Goal: Task Accomplishment & Management: Manage account settings

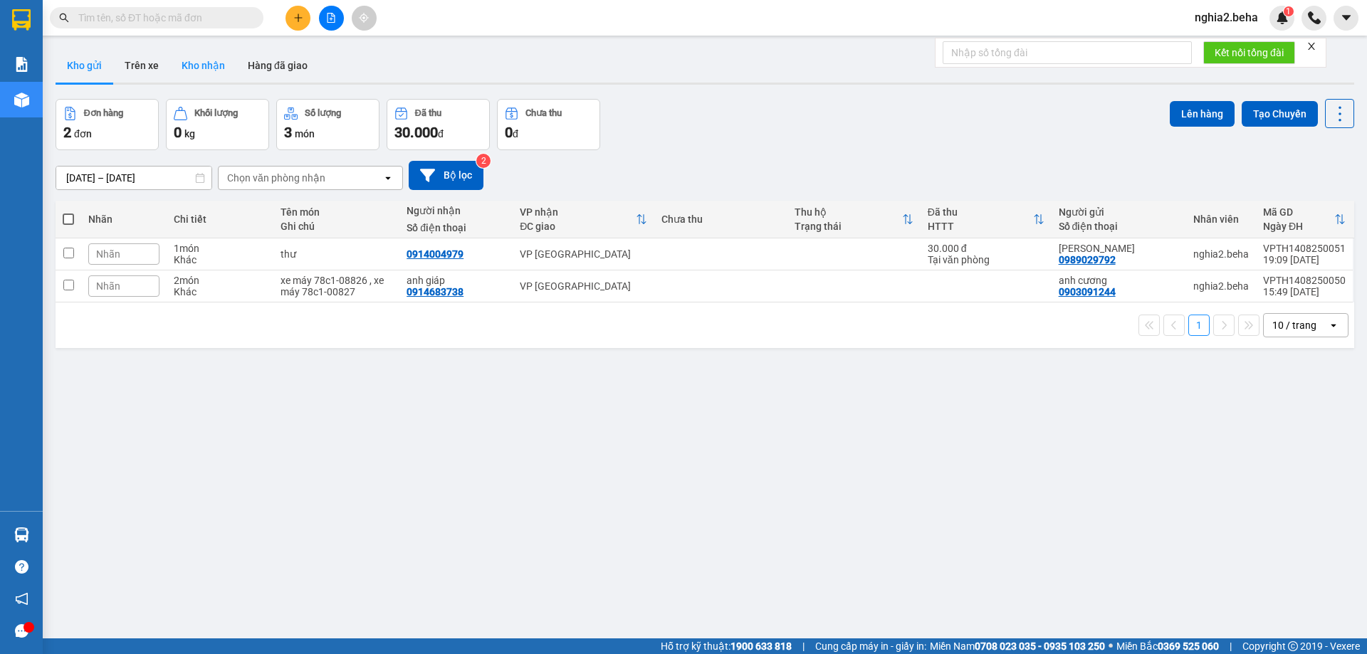
click at [202, 58] on button "Kho nhận" at bounding box center [203, 65] width 66 height 34
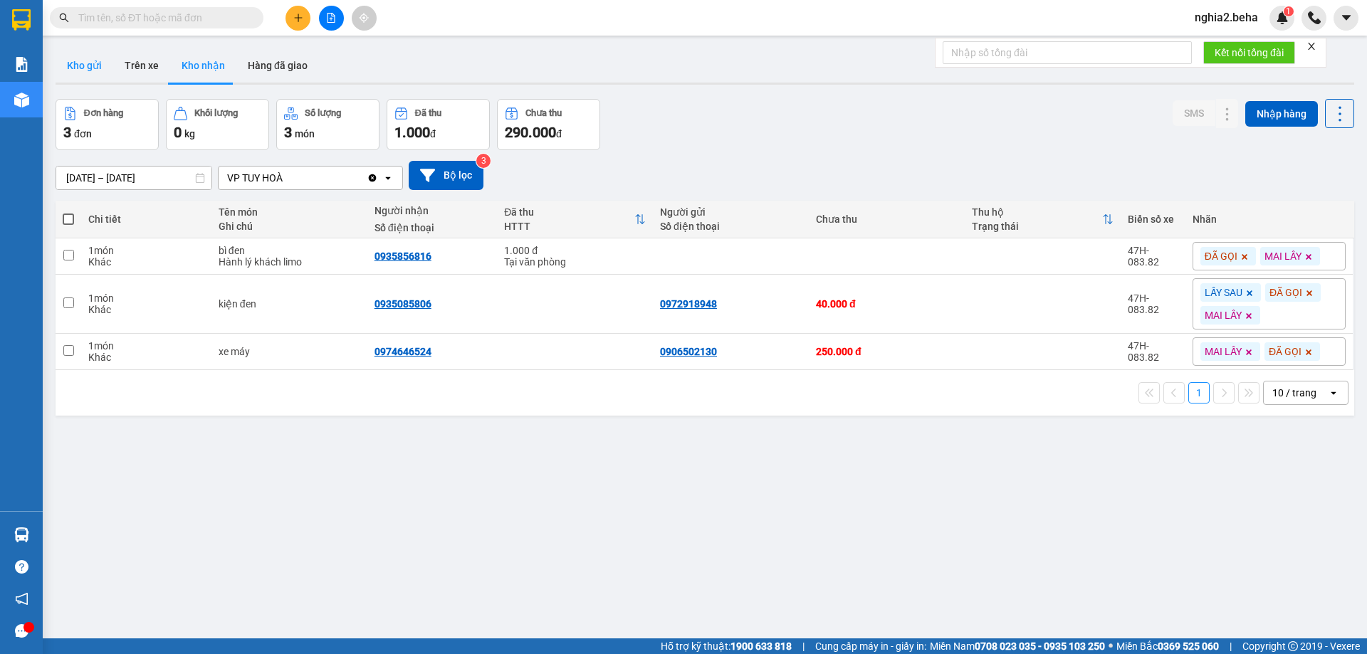
click at [83, 67] on button "Kho gửi" at bounding box center [85, 65] width 58 height 34
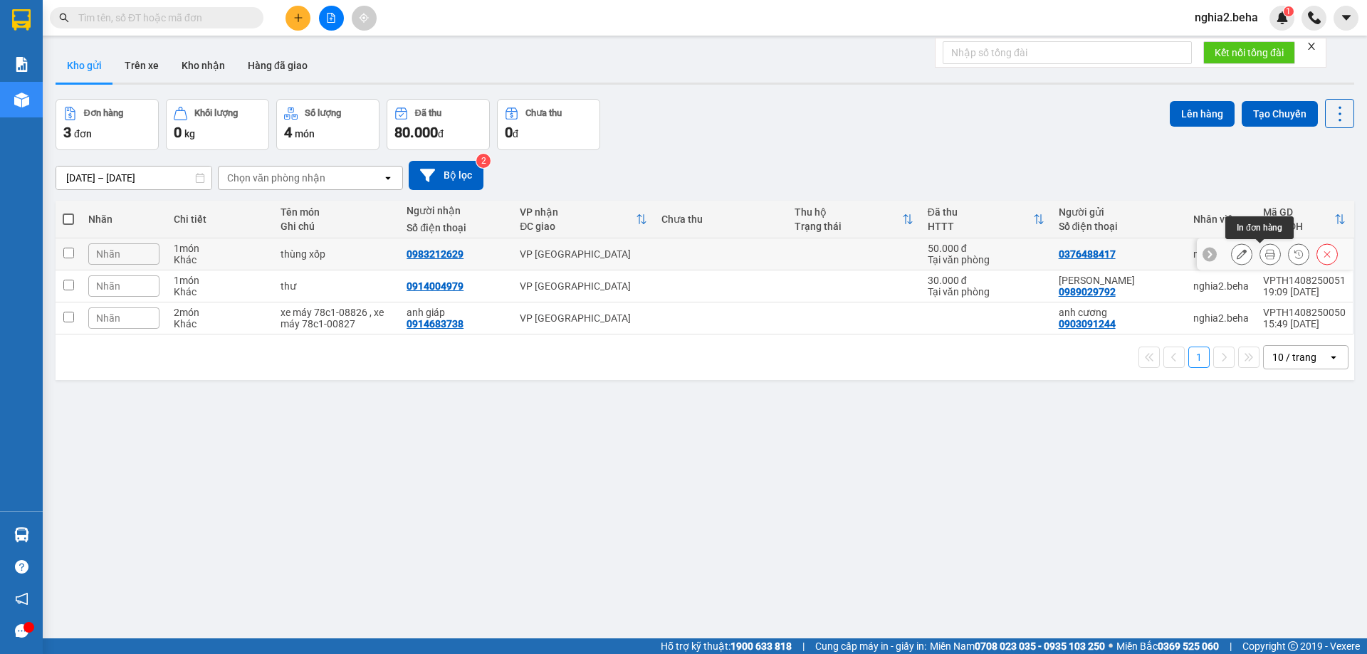
click at [1260, 248] on button at bounding box center [1270, 254] width 20 height 25
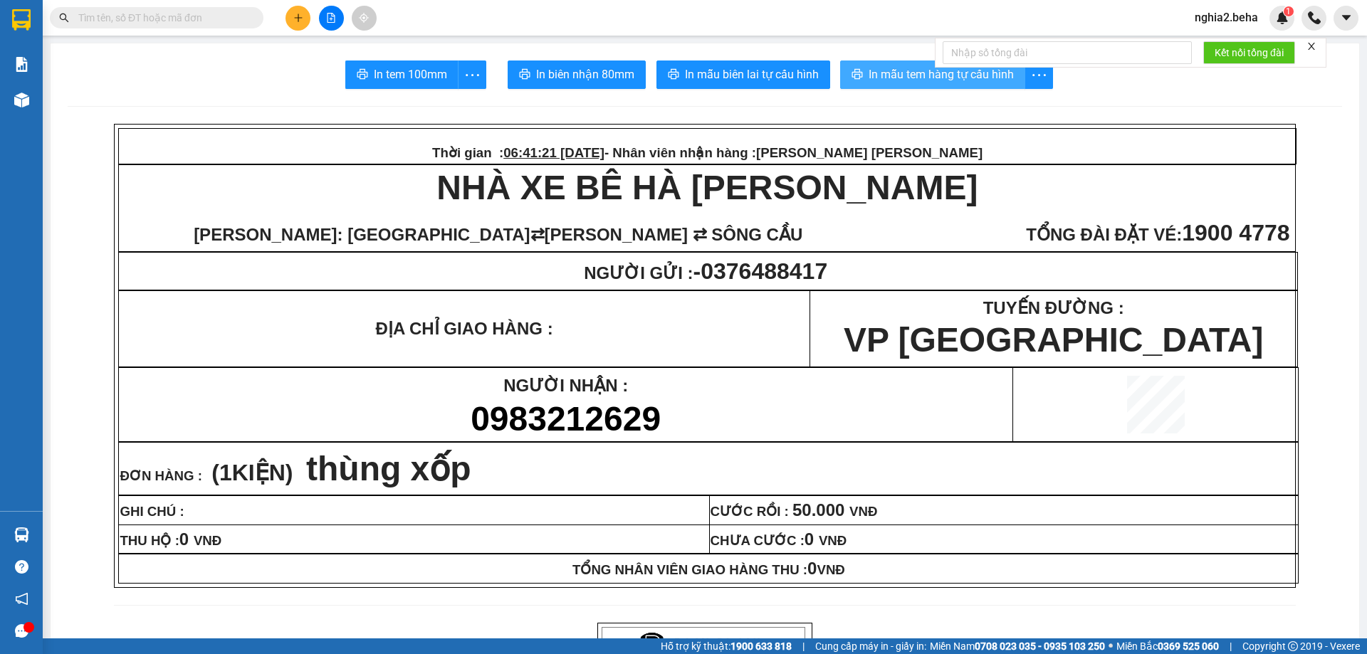
click at [861, 74] on button "In mẫu tem hàng tự cấu hình" at bounding box center [932, 75] width 185 height 28
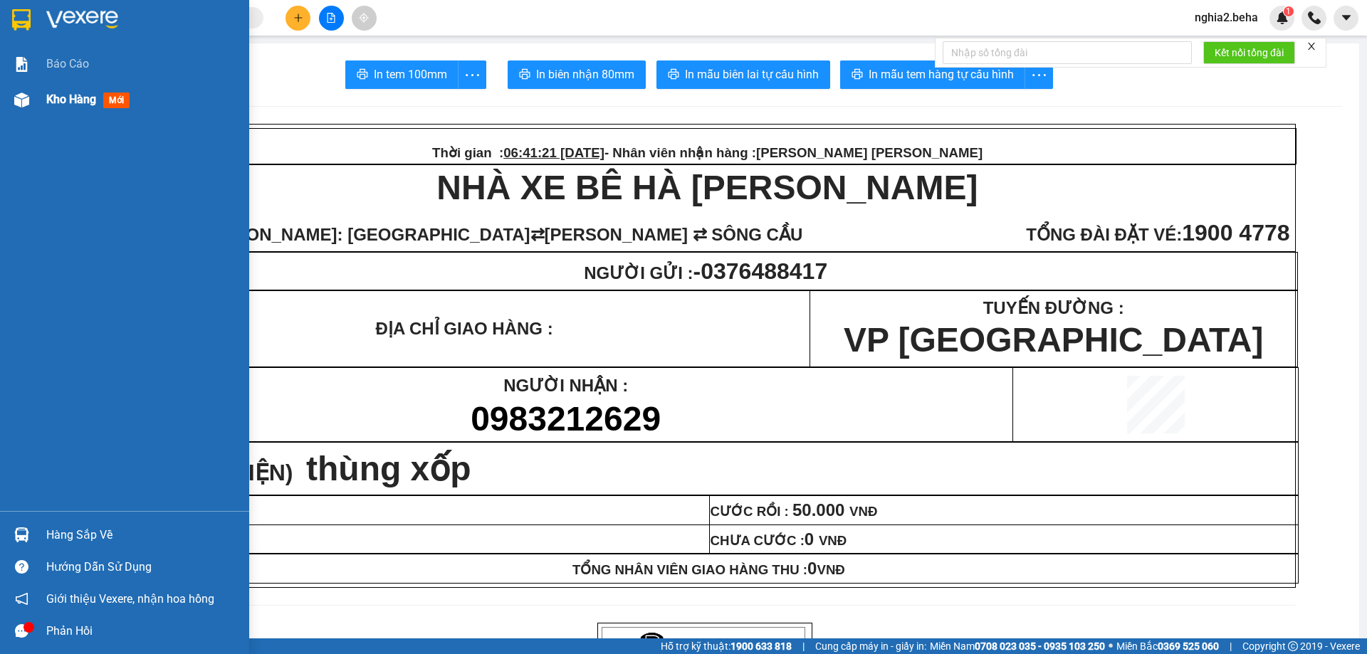
click at [35, 99] on div "Kho hàng mới" at bounding box center [124, 100] width 249 height 36
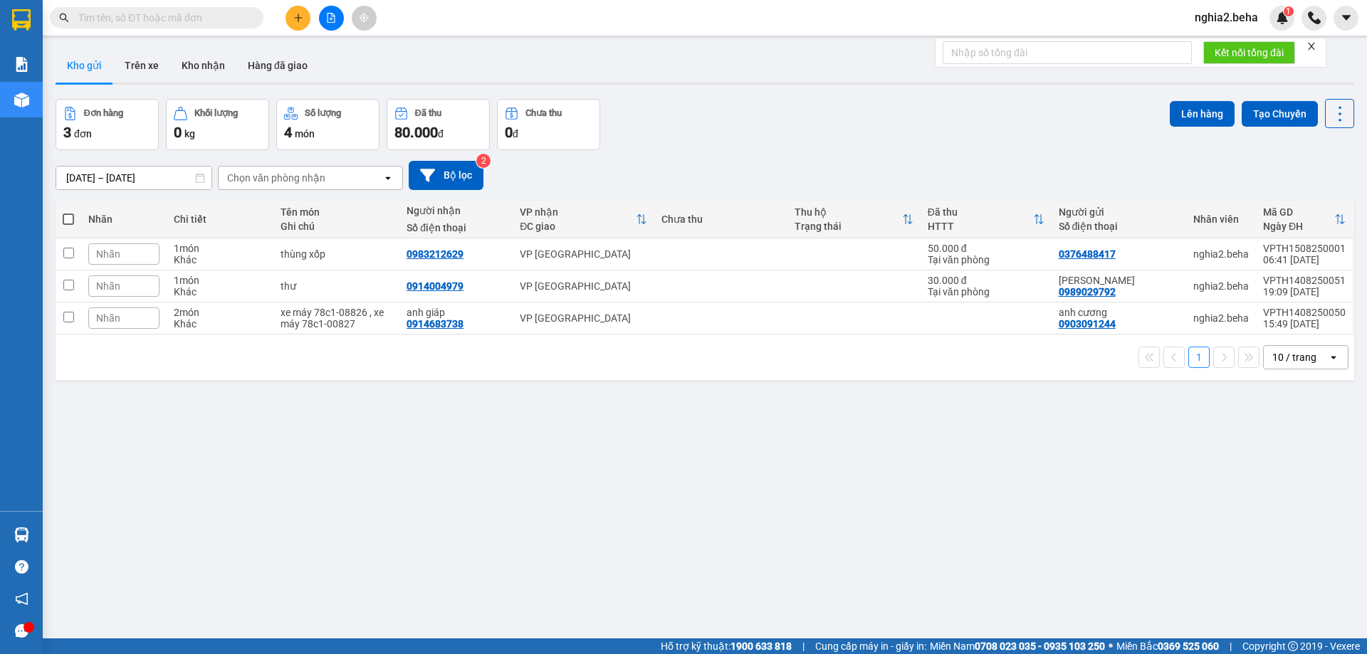
click at [730, 467] on div "ver 1.8.138 Kho gửi Trên xe [PERSON_NAME] Hàng đã [PERSON_NAME] hàng 3 đơn [PER…" at bounding box center [705, 370] width 1310 height 654
click at [334, 16] on icon "file-add" at bounding box center [331, 18] width 8 height 10
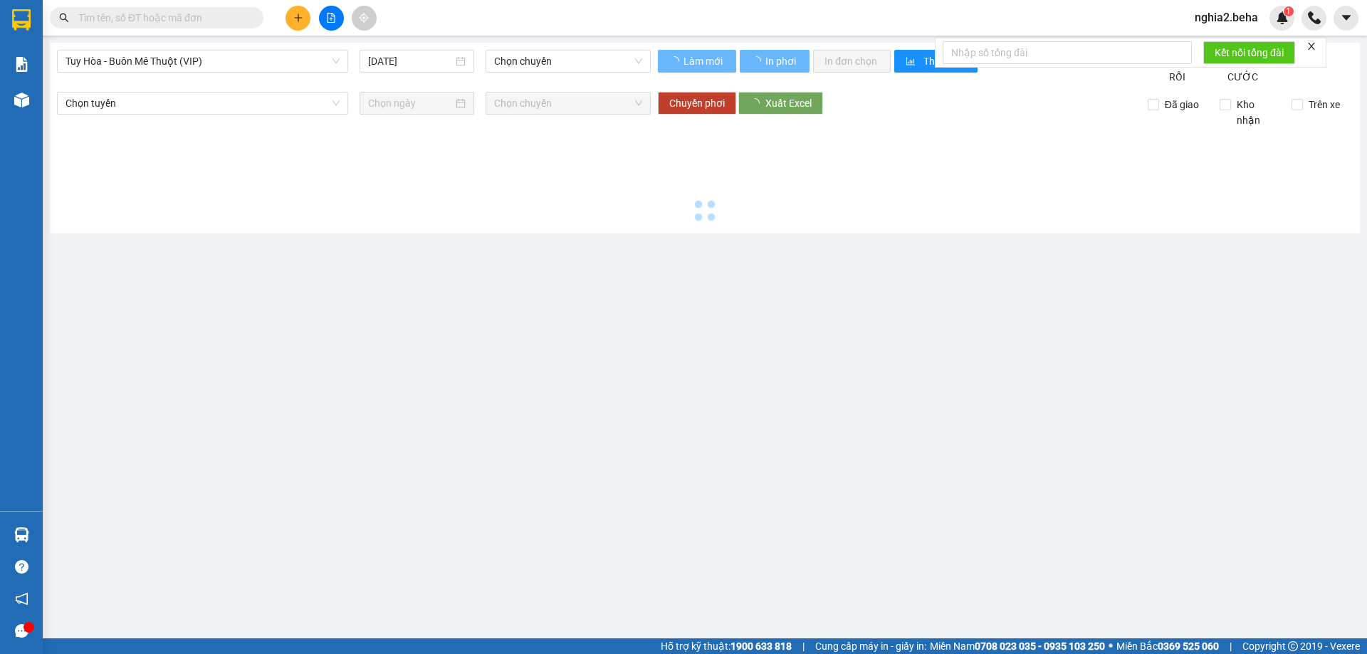
type input "[DATE]"
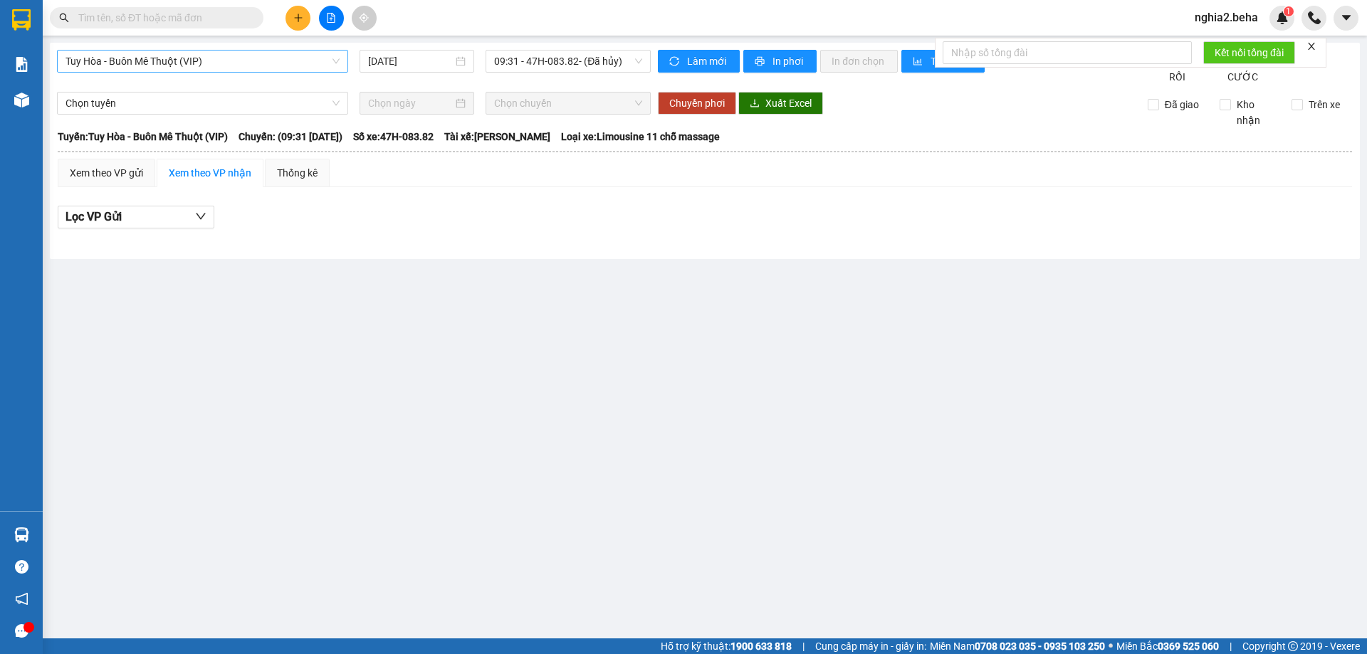
click at [303, 56] on span "Tuy Hòa - Buôn Mê Thuột (VIP)" at bounding box center [202, 61] width 274 height 21
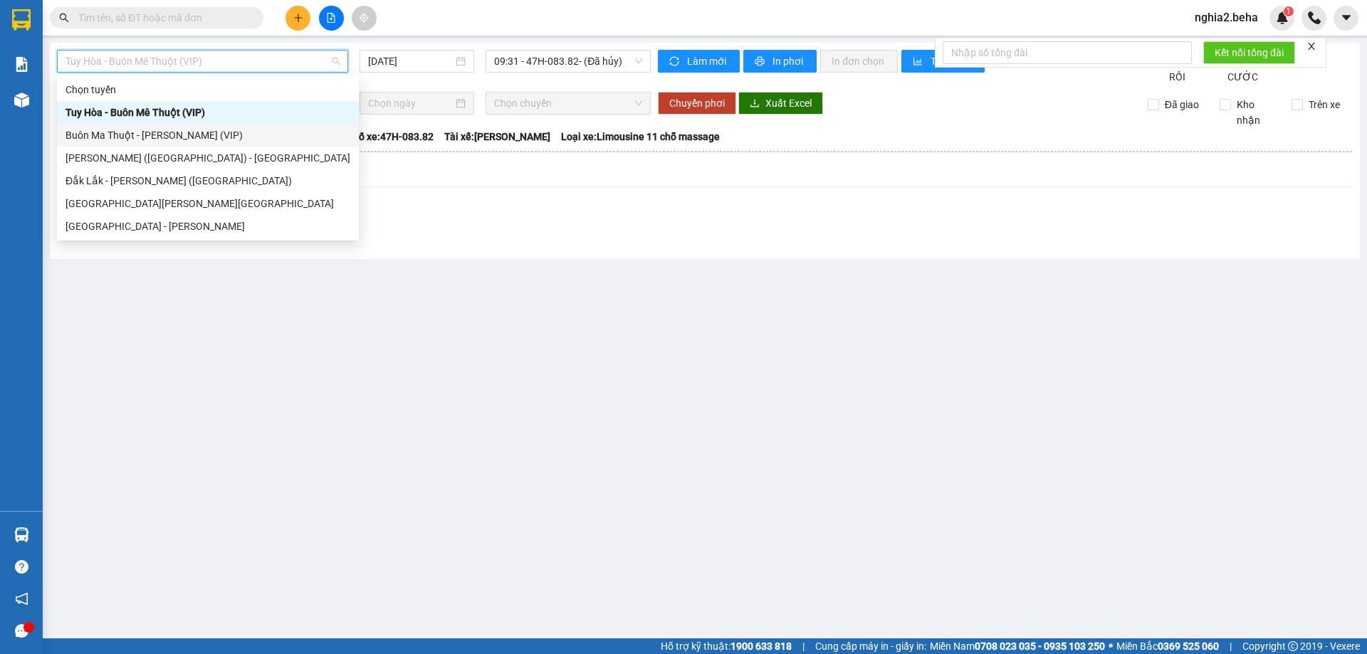
click at [157, 129] on div "Buôn Ma Thuột - [PERSON_NAME] (VIP)" at bounding box center [207, 135] width 285 height 16
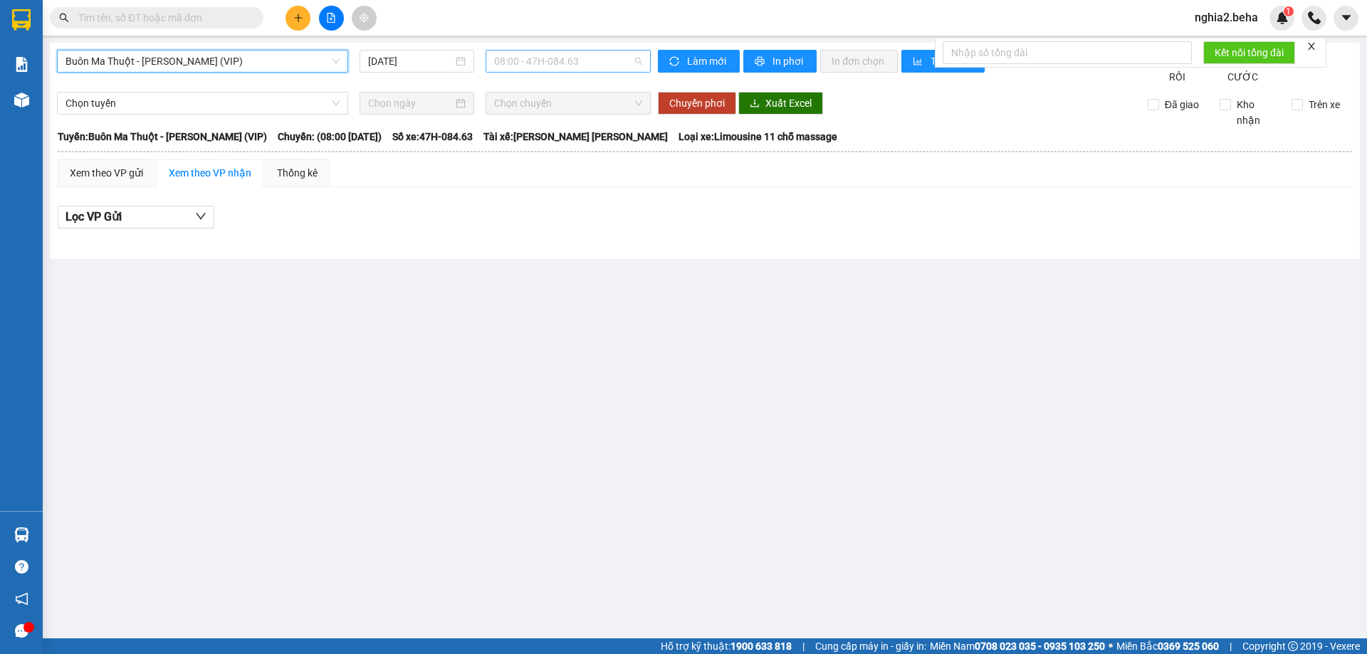
click at [543, 61] on span "08:00 - 47H-084.63" at bounding box center [568, 61] width 148 height 21
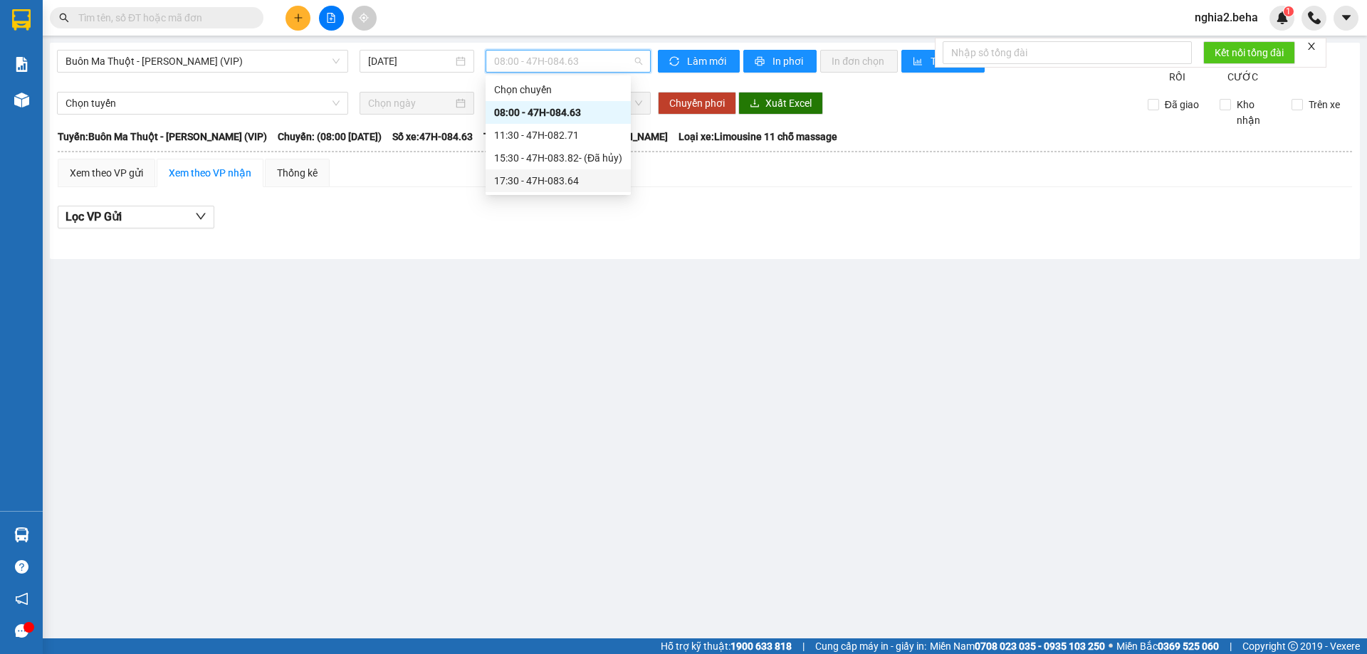
click at [566, 182] on div "17:30 - 47H-083.64" at bounding box center [558, 181] width 128 height 16
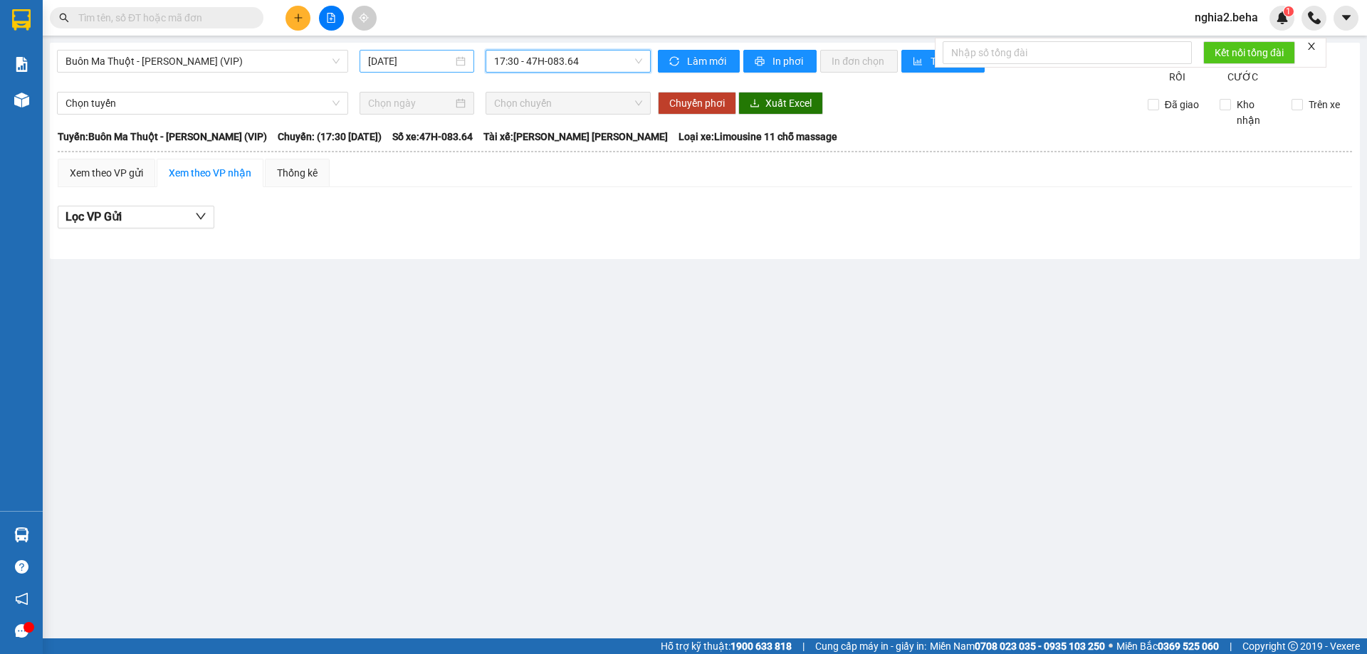
drag, startPoint x: 429, startPoint y: 61, endPoint x: 429, endPoint y: 71, distance: 10.7
click at [428, 61] on input "[DATE]" at bounding box center [410, 61] width 85 height 16
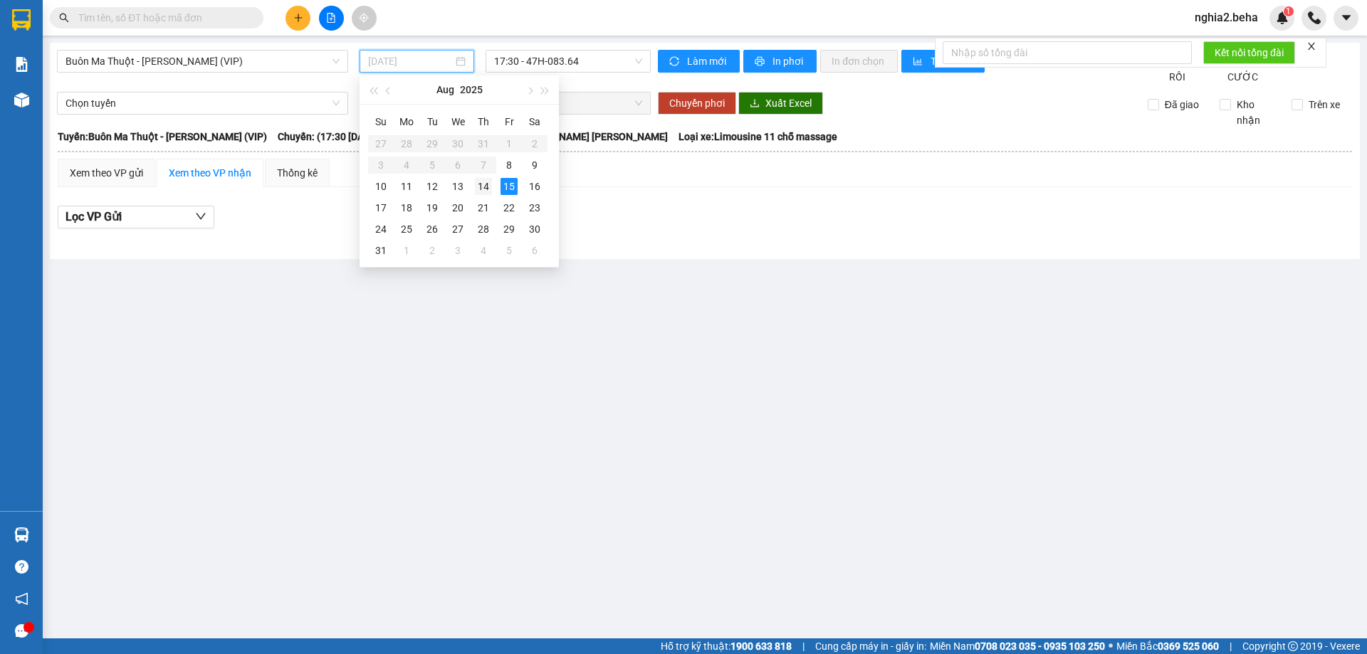
click at [482, 185] on div "14" at bounding box center [483, 186] width 17 height 17
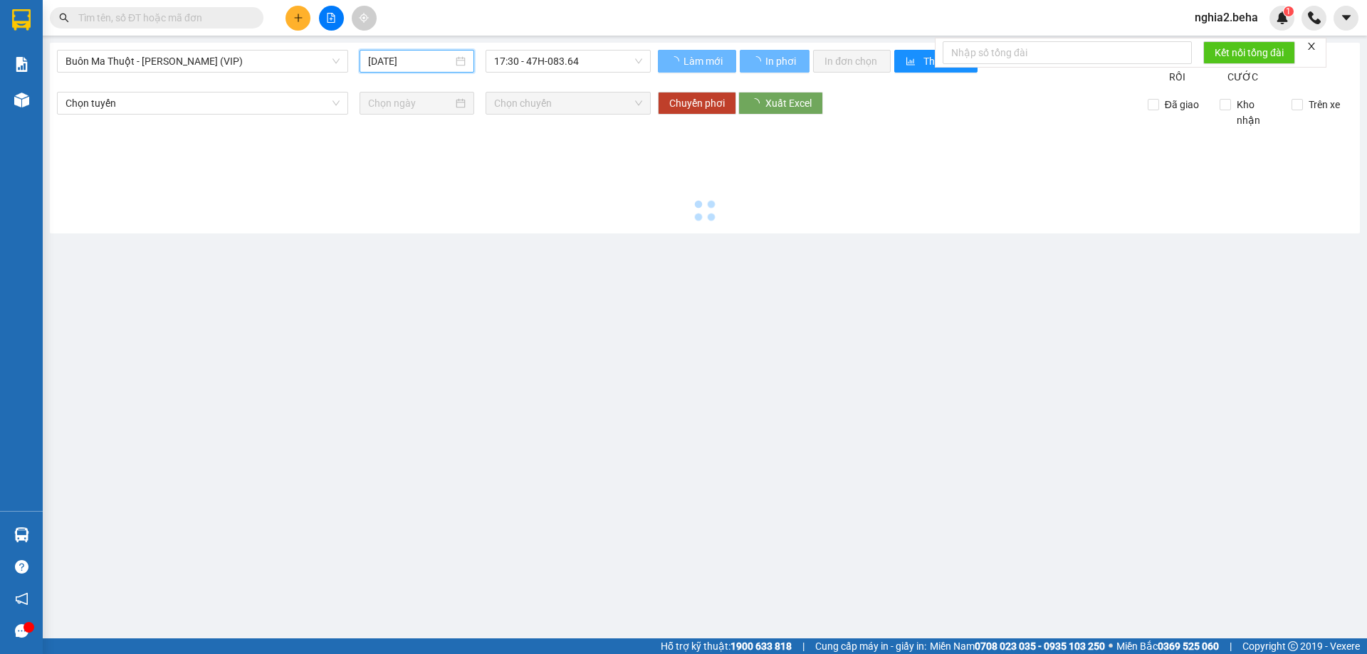
type input "[DATE]"
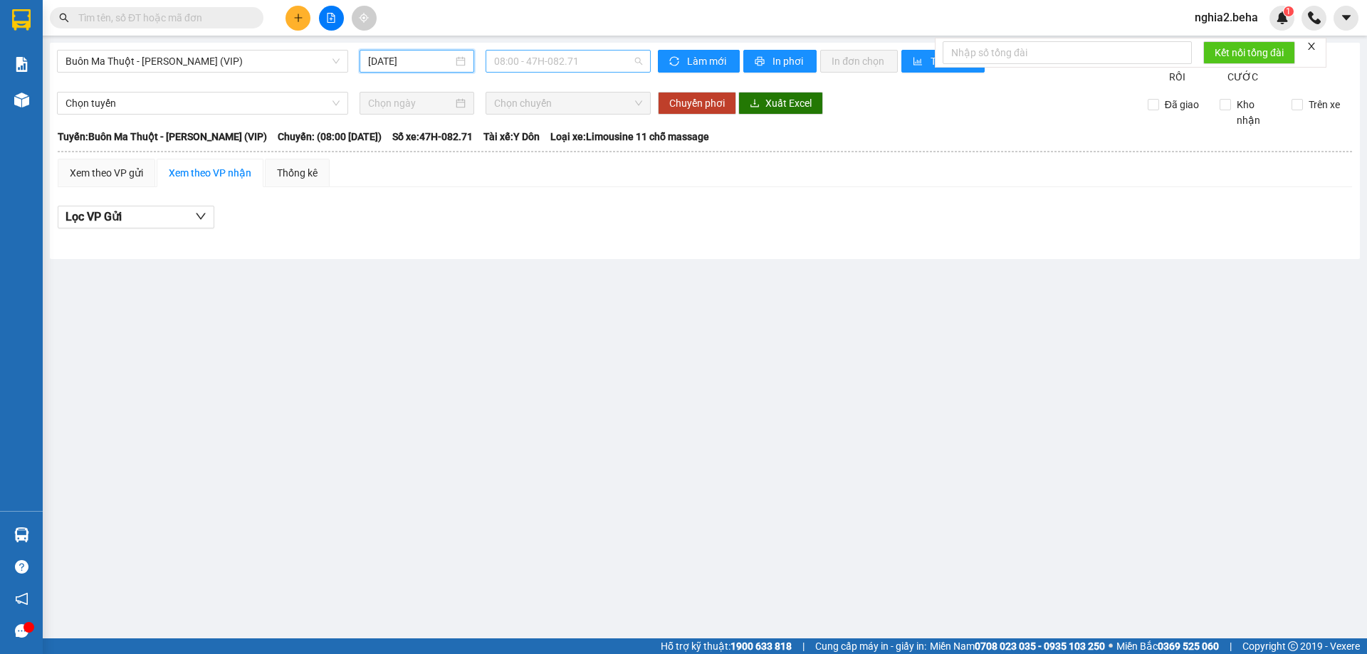
click at [580, 54] on span "08:00 - 47H-082.71" at bounding box center [568, 61] width 148 height 21
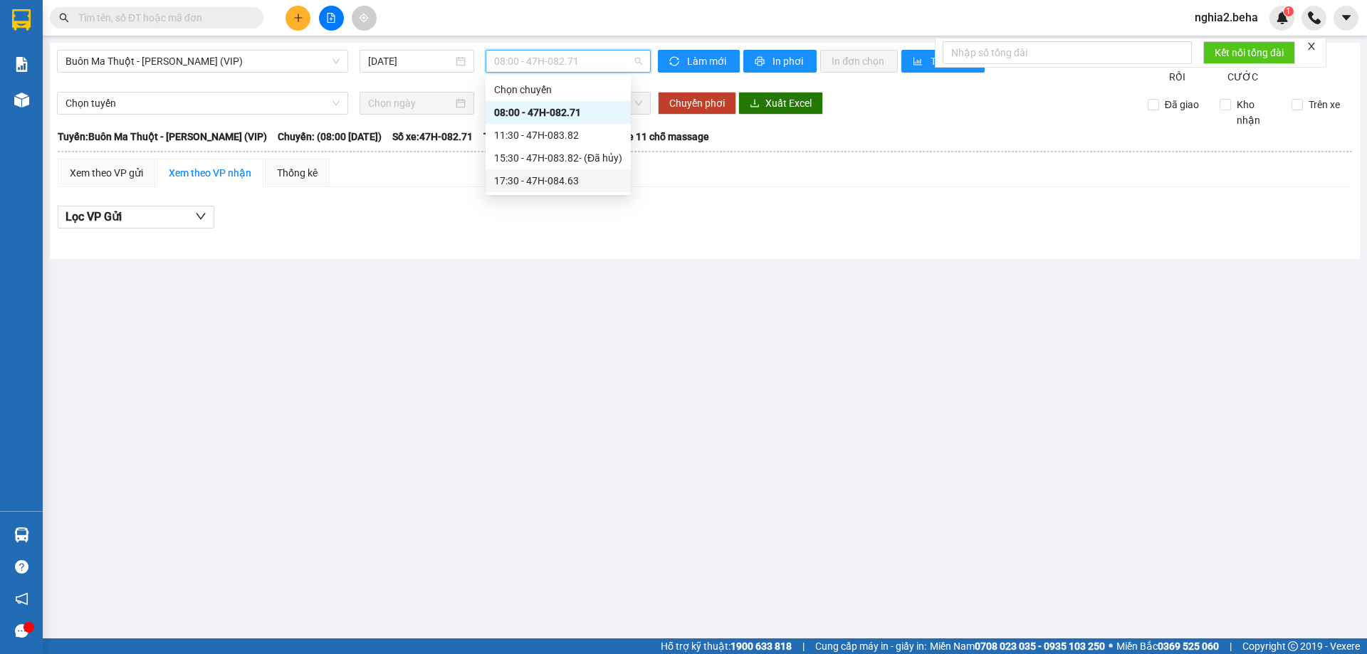
click at [582, 176] on div "17:30 - 47H-084.63" at bounding box center [558, 181] width 128 height 16
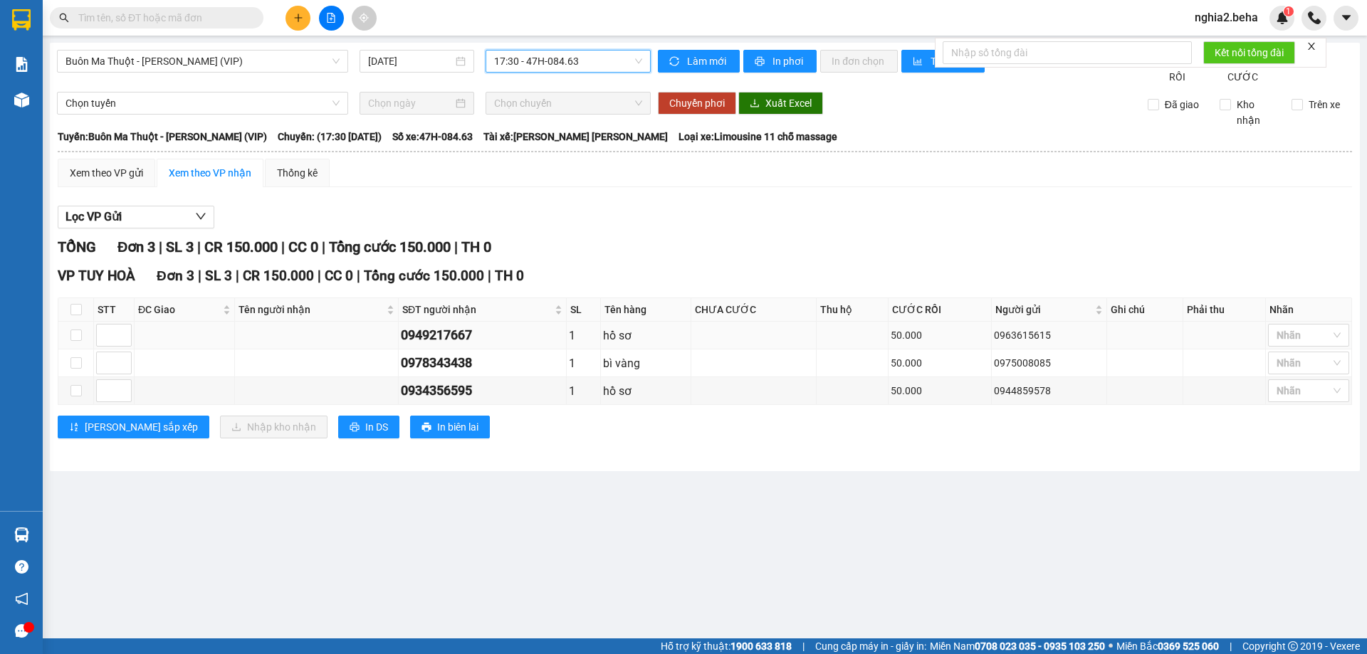
click at [457, 345] on div "0949217667" at bounding box center [482, 335] width 162 height 20
copy div "0949217667"
click at [1311, 344] on div at bounding box center [1301, 335] width 60 height 17
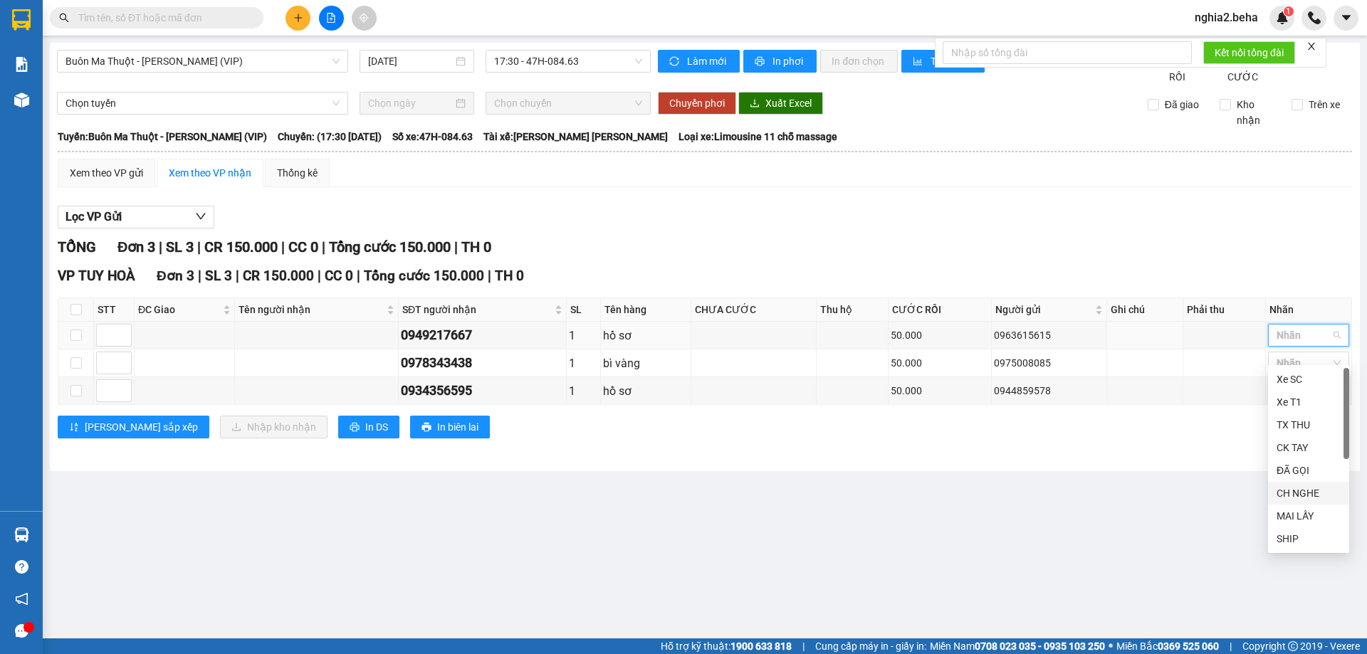
click at [1306, 489] on div "CH NGHE" at bounding box center [1308, 493] width 64 height 16
drag, startPoint x: 1082, startPoint y: 489, endPoint x: 1026, endPoint y: 489, distance: 56.2
click at [1063, 489] on main "Buôn Ma Thuột - [PERSON_NAME] (VIP) [DATE] 17:30 - 47H-084.63 [PERSON_NAME] mới…" at bounding box center [683, 319] width 1367 height 639
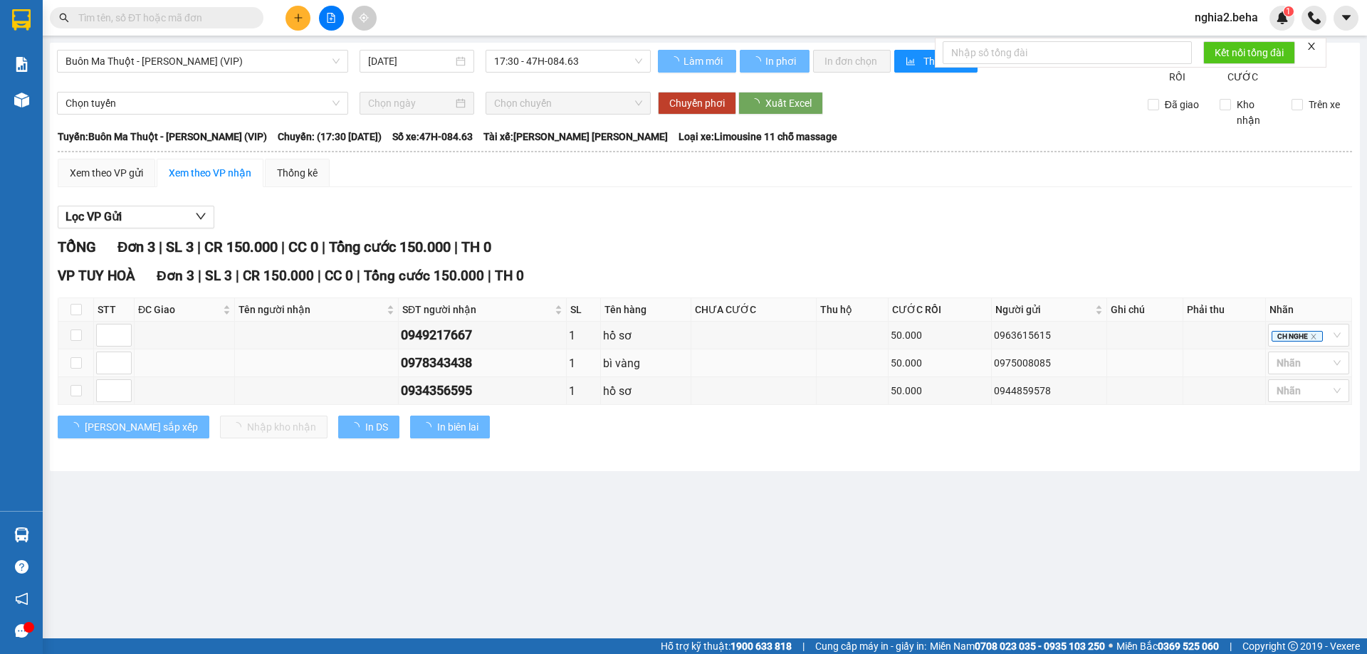
click at [456, 373] on div "0978343438" at bounding box center [482, 363] width 162 height 20
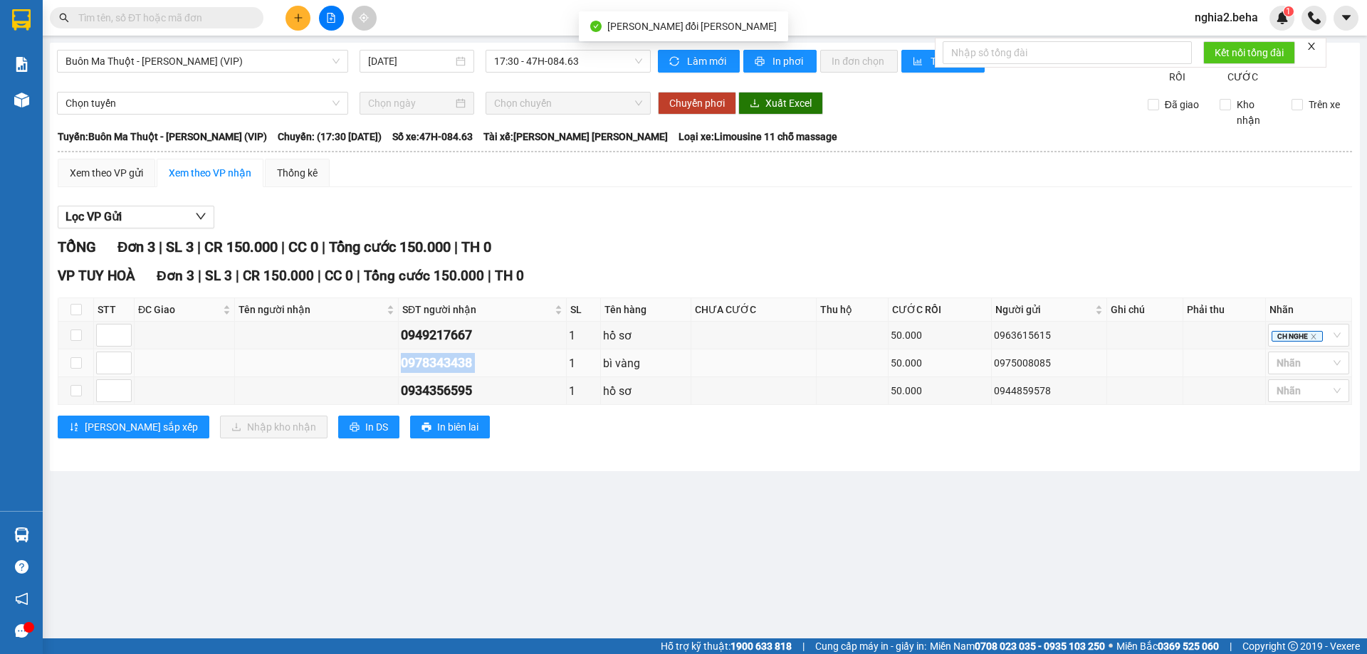
click at [456, 373] on div "0978343438" at bounding box center [482, 363] width 162 height 20
copy div "0978343438"
click at [1323, 372] on div at bounding box center [1301, 363] width 60 height 17
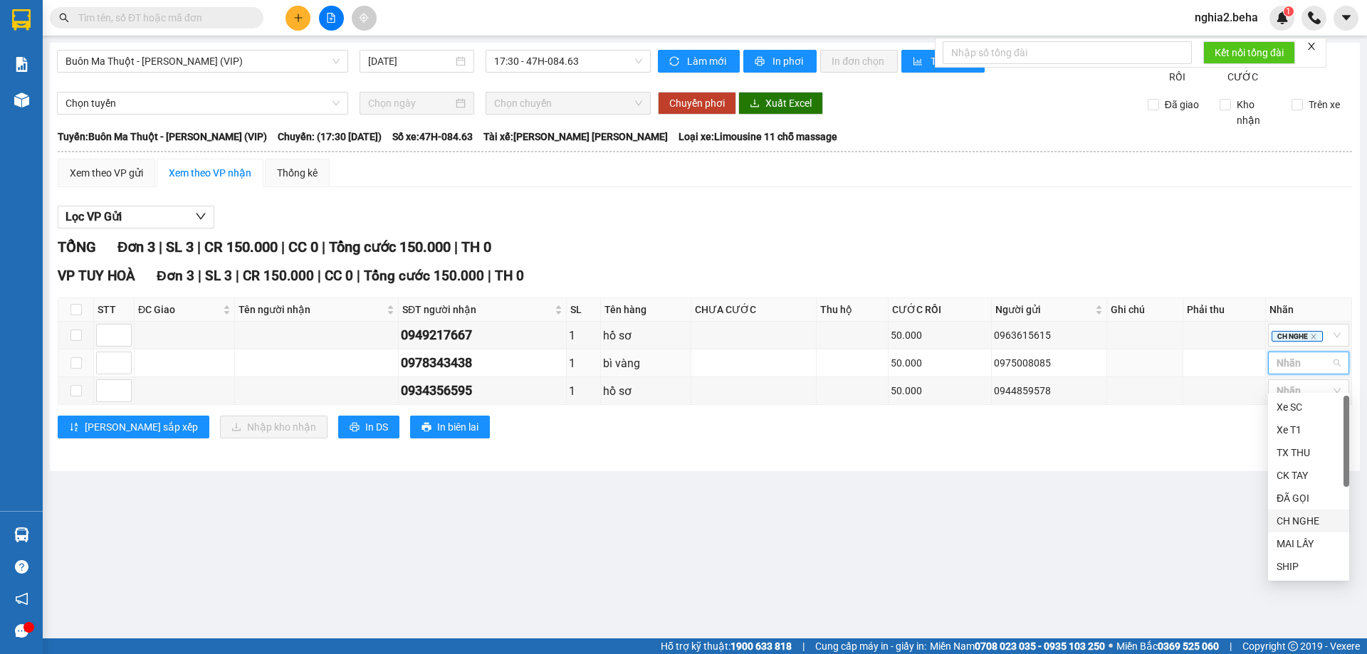
click at [1296, 517] on div "CH NGHE" at bounding box center [1308, 521] width 64 height 16
click at [809, 515] on main "Buôn Ma Thuột - [PERSON_NAME] (VIP) [DATE] 17:30 - 47H-084.63 [PERSON_NAME] mới…" at bounding box center [683, 319] width 1367 height 639
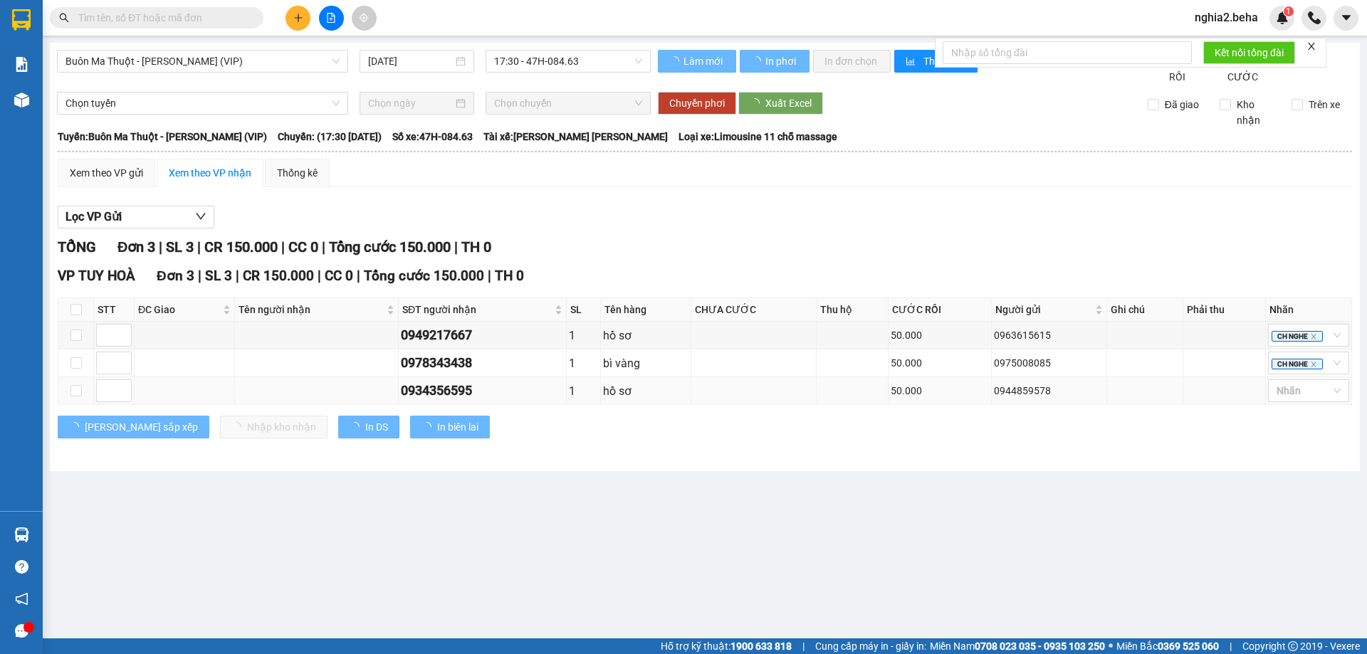
click at [466, 401] on div "0934356595" at bounding box center [482, 391] width 162 height 20
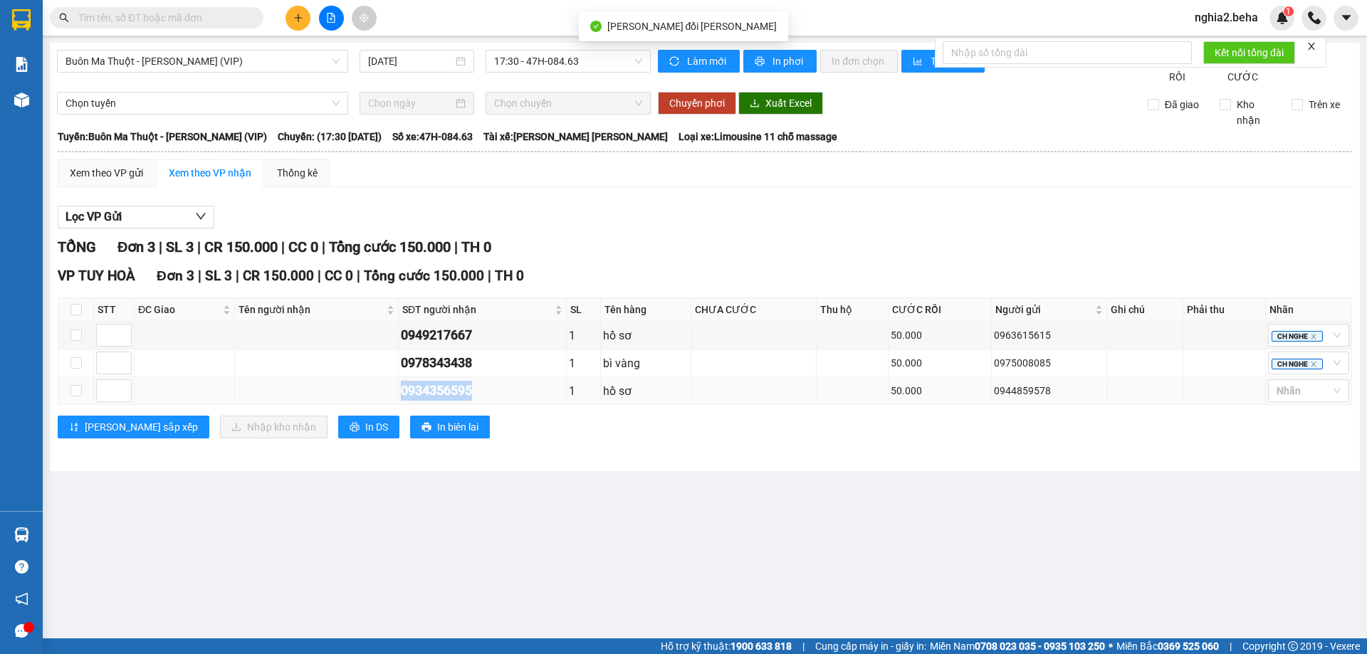
copy div "0934356595"
click at [1311, 399] on div at bounding box center [1301, 390] width 60 height 17
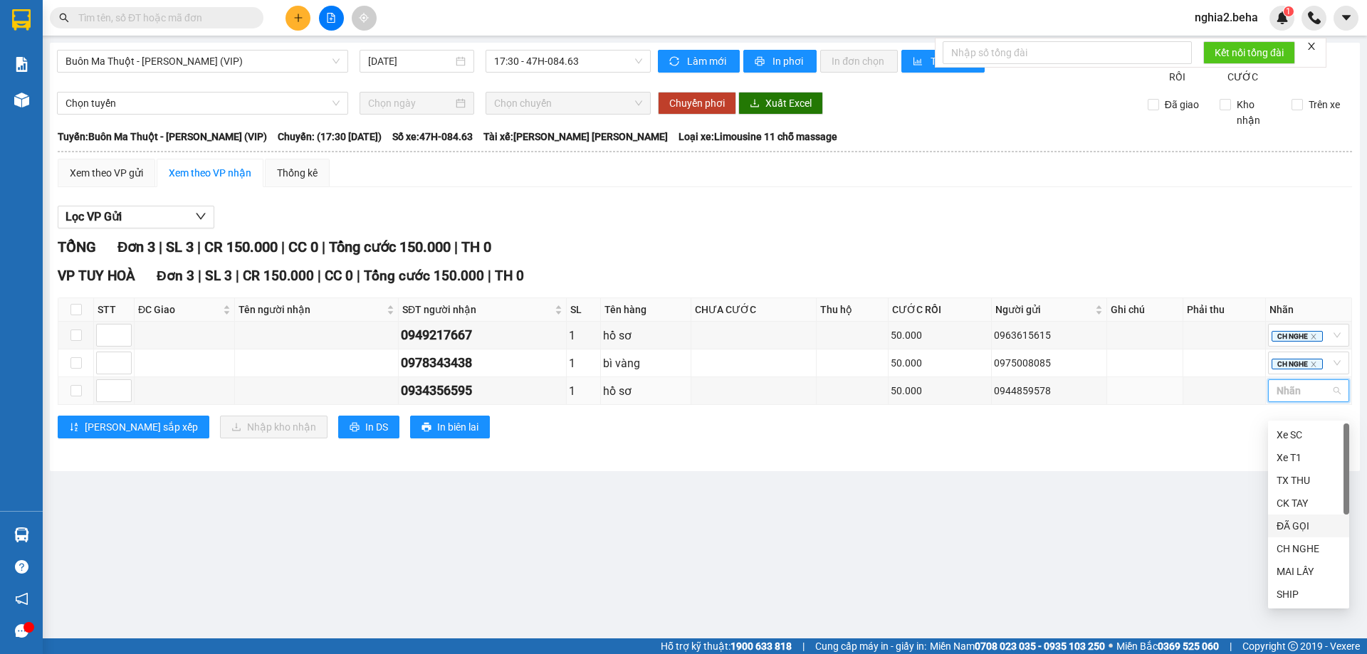
click at [1300, 524] on div "ĐÃ GỌI" at bounding box center [1308, 526] width 64 height 16
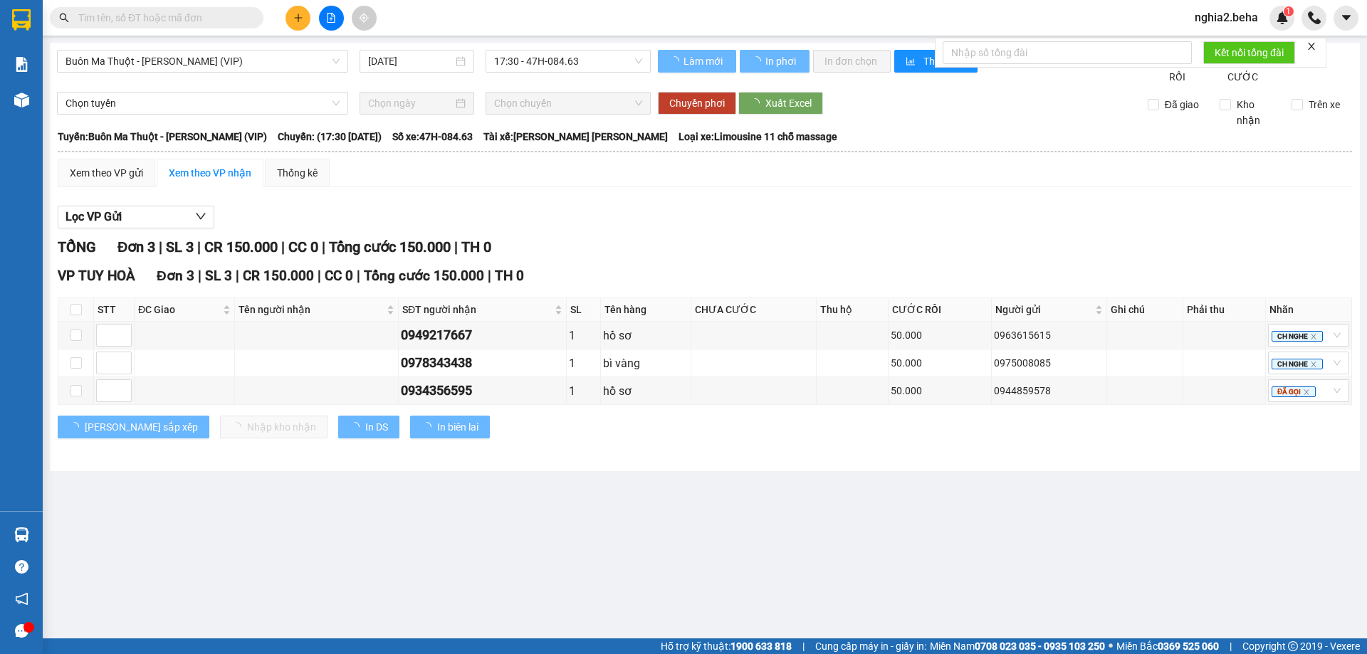
click at [1106, 550] on main "Buôn Ma Thuột - [PERSON_NAME] (VIP) [DATE] 17:30 - 47H-084.63 [PERSON_NAME] mới…" at bounding box center [683, 319] width 1367 height 639
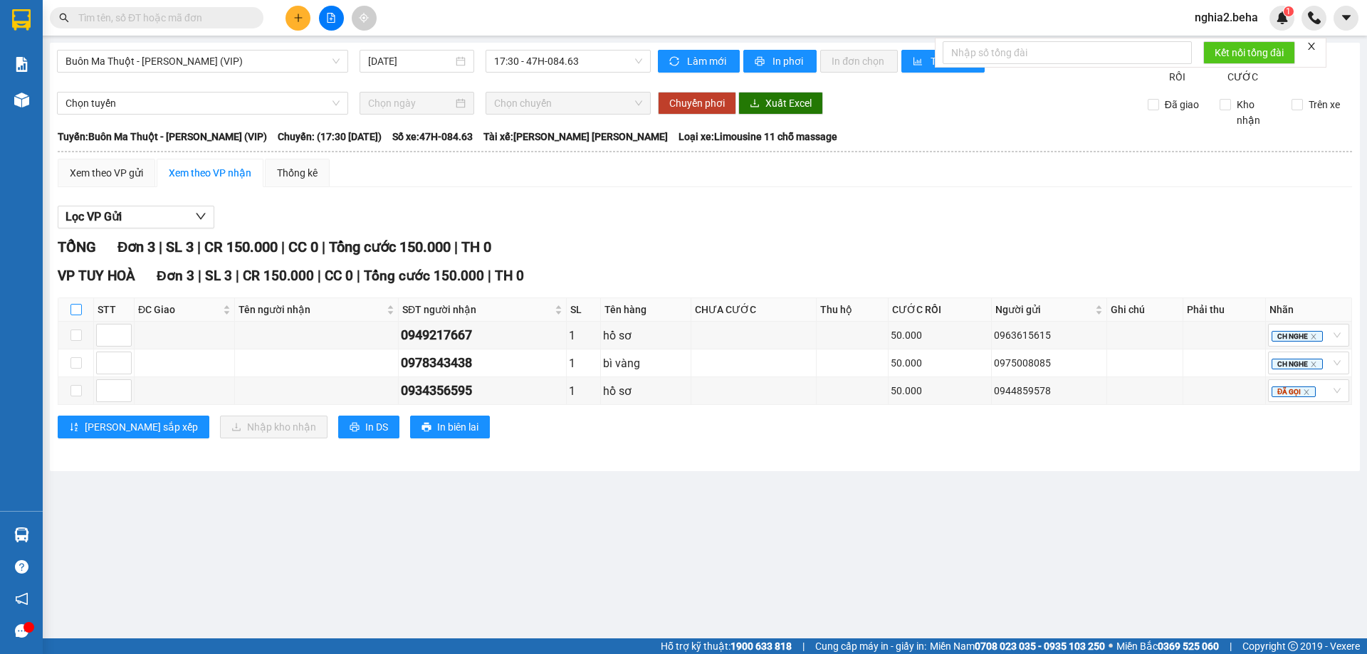
click at [80, 315] on input "checkbox" at bounding box center [75, 309] width 11 height 11
checkbox input "true"
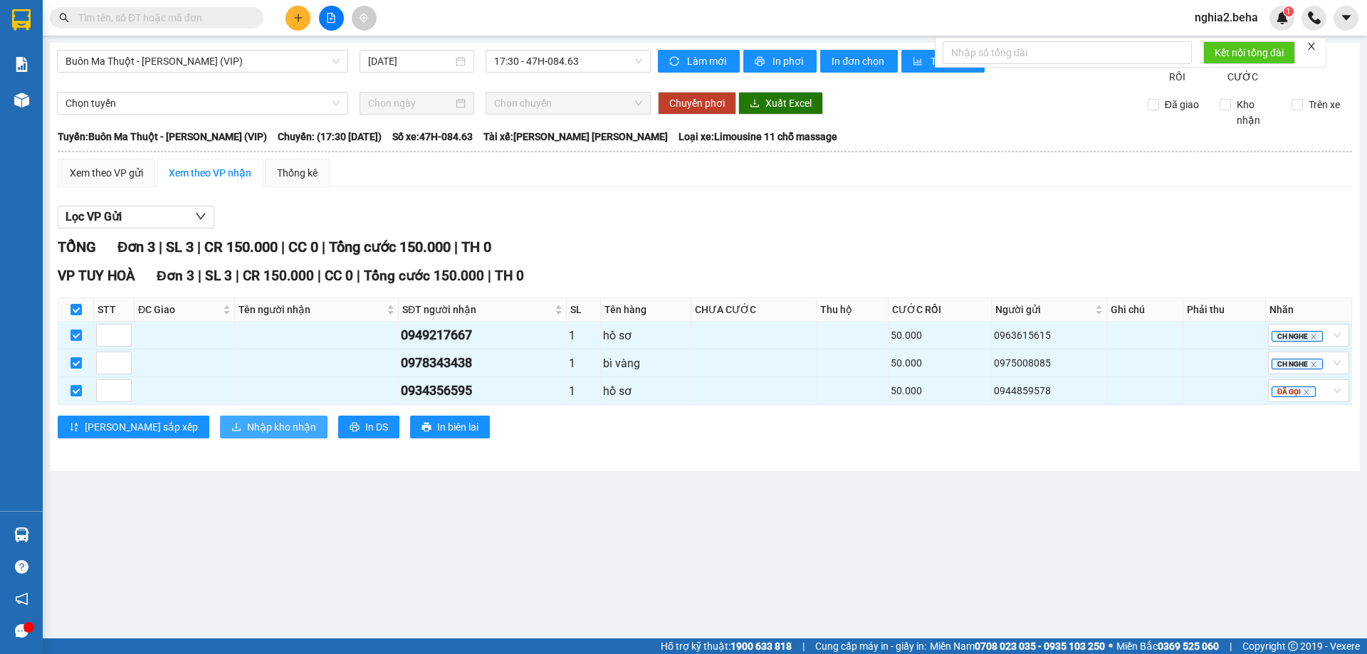
click at [247, 435] on span "Nhập kho nhận" at bounding box center [281, 427] width 69 height 16
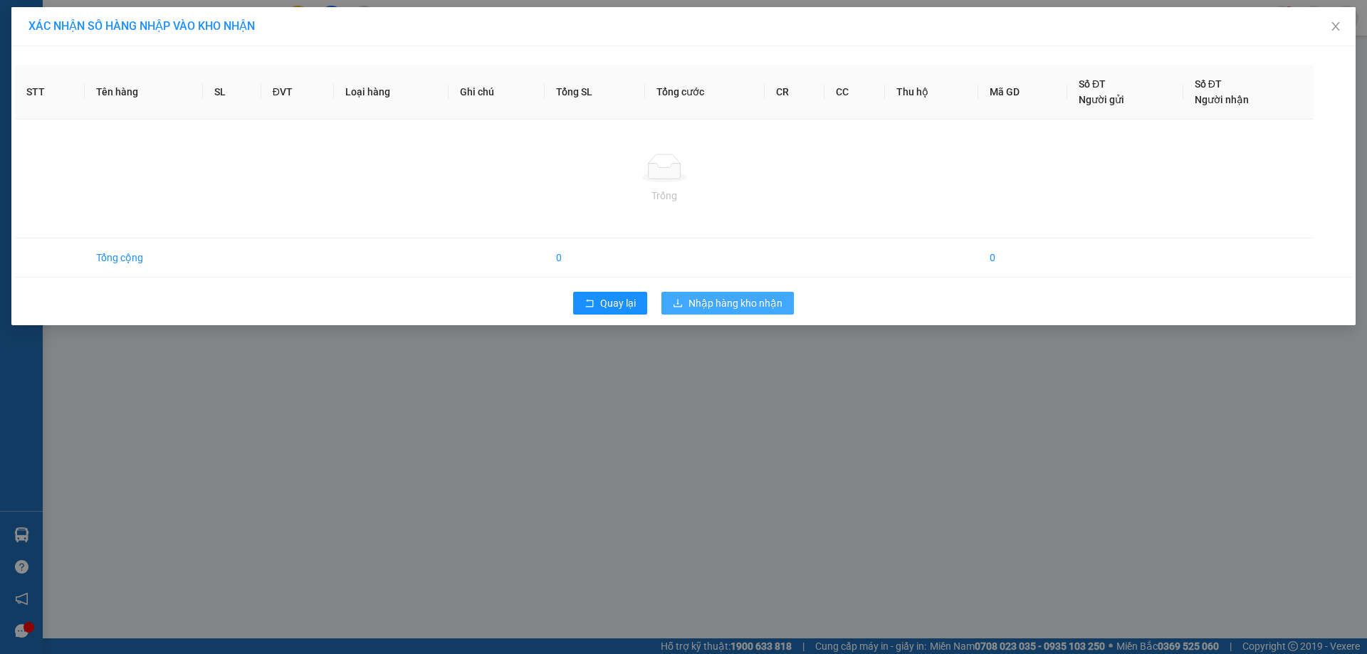
click at [757, 313] on button "Nhập hàng kho nhận" at bounding box center [727, 303] width 132 height 23
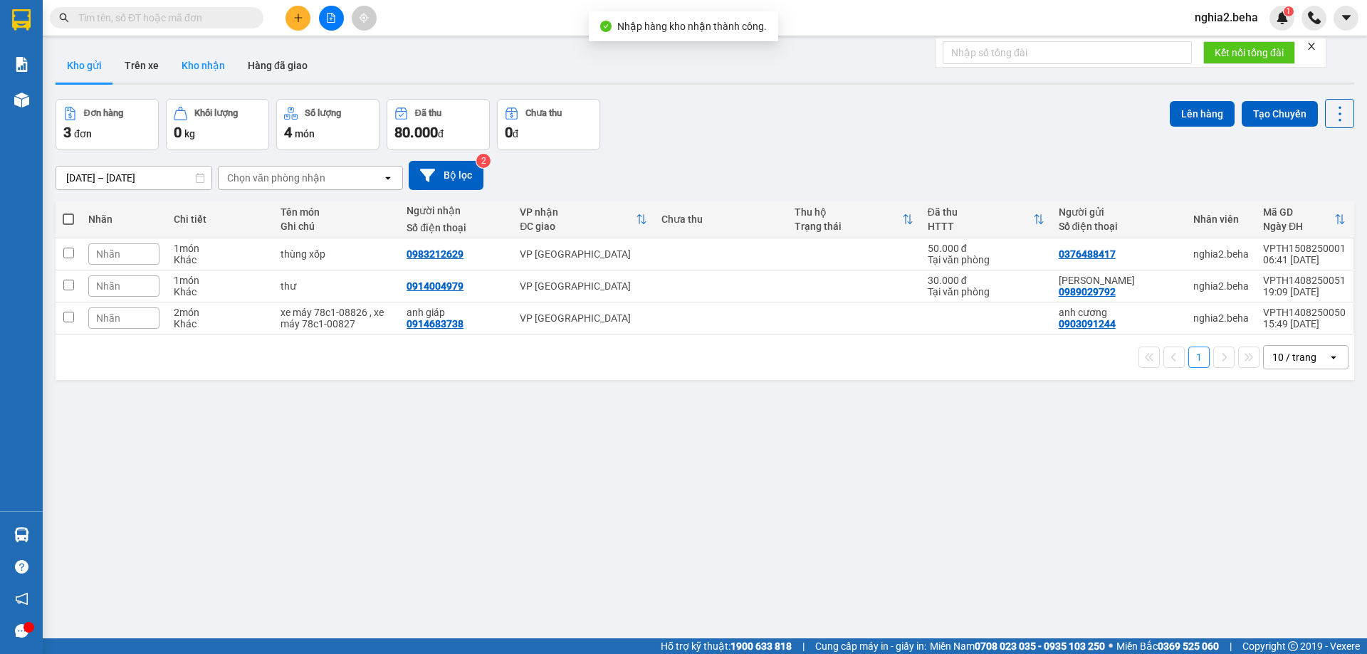
click at [213, 71] on button "Kho nhận" at bounding box center [203, 65] width 66 height 34
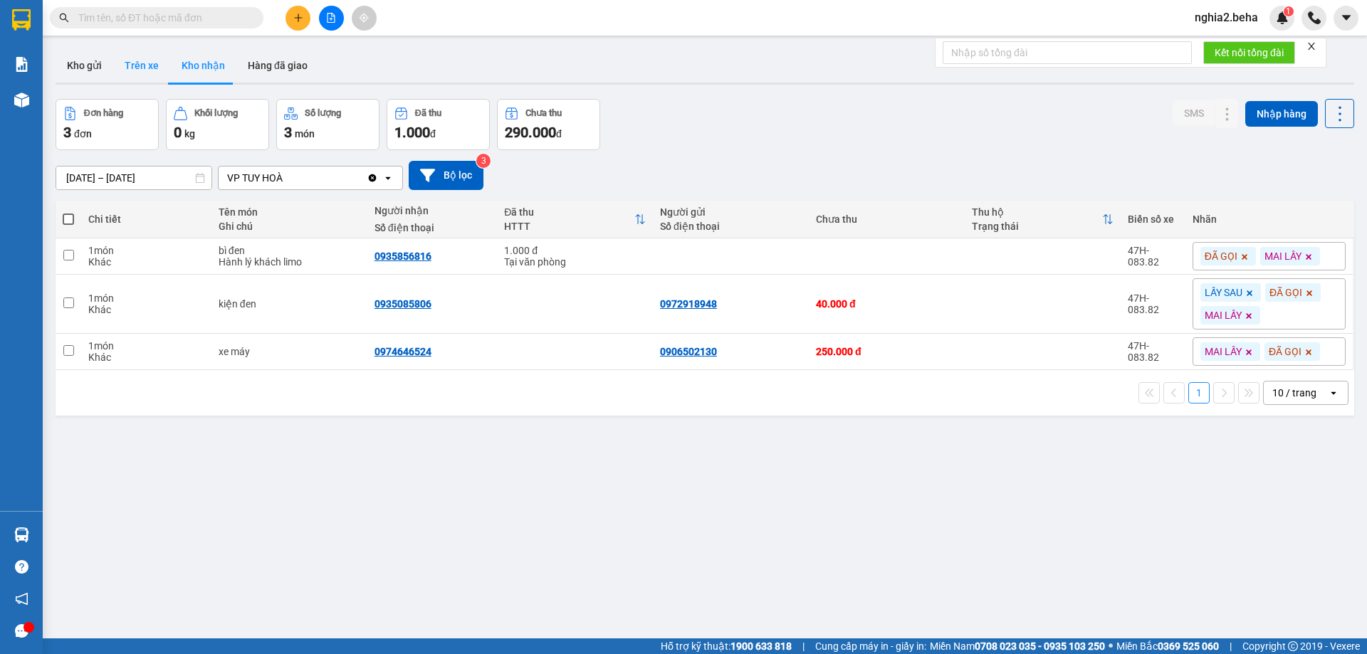
click at [126, 69] on button "Trên xe" at bounding box center [141, 65] width 57 height 34
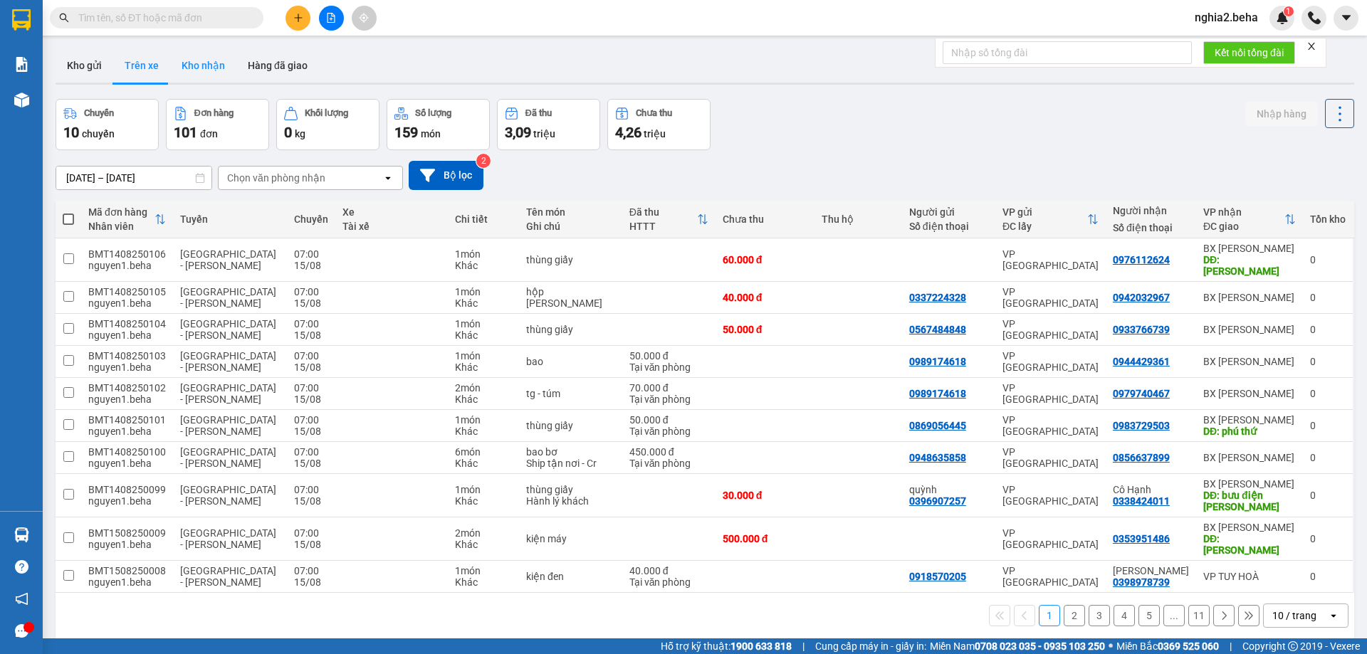
click at [211, 68] on button "Kho nhận" at bounding box center [203, 65] width 66 height 34
type input "[DATE] – [DATE]"
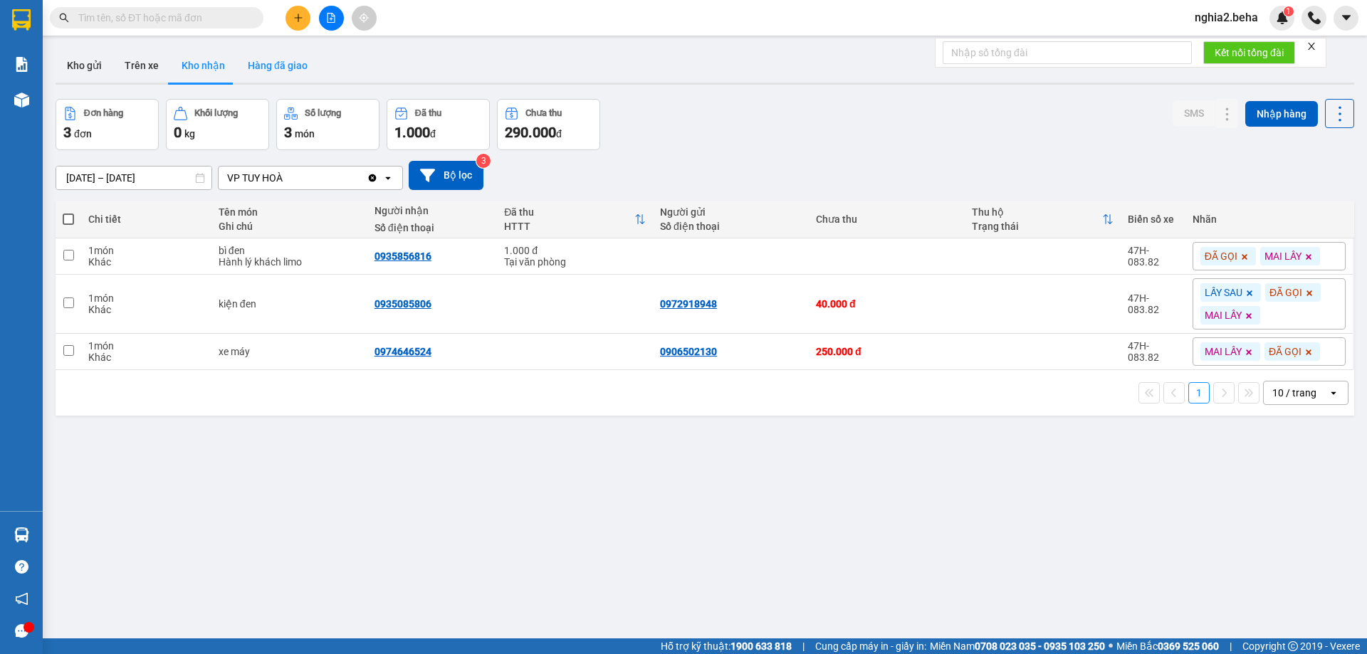
click at [287, 67] on button "Hàng đã giao" at bounding box center [277, 65] width 83 height 34
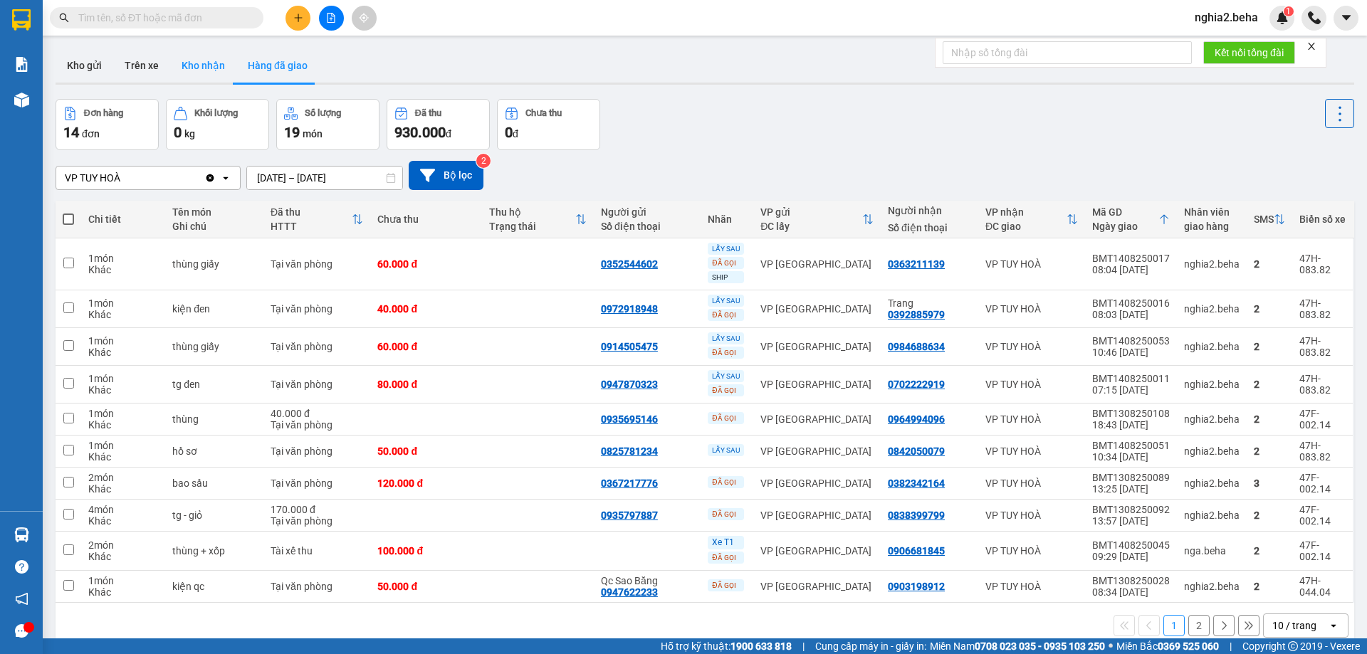
click at [182, 75] on button "Kho nhận" at bounding box center [203, 65] width 66 height 34
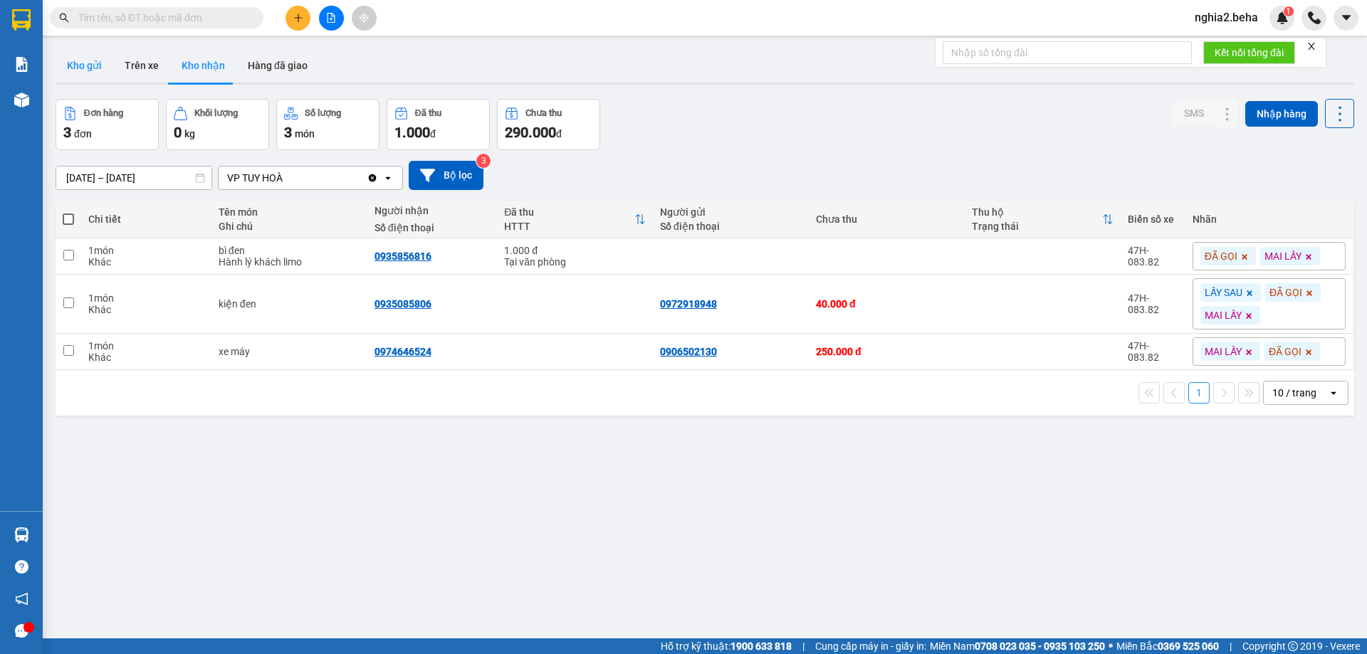
click at [83, 71] on button "Kho gửi" at bounding box center [85, 65] width 58 height 34
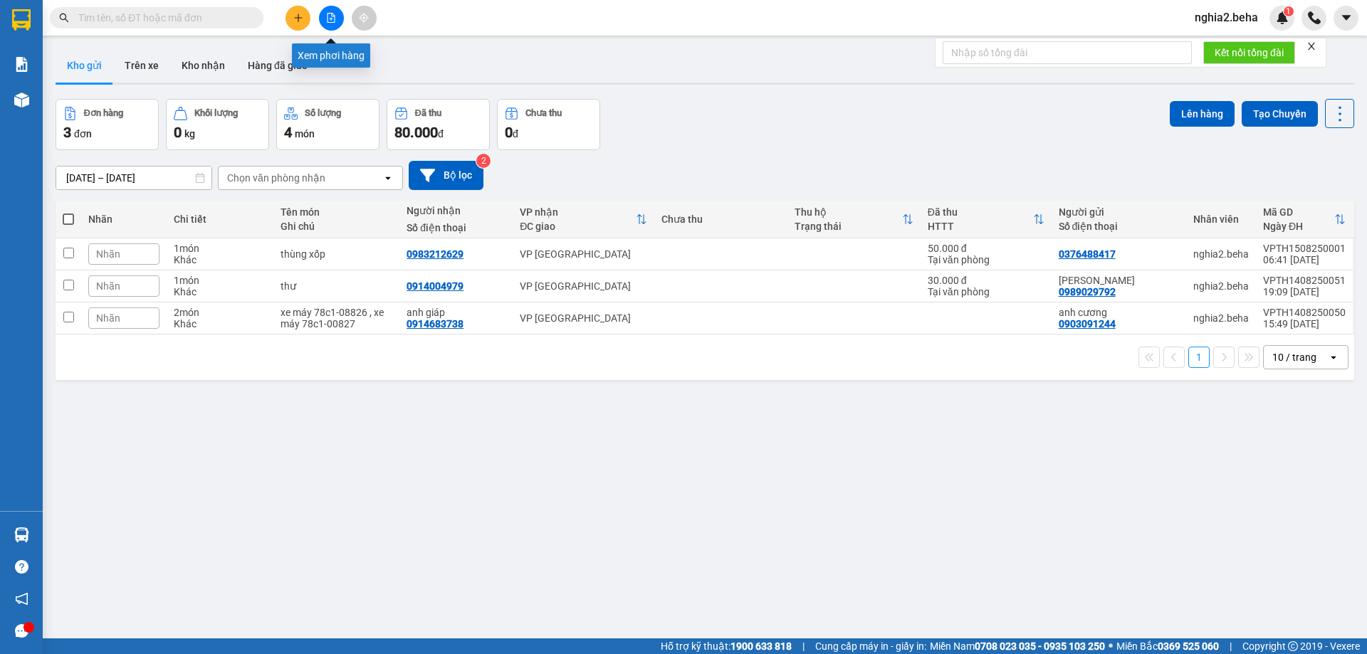
click at [328, 21] on icon "file-add" at bounding box center [331, 18] width 10 height 10
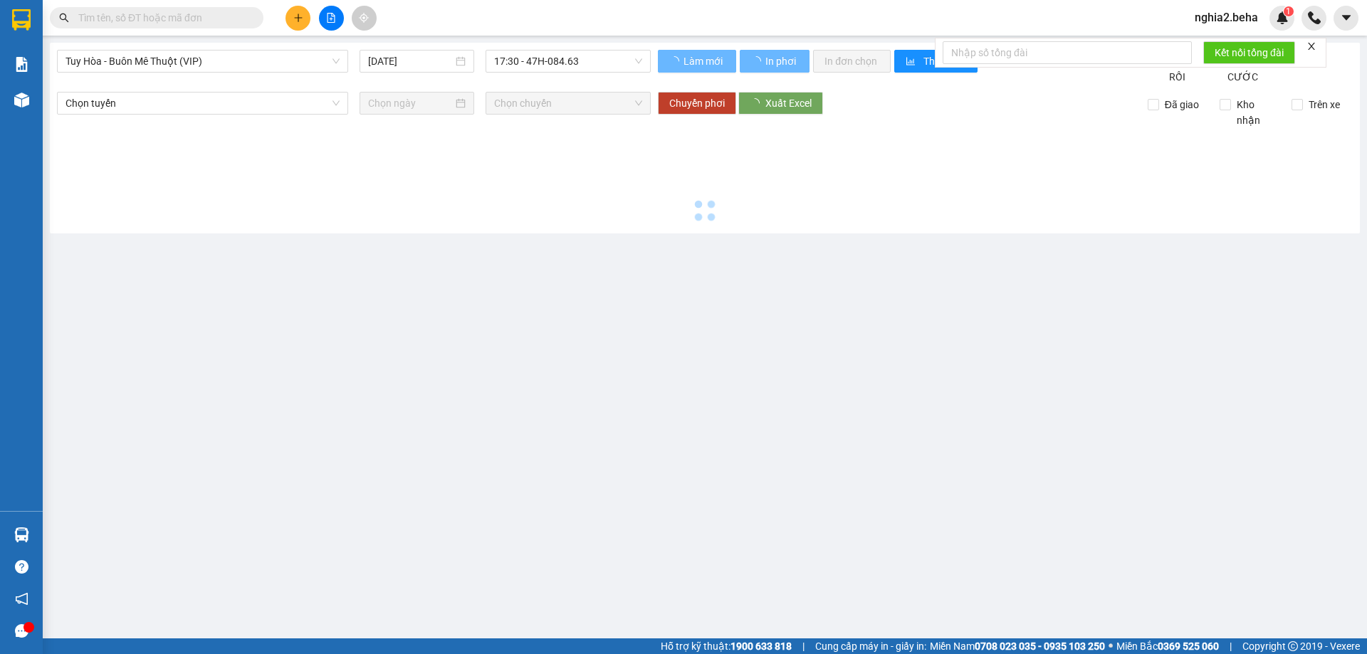
type input "[DATE]"
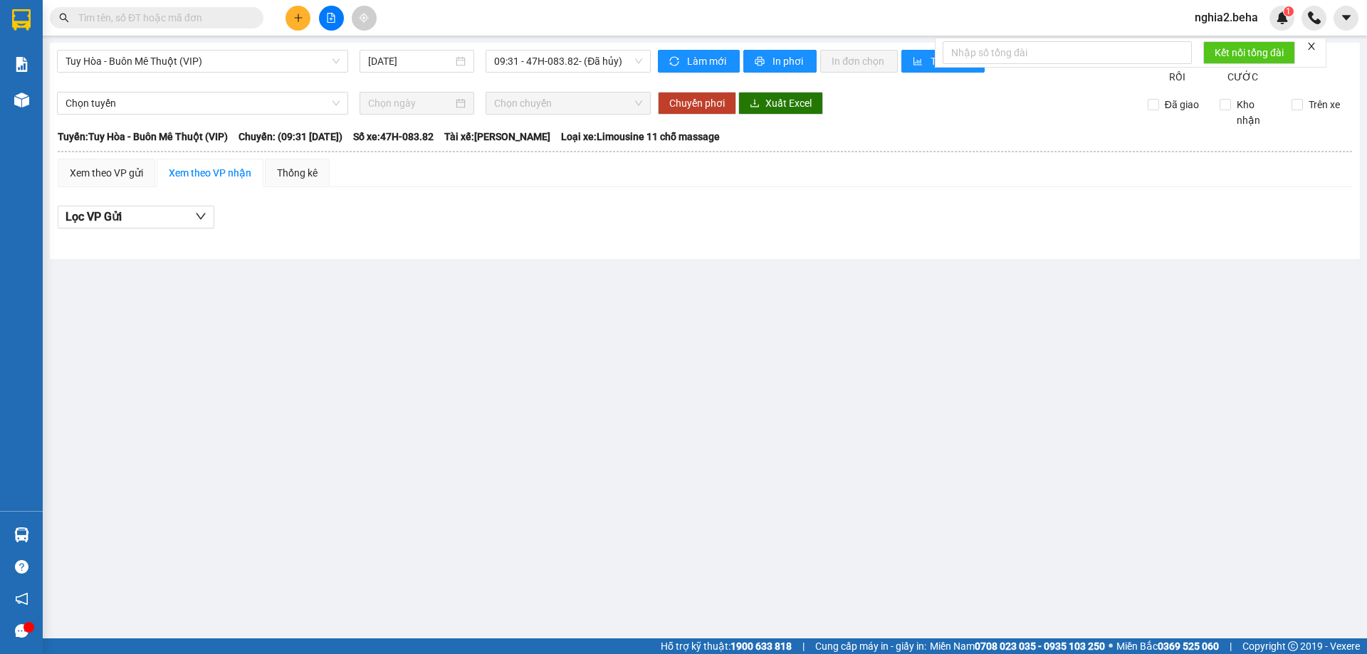
drag, startPoint x: 220, startPoint y: 63, endPoint x: 218, endPoint y: 73, distance: 10.2
click at [219, 66] on span "Tuy Hòa - Buôn Mê Thuột (VIP)" at bounding box center [202, 61] width 274 height 21
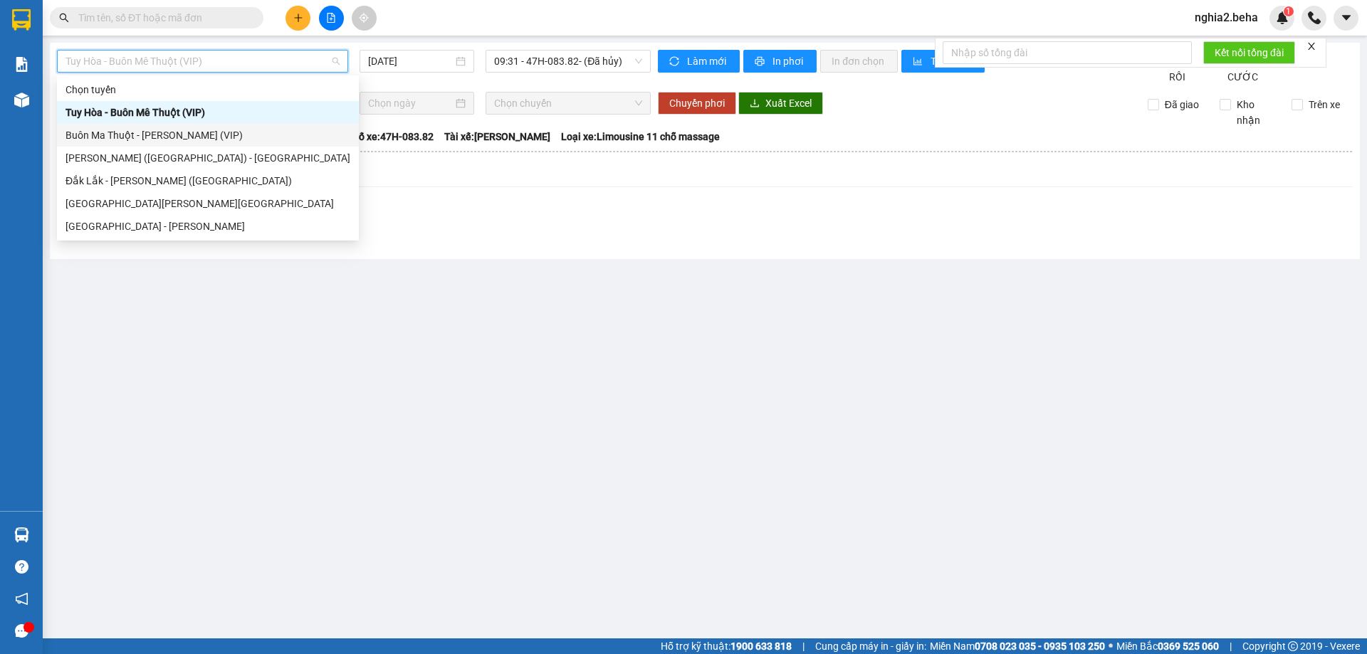
drag, startPoint x: 153, startPoint y: 132, endPoint x: 177, endPoint y: 132, distance: 23.5
click at [155, 132] on div "Buôn Ma Thuột - [PERSON_NAME] (VIP)" at bounding box center [207, 135] width 285 height 16
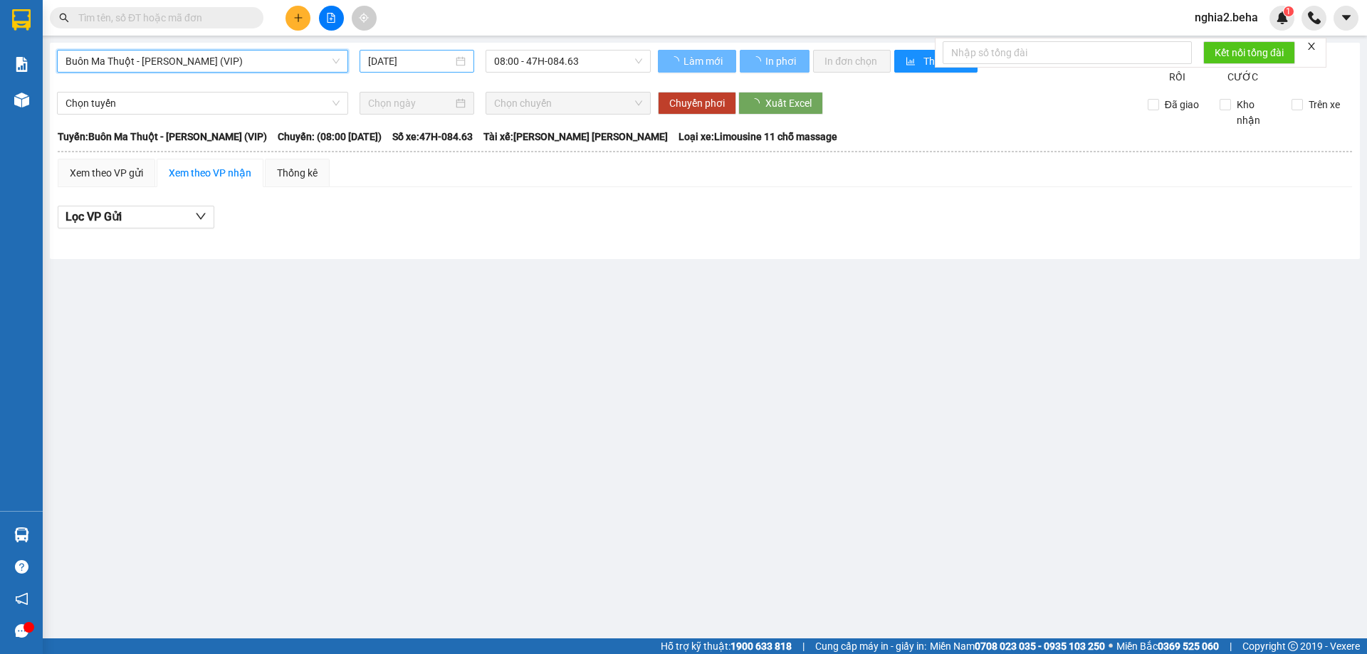
click at [399, 65] on input "[DATE]" at bounding box center [410, 61] width 85 height 16
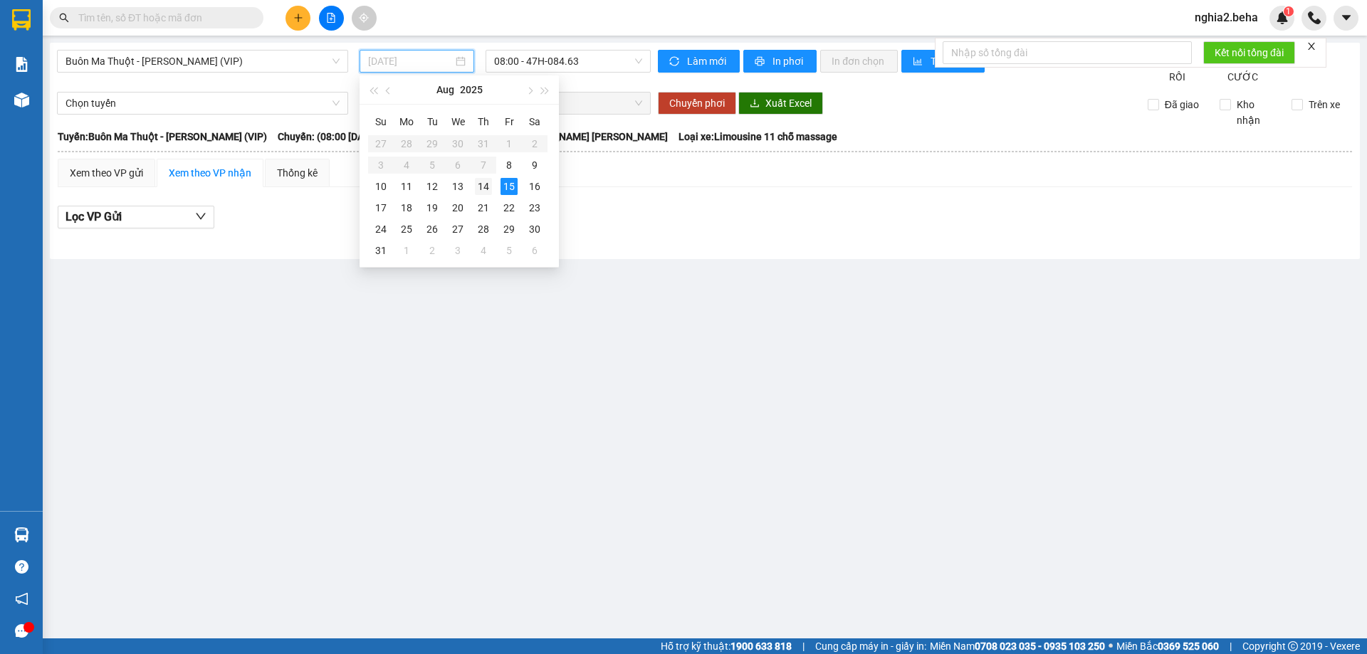
click at [481, 178] on div "14" at bounding box center [483, 186] width 17 height 17
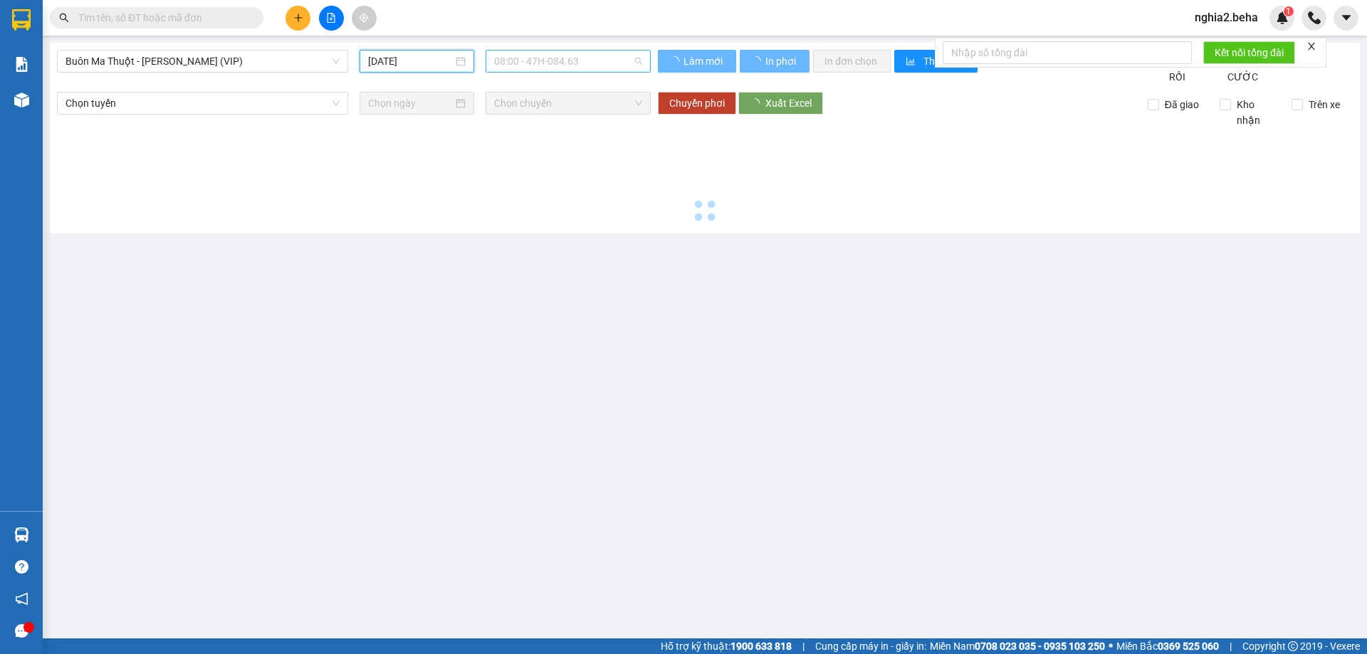
click at [559, 66] on span "08:00 - 47H-084.63" at bounding box center [568, 61] width 148 height 21
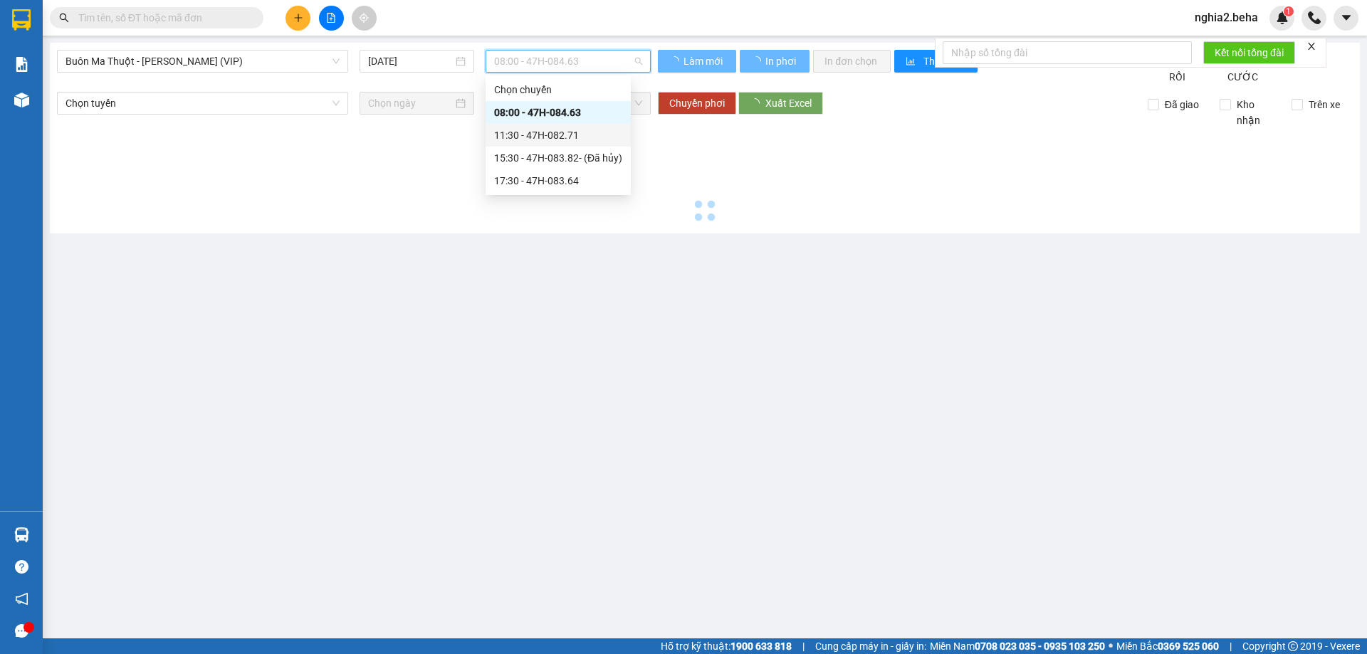
type input "[DATE]"
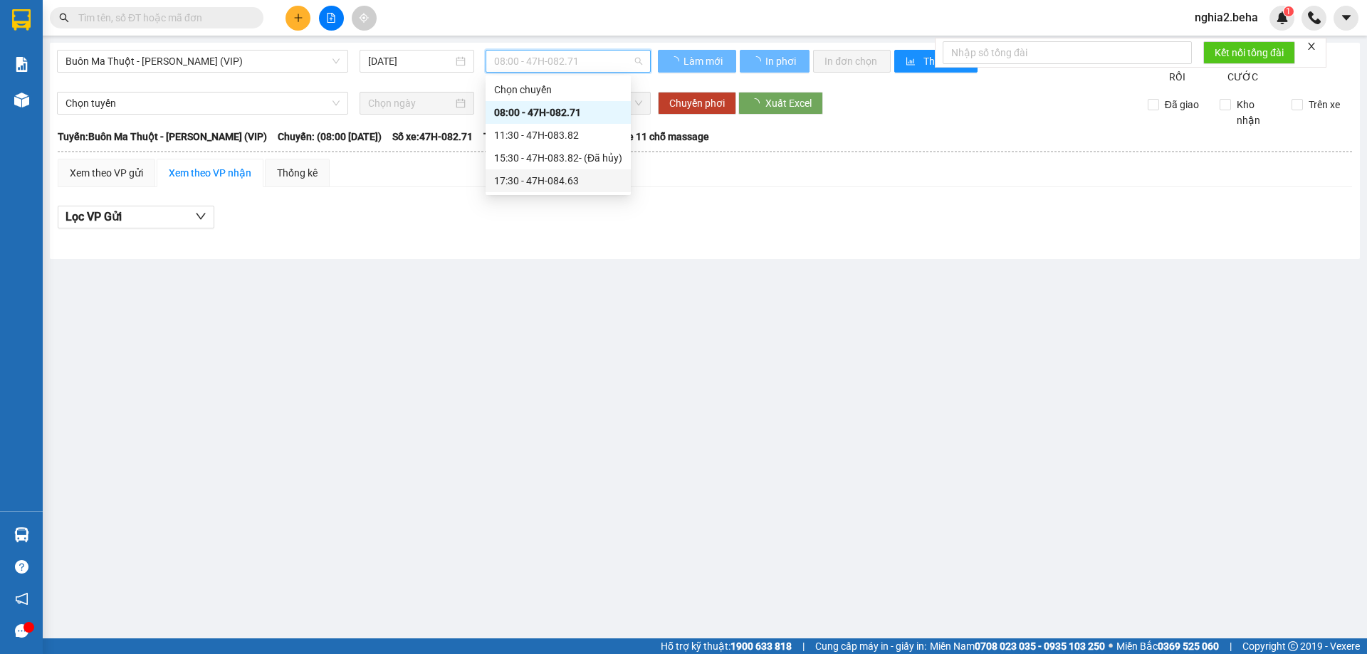
click at [557, 176] on div "17:30 - 47H-084.63" at bounding box center [558, 181] width 128 height 16
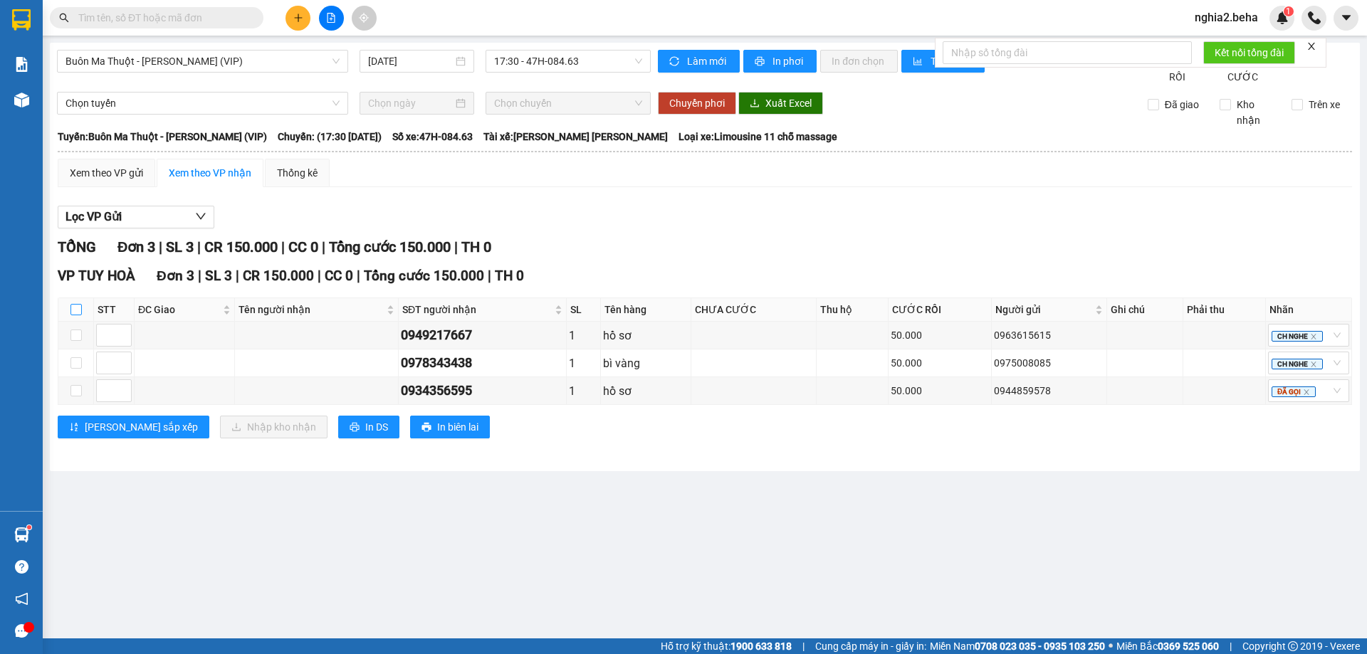
click at [81, 315] on input "checkbox" at bounding box center [75, 309] width 11 height 11
checkbox input "true"
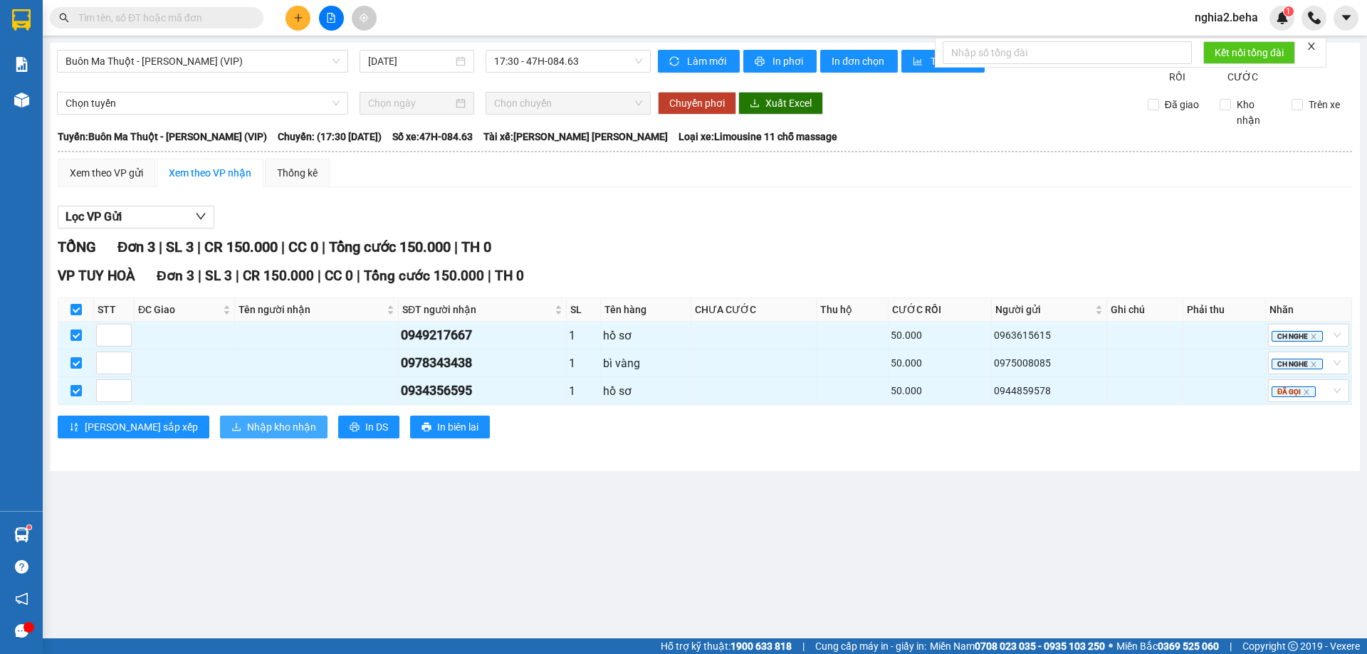
click at [247, 435] on span "Nhập kho nhận" at bounding box center [281, 427] width 69 height 16
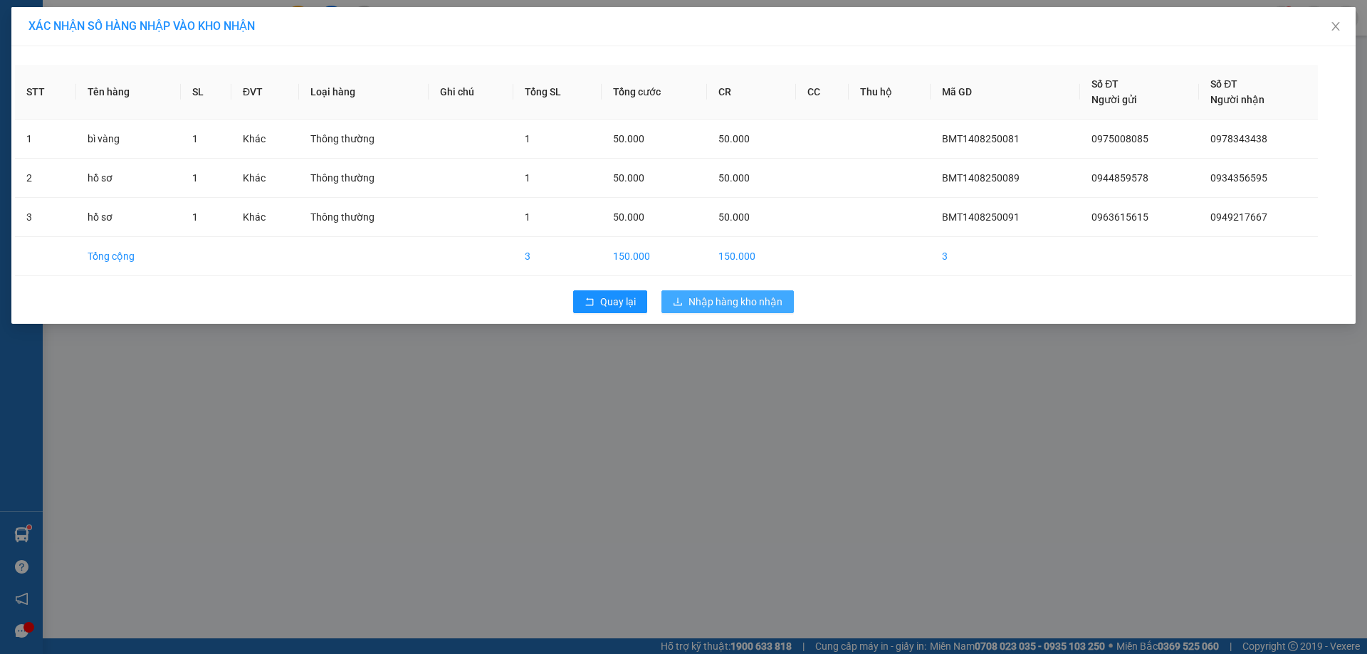
click at [742, 299] on span "Nhập hàng kho nhận" at bounding box center [735, 302] width 94 height 16
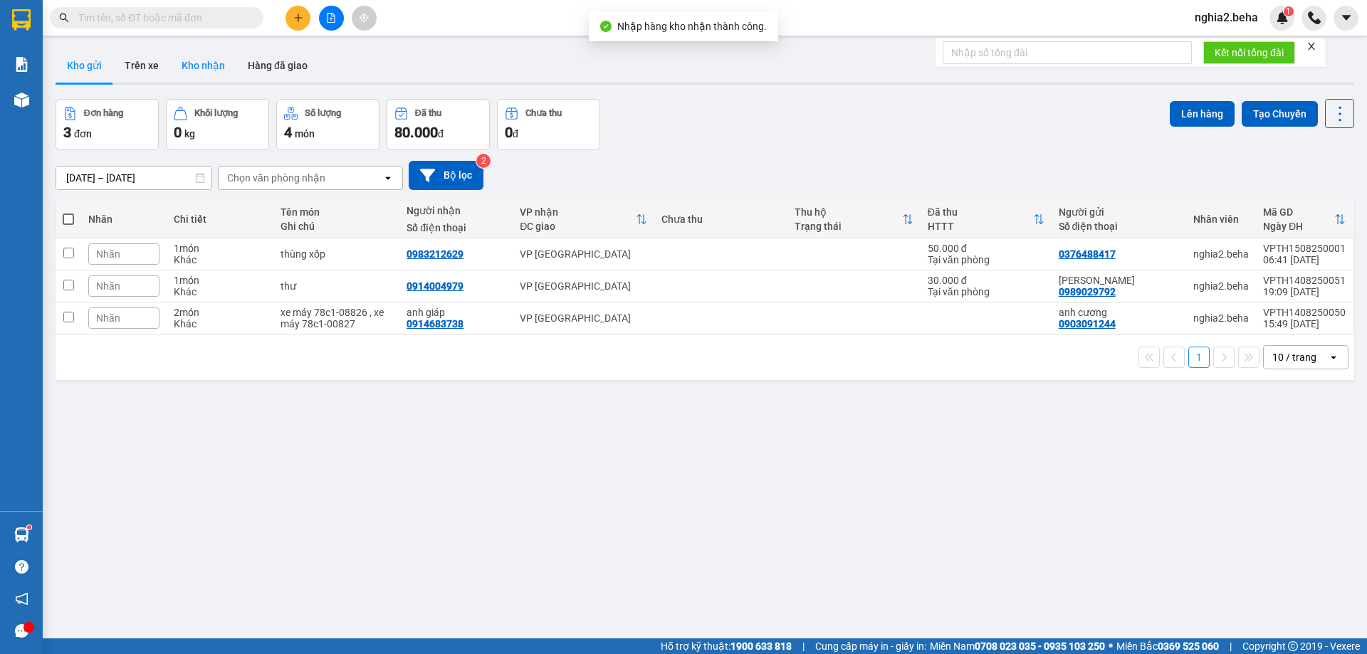
click at [215, 70] on button "Kho nhận" at bounding box center [203, 65] width 66 height 34
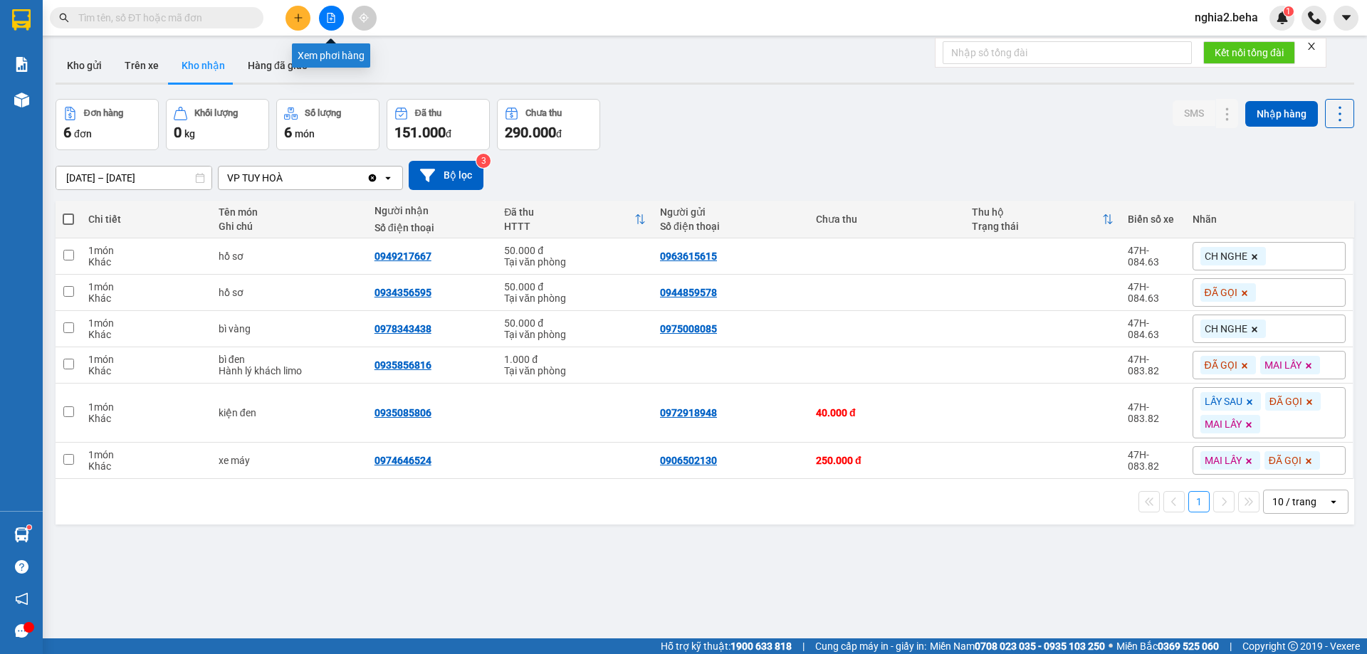
click at [327, 21] on icon "file-add" at bounding box center [331, 18] width 10 height 10
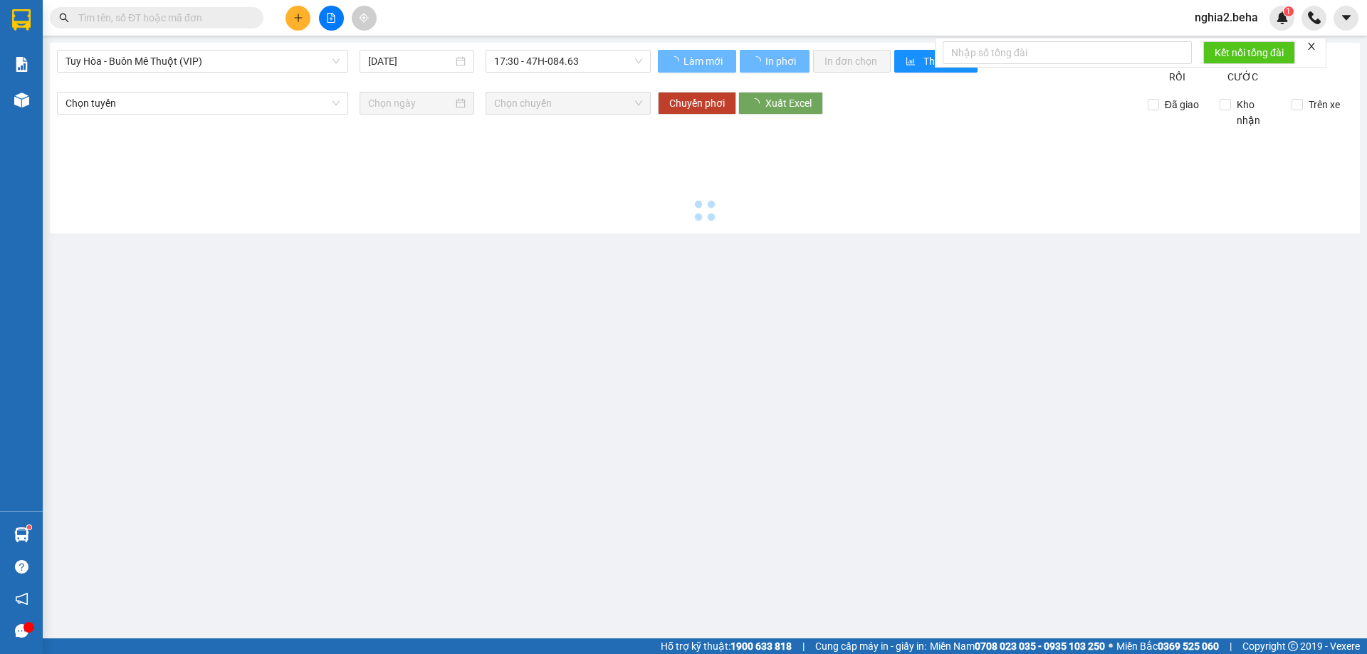
type input "[DATE]"
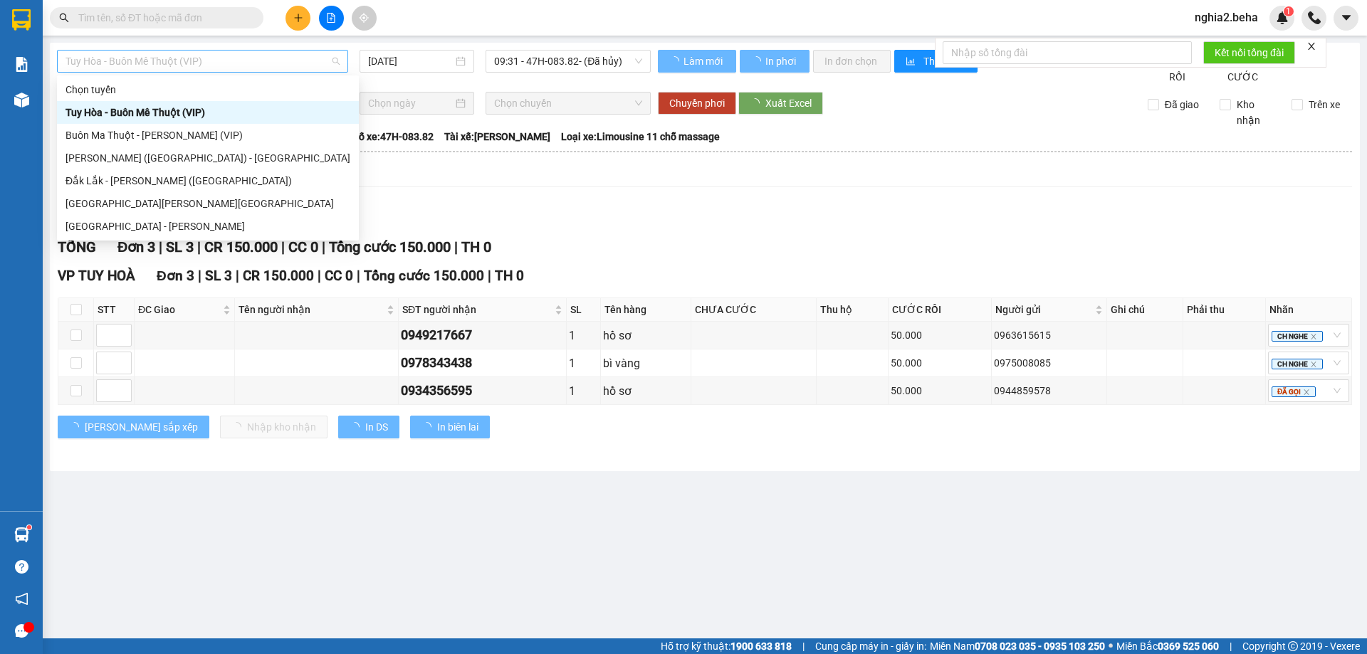
click at [303, 61] on span "Tuy Hòa - Buôn Mê Thuột (VIP)" at bounding box center [202, 61] width 274 height 21
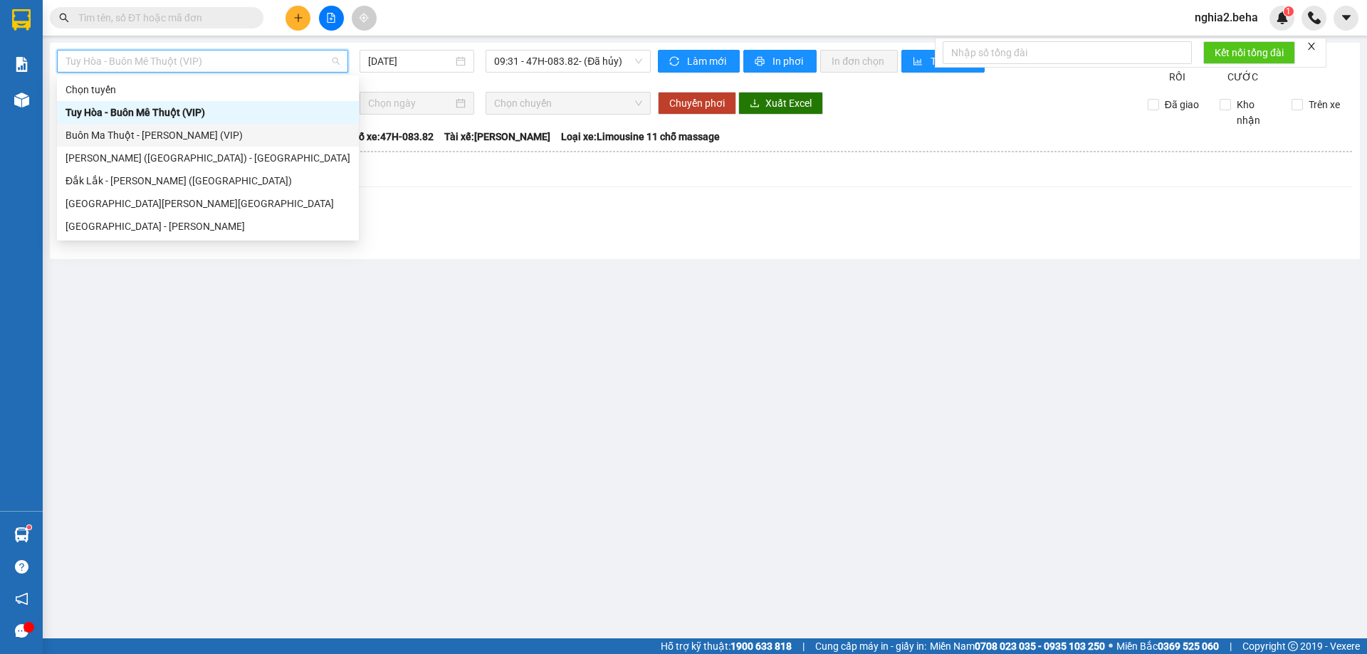
click at [174, 134] on div "Buôn Ma Thuột - [PERSON_NAME] (VIP)" at bounding box center [207, 135] width 285 height 16
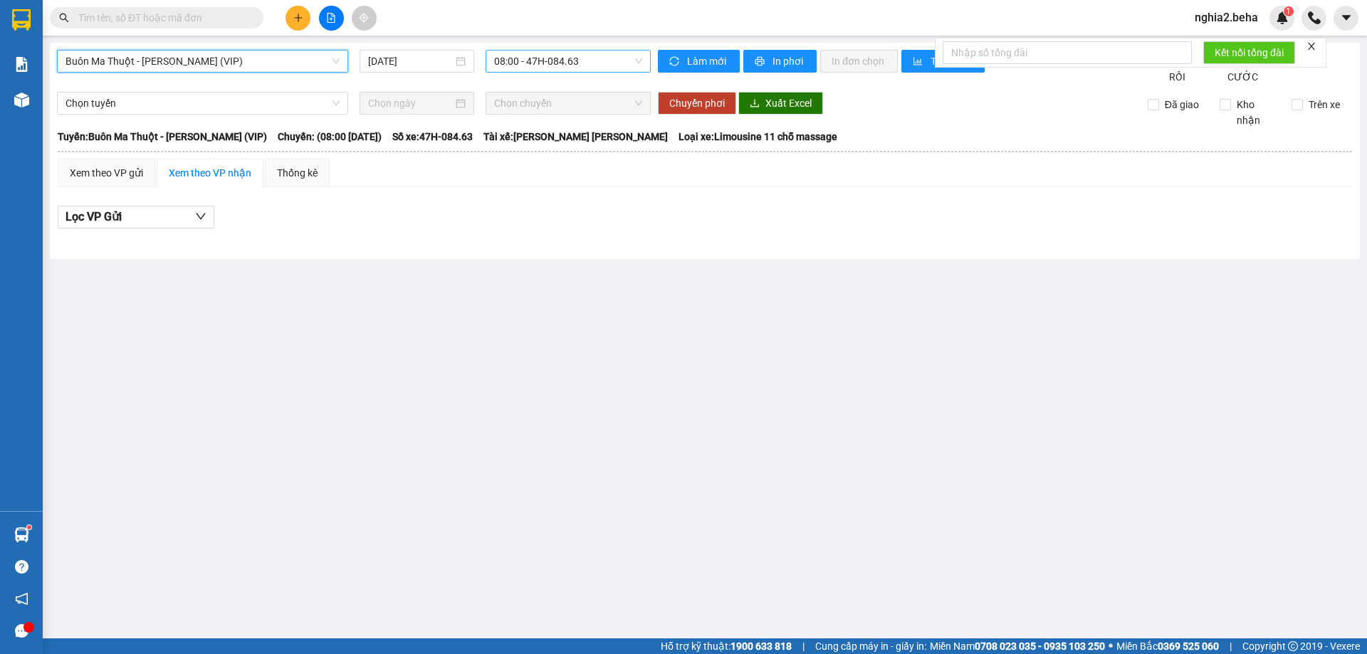
click at [596, 63] on span "08:00 - 47H-084.63" at bounding box center [568, 61] width 148 height 21
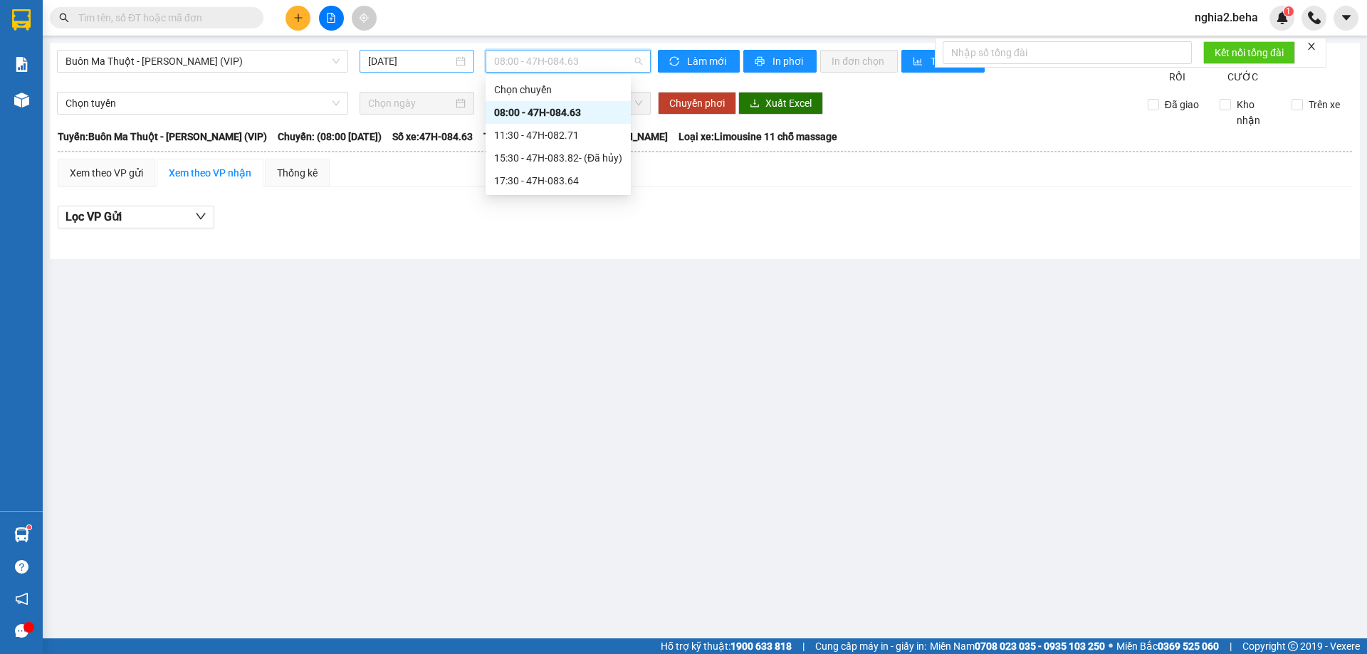
click at [412, 59] on input "[DATE]" at bounding box center [410, 61] width 85 height 16
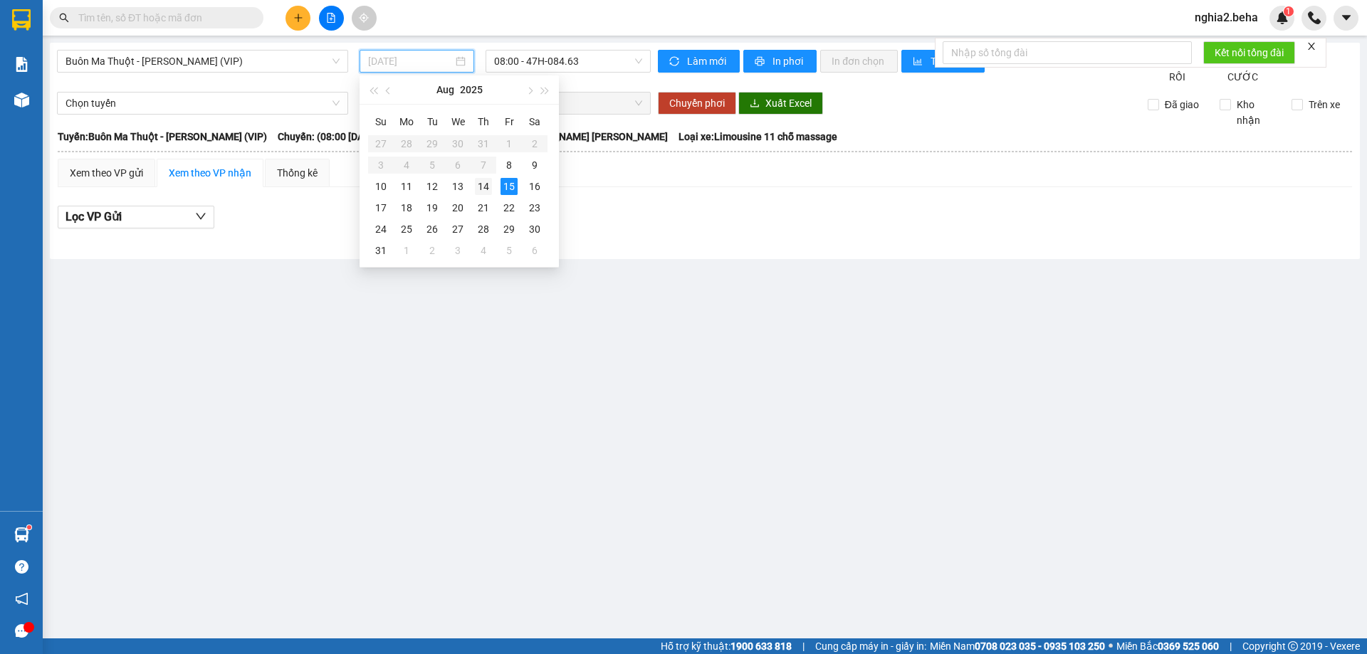
click at [482, 184] on div "14" at bounding box center [483, 186] width 17 height 17
type input "[DATE]"
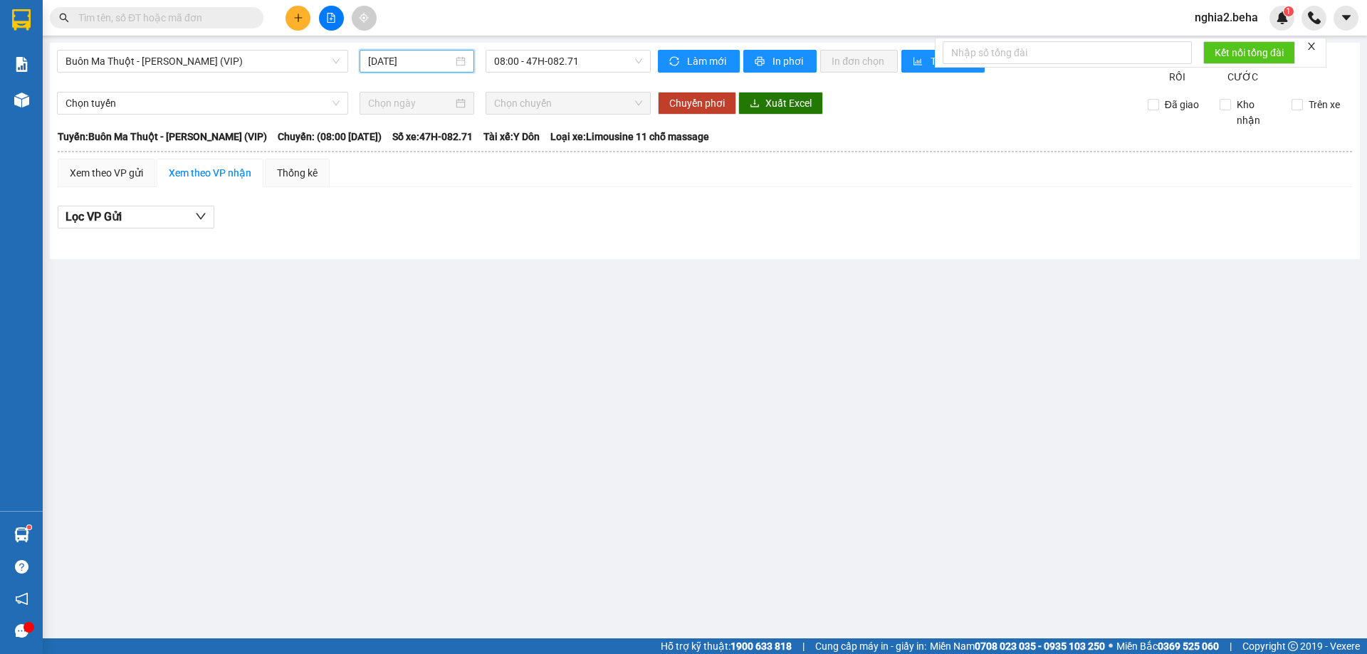
click at [586, 73] on div "Buôn Ma Thuột - [PERSON_NAME] (VIP) [DATE] 08:00 - 47H-082.71" at bounding box center [354, 67] width 594 height 35
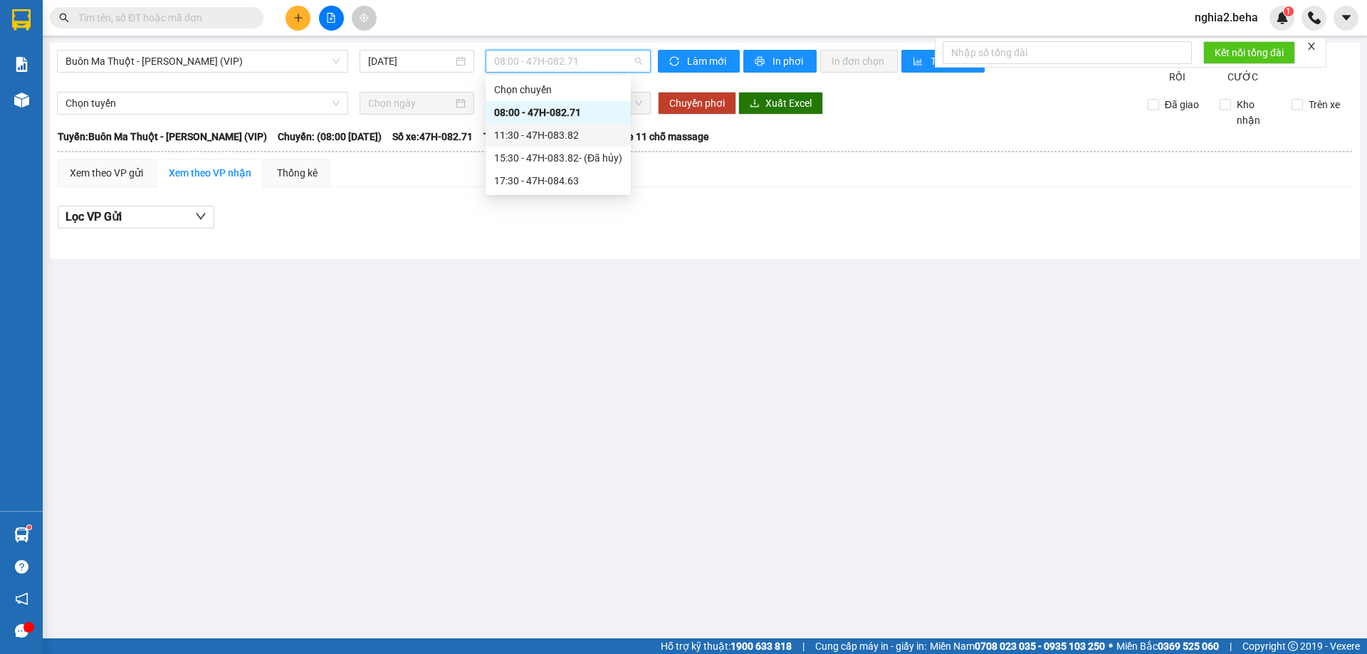
click at [556, 137] on div "11:30 - 47H-083.82" at bounding box center [558, 135] width 128 height 16
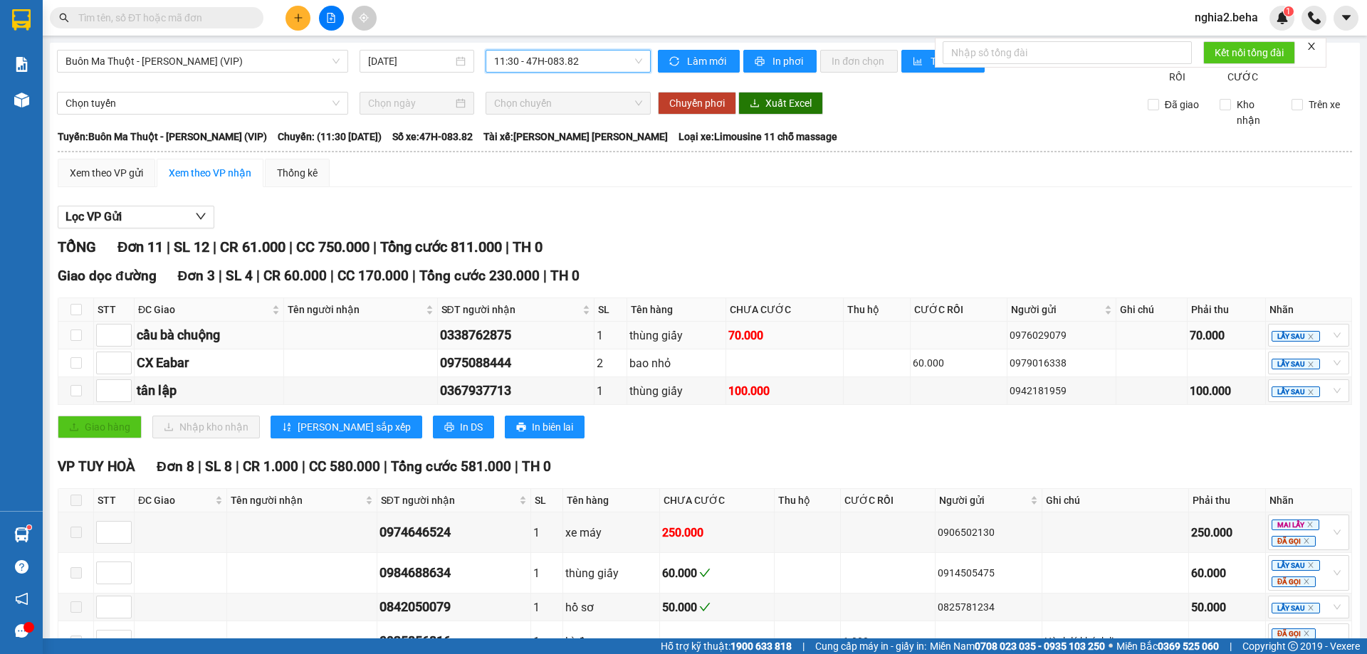
click at [503, 343] on div "0338762875" at bounding box center [516, 335] width 152 height 20
copy div "0338762875"
click at [1074, 339] on td "0976029079" at bounding box center [1061, 336] width 109 height 28
click at [502, 345] on div "0338762875" at bounding box center [516, 335] width 152 height 20
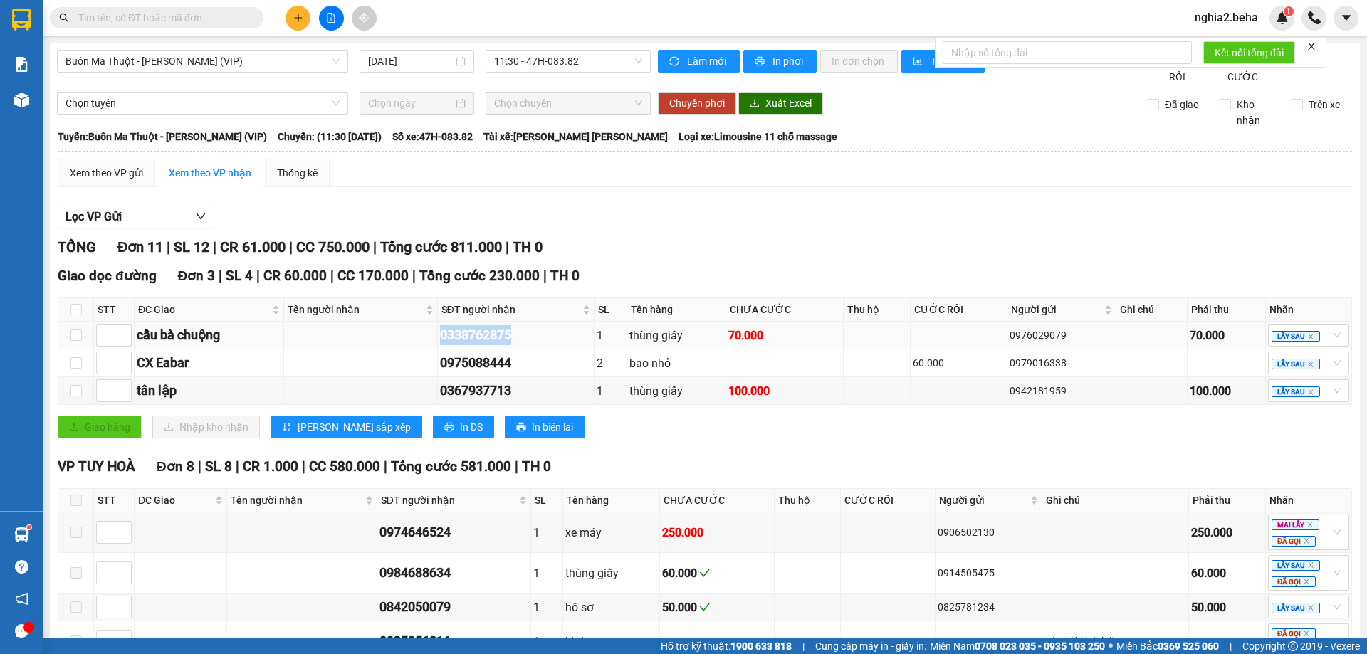
click at [502, 345] on div "0338762875" at bounding box center [516, 335] width 152 height 20
copy div "0338762875"
click at [299, 16] on icon "plus" at bounding box center [298, 18] width 10 height 10
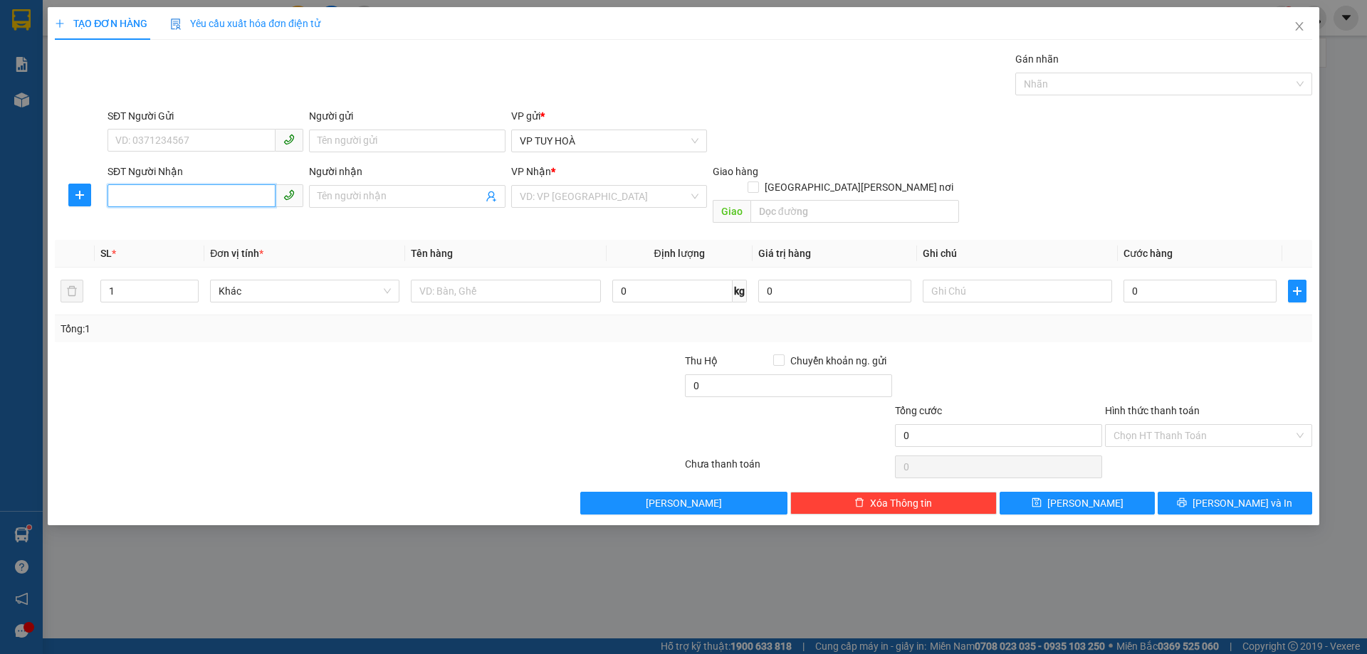
click at [171, 192] on input "SĐT Người Nhận" at bounding box center [191, 195] width 168 height 23
paste input "0338762875"
type input "0338762875"
click at [630, 204] on input "search" at bounding box center [604, 196] width 169 height 21
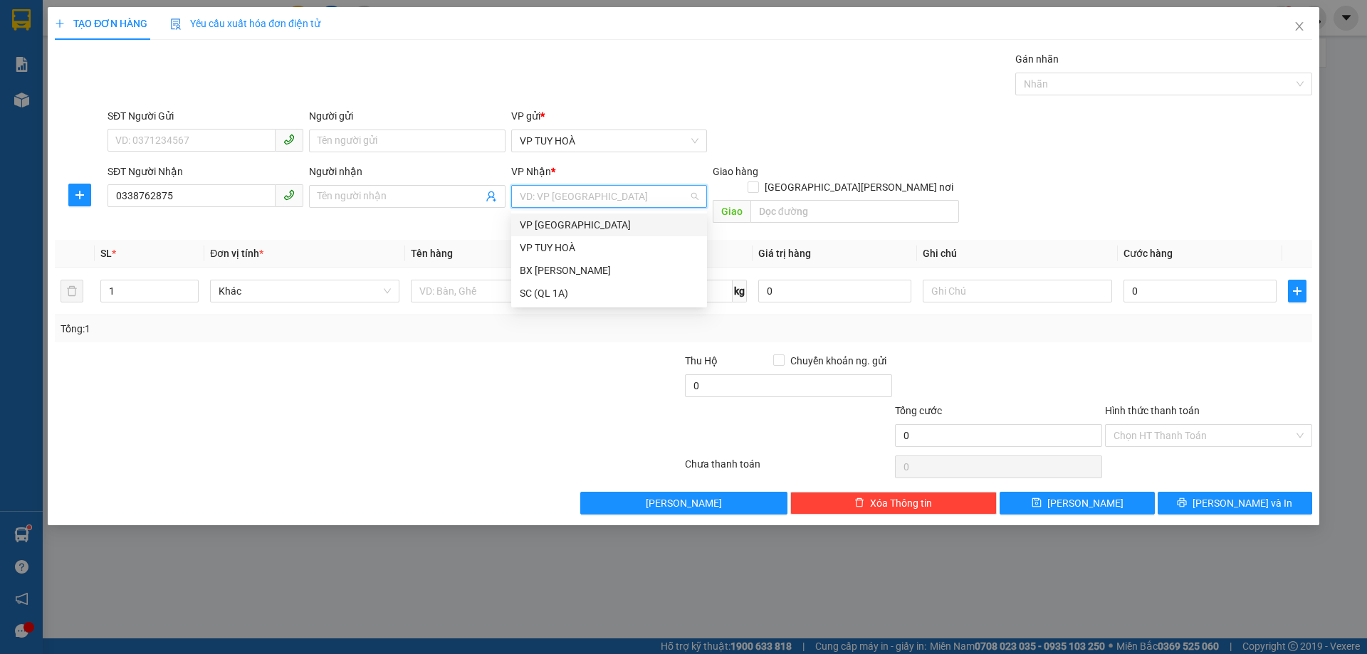
click at [603, 228] on div "VP [GEOGRAPHIC_DATA]" at bounding box center [609, 225] width 179 height 16
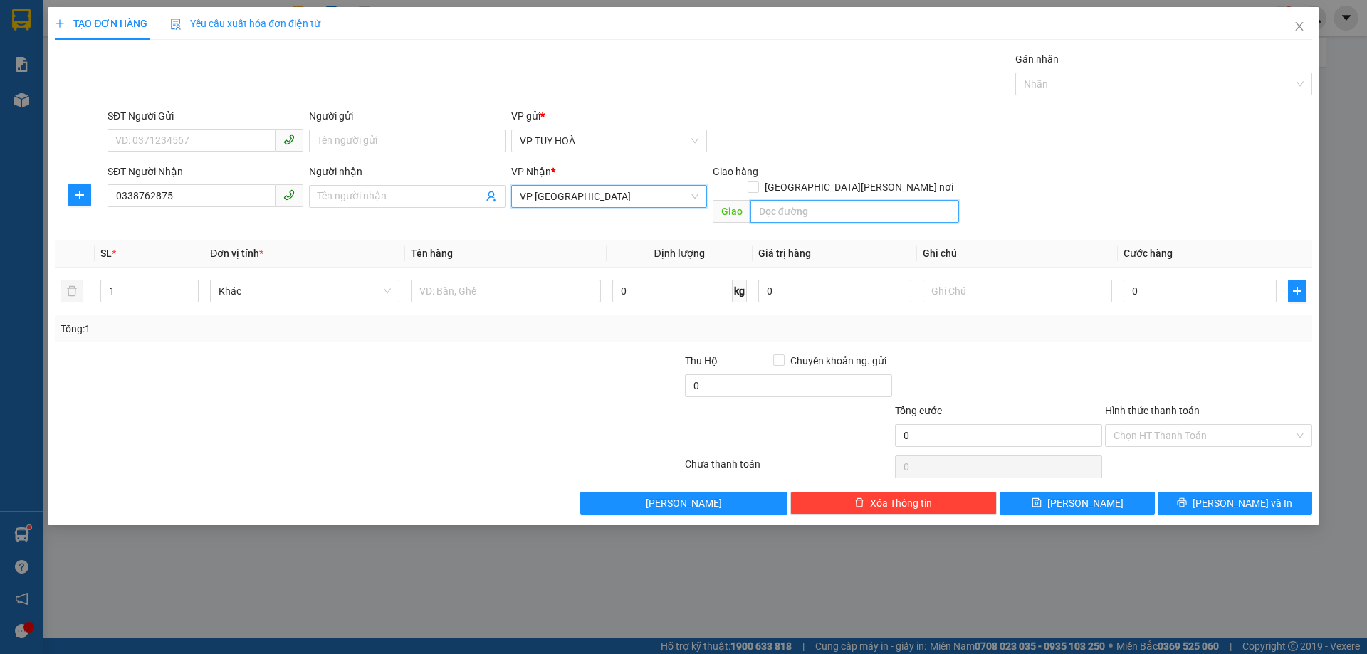
click at [814, 200] on input "search" at bounding box center [854, 211] width 209 height 23
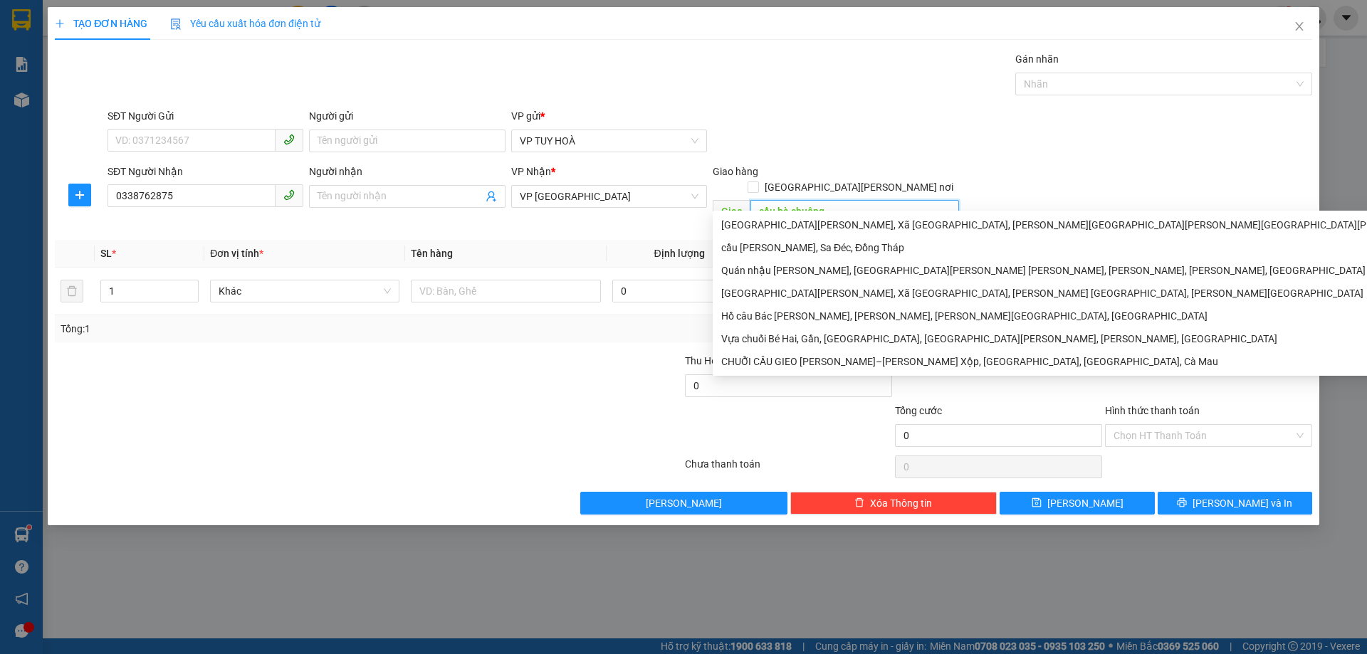
type input "cầu bà chuộng"
click at [1065, 149] on div "SĐT Người Gửi VD: 0371234567 Người gửi Tên người gửi VP gửi * VP [PERSON_NAME]" at bounding box center [710, 133] width 1210 height 50
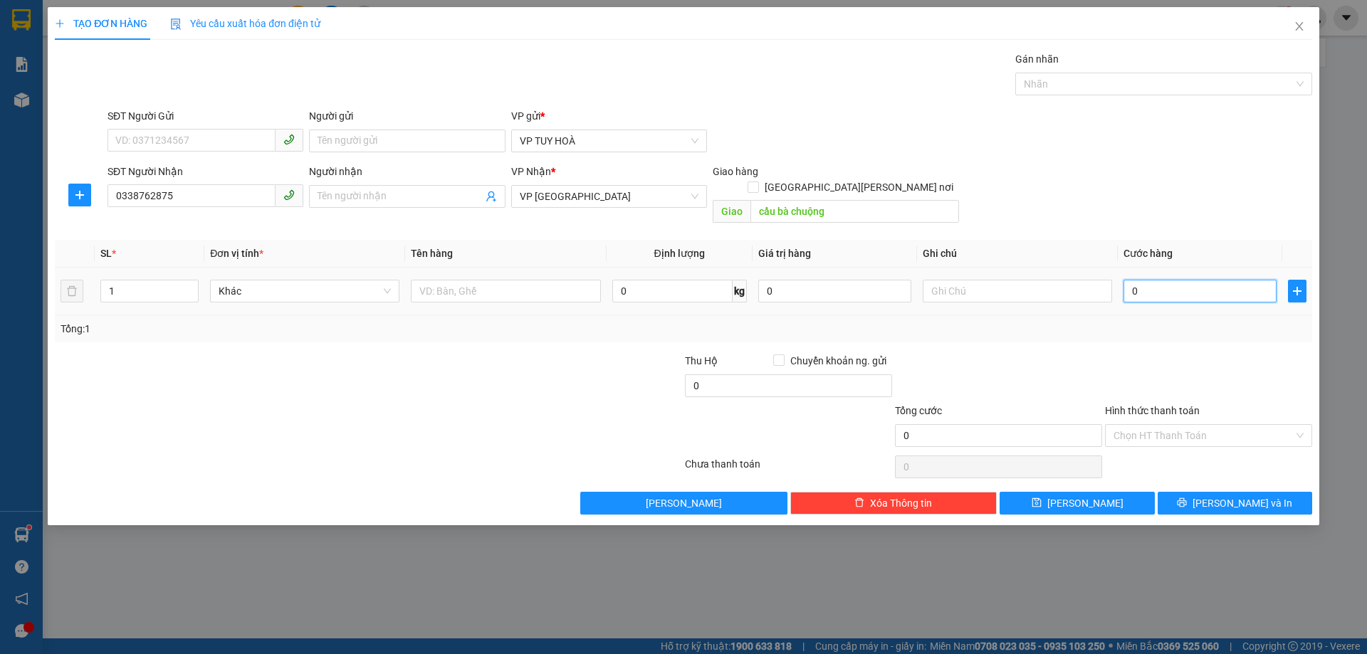
click at [1163, 280] on input "0" at bounding box center [1199, 291] width 153 height 23
type input "7"
type input "70"
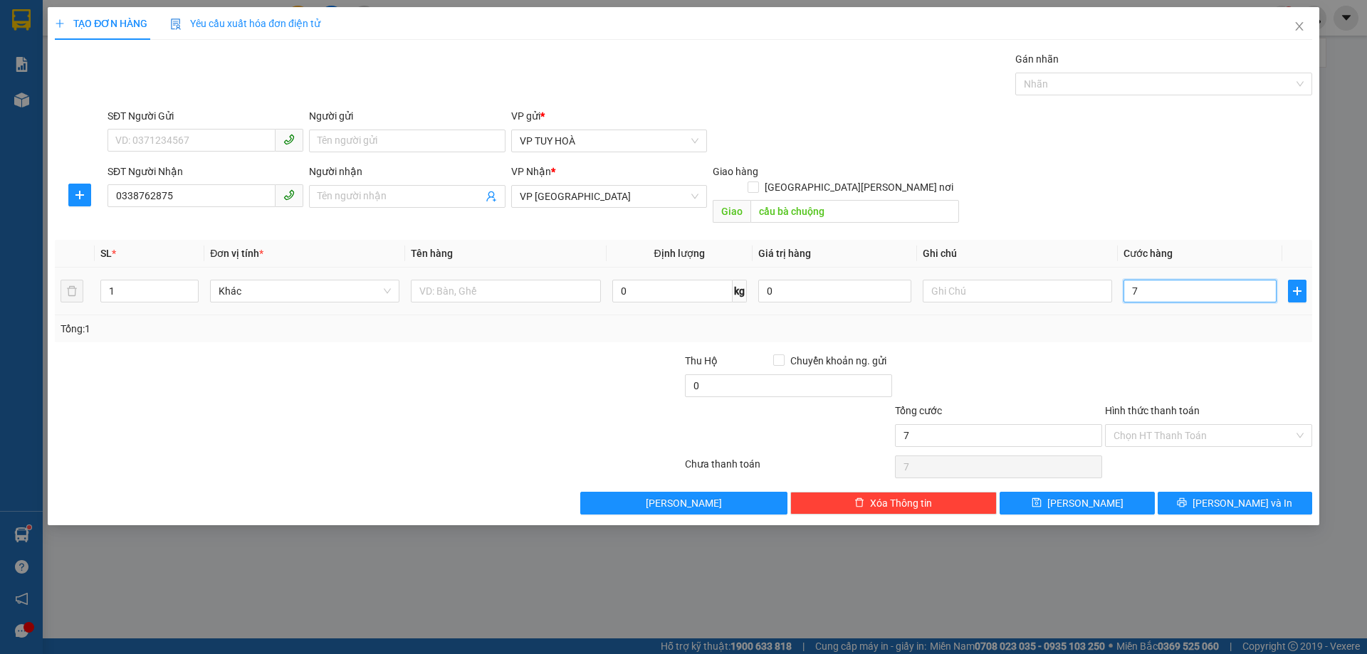
type input "70"
type input "70.000"
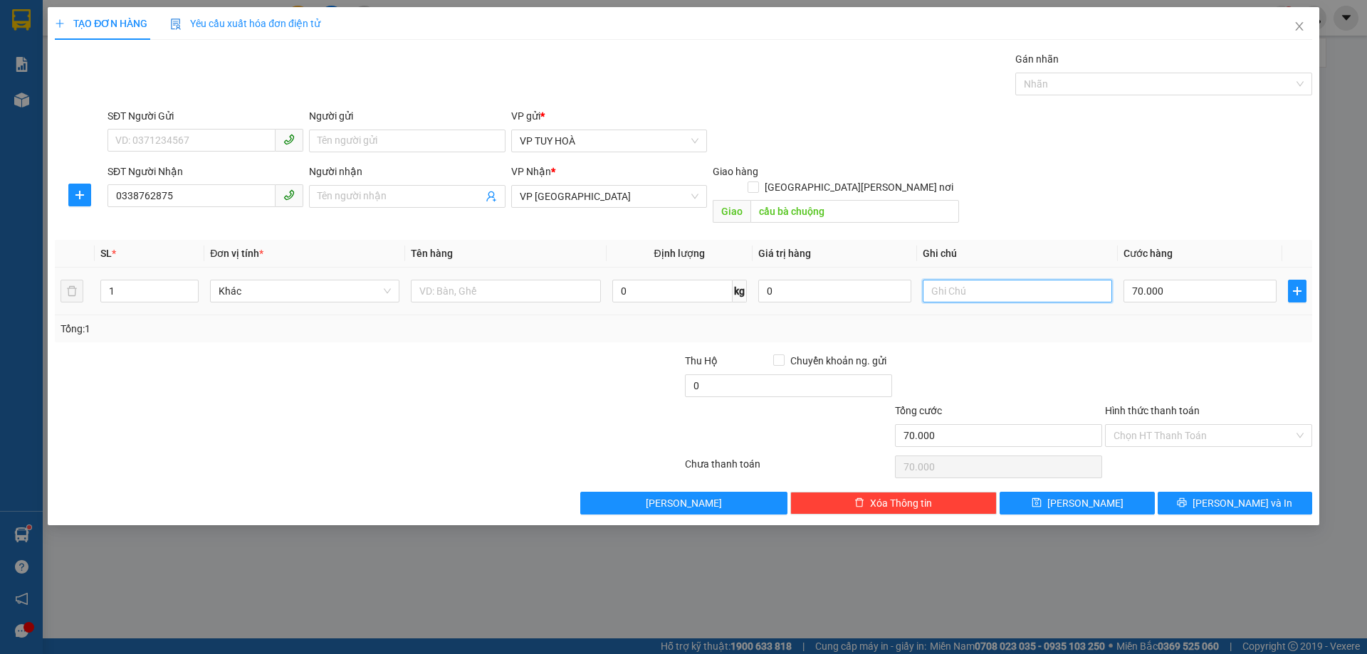
click at [1041, 280] on input "text" at bounding box center [1017, 291] width 189 height 23
type input "hàng gửi ngược [PERSON_NAME]"
click at [1246, 425] on input "Hình thức thanh toán" at bounding box center [1203, 435] width 180 height 21
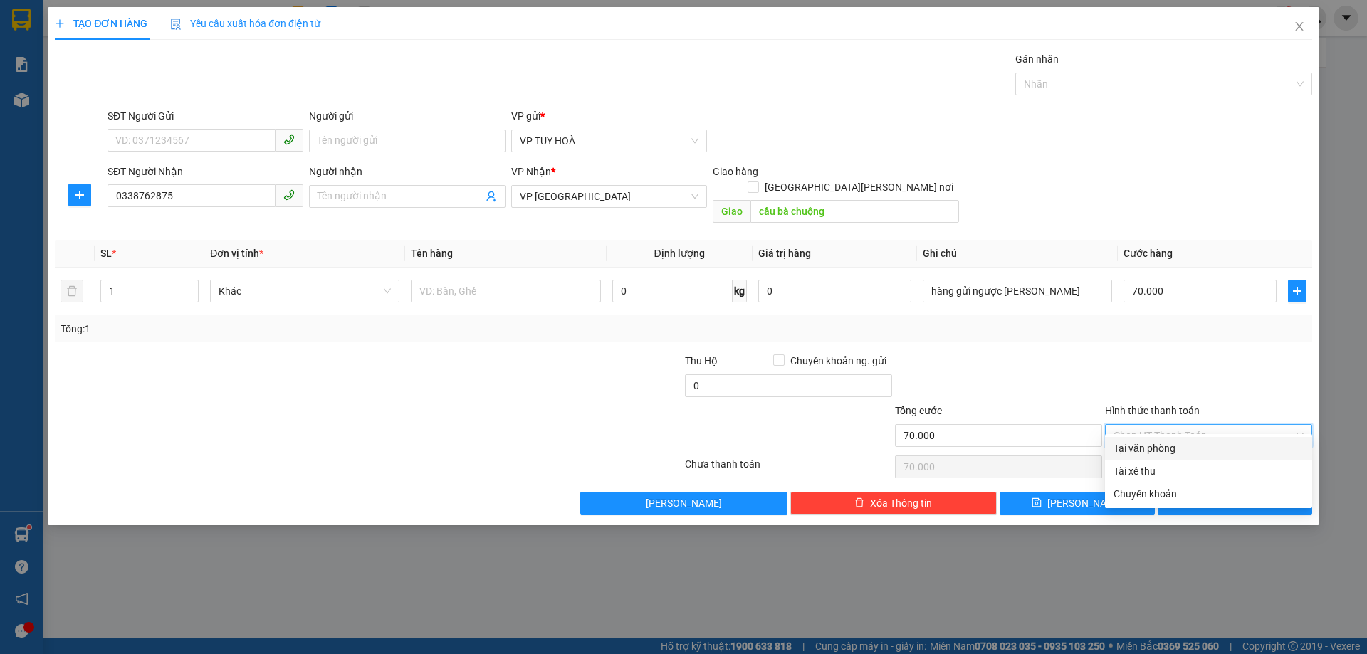
click at [1174, 361] on div at bounding box center [1208, 378] width 210 height 50
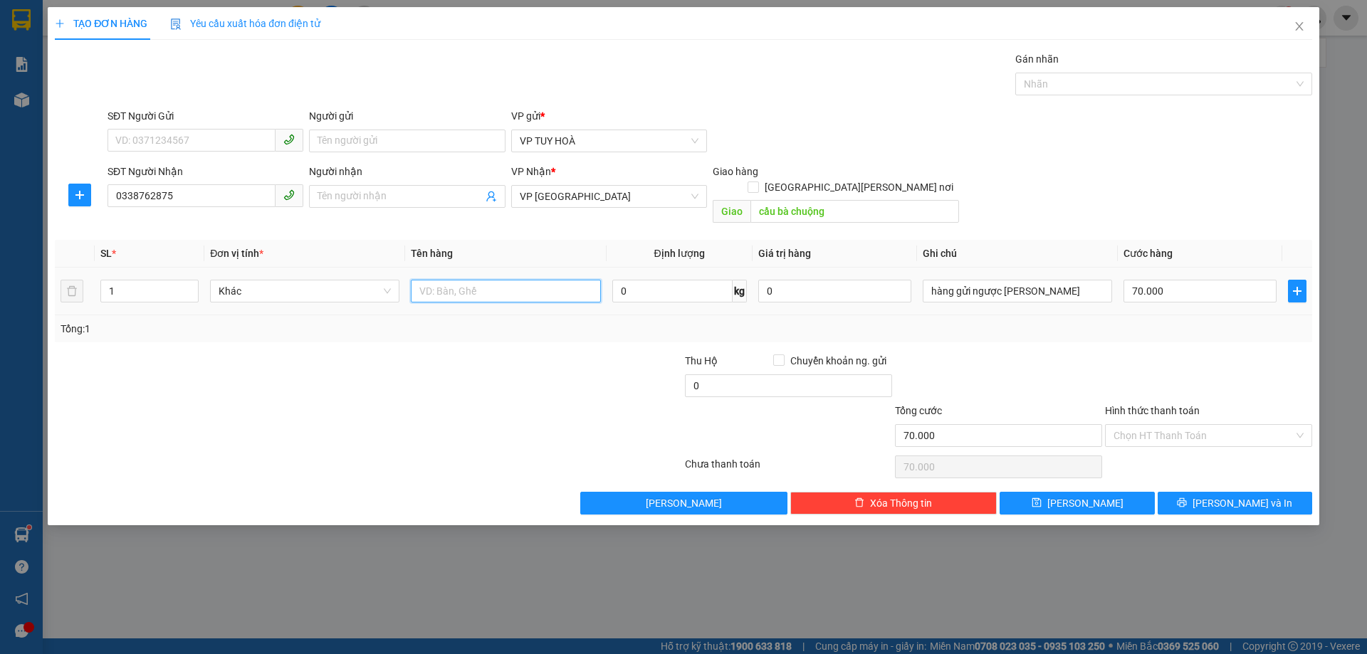
click at [515, 280] on input "text" at bounding box center [505, 291] width 189 height 23
type input "thùng giấy"
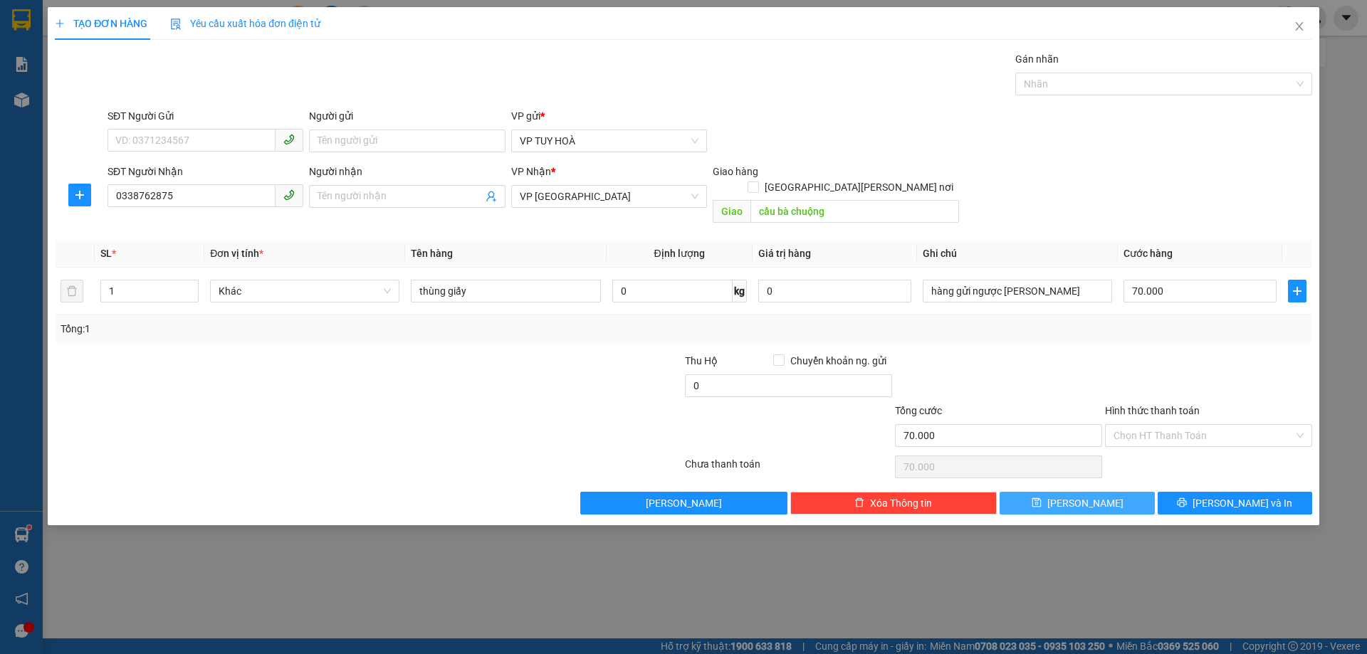
click at [1089, 495] on span "[PERSON_NAME]" at bounding box center [1085, 503] width 76 height 16
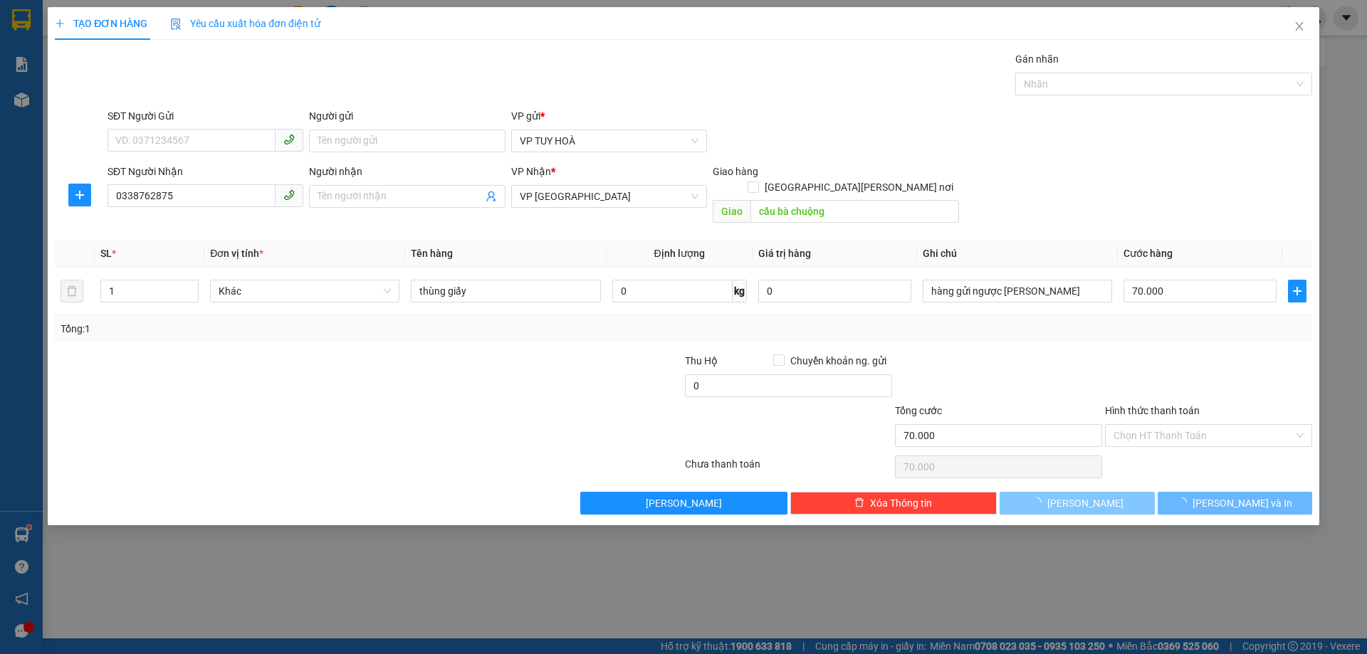
type input "0"
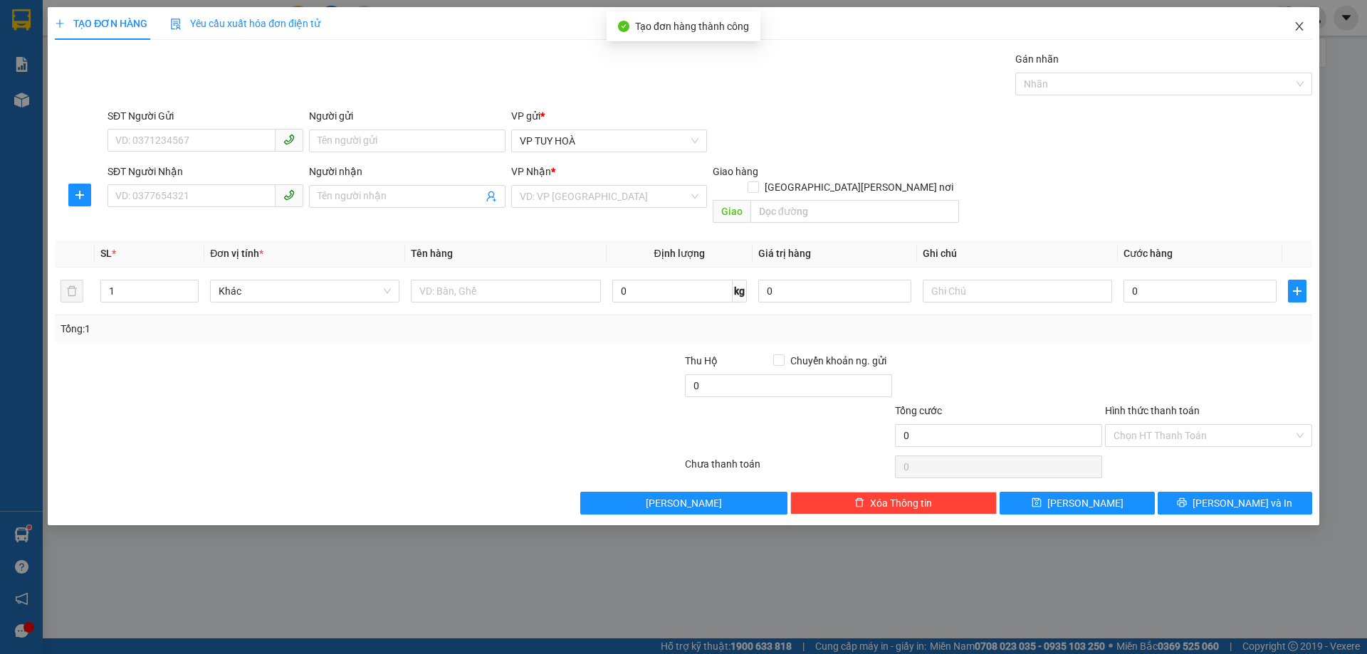
click at [1301, 24] on icon "close" at bounding box center [1298, 26] width 11 height 11
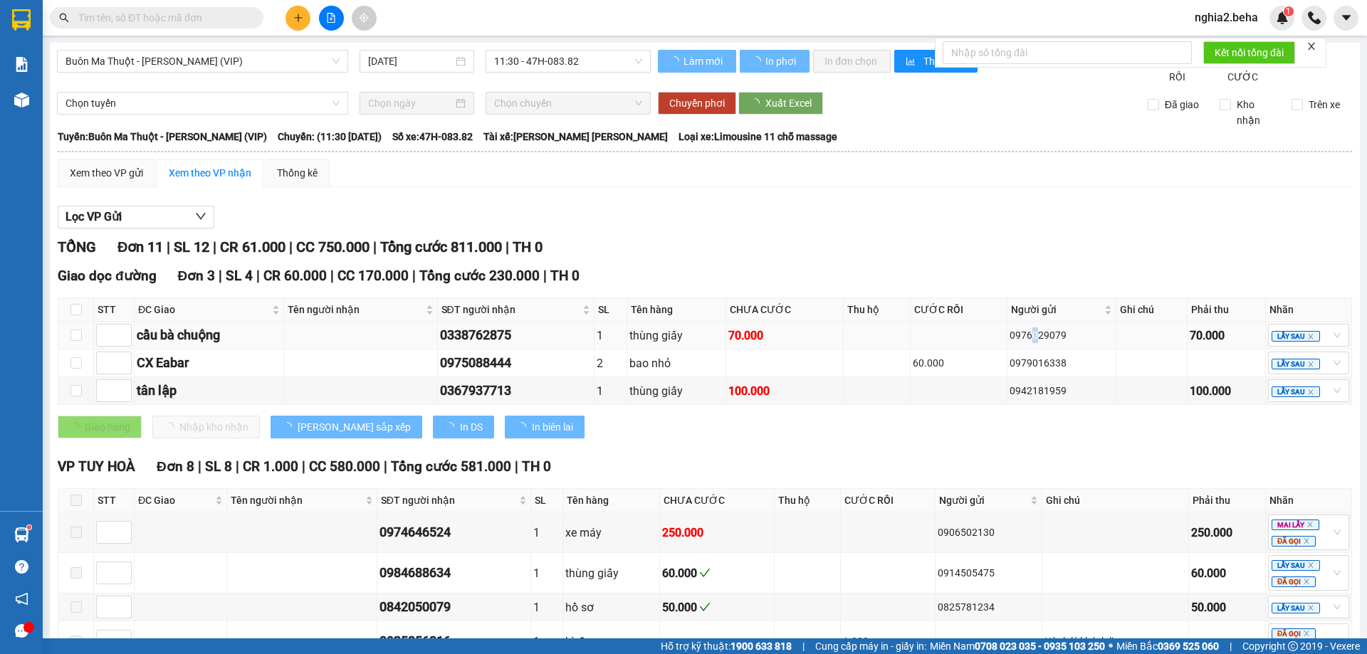
click at [1017, 343] on div "0976029079" at bounding box center [1061, 335] width 104 height 16
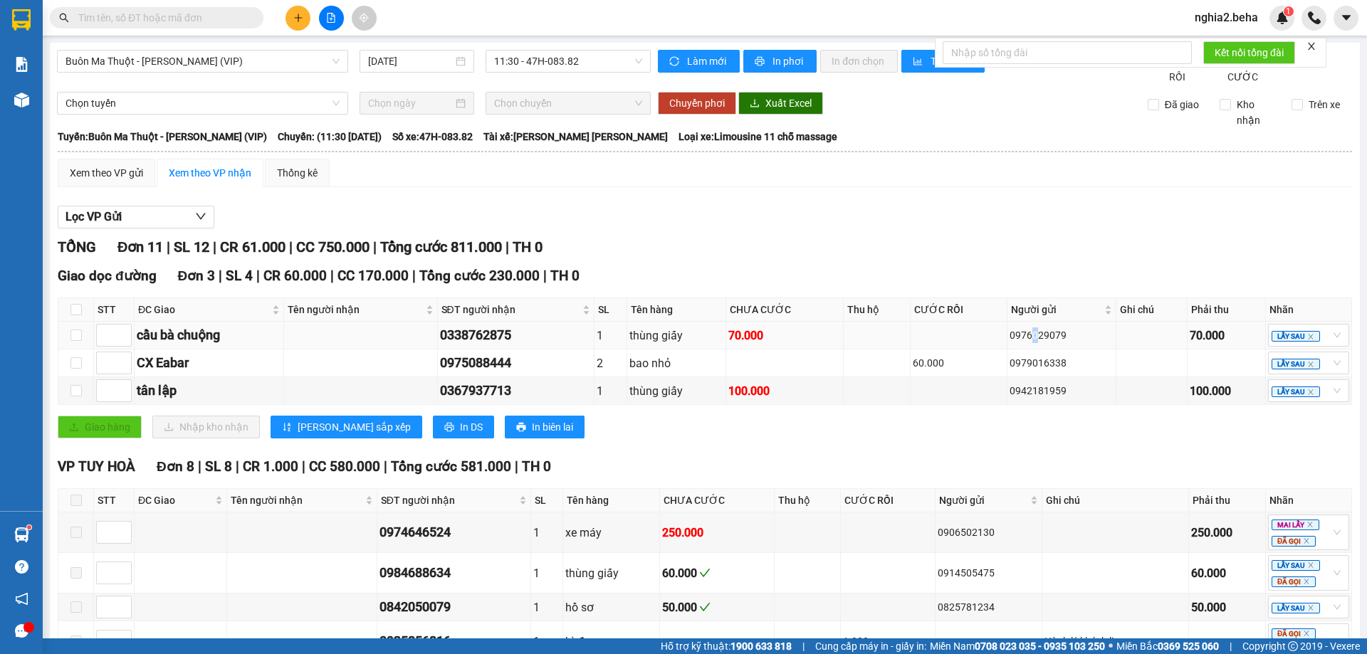
click at [1017, 343] on div "0976029079" at bounding box center [1061, 335] width 104 height 16
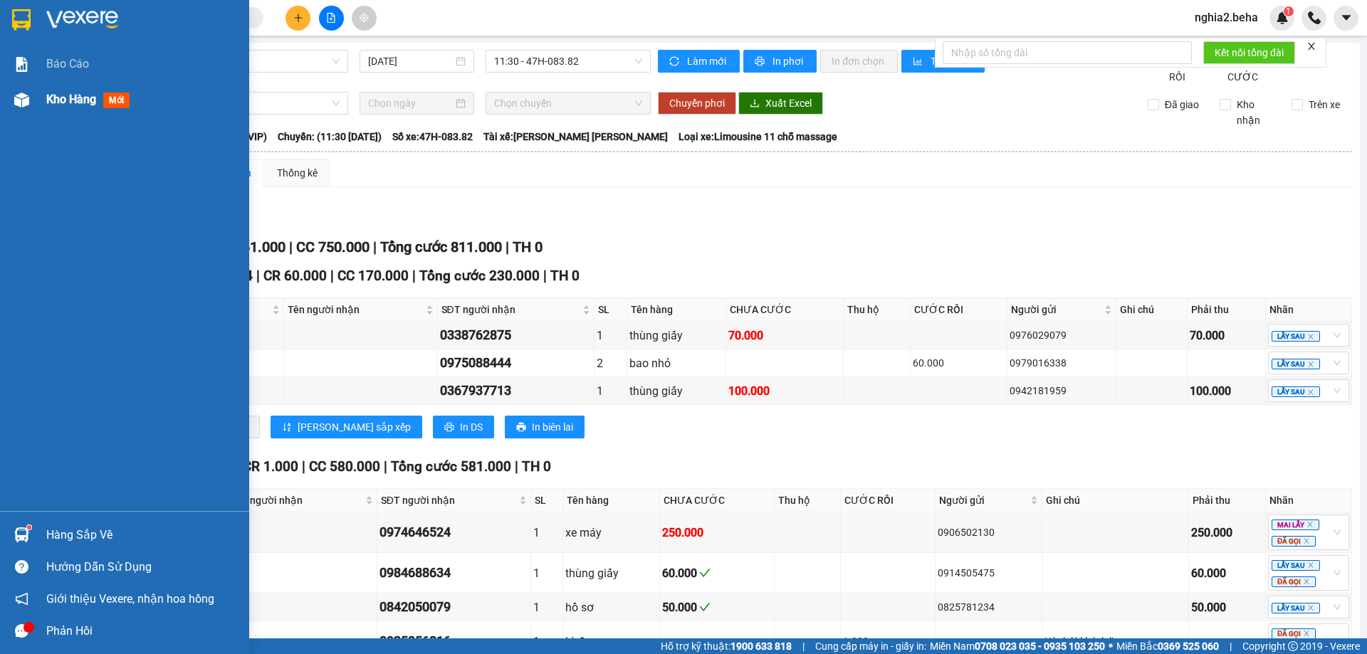
click at [33, 107] on div at bounding box center [21, 100] width 25 height 25
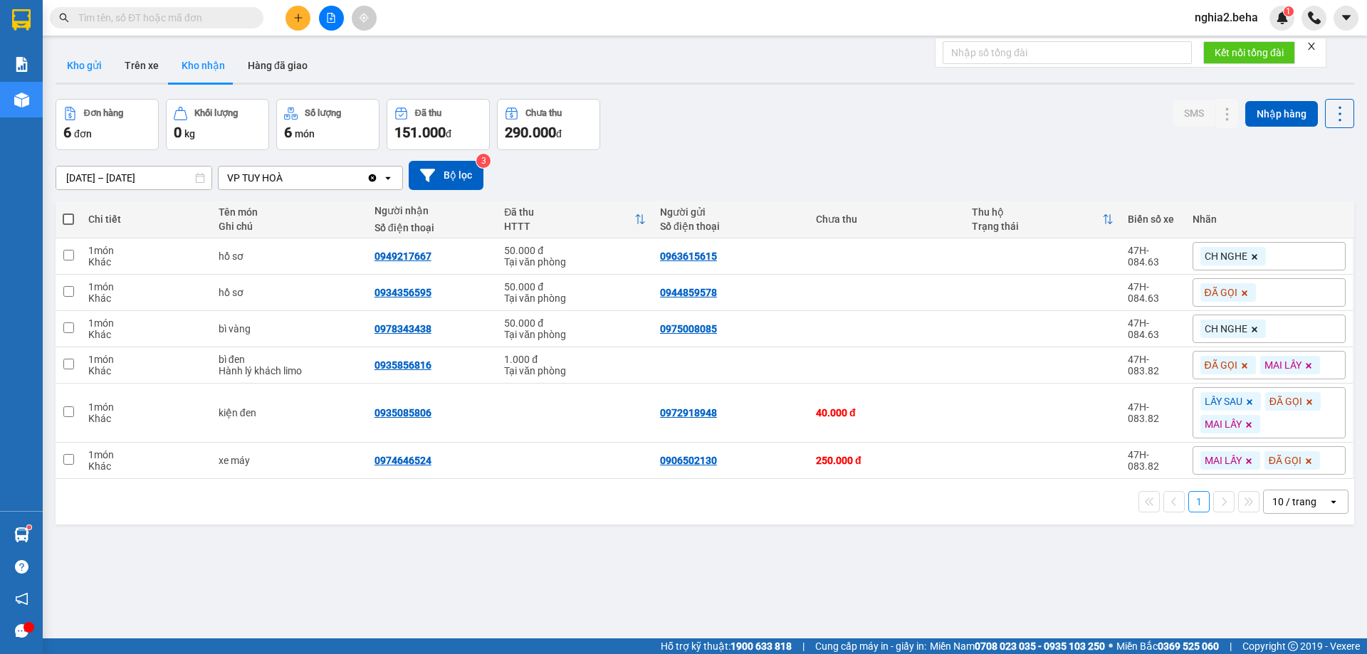
click at [78, 61] on button "Kho gửi" at bounding box center [85, 65] width 58 height 34
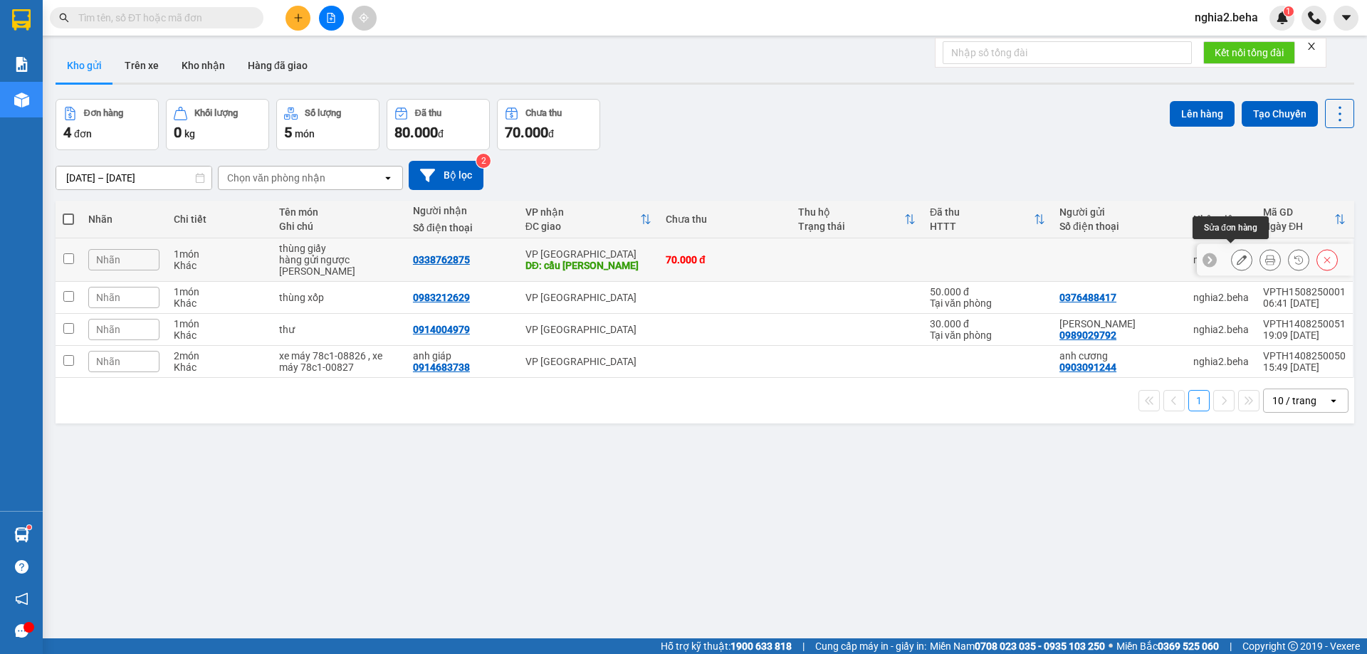
click at [1237, 255] on icon at bounding box center [1242, 260] width 10 height 10
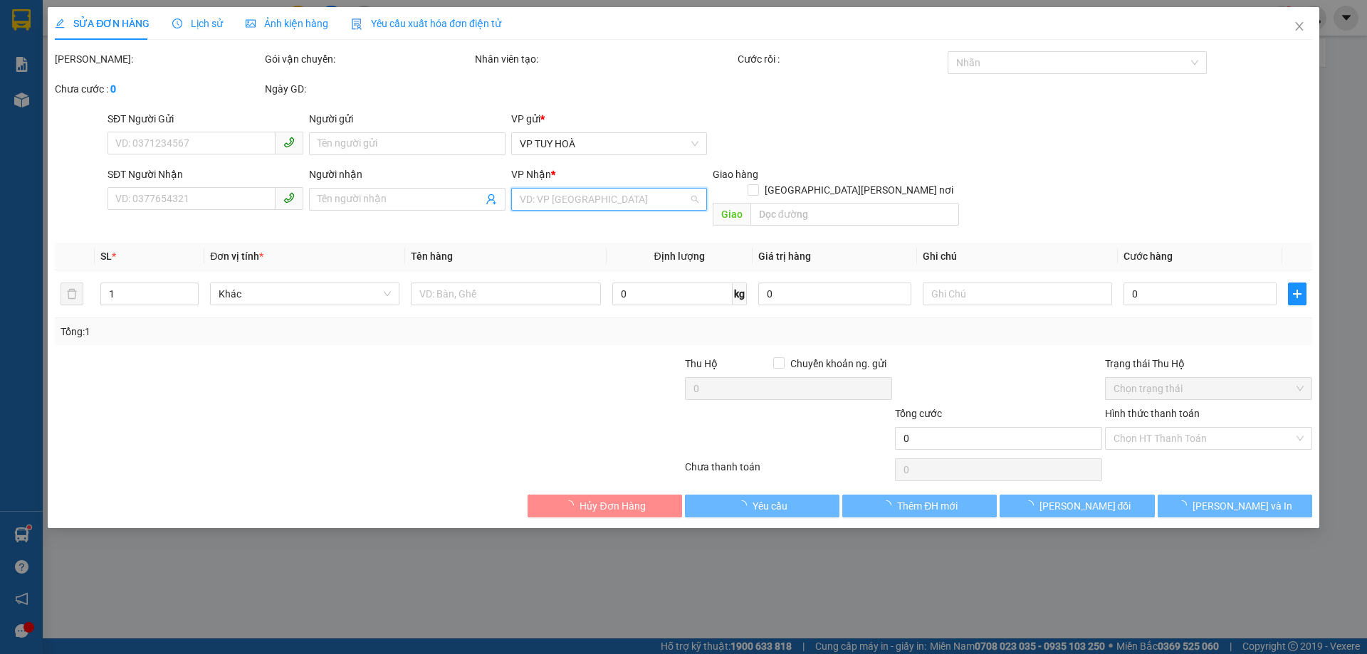
click at [610, 200] on input "search" at bounding box center [604, 199] width 169 height 21
click at [347, 198] on input "Người nhận" at bounding box center [399, 199] width 164 height 16
type input "0338762875"
type input "cầu bà chuộng"
type input "70.000"
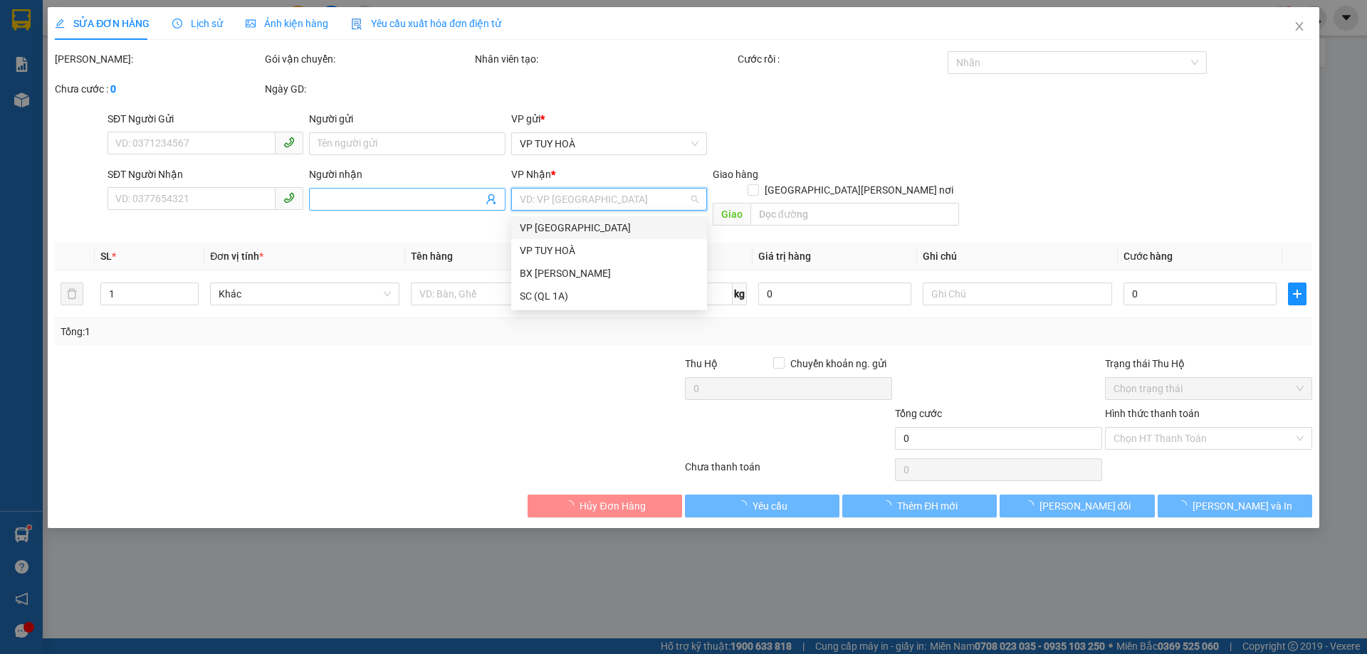
type input "70.000"
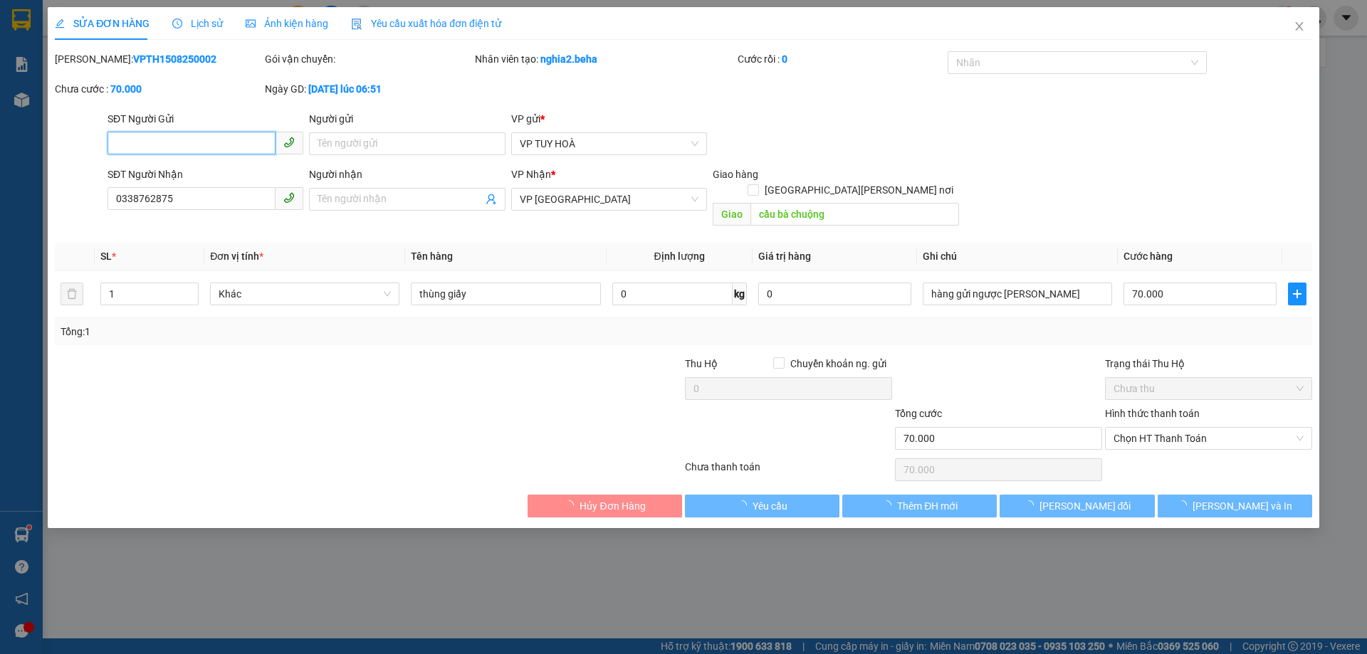
click at [162, 145] on input "SĐT Người Gửi" at bounding box center [191, 143] width 168 height 23
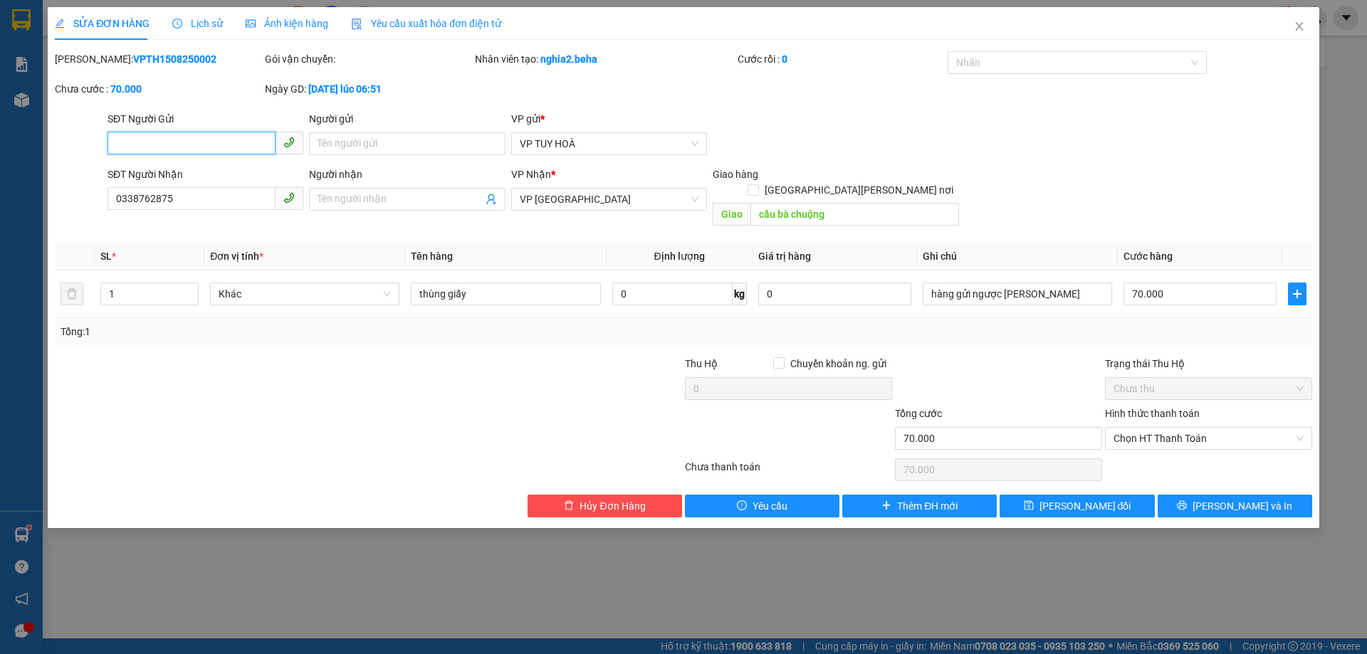
paste input "0976029079"
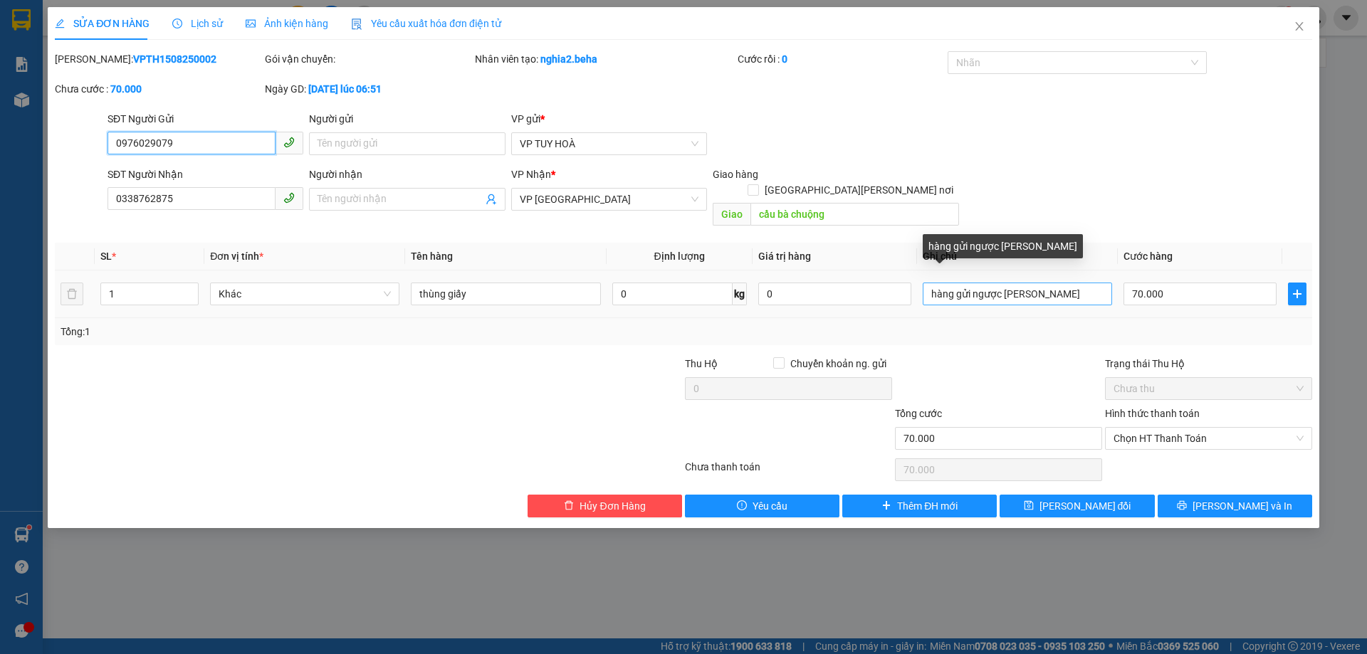
type input "0976029079"
click at [1053, 283] on input "hàng gửi ngược [PERSON_NAME]" at bounding box center [1017, 294] width 189 height 23
click at [1038, 283] on input "hàng gửi ngược [PERSON_NAME] ( xe PY)" at bounding box center [1017, 294] width 189 height 23
type input "hàng gửi ngược lên lại (xe PY)"
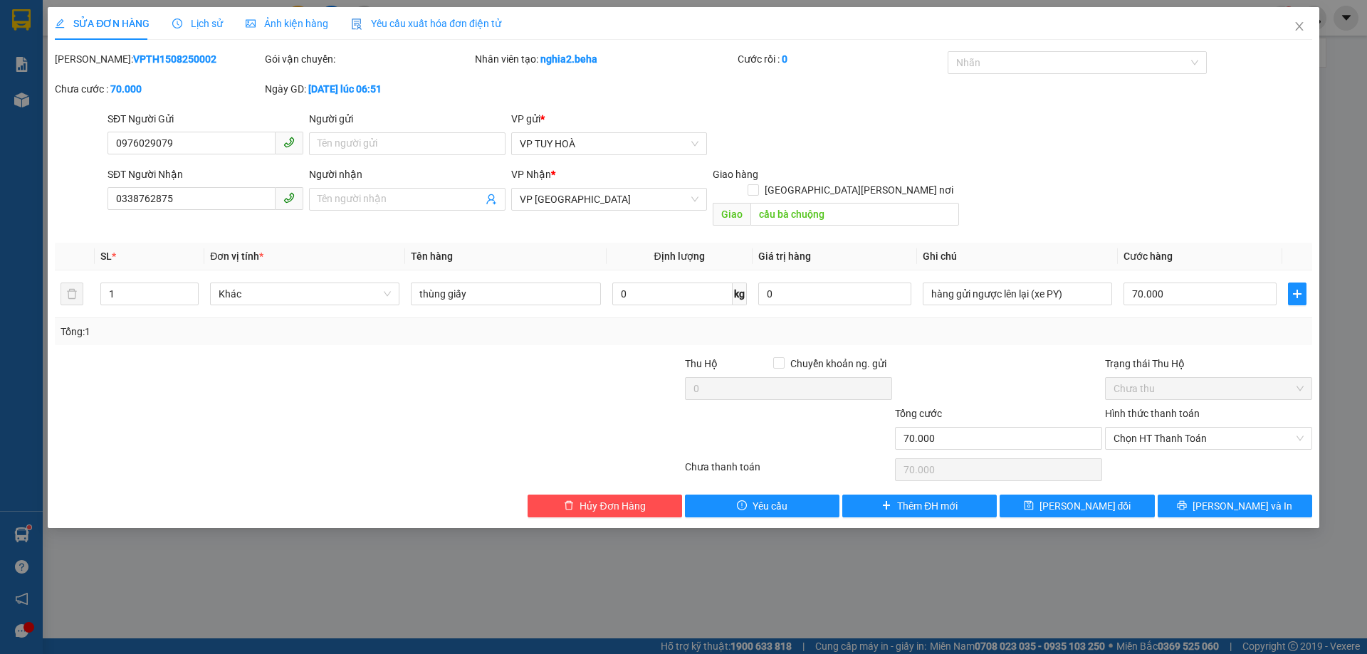
click at [1075, 162] on form "SĐT Người Gửi 0976029079 Người gửi Tên người gửi VP gửi * VP [PERSON_NAME] SĐT …" at bounding box center [683, 171] width 1257 height 121
click at [1256, 498] on span "[PERSON_NAME] và In" at bounding box center [1242, 506] width 100 height 16
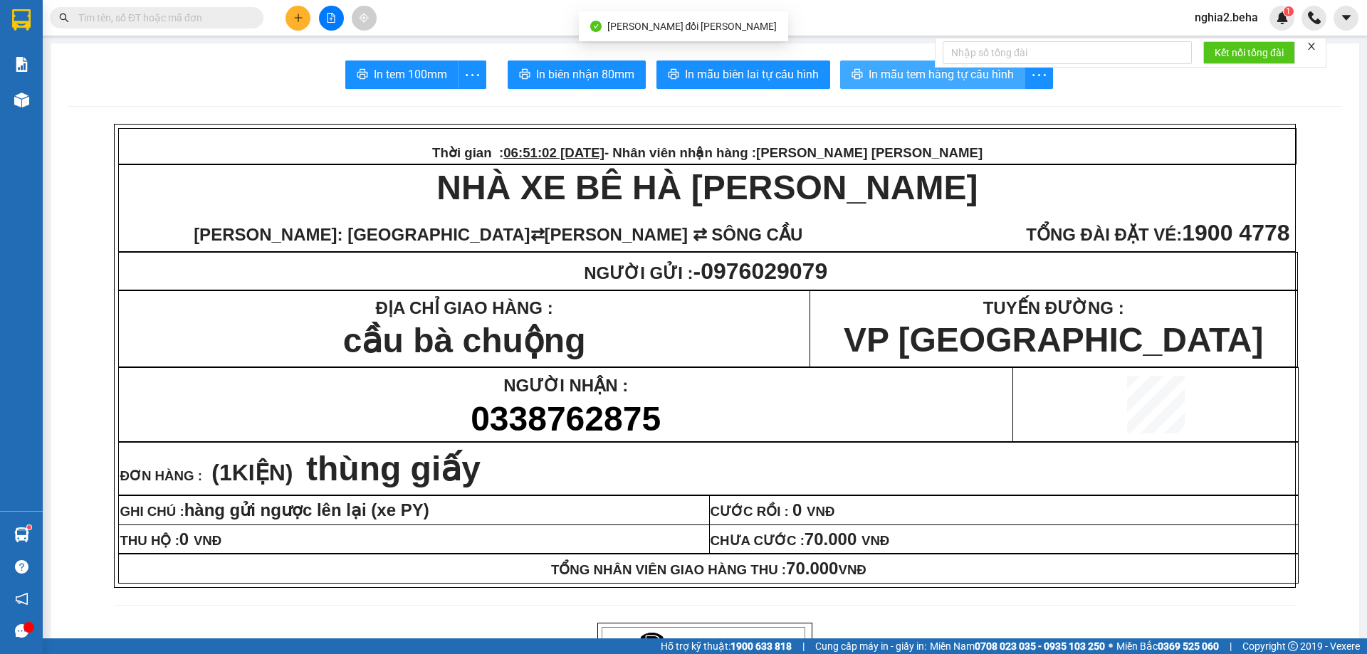
drag, startPoint x: 886, startPoint y: 80, endPoint x: 907, endPoint y: 125, distance: 49.7
click at [886, 80] on span "In mẫu tem hàng tự cấu hình" at bounding box center [940, 74] width 145 height 18
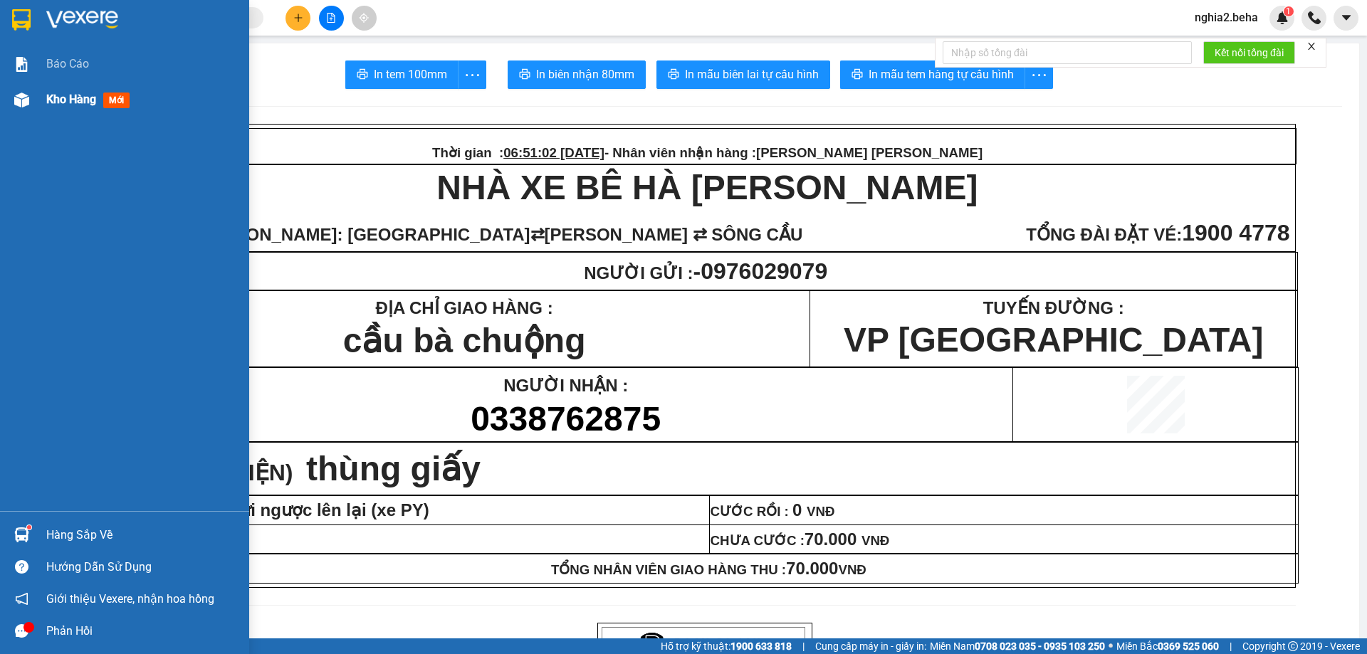
click at [33, 98] on div at bounding box center [21, 100] width 25 height 25
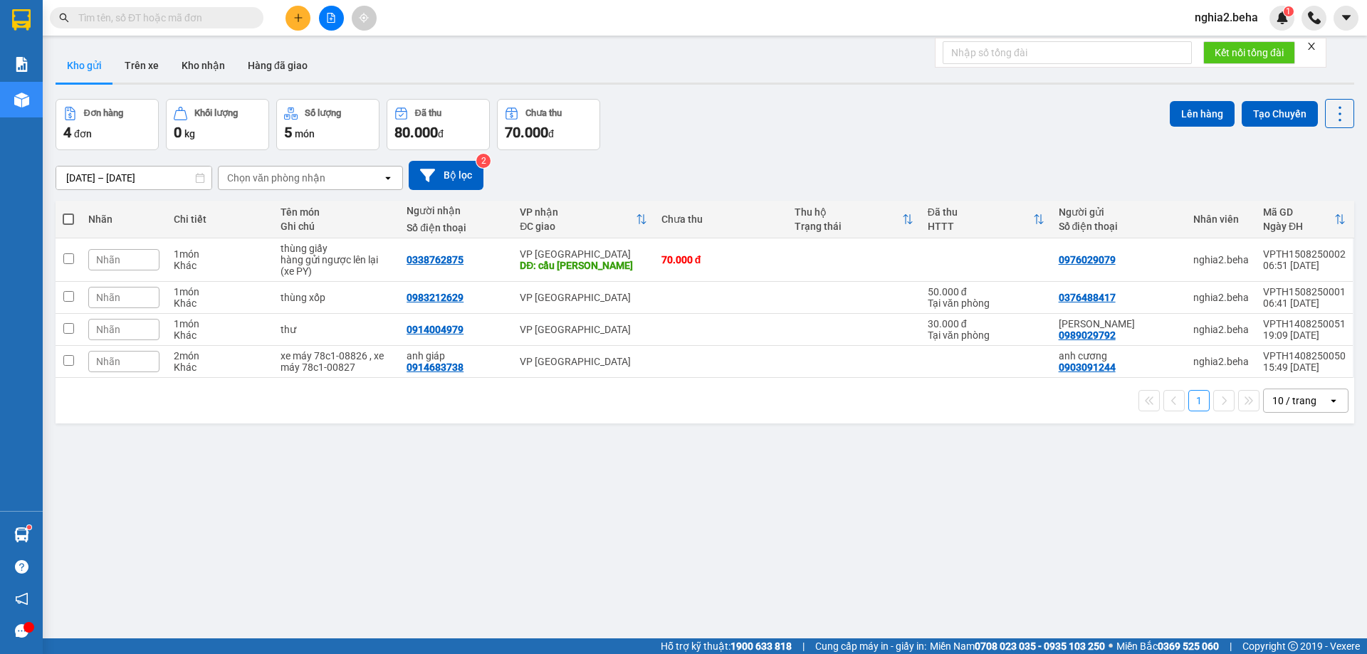
click at [720, 178] on div "[DATE] – [DATE] Press the down arrow key to interact with the calendar and sele…" at bounding box center [705, 175] width 1298 height 29
click at [1237, 302] on icon at bounding box center [1242, 298] width 10 height 10
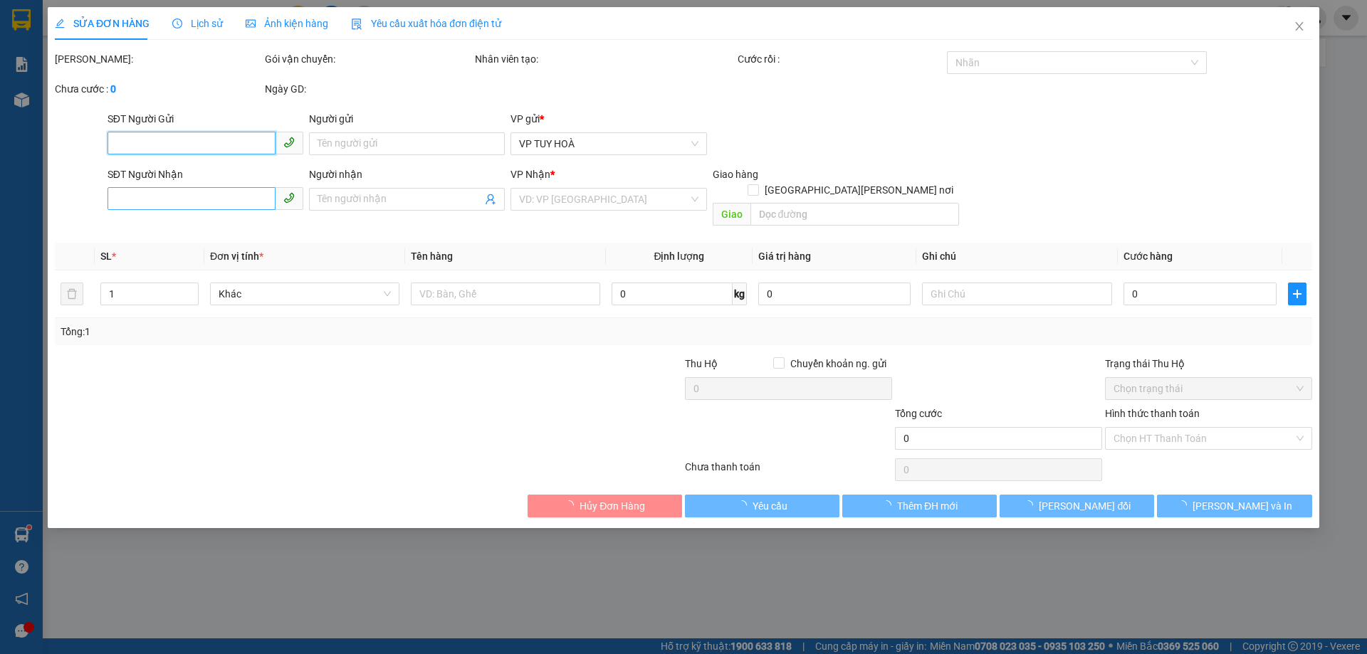
type input "0376488417"
type input "0983212629"
type input "50.000"
type input "0"
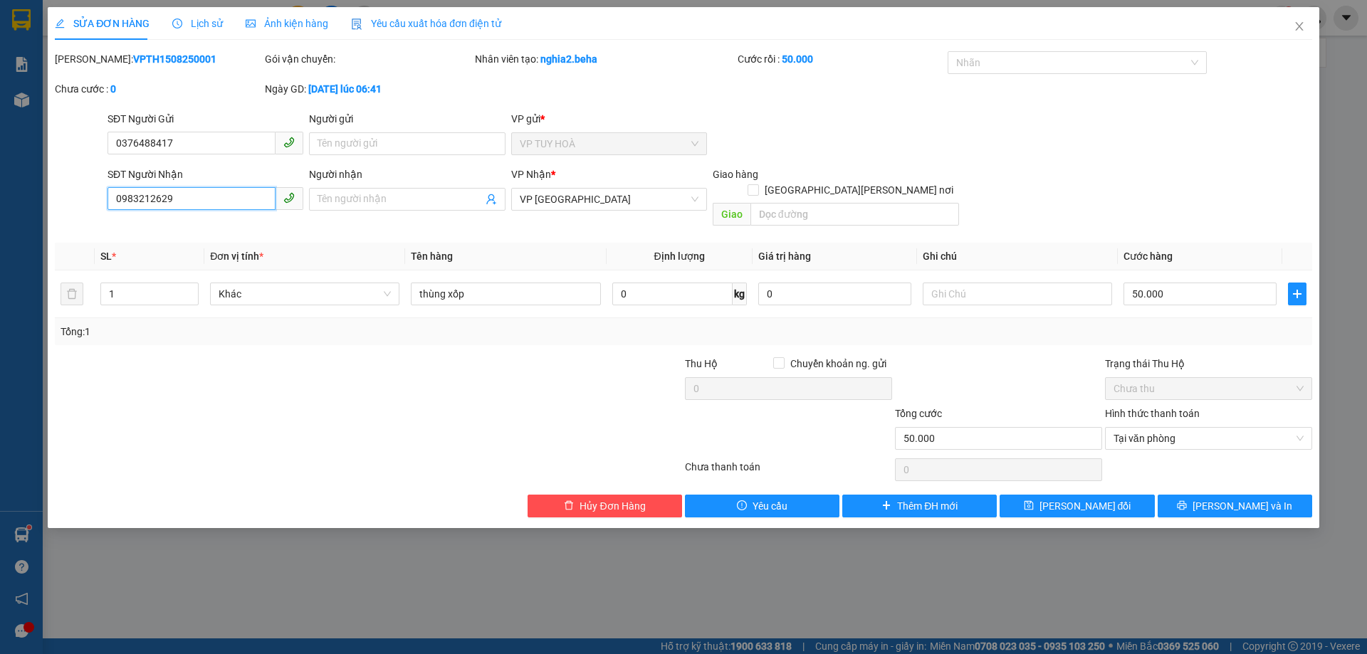
drag, startPoint x: 218, startPoint y: 199, endPoint x: 99, endPoint y: 204, distance: 119.0
click at [99, 204] on div "SĐT Người [PERSON_NAME] 0983212629 0983212629 Người [PERSON_NAME] Tên người [PE…" at bounding box center [683, 199] width 1260 height 65
drag, startPoint x: 1303, startPoint y: 22, endPoint x: 1270, endPoint y: 62, distance: 51.6
click at [1301, 23] on span "Close" at bounding box center [1299, 27] width 40 height 40
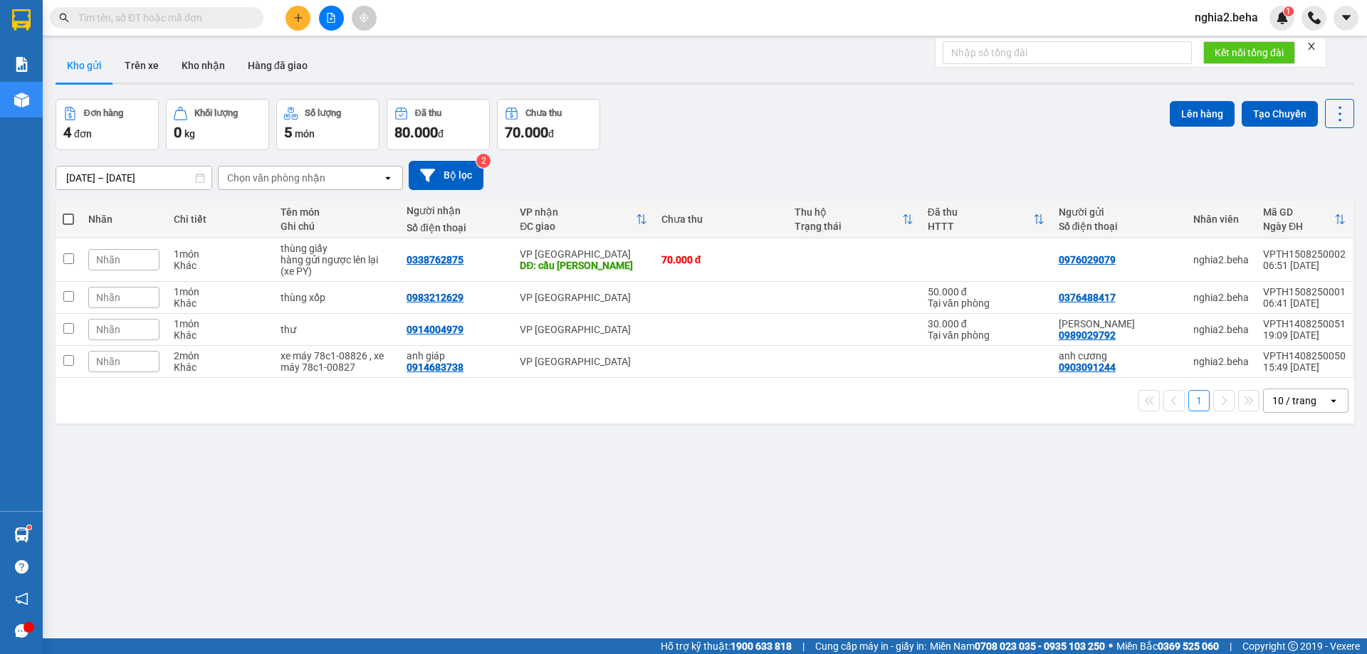
click at [523, 498] on div "ver 1.8.138 Kho gửi Trên xe [PERSON_NAME] Hàng đã [PERSON_NAME] hàng 4 đơn [PER…" at bounding box center [705, 370] width 1310 height 654
click at [1015, 161] on div "[DATE] – [DATE] Press the down arrow key to interact with the calendar and sele…" at bounding box center [705, 175] width 1298 height 51
click at [866, 132] on div "Đơn hàng 4 đơn [PERSON_NAME] 0 kg Số [PERSON_NAME] 5 món Đã thu 80.000 [PERSON_…" at bounding box center [705, 124] width 1298 height 51
click at [70, 359] on input "checkbox" at bounding box center [68, 360] width 11 height 11
checkbox input "true"
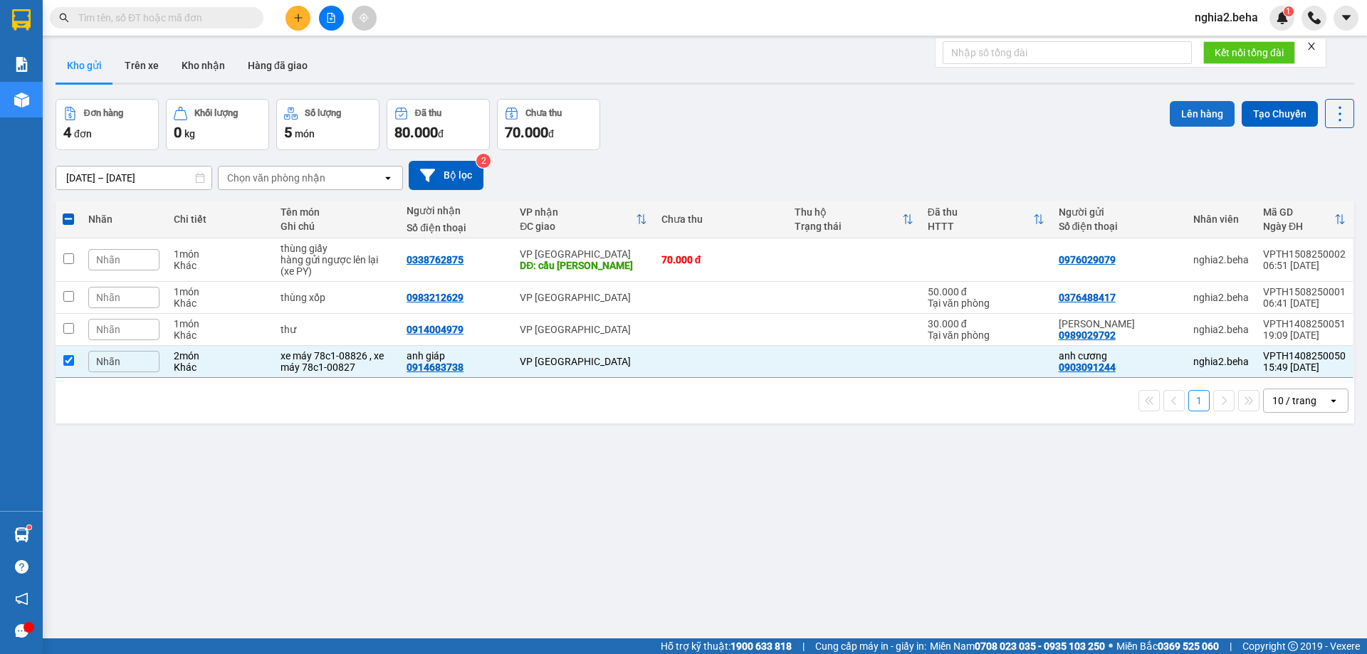
click at [1184, 120] on button "Lên hàng" at bounding box center [1202, 114] width 65 height 26
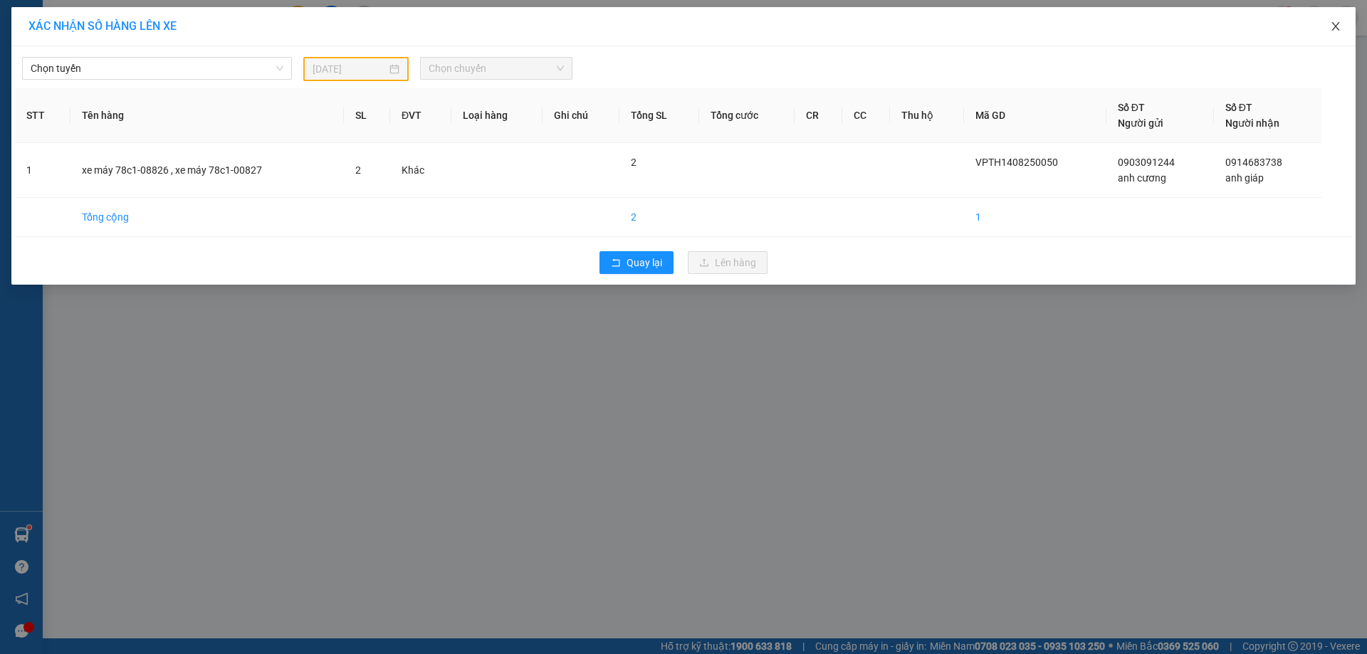
click at [1338, 31] on icon "close" at bounding box center [1335, 26] width 11 height 11
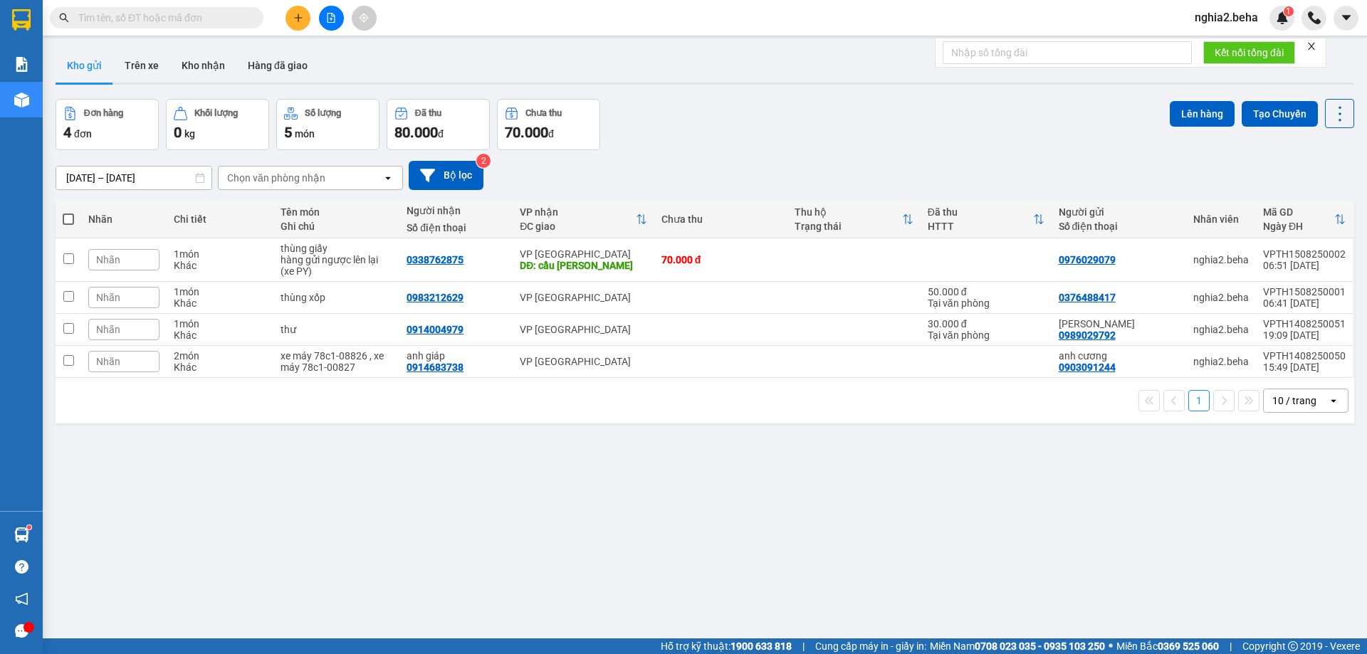
click at [942, 486] on div "ver 1.8.138 Kho gửi Trên xe [PERSON_NAME] Hàng đã [PERSON_NAME] hàng 4 đơn [PER…" at bounding box center [705, 370] width 1310 height 654
click at [858, 130] on div "Đơn hàng 4 đơn [PERSON_NAME] 0 kg Số [PERSON_NAME] 5 món Đã thu 80.000 [PERSON_…" at bounding box center [705, 124] width 1298 height 51
click at [819, 154] on div "[DATE] – [DATE] Press the down arrow key to interact with the calendar and sele…" at bounding box center [705, 175] width 1298 height 51
click at [897, 190] on div "[DATE] – [DATE] Press the down arrow key to interact with the calendar and sele…" at bounding box center [705, 175] width 1298 height 51
drag, startPoint x: 189, startPoint y: 56, endPoint x: 263, endPoint y: 99, distance: 86.1
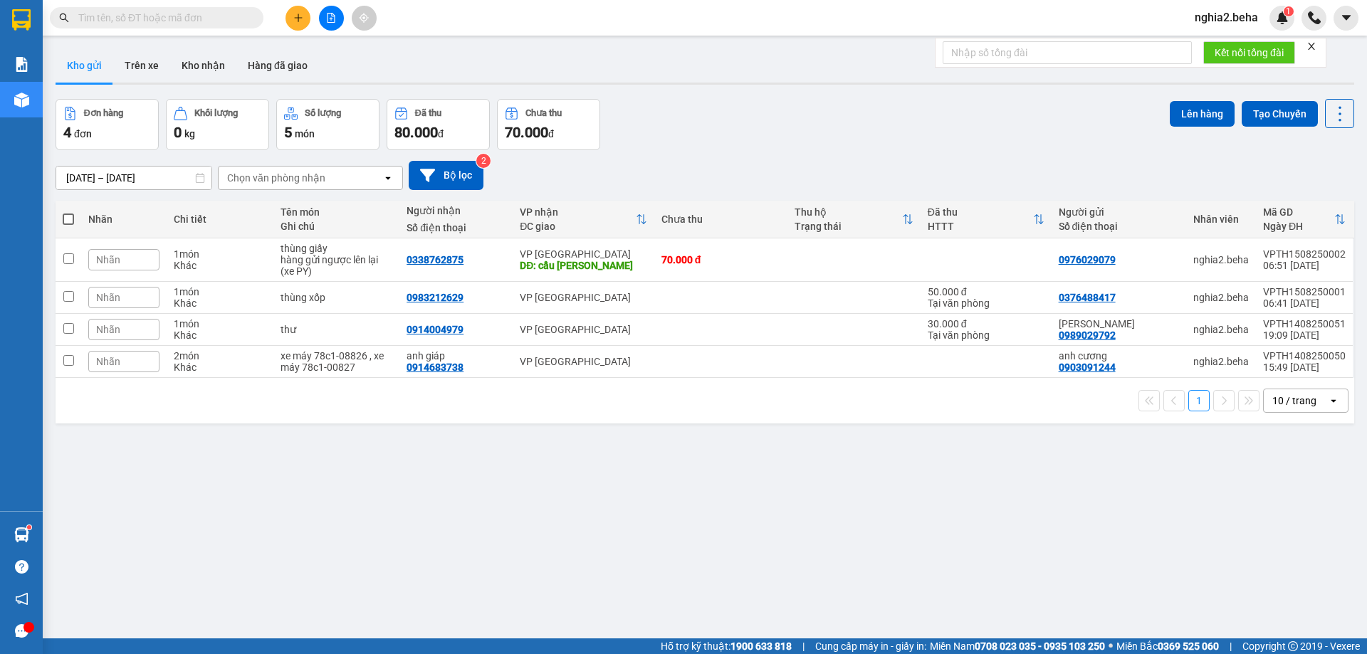
click at [189, 57] on button "Kho nhận" at bounding box center [203, 65] width 66 height 34
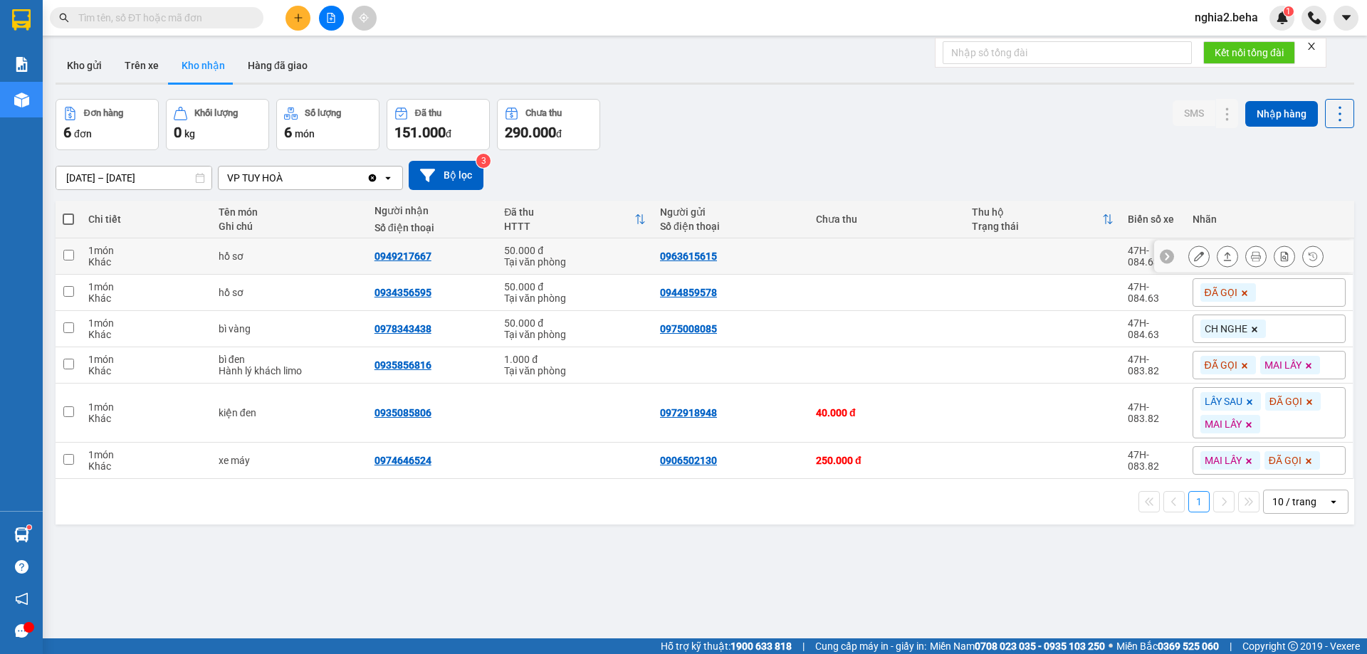
click at [402, 253] on div "0949217667" at bounding box center [402, 256] width 57 height 11
copy div "0949217667"
click at [636, 601] on div "ver 1.8.138 Kho gửi Trên xe [PERSON_NAME] Hàng đã [PERSON_NAME] hàng 6 đơn [PER…" at bounding box center [705, 370] width 1310 height 654
click at [393, 327] on div "0978343438" at bounding box center [402, 328] width 57 height 11
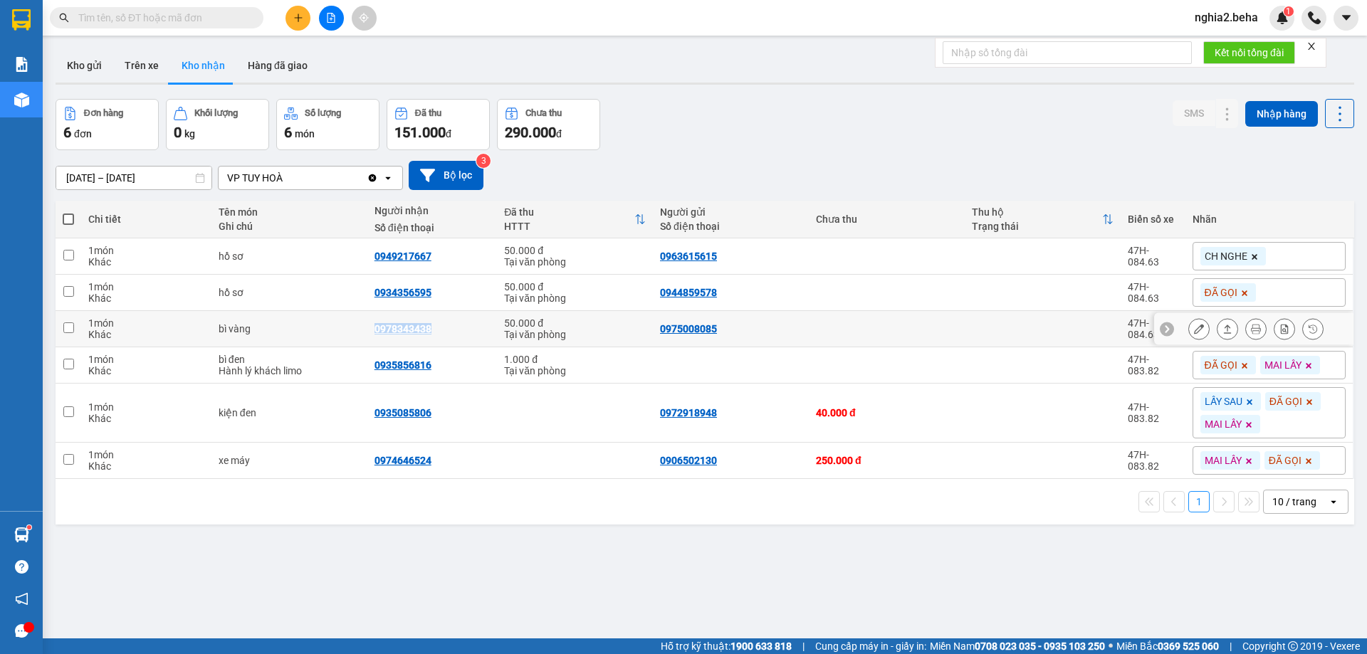
click at [393, 327] on div "0978343438" at bounding box center [402, 328] width 57 height 11
copy div "0978343438"
click at [1251, 329] on icon at bounding box center [1254, 330] width 6 height 6
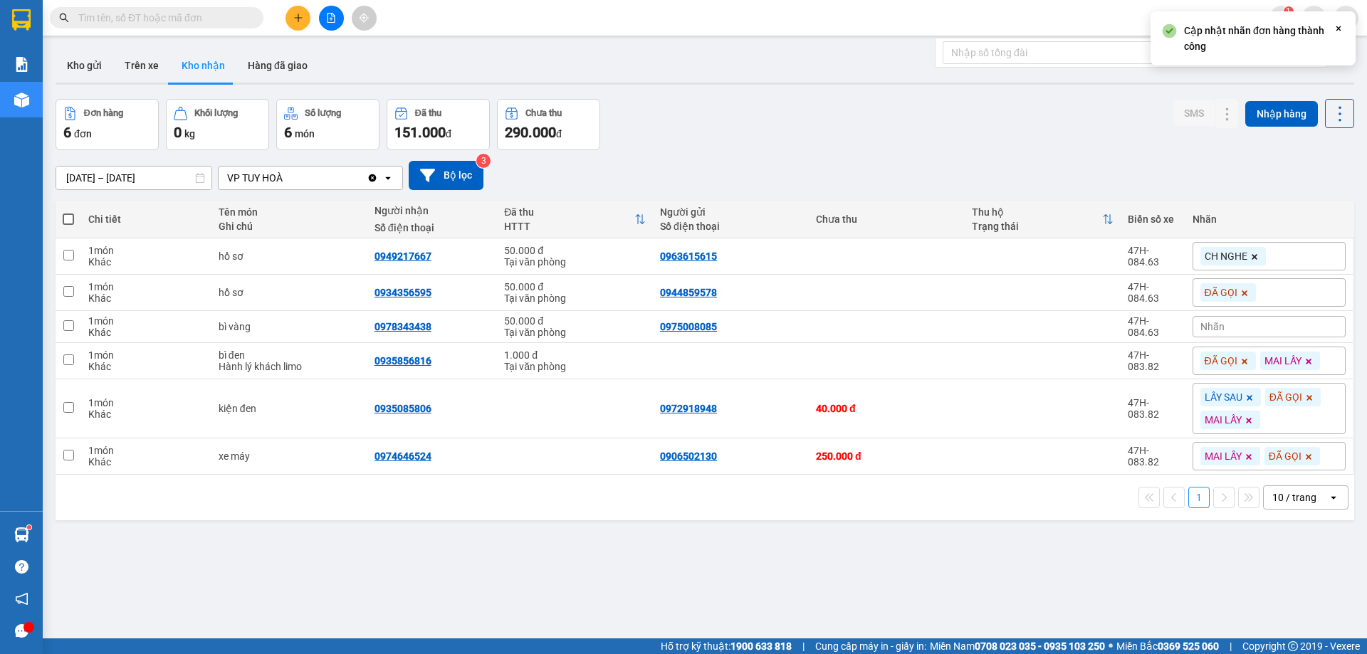
click at [1245, 329] on div "Nhãn" at bounding box center [1268, 326] width 153 height 21
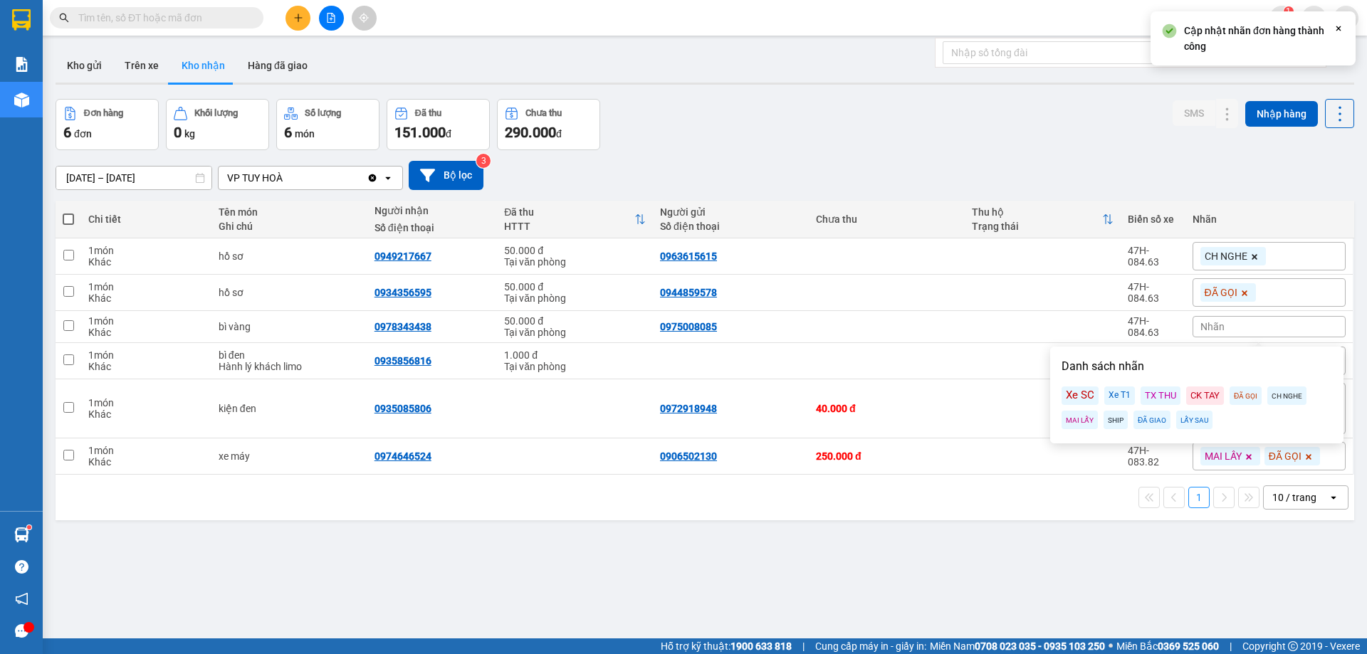
click at [1239, 397] on div "ĐÃ GỌI" at bounding box center [1245, 396] width 32 height 19
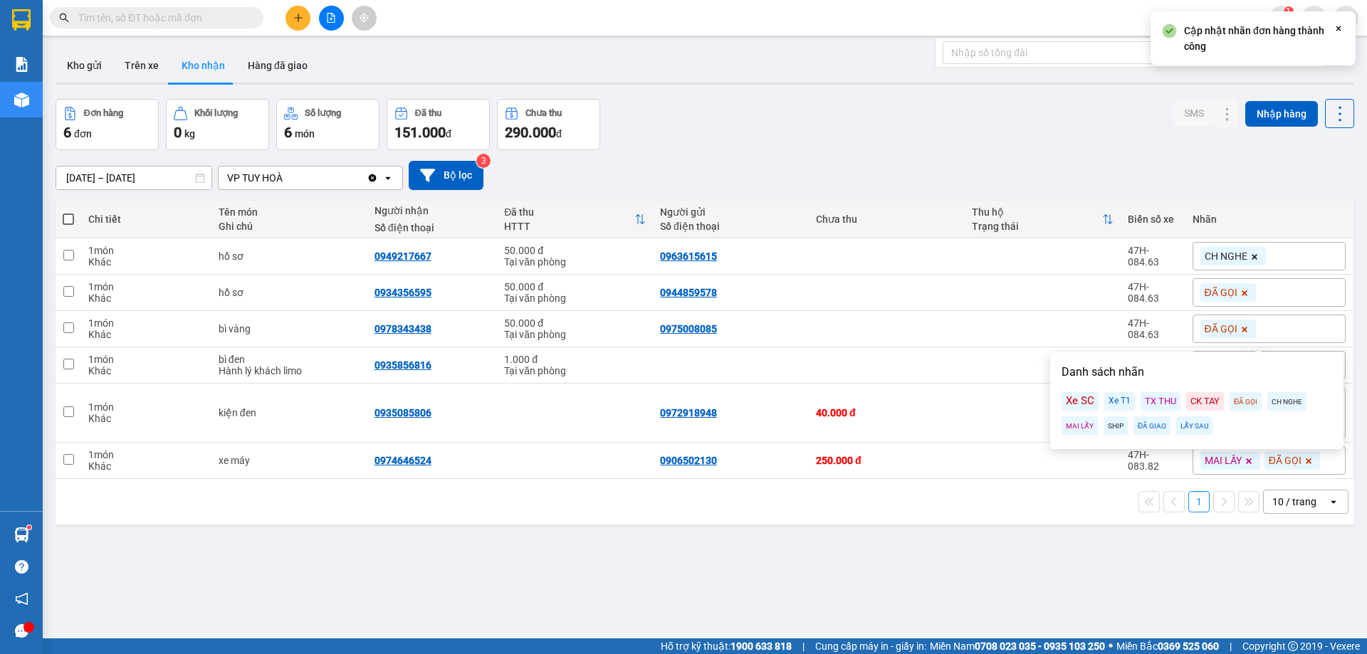
click at [911, 583] on div "ver 1.8.138 Kho gửi Trên xe [PERSON_NAME] Hàng đã [PERSON_NAME] hàng 6 đơn [PER…" at bounding box center [705, 370] width 1310 height 654
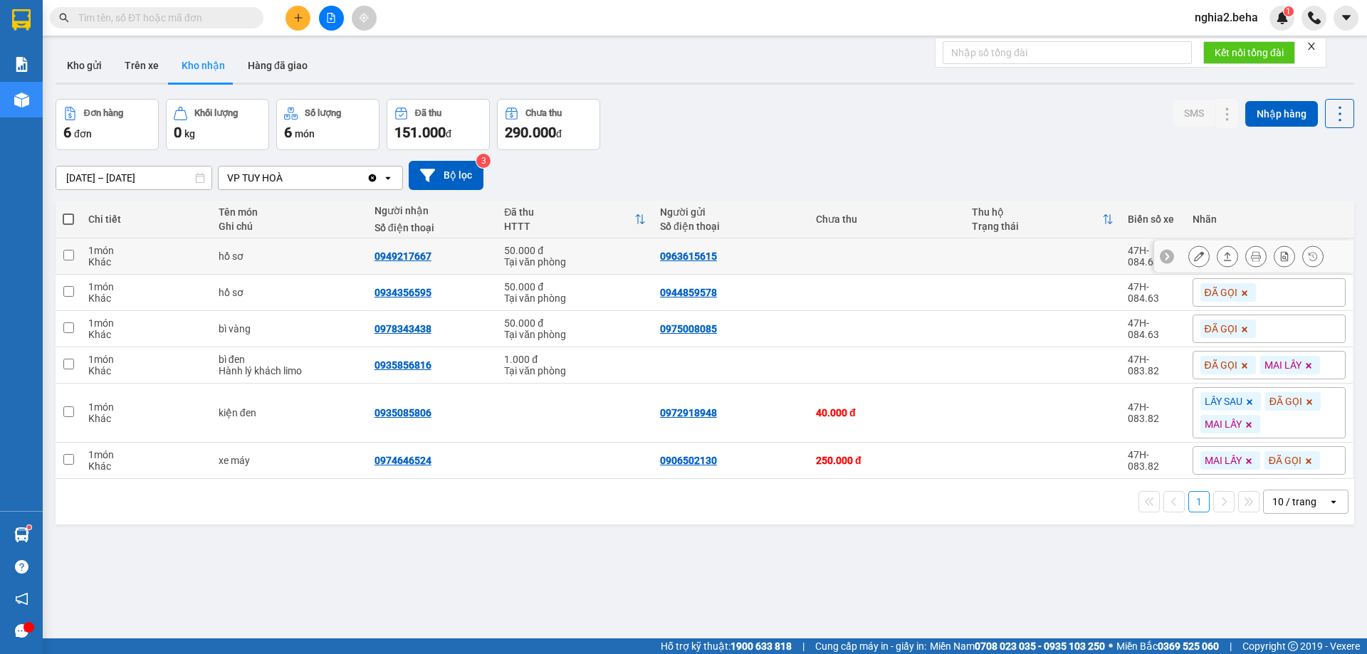
click at [670, 261] on div "0963615615" at bounding box center [688, 256] width 57 height 11
copy div "0963615615"
click at [836, 126] on div "Đơn hàng 6 đơn [PERSON_NAME] 0 kg Số [PERSON_NAME] 6 món Đã thu 151.000 [PERSON…" at bounding box center [705, 124] width 1298 height 51
drag, startPoint x: 996, startPoint y: 182, endPoint x: 831, endPoint y: 285, distance: 195.1
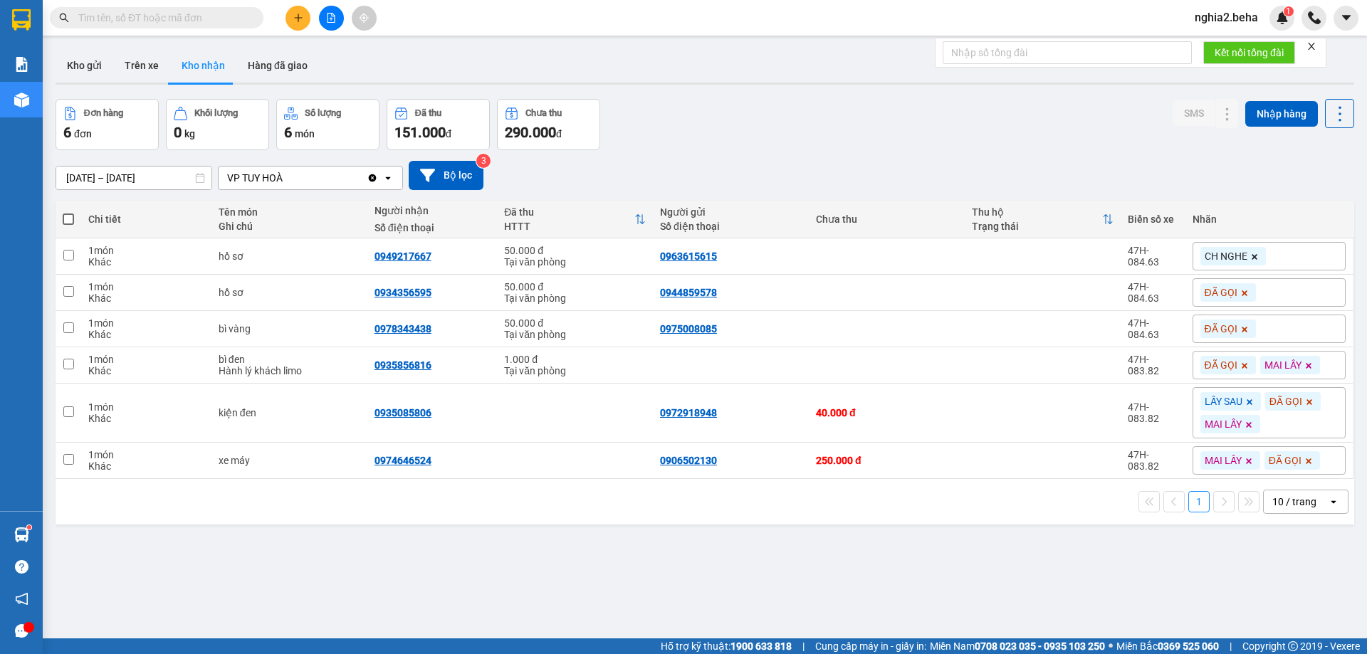
click at [995, 182] on div "[DATE] – [DATE] Press the down arrow key to interact with the calendar and sele…" at bounding box center [705, 175] width 1298 height 29
click at [90, 72] on button "Kho gửi" at bounding box center [85, 65] width 58 height 34
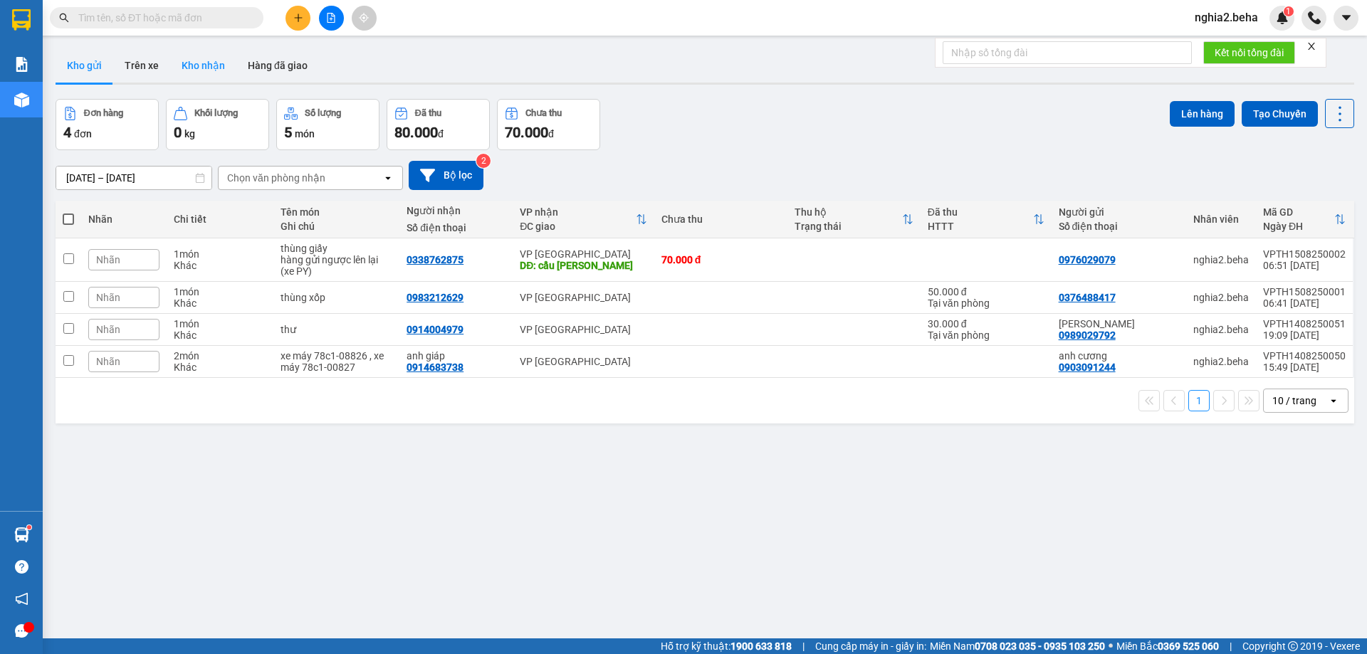
click at [205, 60] on button "Kho nhận" at bounding box center [203, 65] width 66 height 34
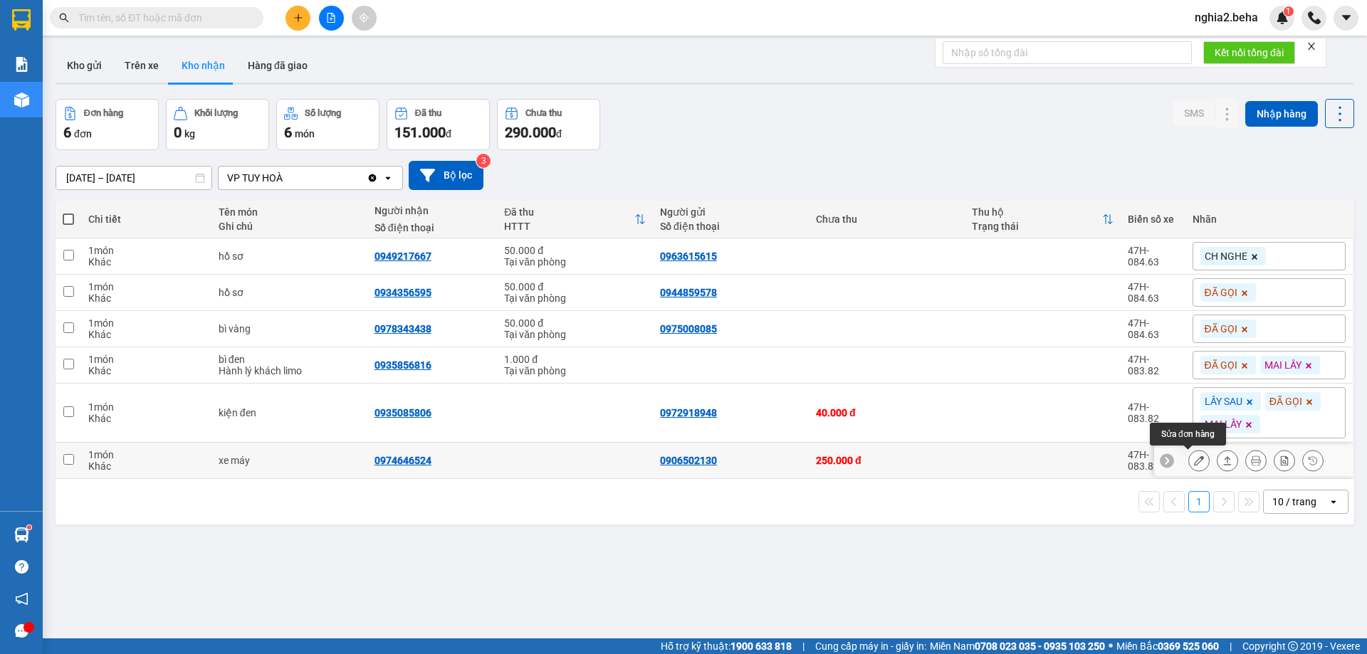
click at [1194, 459] on icon at bounding box center [1199, 461] width 10 height 10
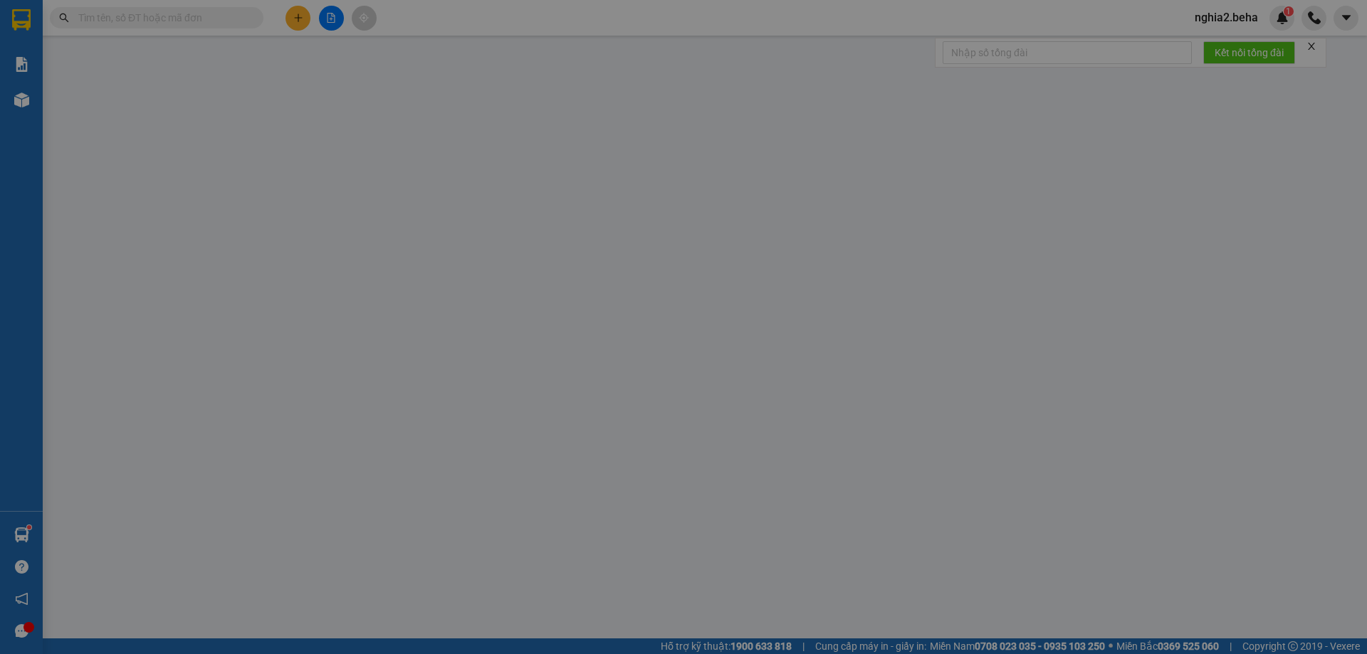
type input "0906502130"
type input "0974646524"
type input "250.000"
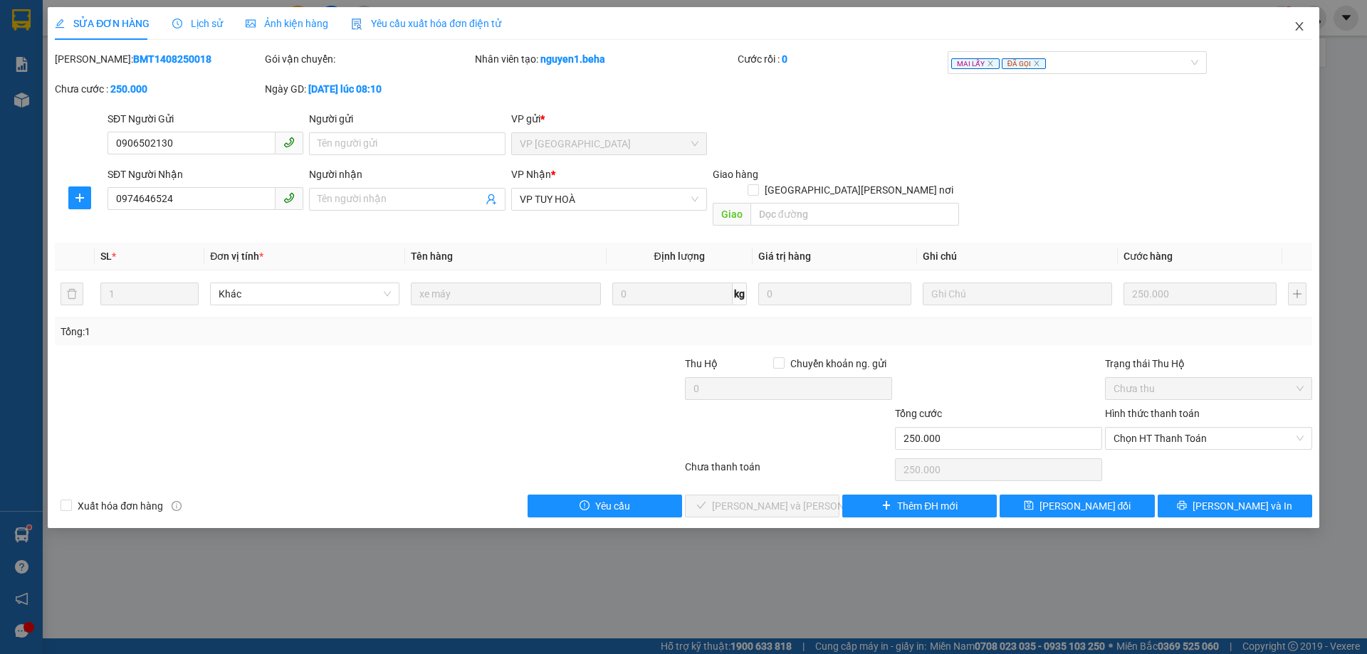
click at [1291, 27] on span "Close" at bounding box center [1299, 27] width 40 height 40
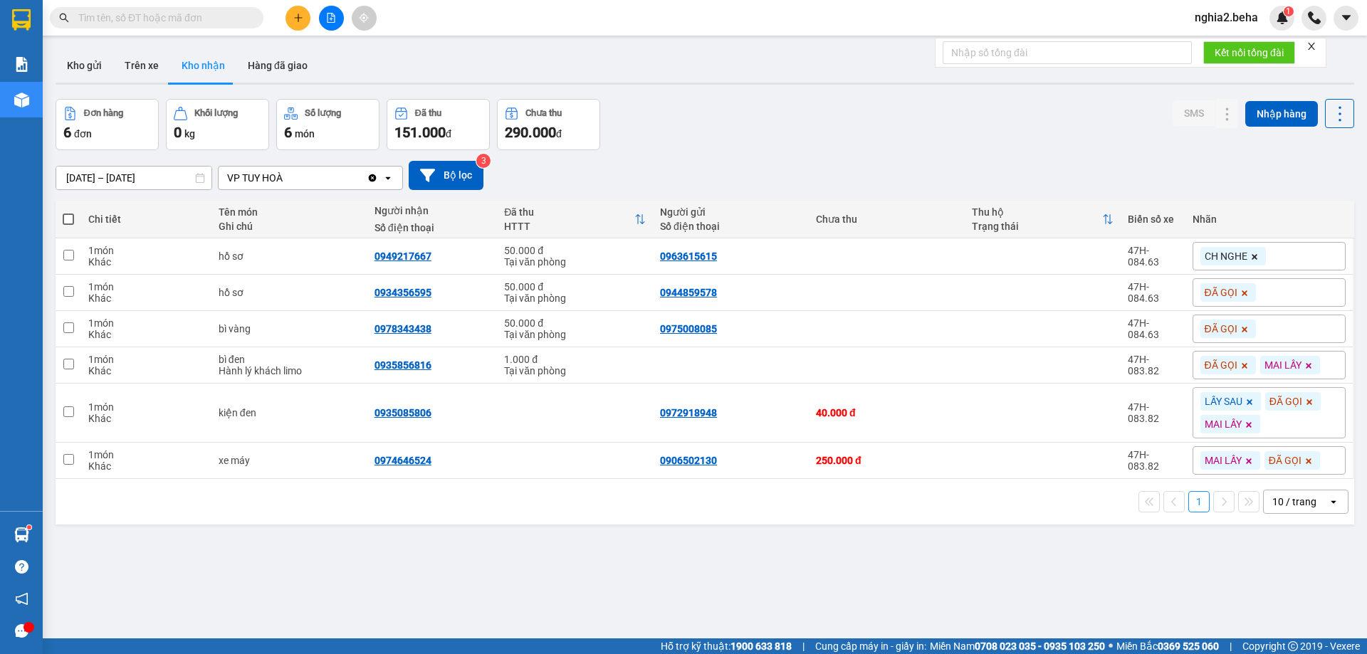
click at [809, 167] on div "[DATE] – [DATE] Press the down arrow key to interact with the calendar and sele…" at bounding box center [705, 175] width 1298 height 29
click at [93, 66] on button "Kho gửi" at bounding box center [85, 65] width 58 height 34
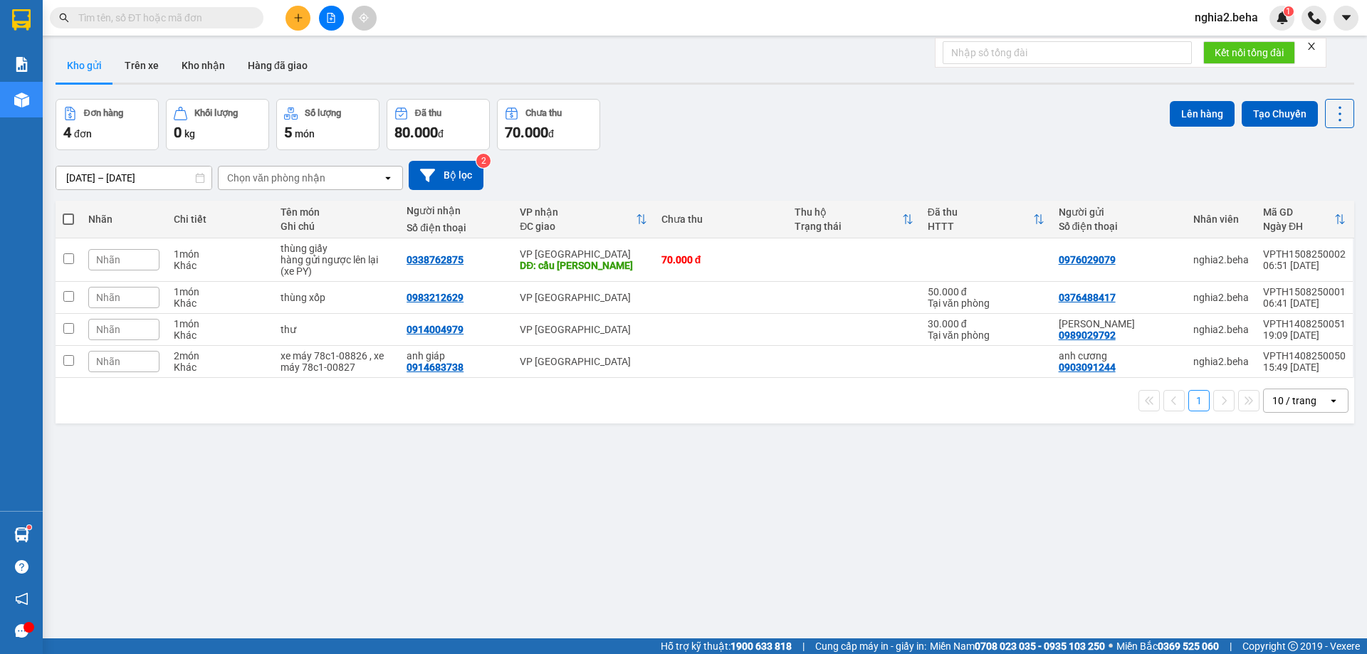
click at [651, 489] on div "ver 1.8.138 Kho gửi Trên xe [PERSON_NAME] Hàng đã [PERSON_NAME] hàng 4 đơn [PER…" at bounding box center [705, 370] width 1310 height 654
click at [964, 504] on div "ver 1.8.138 Kho gửi Trên xe [PERSON_NAME] Hàng đã [PERSON_NAME] hàng 4 đơn [PER…" at bounding box center [705, 370] width 1310 height 654
click at [977, 169] on div "[DATE] – [DATE] Press the down arrow key to interact with the calendar and sele…" at bounding box center [705, 175] width 1298 height 29
click at [192, 51] on button "Kho nhận" at bounding box center [203, 65] width 66 height 34
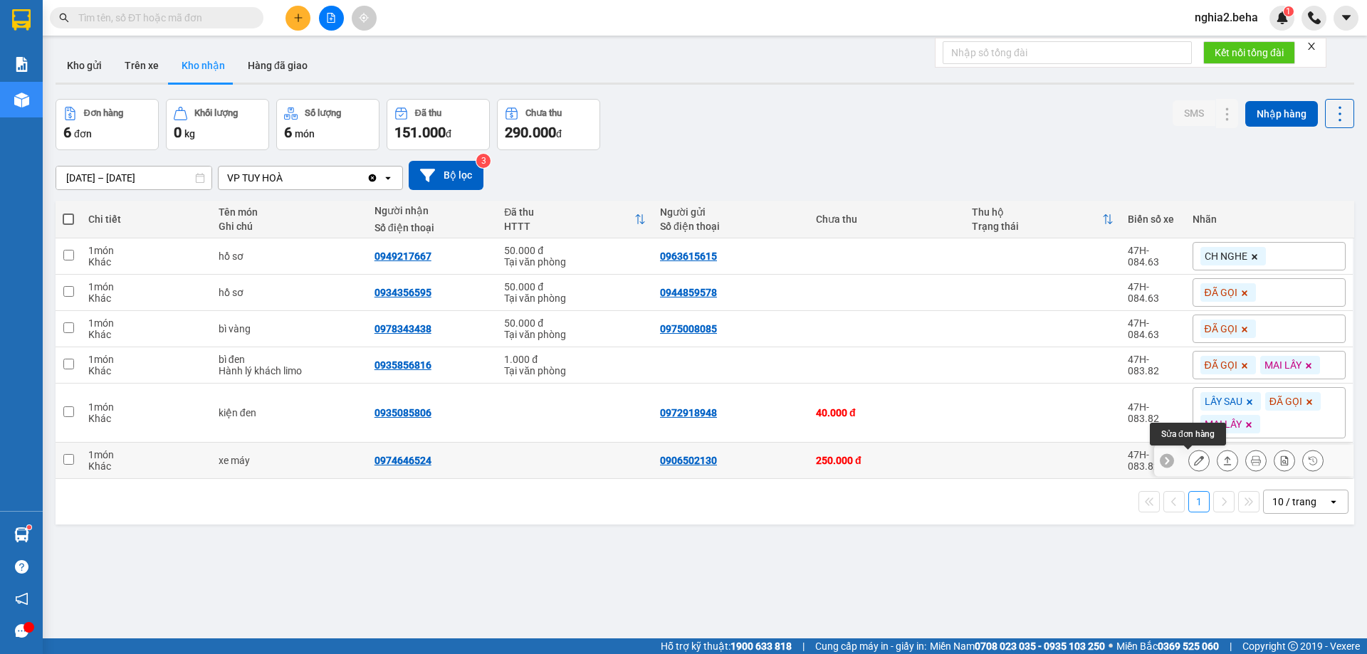
click at [1189, 466] on button at bounding box center [1199, 460] width 20 height 25
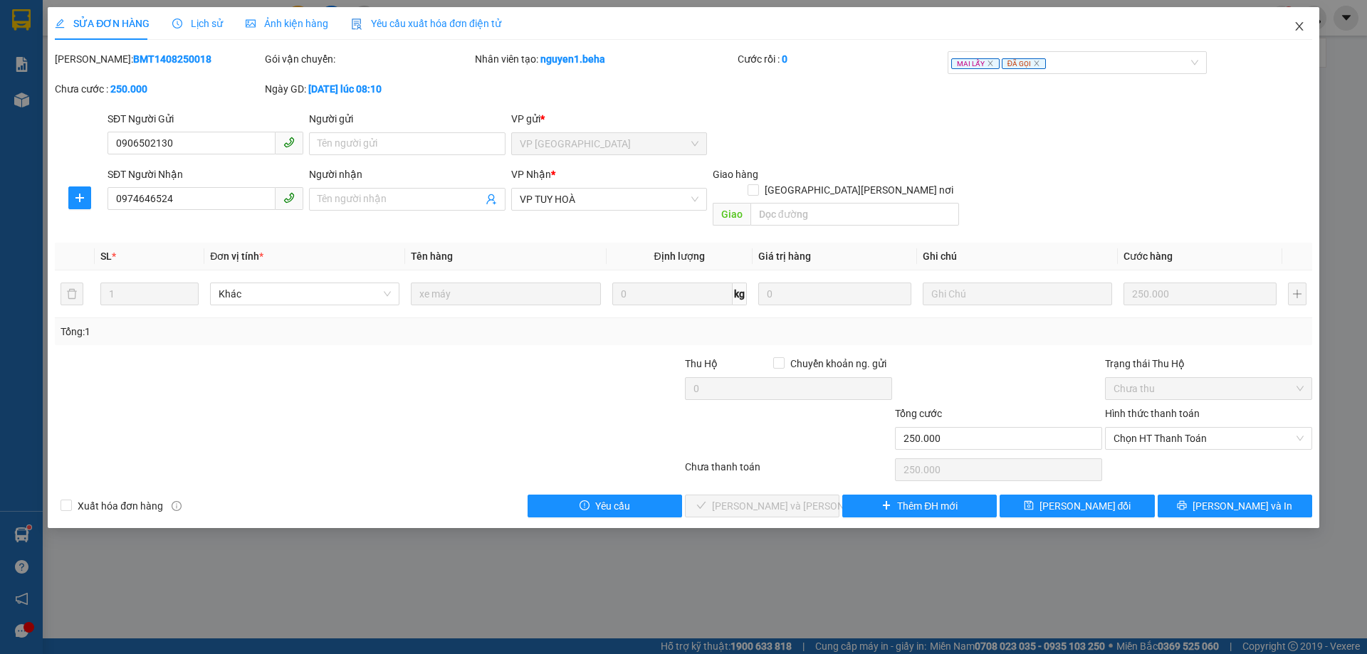
click at [1301, 23] on icon "close" at bounding box center [1298, 26] width 11 height 11
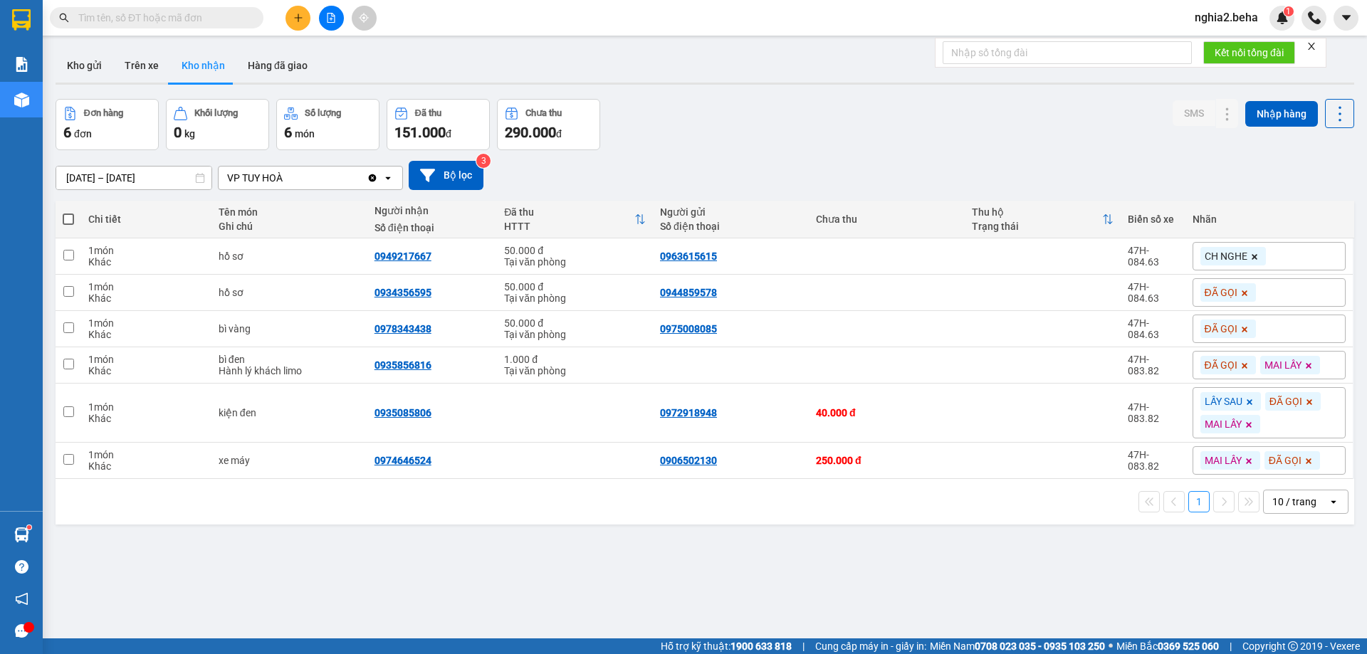
click at [595, 540] on div "ver 1.8.138 Kho gửi Trên xe [PERSON_NAME] Hàng đã [PERSON_NAME] hàng 6 đơn [PER…" at bounding box center [705, 370] width 1310 height 654
click at [609, 582] on div "ver 1.8.138 Kho gửi Trên xe [PERSON_NAME] Hàng đã [PERSON_NAME] hàng 6 đơn [PER…" at bounding box center [705, 370] width 1310 height 654
click at [258, 66] on button "Hàng đã giao" at bounding box center [277, 65] width 83 height 34
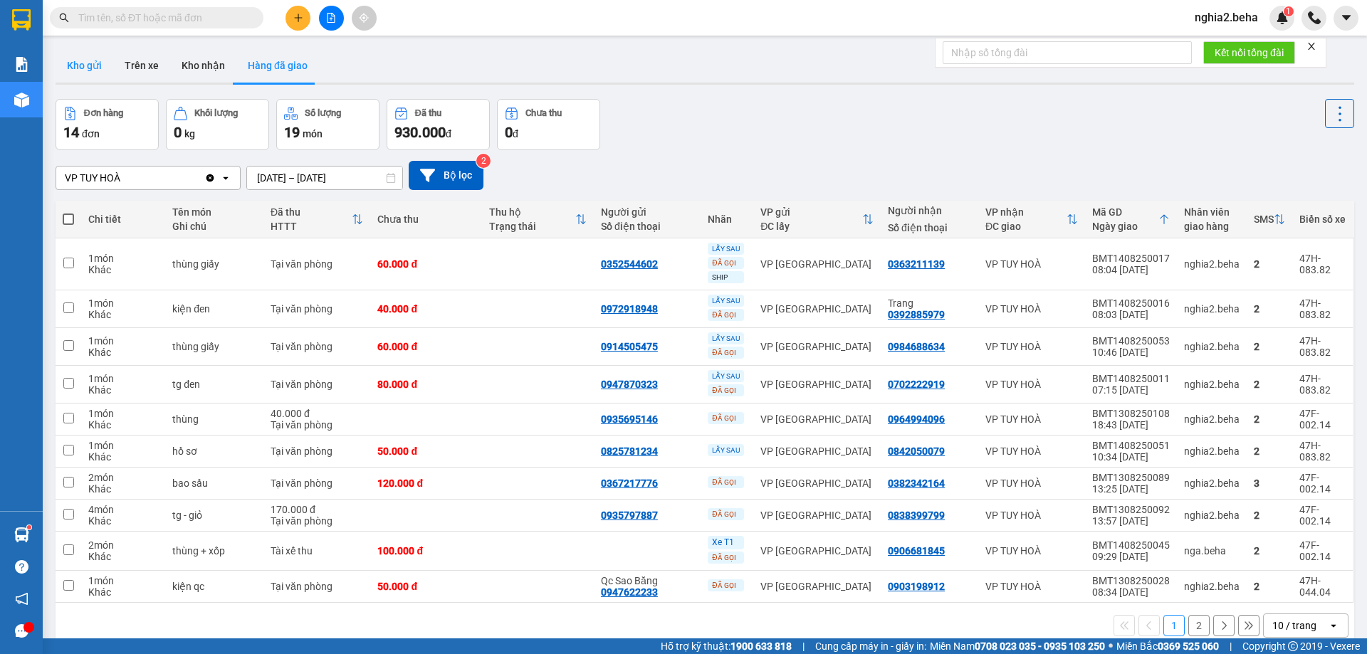
click at [90, 73] on button "Kho gửi" at bounding box center [85, 65] width 58 height 34
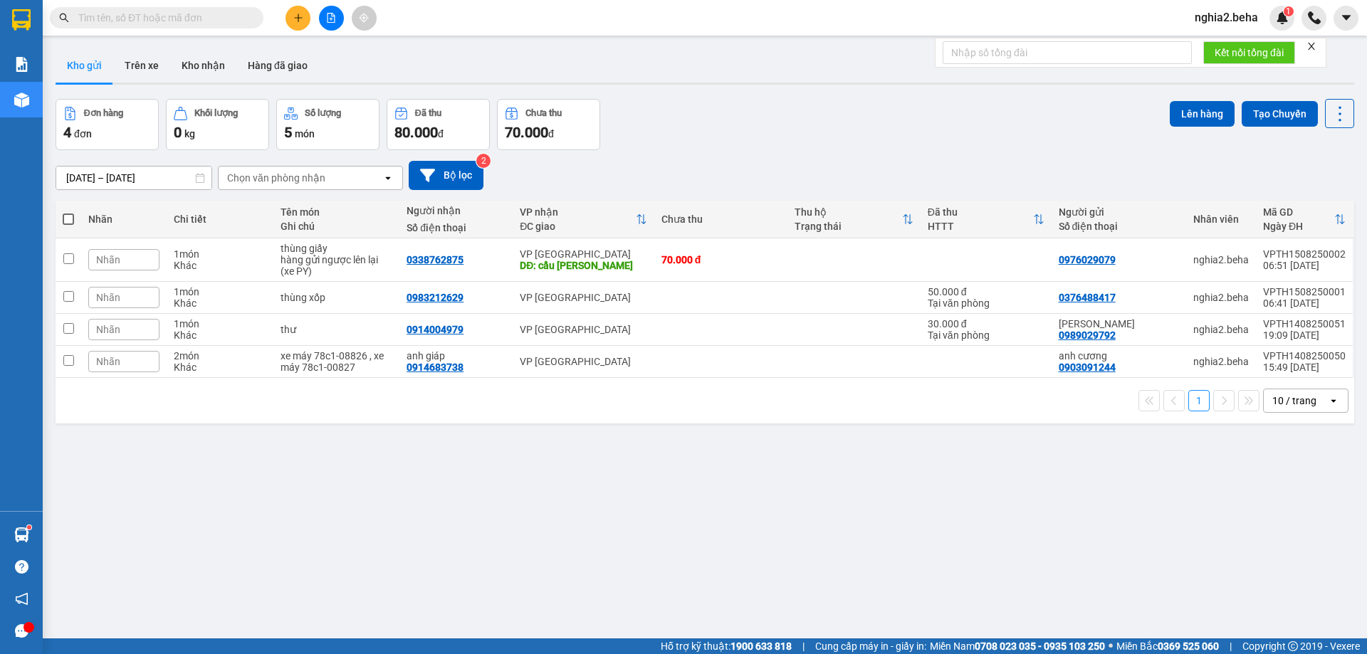
click at [771, 154] on div "[DATE] – [DATE] Press the down arrow key to interact with the calendar and sele…" at bounding box center [705, 175] width 1298 height 51
click at [876, 142] on div "Đơn hàng 4 đơn [PERSON_NAME] 0 kg Số [PERSON_NAME] 5 món Đã thu 80.000 [PERSON_…" at bounding box center [705, 124] width 1298 height 51
drag, startPoint x: 461, startPoint y: 523, endPoint x: 398, endPoint y: 408, distance: 130.6
click at [459, 523] on div "ver 1.8.138 Kho gửi Trên xe [PERSON_NAME] Hàng đã [PERSON_NAME] hàng 4 đơn [PER…" at bounding box center [705, 370] width 1310 height 654
click at [217, 62] on button "Kho nhận" at bounding box center [203, 65] width 66 height 34
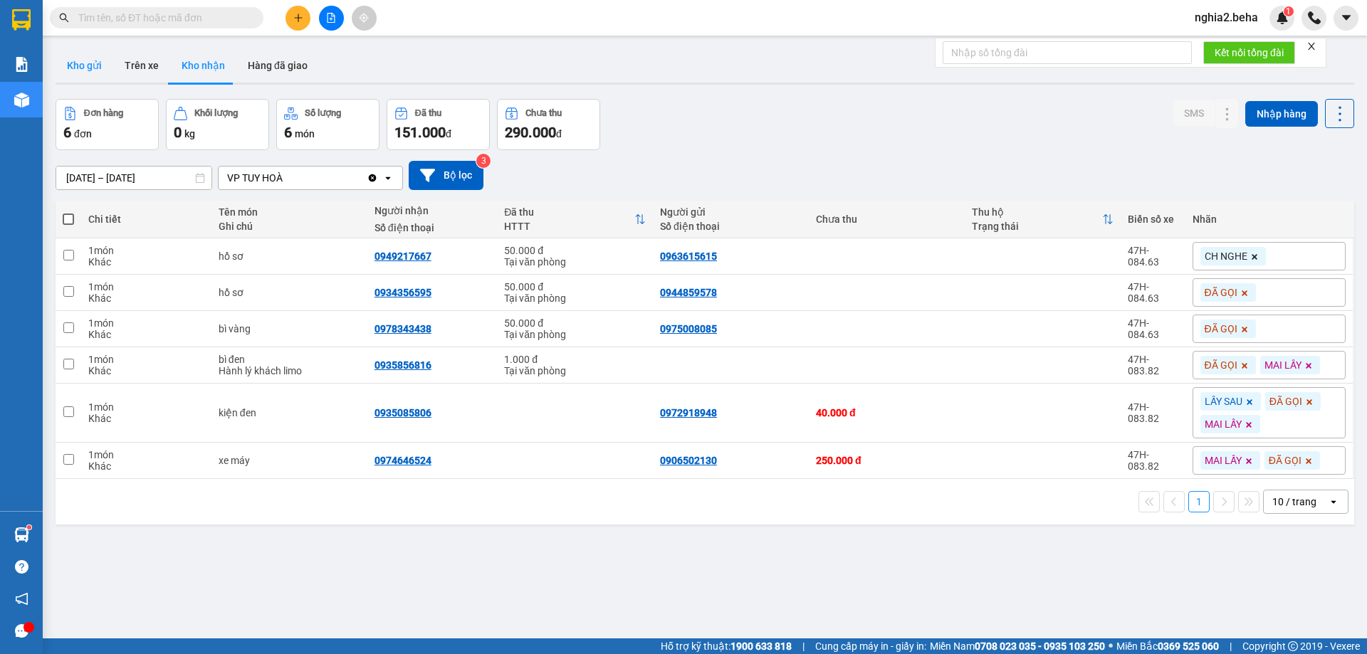
click at [78, 67] on button "Kho gửi" at bounding box center [85, 65] width 58 height 34
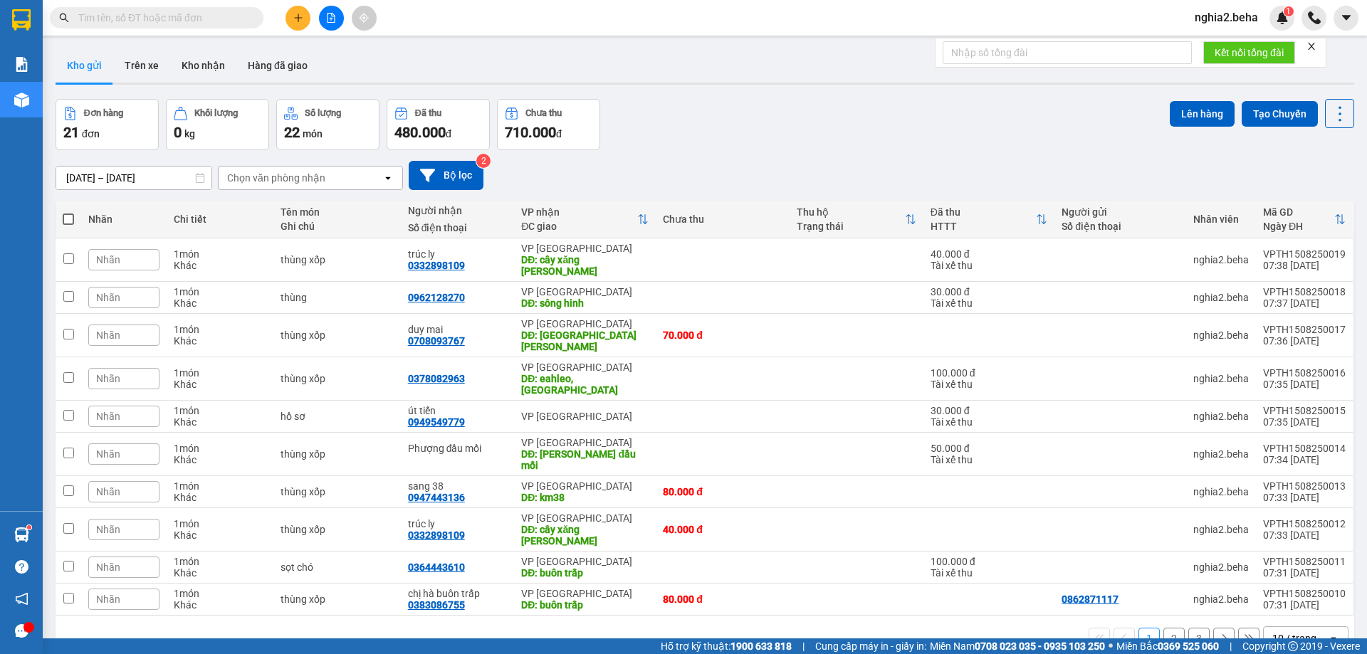
click at [69, 219] on span at bounding box center [68, 219] width 11 height 11
click at [68, 212] on input "checkbox" at bounding box center [68, 212] width 0 height 0
checkbox input "true"
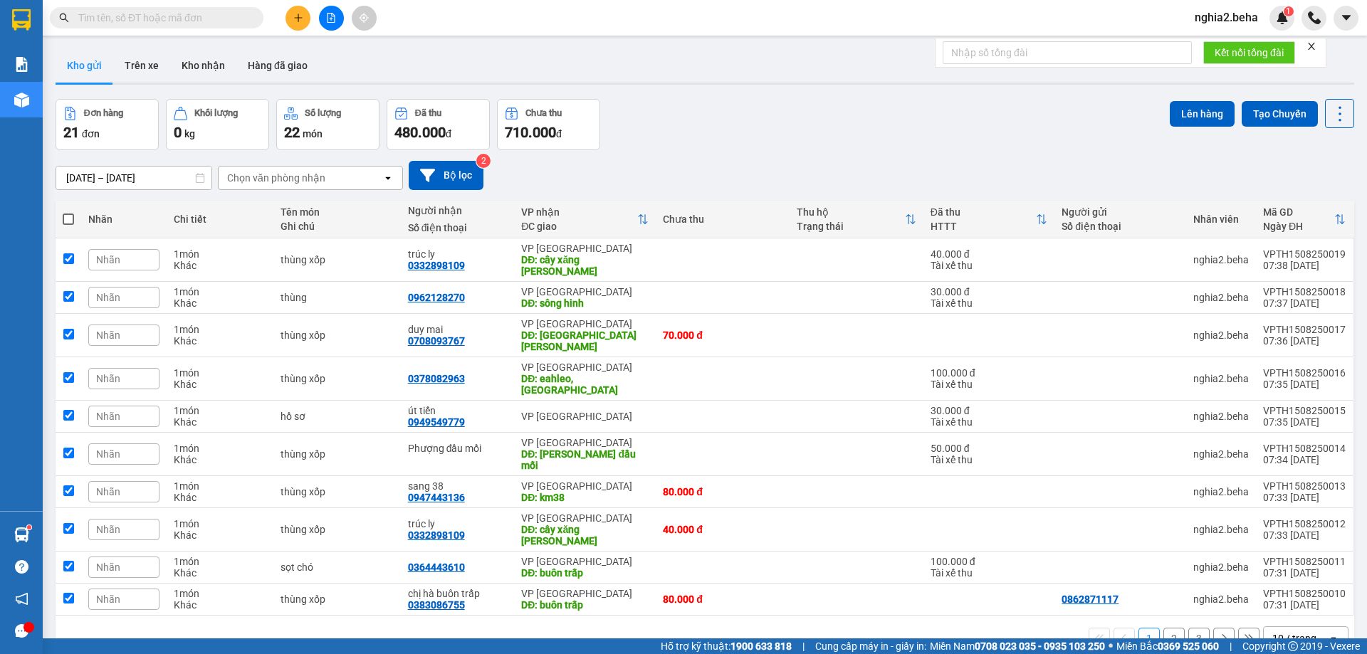
checkbox input "true"
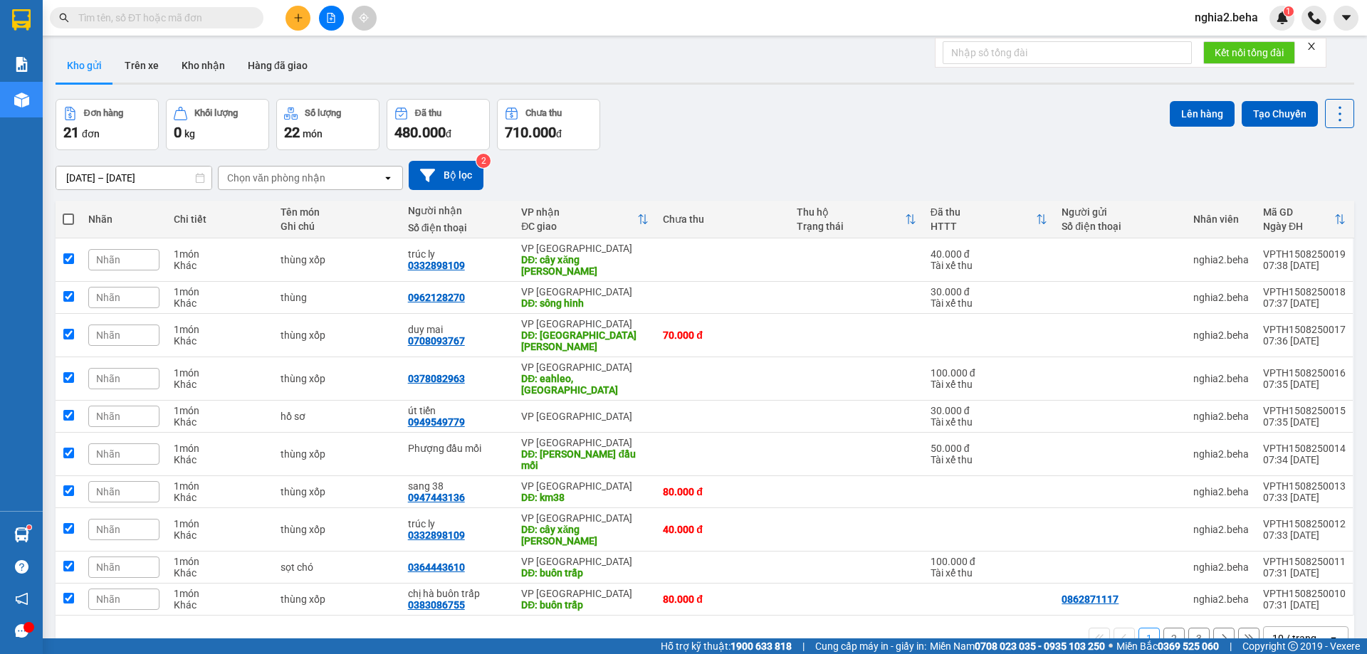
checkbox input "true"
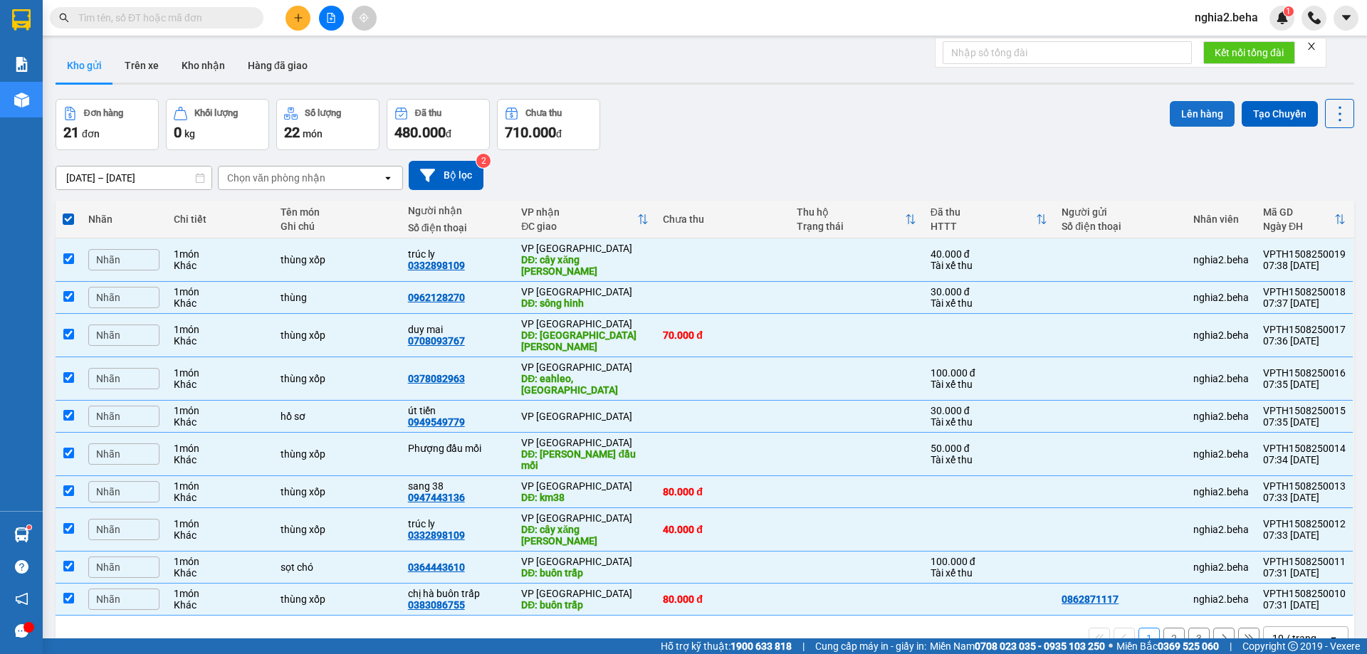
click at [1172, 115] on button "Lên hàng" at bounding box center [1202, 114] width 65 height 26
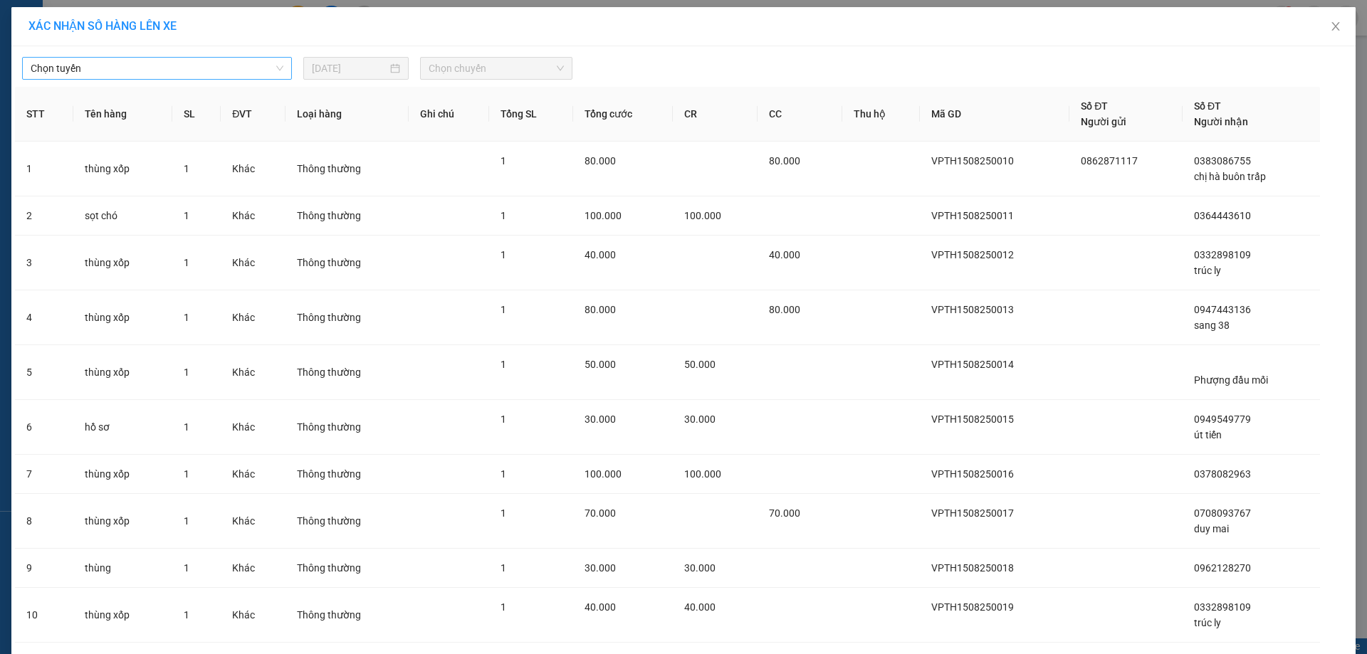
click at [196, 63] on span "Chọn tuyến" at bounding box center [157, 68] width 253 height 21
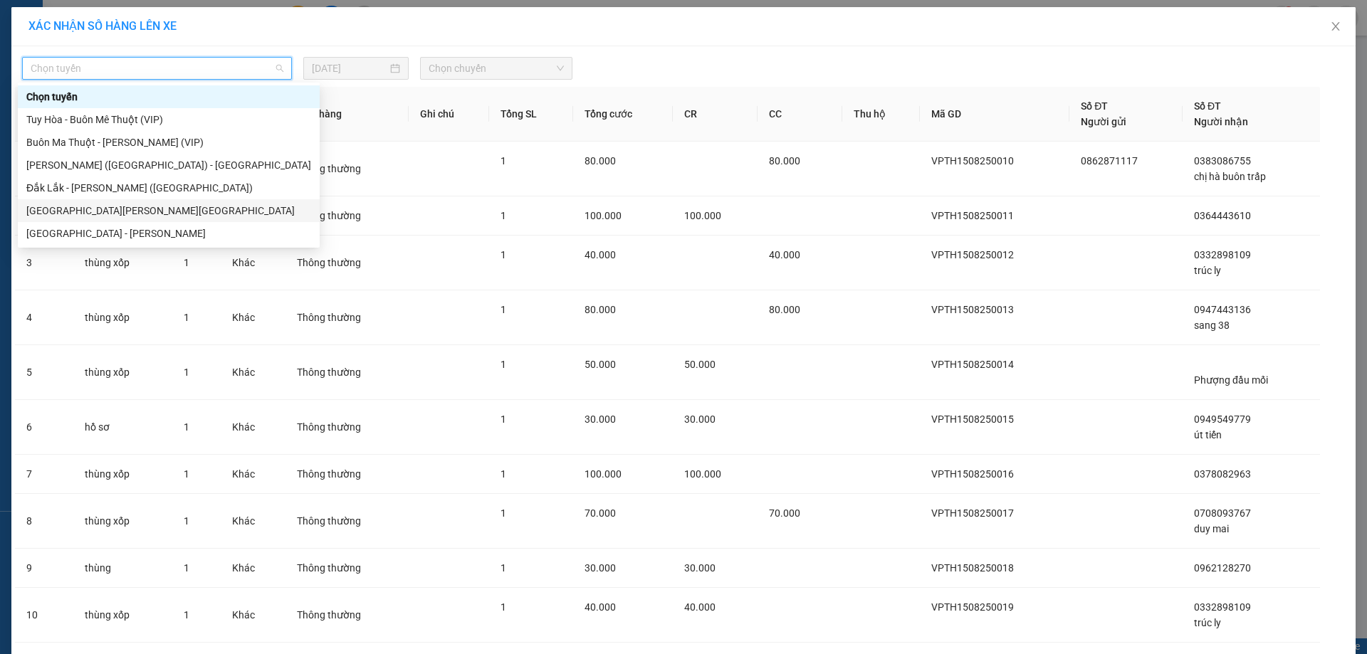
click at [98, 206] on div "[GEOGRAPHIC_DATA][PERSON_NAME][GEOGRAPHIC_DATA]" at bounding box center [168, 211] width 285 height 16
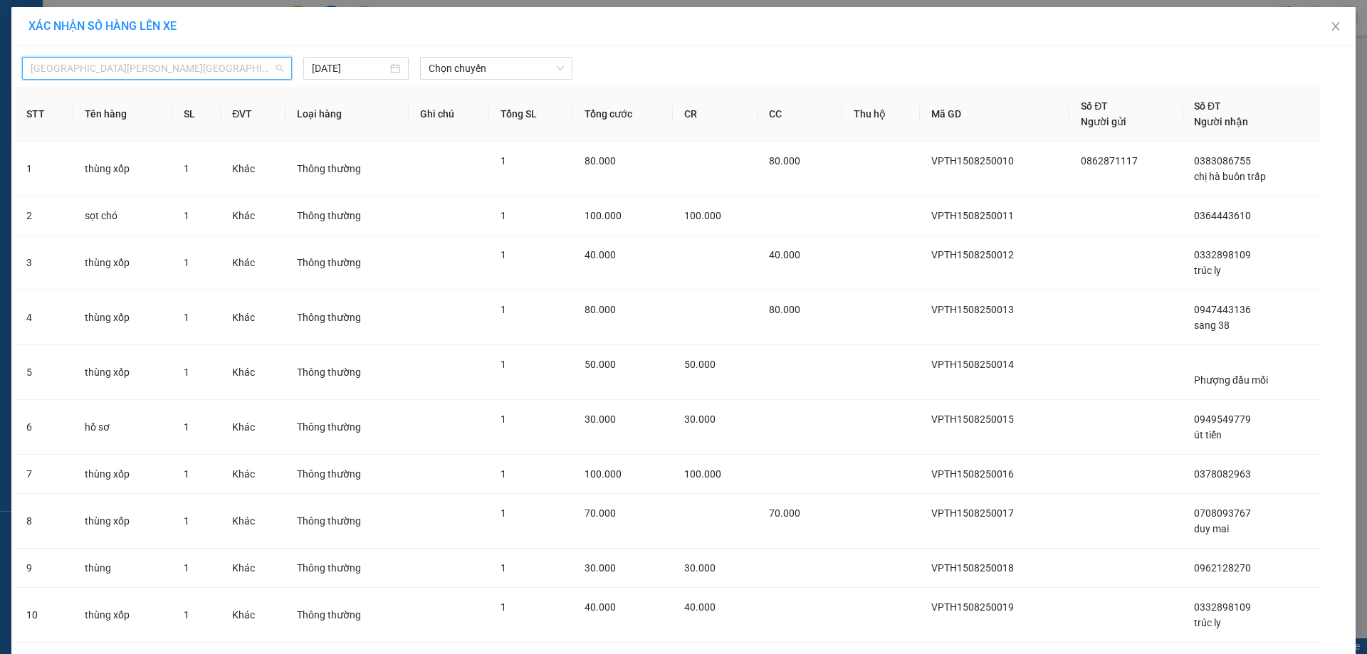
click at [246, 75] on span "[GEOGRAPHIC_DATA][PERSON_NAME][GEOGRAPHIC_DATA]" at bounding box center [157, 68] width 253 height 21
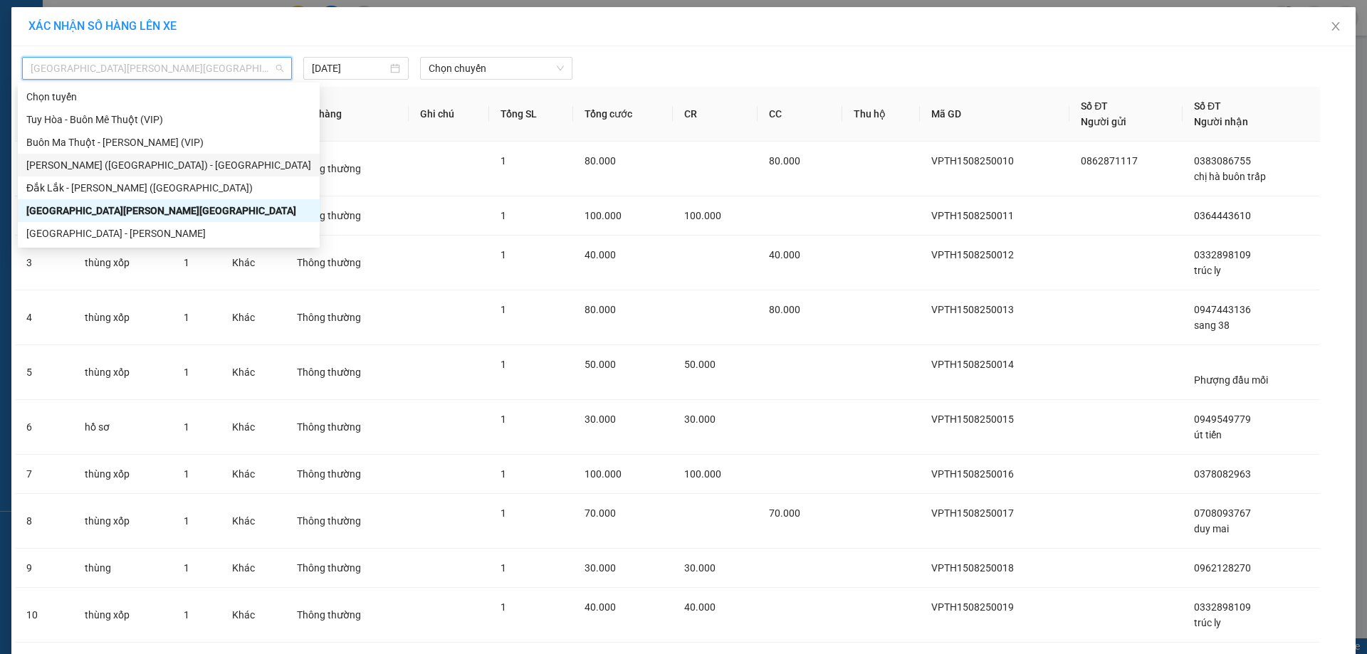
click at [135, 164] on div "[PERSON_NAME] ([GEOGRAPHIC_DATA]) - [GEOGRAPHIC_DATA]" at bounding box center [168, 165] width 285 height 16
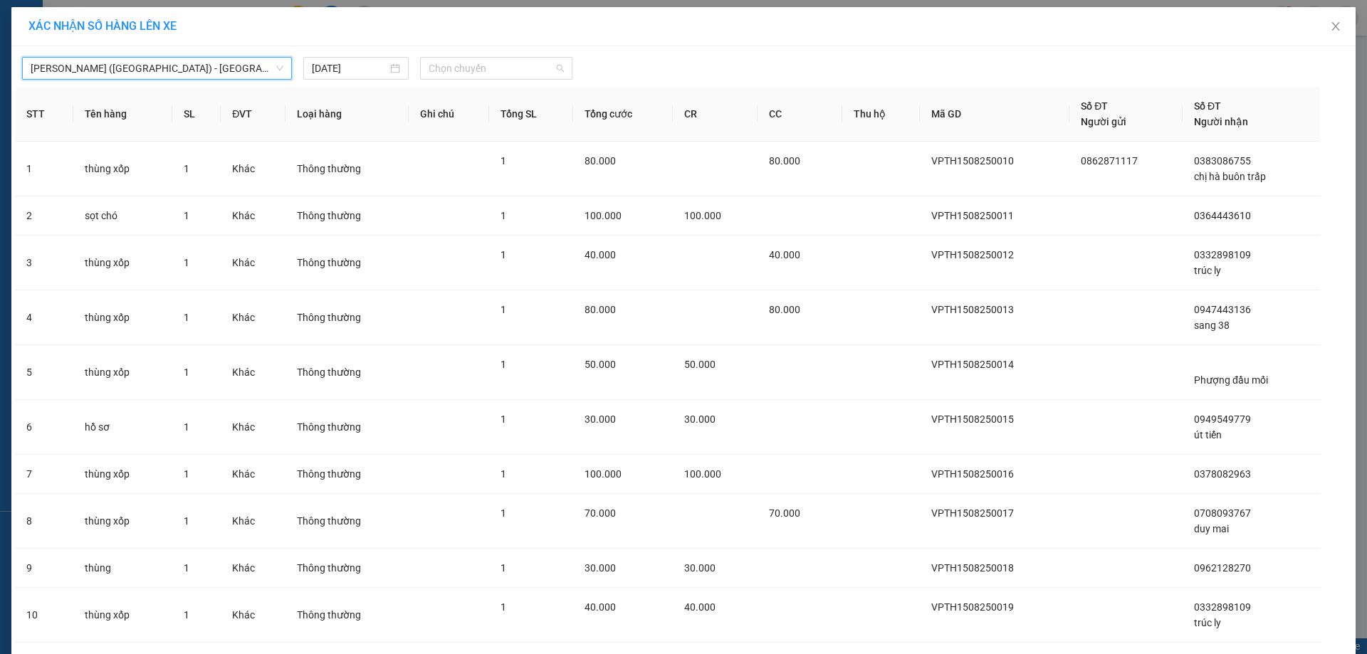
drag, startPoint x: 513, startPoint y: 65, endPoint x: 515, endPoint y: 110, distance: 44.9
click at [513, 65] on span "Chọn chuyến" at bounding box center [496, 68] width 135 height 21
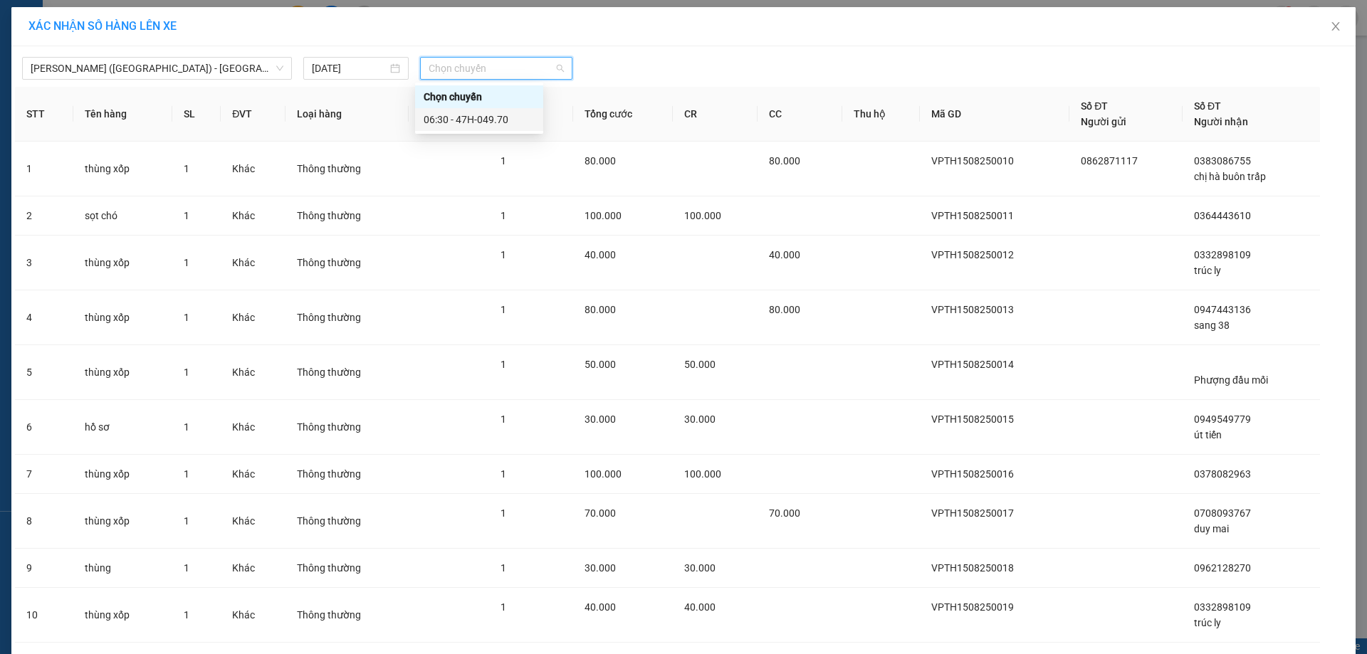
click at [503, 125] on div "06:30 - 47H-049.70" at bounding box center [479, 120] width 111 height 16
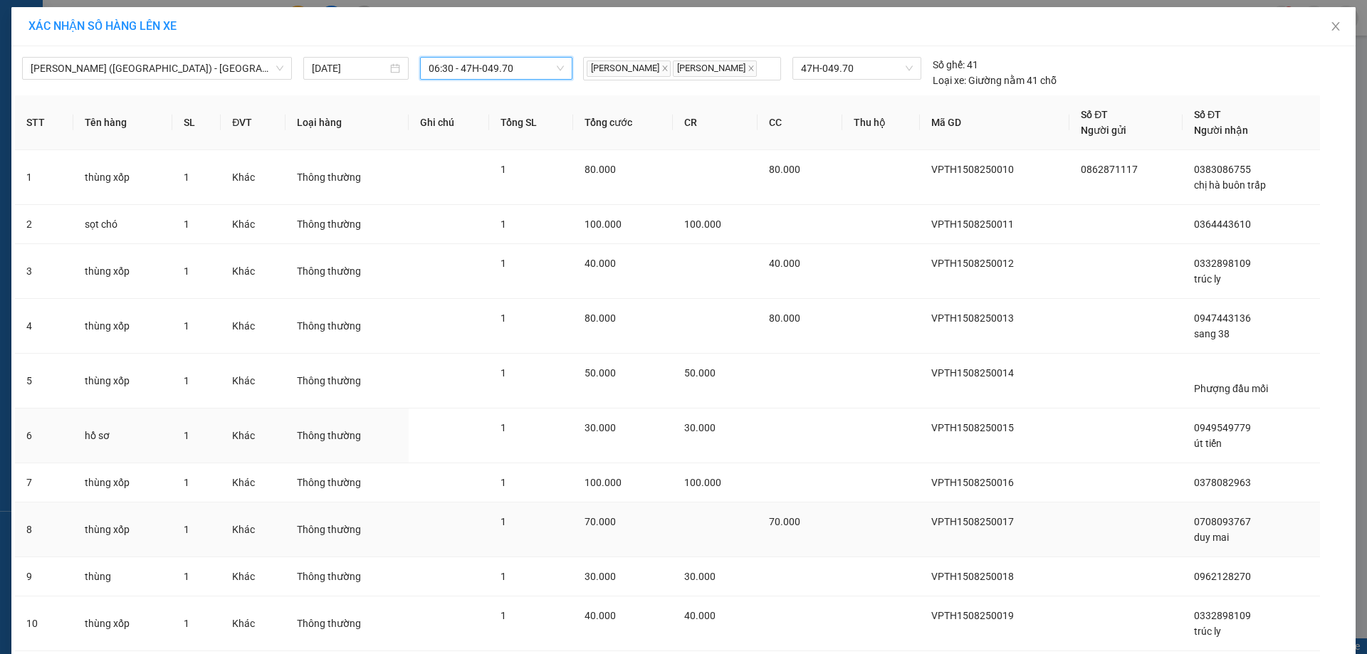
scroll to position [101, 0]
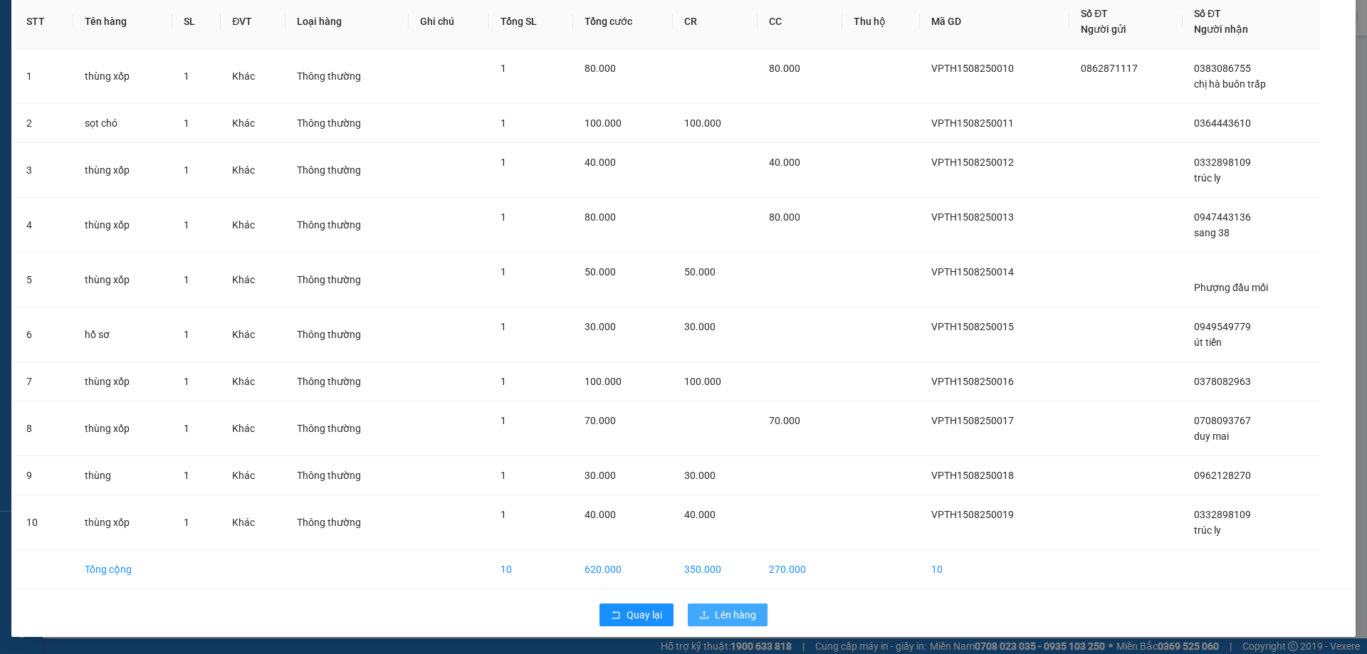
click at [725, 618] on span "Lên hàng" at bounding box center [735, 615] width 41 height 16
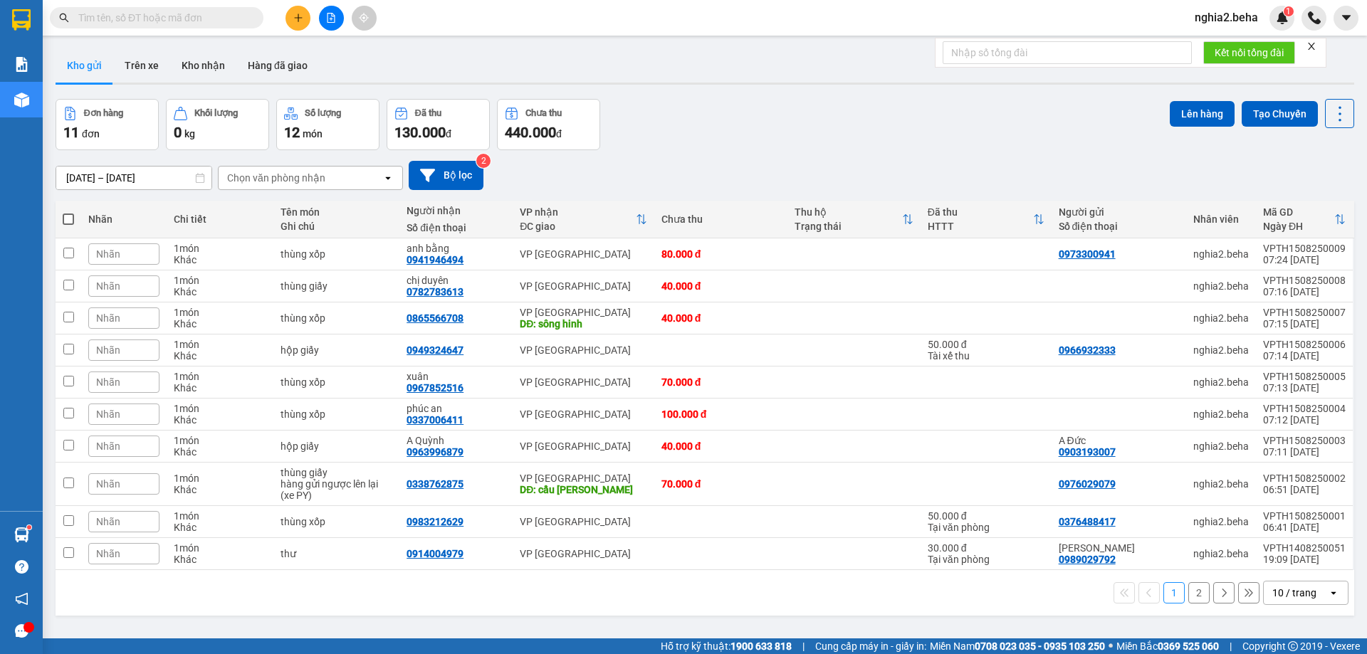
click at [63, 222] on span at bounding box center [68, 219] width 11 height 11
click at [68, 212] on input "checkbox" at bounding box center [68, 212] width 0 height 0
checkbox input "true"
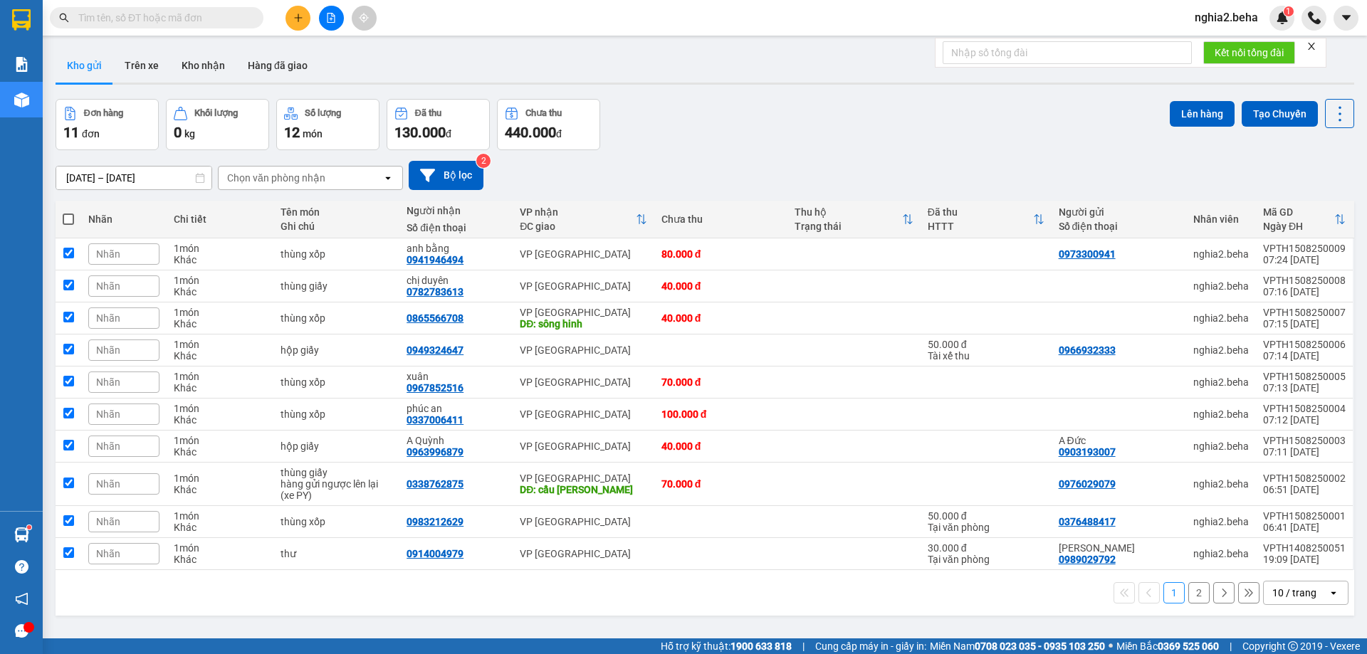
checkbox input "true"
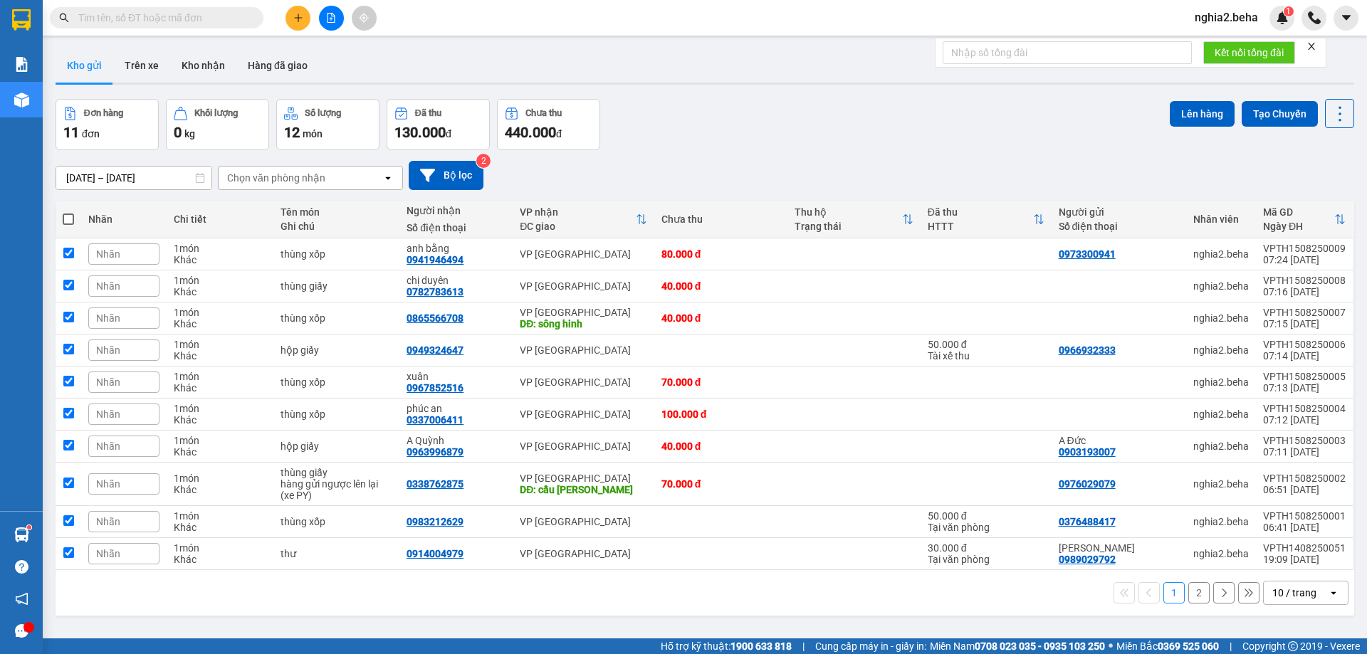
checkbox input "true"
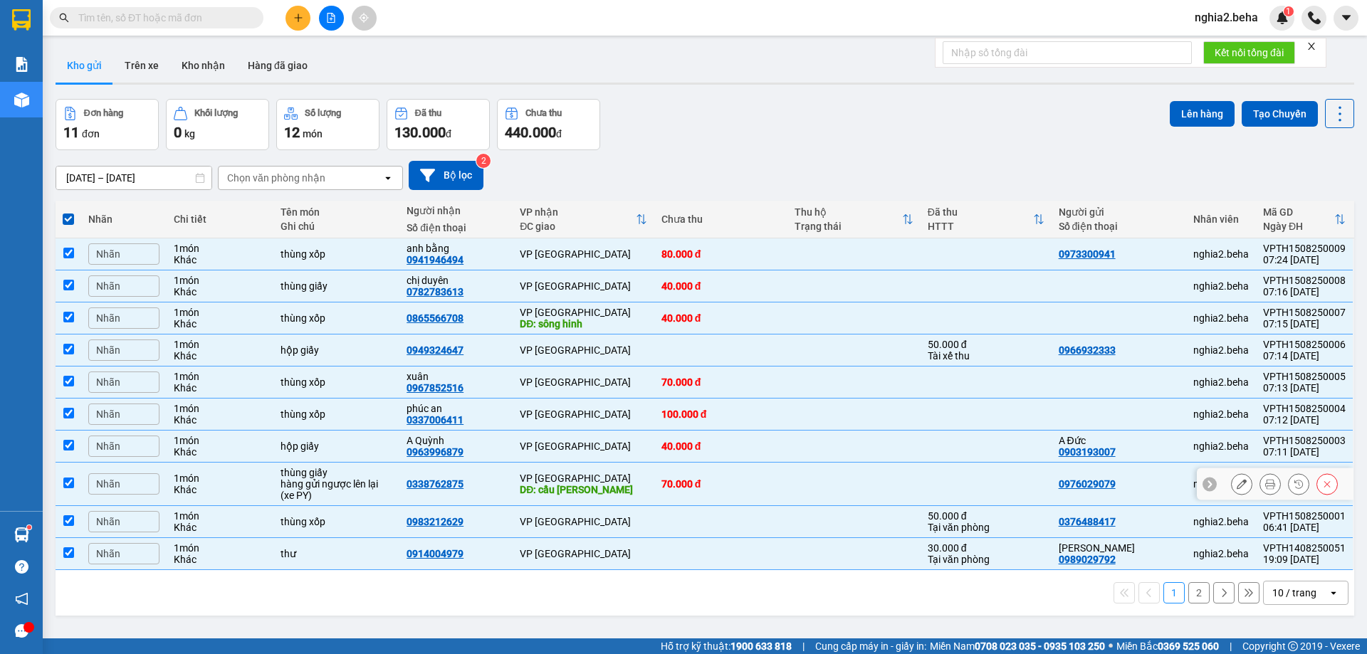
click at [69, 485] on input "checkbox" at bounding box center [68, 483] width 11 height 11
checkbox input "false"
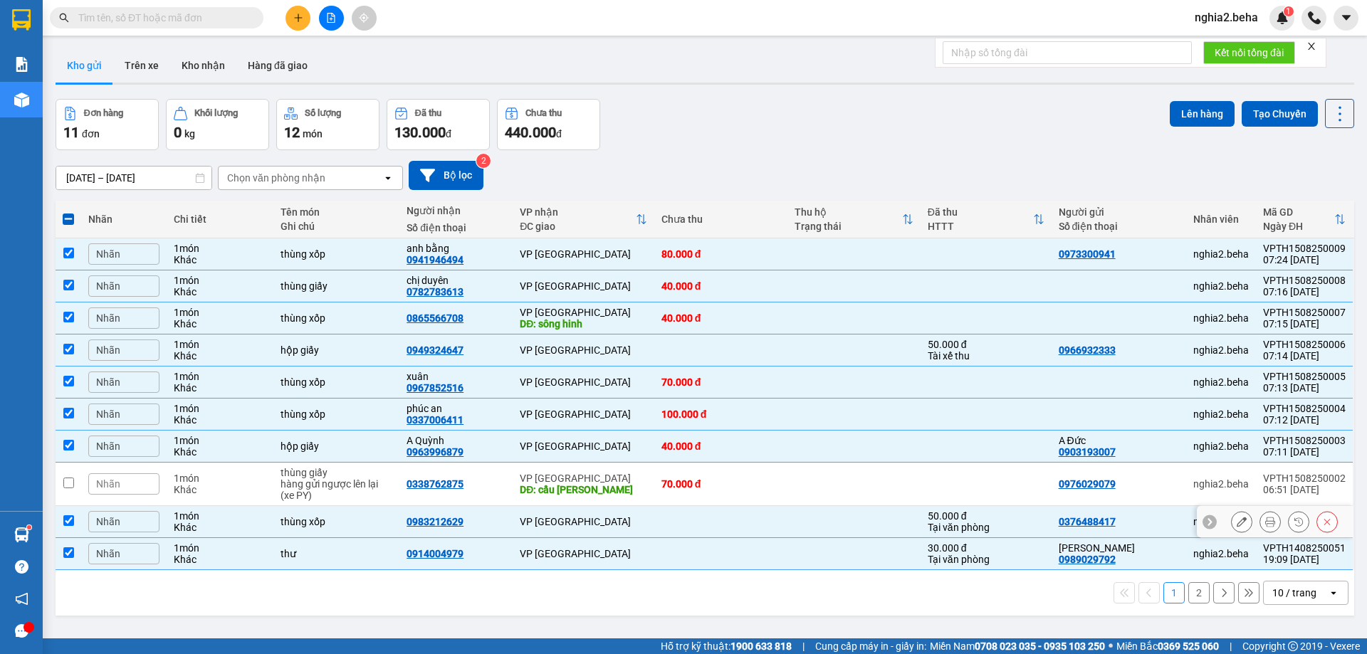
click at [68, 519] on input "checkbox" at bounding box center [68, 520] width 11 height 11
checkbox input "false"
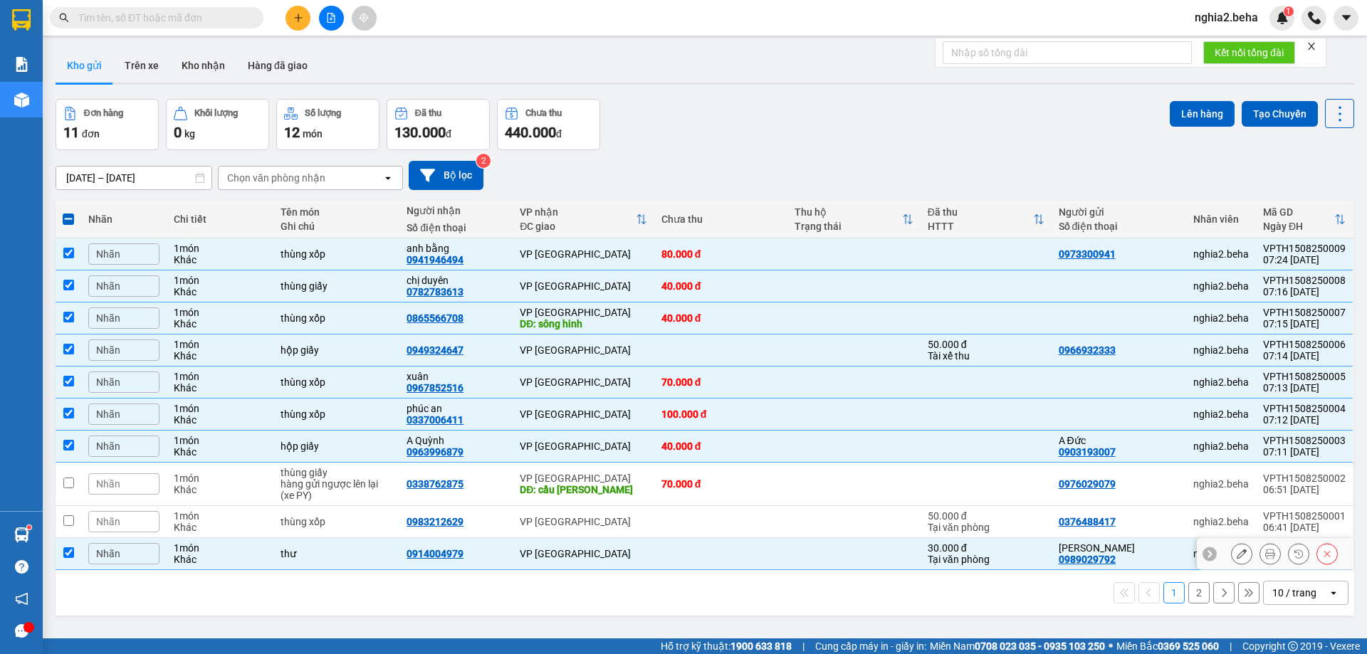
drag, startPoint x: 66, startPoint y: 560, endPoint x: 79, endPoint y: 551, distance: 15.8
click at [65, 561] on td at bounding box center [69, 554] width 26 height 32
checkbox input "false"
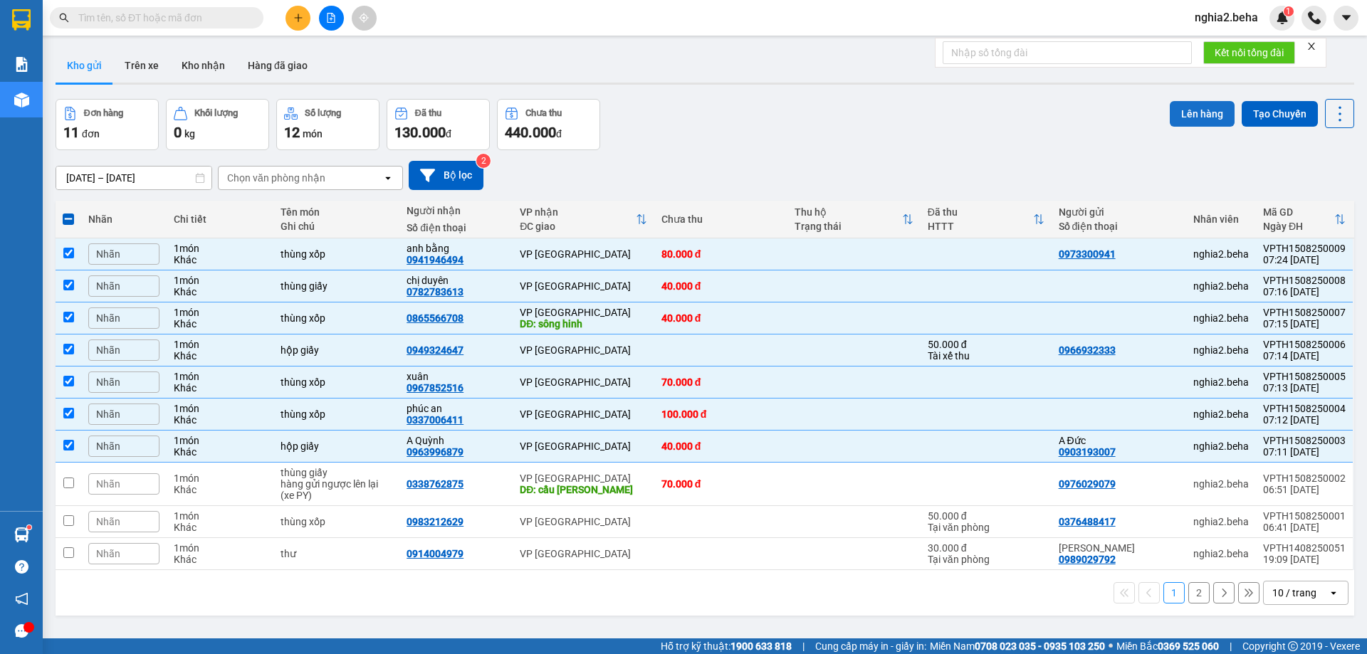
click at [1205, 110] on button "Lên hàng" at bounding box center [1202, 114] width 65 height 26
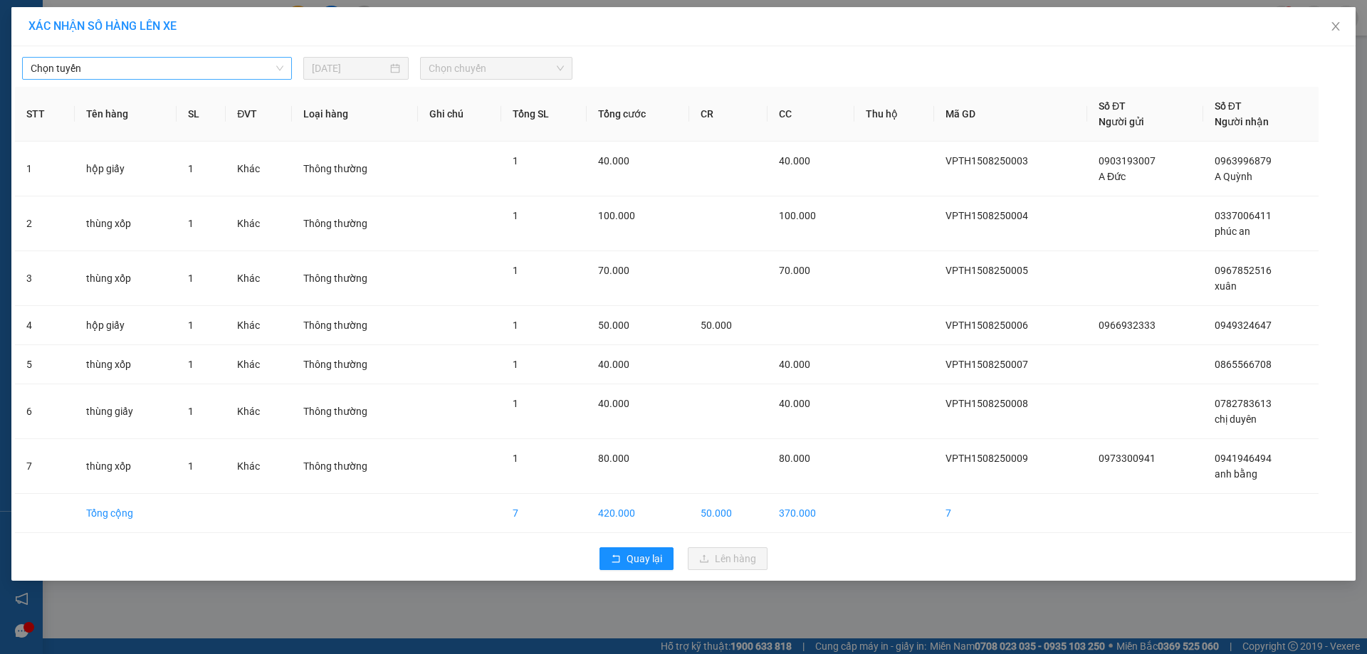
click at [249, 63] on span "Chọn tuyến" at bounding box center [157, 68] width 253 height 21
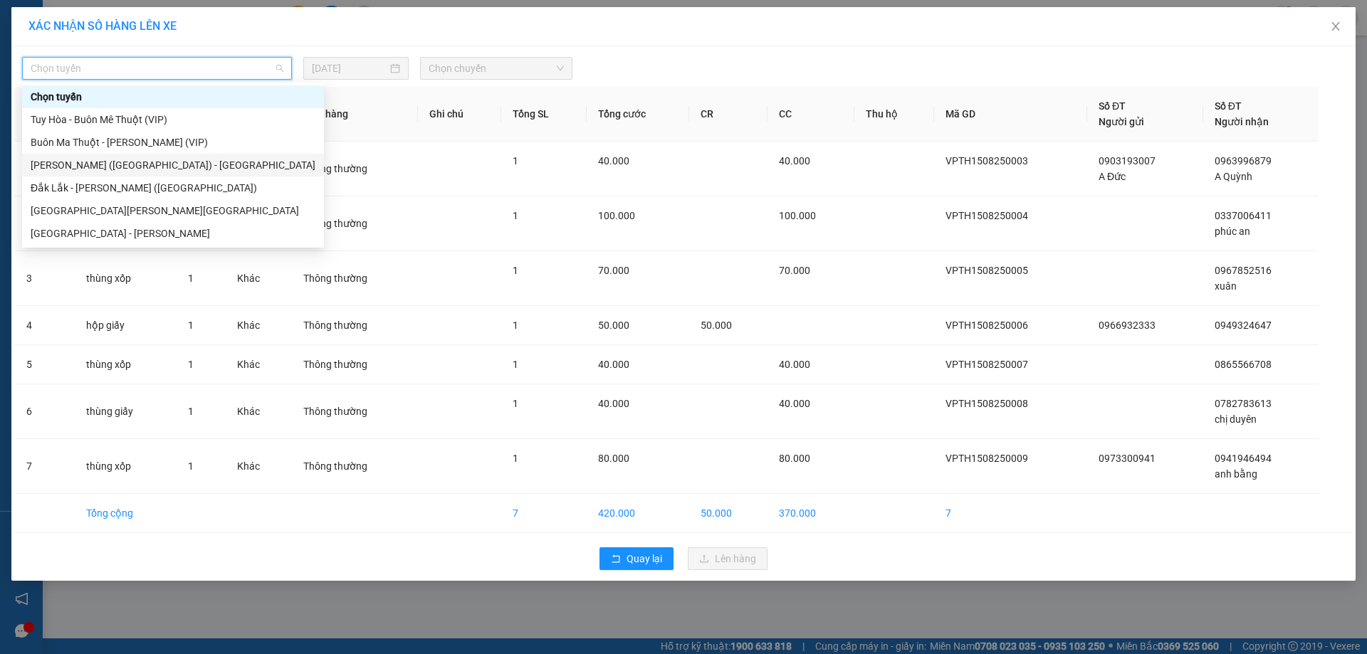
click at [123, 167] on div "[PERSON_NAME] ([GEOGRAPHIC_DATA]) - [GEOGRAPHIC_DATA]" at bounding box center [173, 165] width 285 height 16
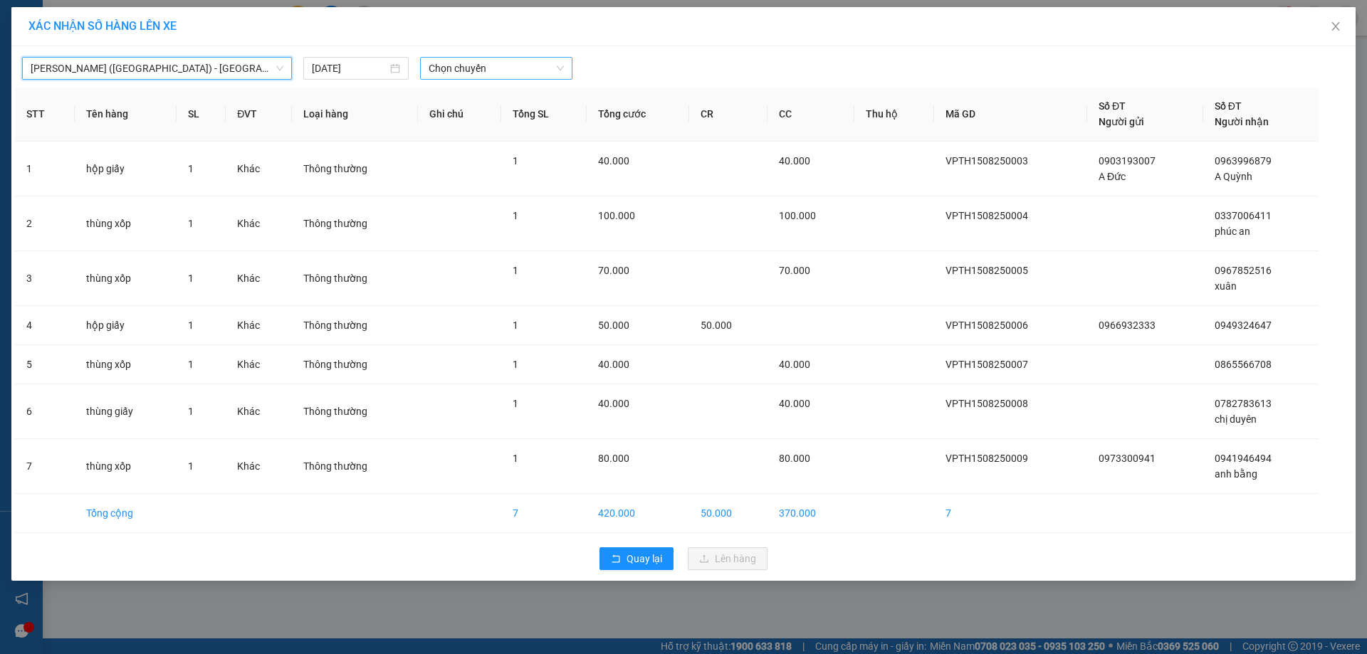
drag, startPoint x: 490, startPoint y: 63, endPoint x: 499, endPoint y: 75, distance: 15.2
click at [493, 65] on span "Chọn chuyến" at bounding box center [496, 68] width 135 height 21
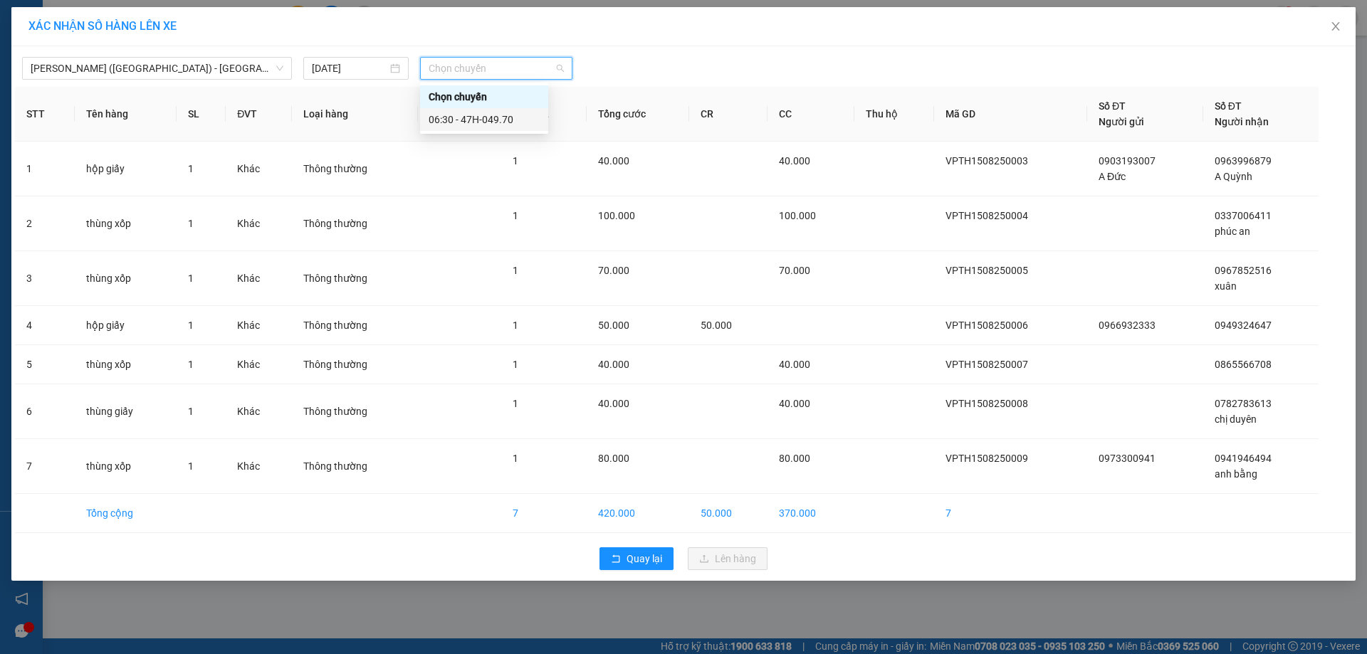
click at [511, 118] on div "06:30 - 47H-049.70" at bounding box center [484, 120] width 111 height 16
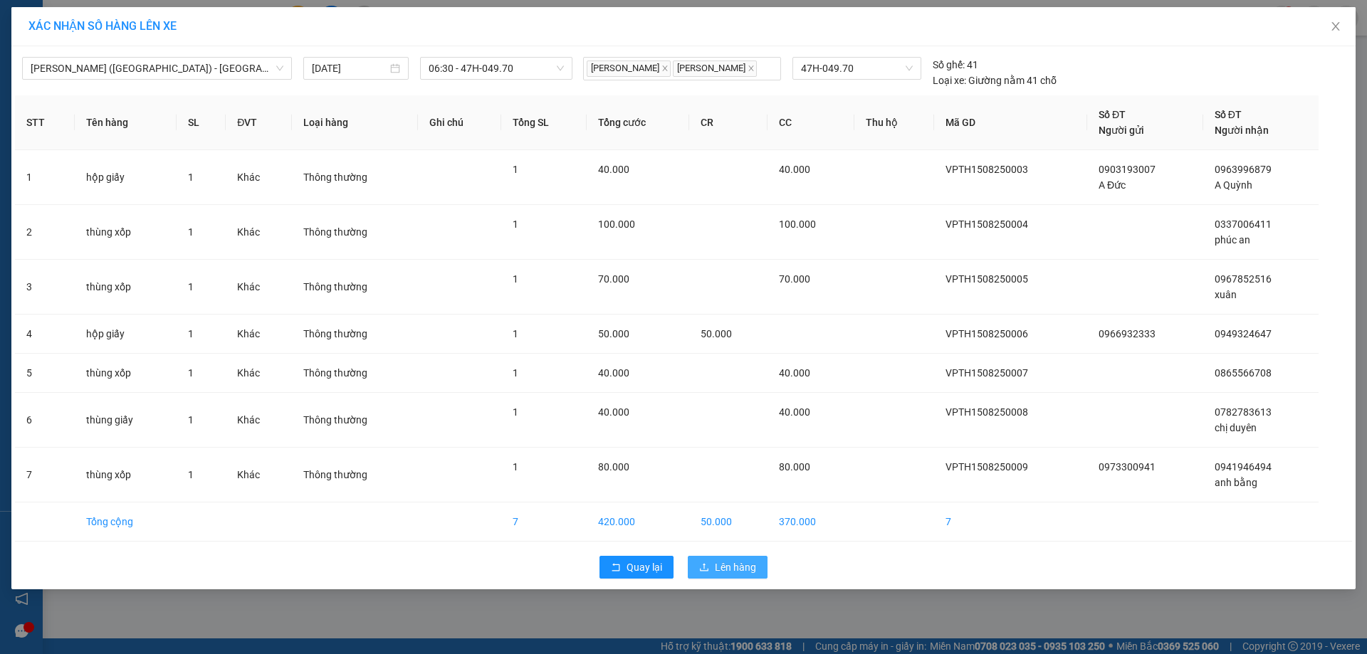
click at [737, 569] on span "Lên hàng" at bounding box center [735, 568] width 41 height 16
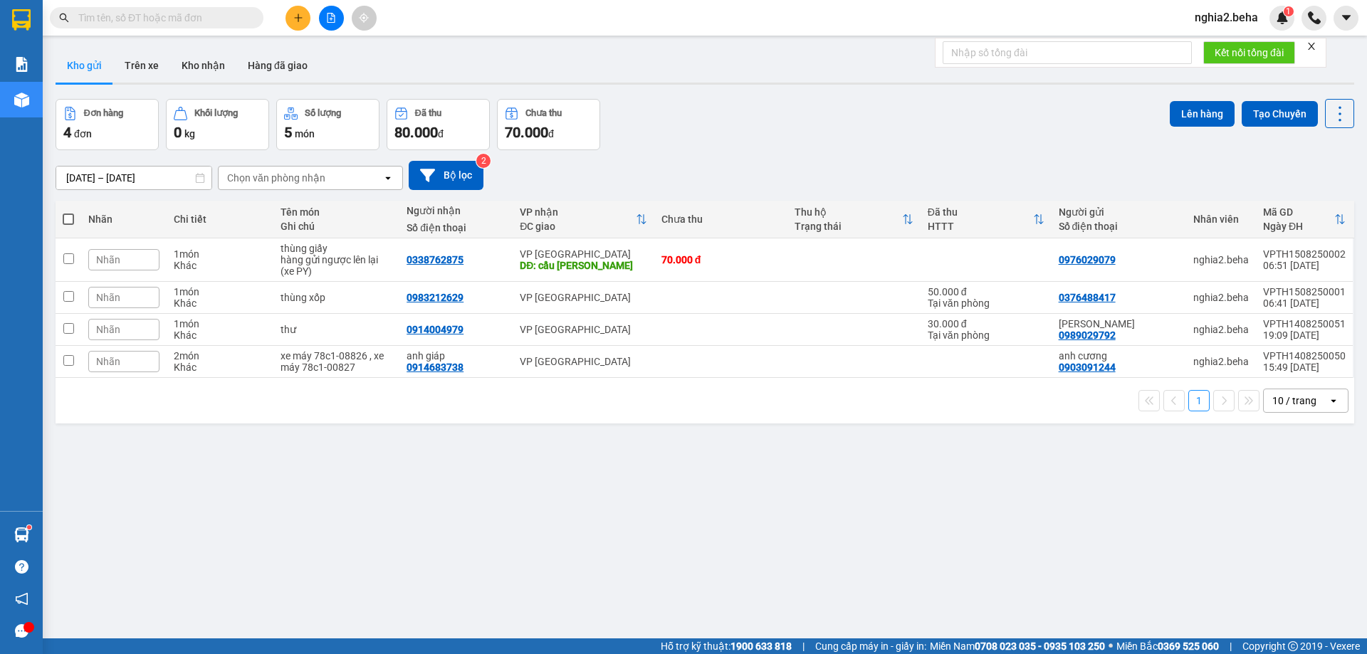
drag, startPoint x: 674, startPoint y: 485, endPoint x: 387, endPoint y: 302, distance: 340.9
click at [663, 481] on div "ver 1.8.138 Kho gửi Trên xe [PERSON_NAME] Hàng đã [PERSON_NAME] hàng 4 đơn [PER…" at bounding box center [705, 370] width 1310 height 654
click at [194, 53] on button "Kho nhận" at bounding box center [203, 65] width 66 height 34
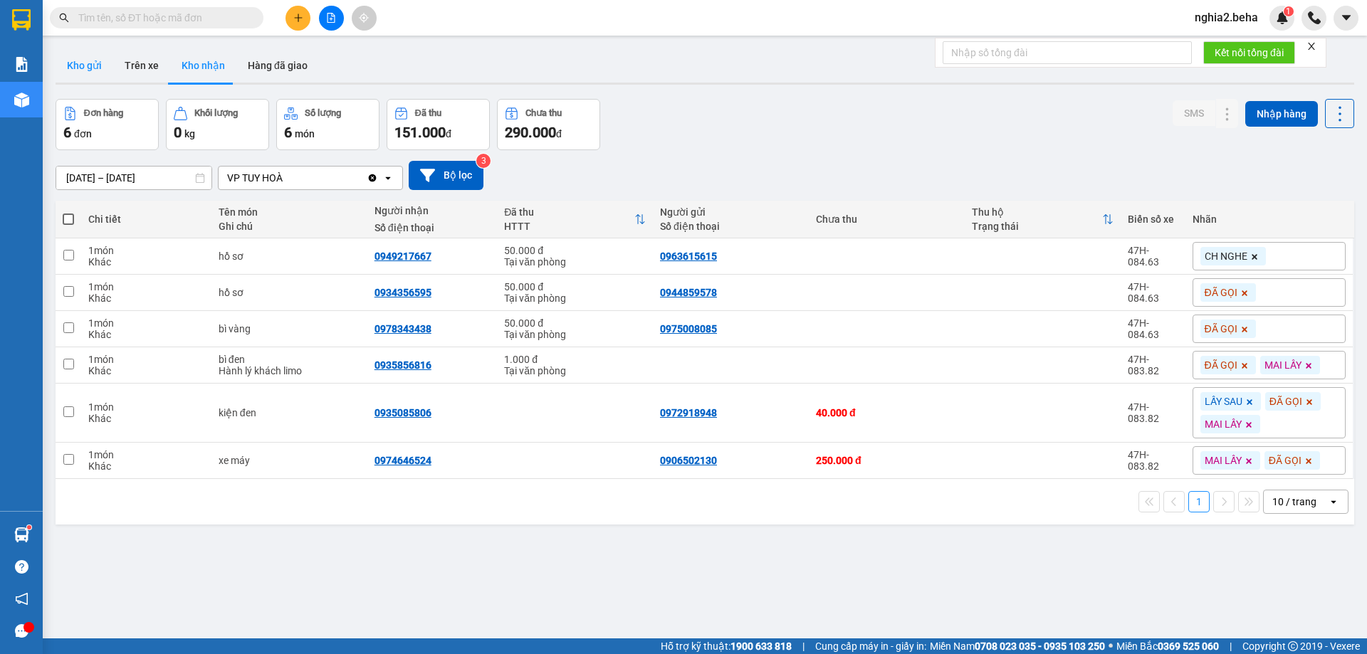
click at [73, 70] on button "Kho gửi" at bounding box center [85, 65] width 58 height 34
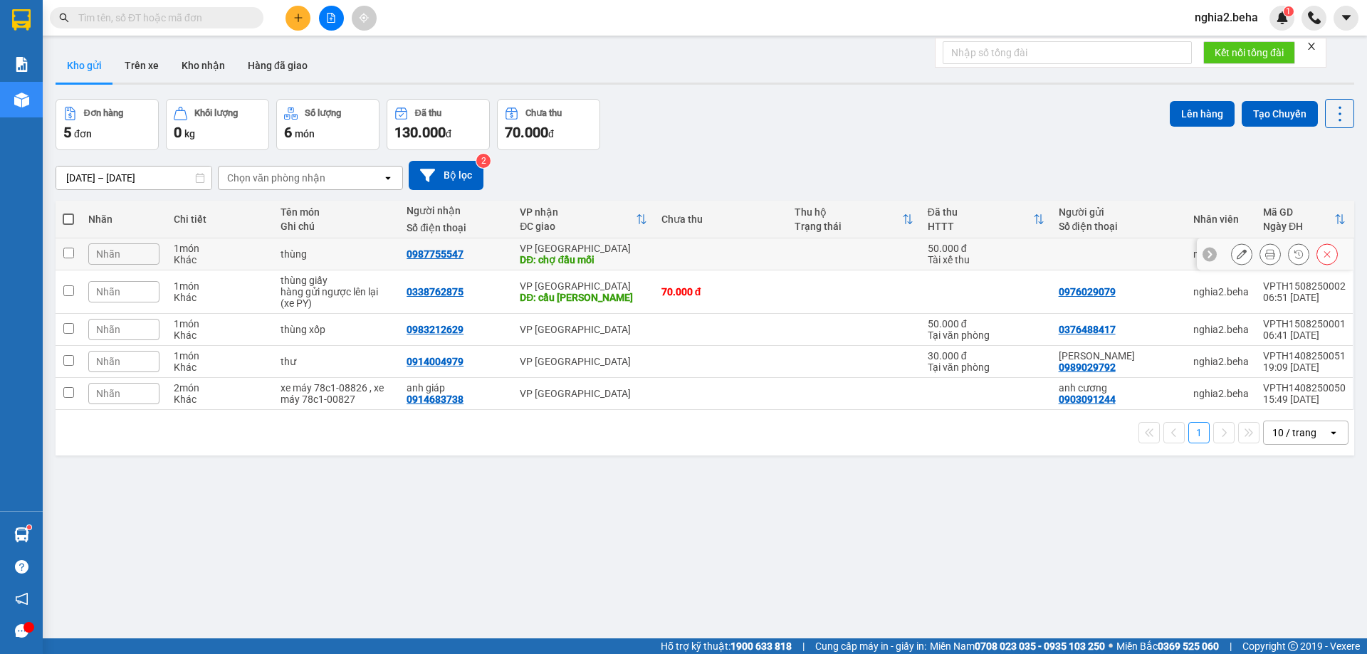
click at [68, 249] on input "checkbox" at bounding box center [68, 253] width 11 height 11
checkbox input "true"
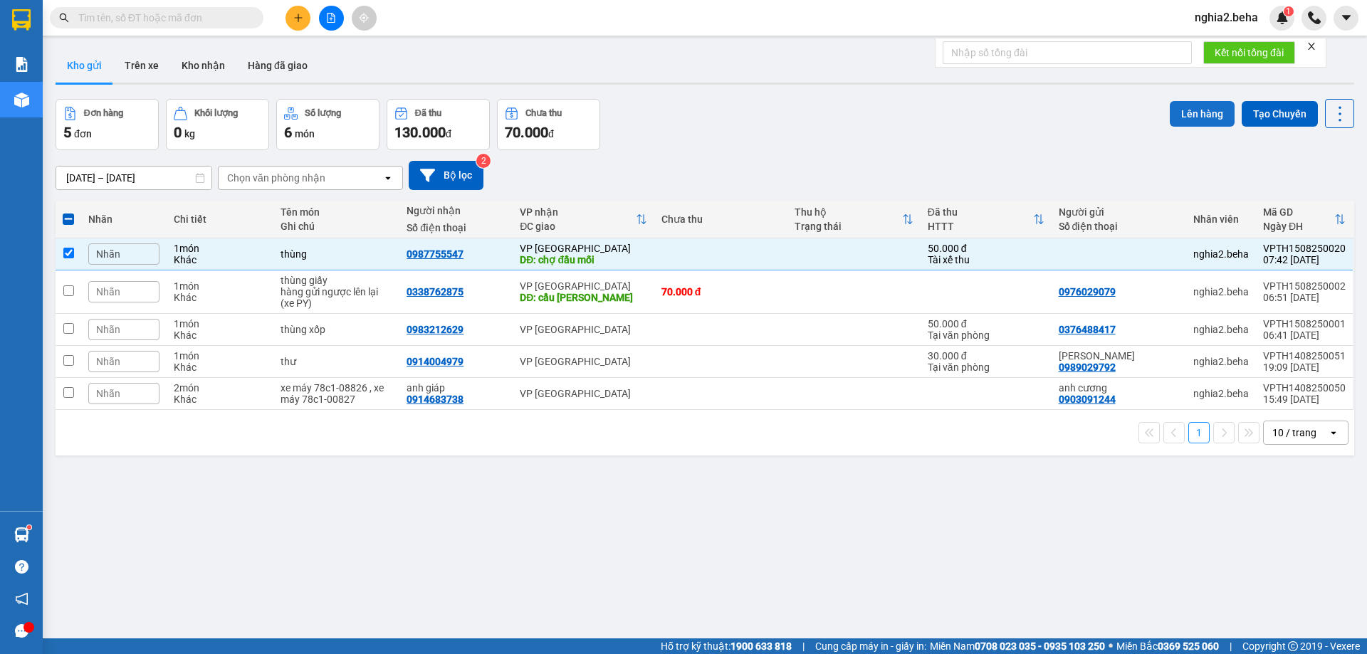
click at [1182, 114] on button "Lên hàng" at bounding box center [1202, 114] width 65 height 26
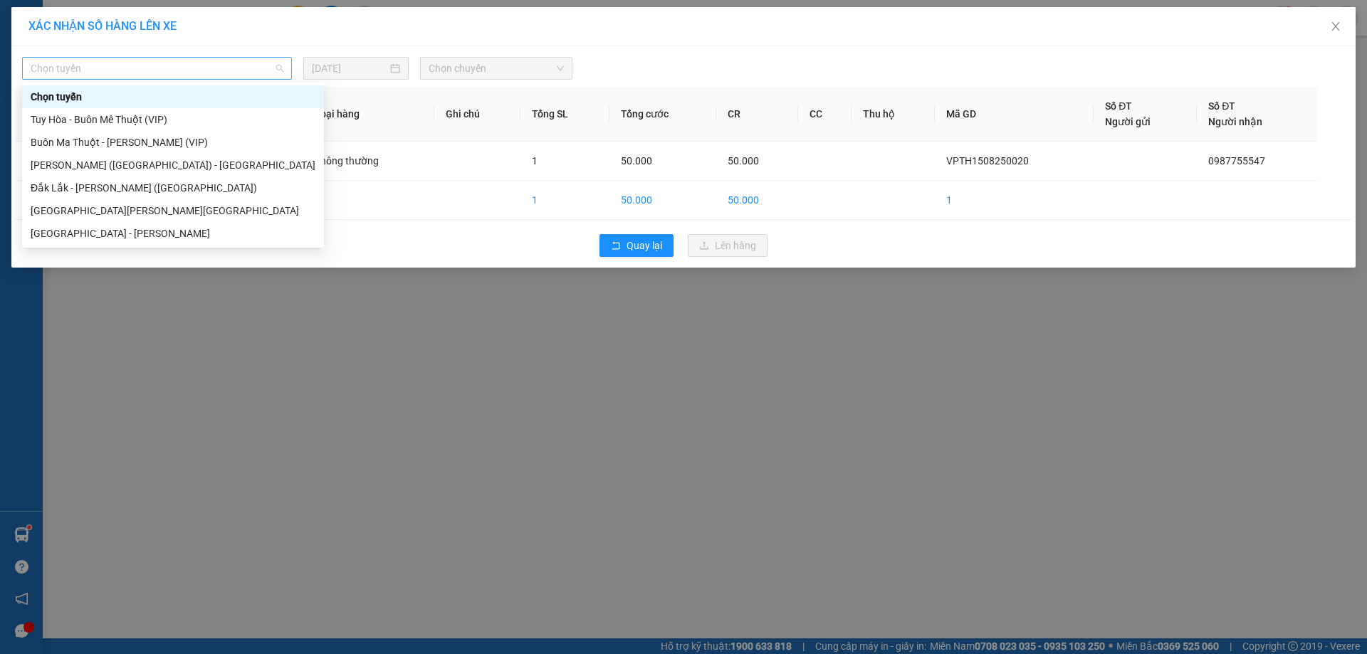
click at [171, 77] on span "Chọn tuyến" at bounding box center [157, 68] width 253 height 21
click at [94, 162] on div "[PERSON_NAME] ([GEOGRAPHIC_DATA]) - [GEOGRAPHIC_DATA]" at bounding box center [173, 165] width 285 height 16
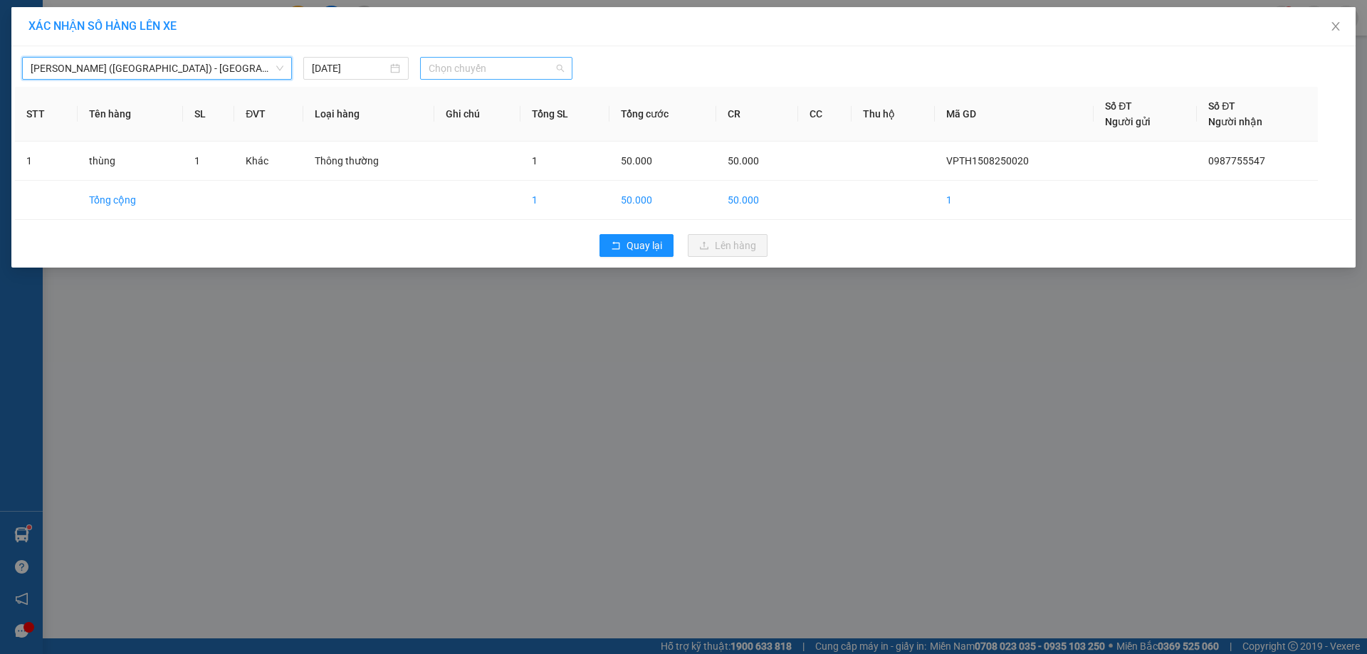
click at [472, 60] on span "Chọn chuyến" at bounding box center [496, 68] width 135 height 21
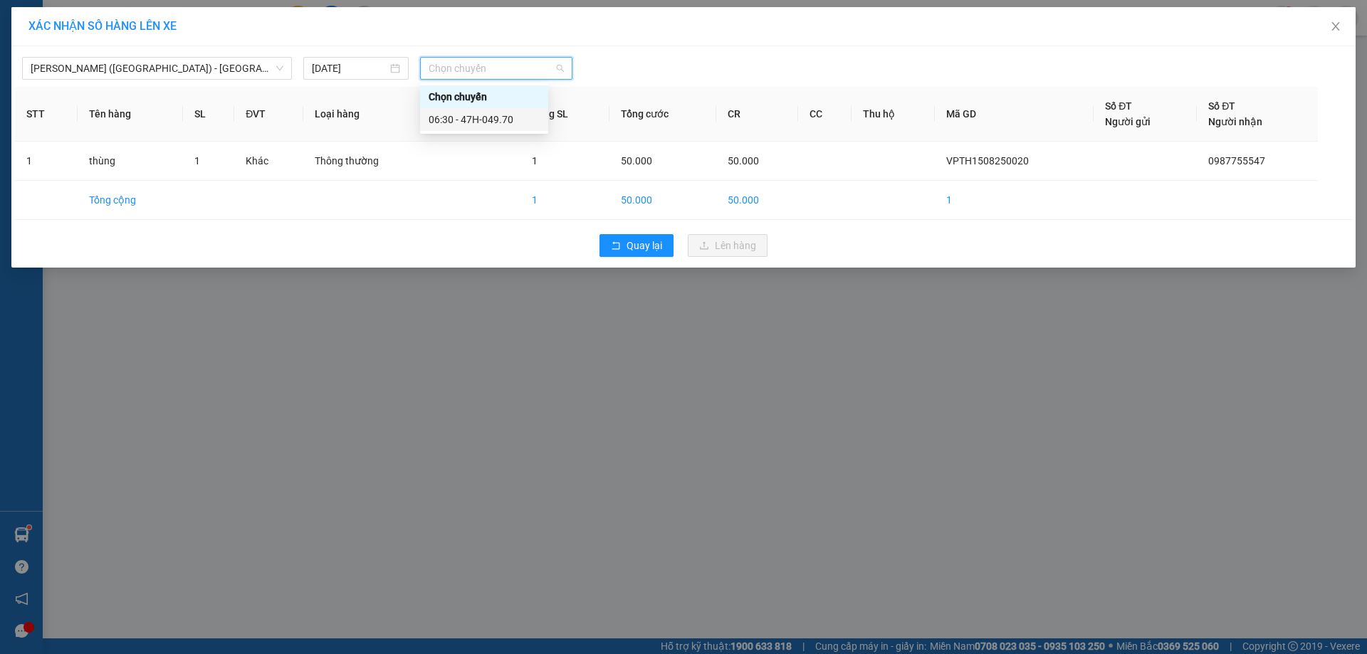
click at [501, 125] on div "06:30 - 47H-049.70" at bounding box center [484, 120] width 111 height 16
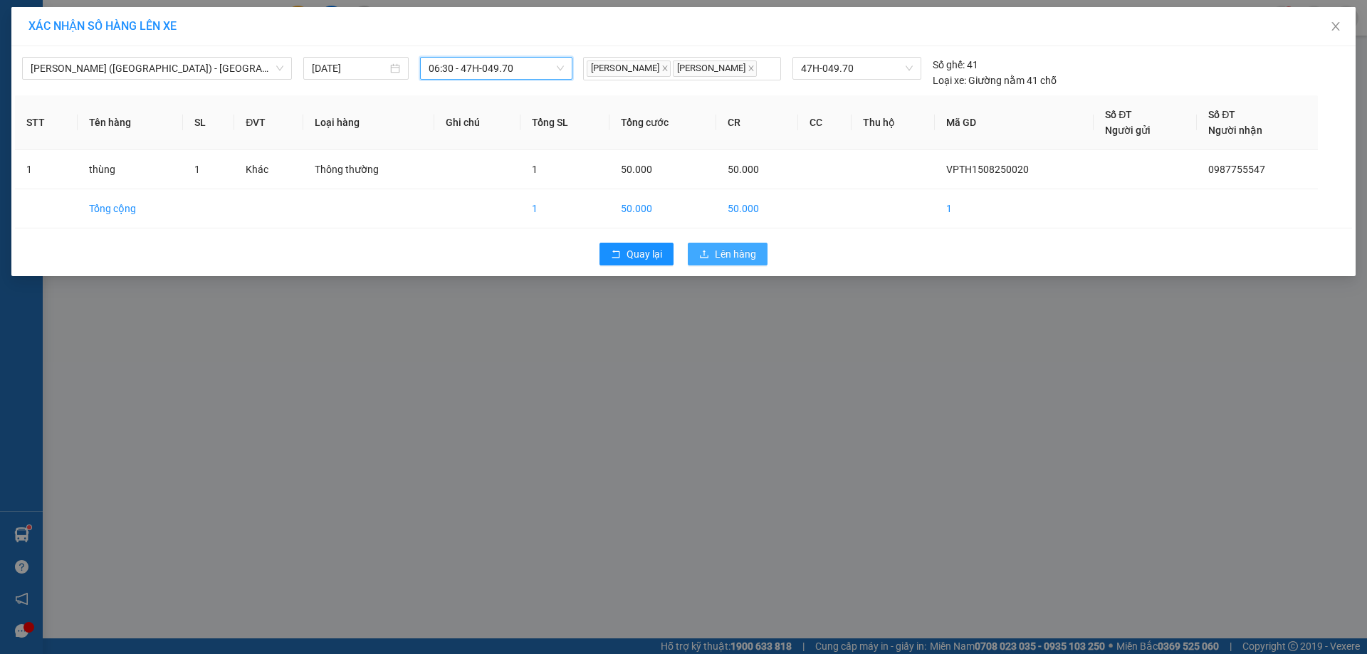
click at [740, 261] on span "Lên hàng" at bounding box center [735, 254] width 41 height 16
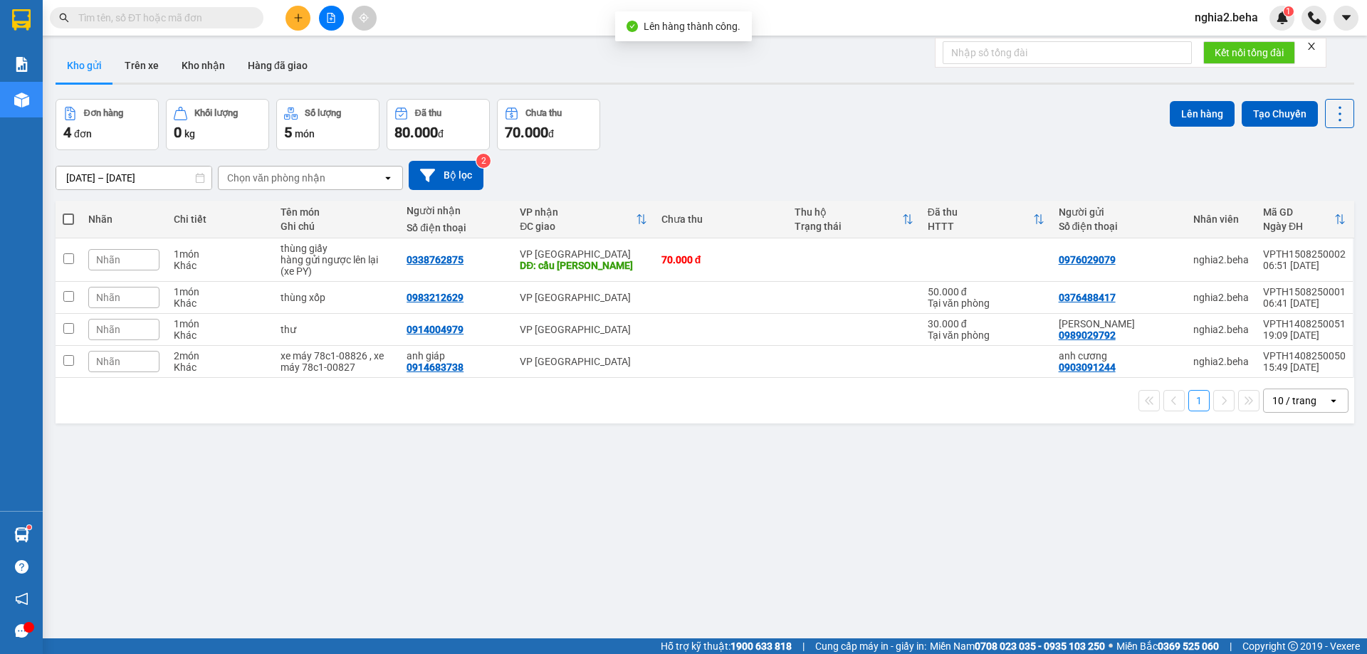
click at [487, 473] on div "ver 1.8.138 Kho gửi Trên xe [PERSON_NAME] Hàng đã [PERSON_NAME] hàng 4 đơn [PER…" at bounding box center [705, 370] width 1310 height 654
click at [745, 137] on div "Đơn hàng 4 đơn [PERSON_NAME] 0 kg Số [PERSON_NAME] 5 món Đã thu 80.000 [PERSON_…" at bounding box center [705, 124] width 1298 height 51
click at [708, 493] on div "ver 1.8.138 Kho gửi Trên xe [PERSON_NAME] Hàng đã [PERSON_NAME] hàng 4 đơn [PER…" at bounding box center [705, 370] width 1310 height 654
drag, startPoint x: 75, startPoint y: 261, endPoint x: 63, endPoint y: 293, distance: 34.9
click at [74, 261] on td at bounding box center [69, 259] width 26 height 43
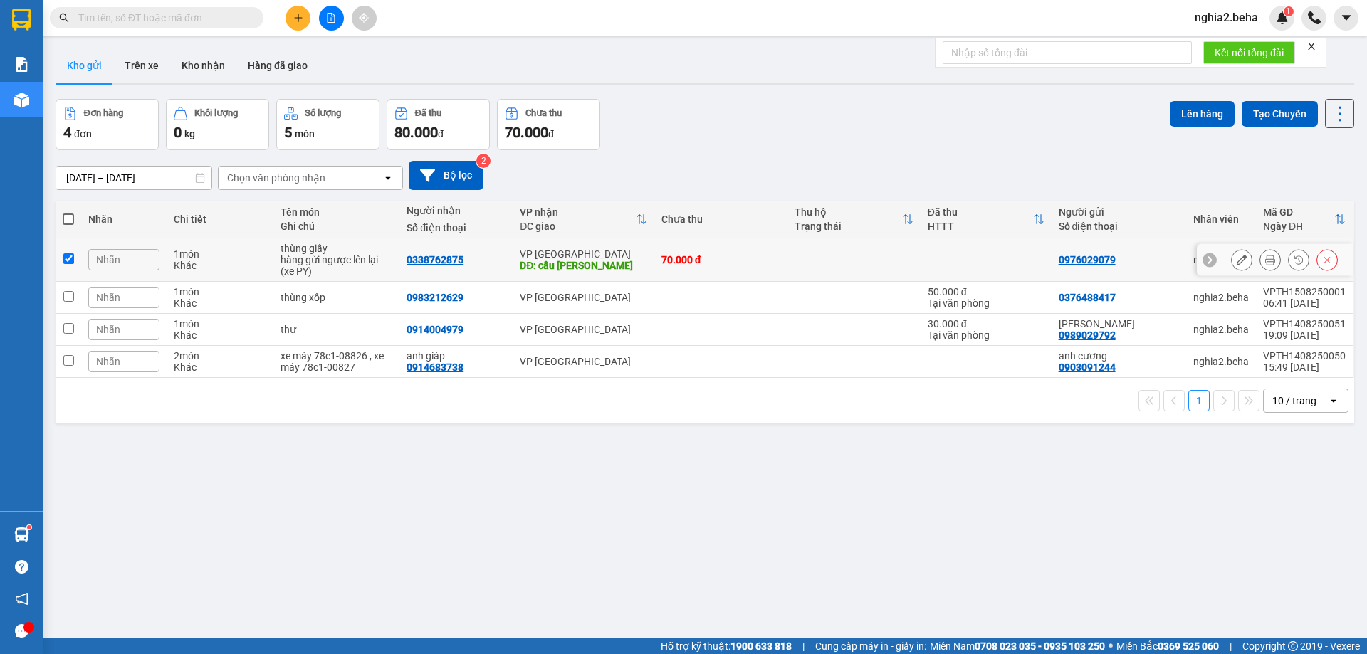
checkbox input "true"
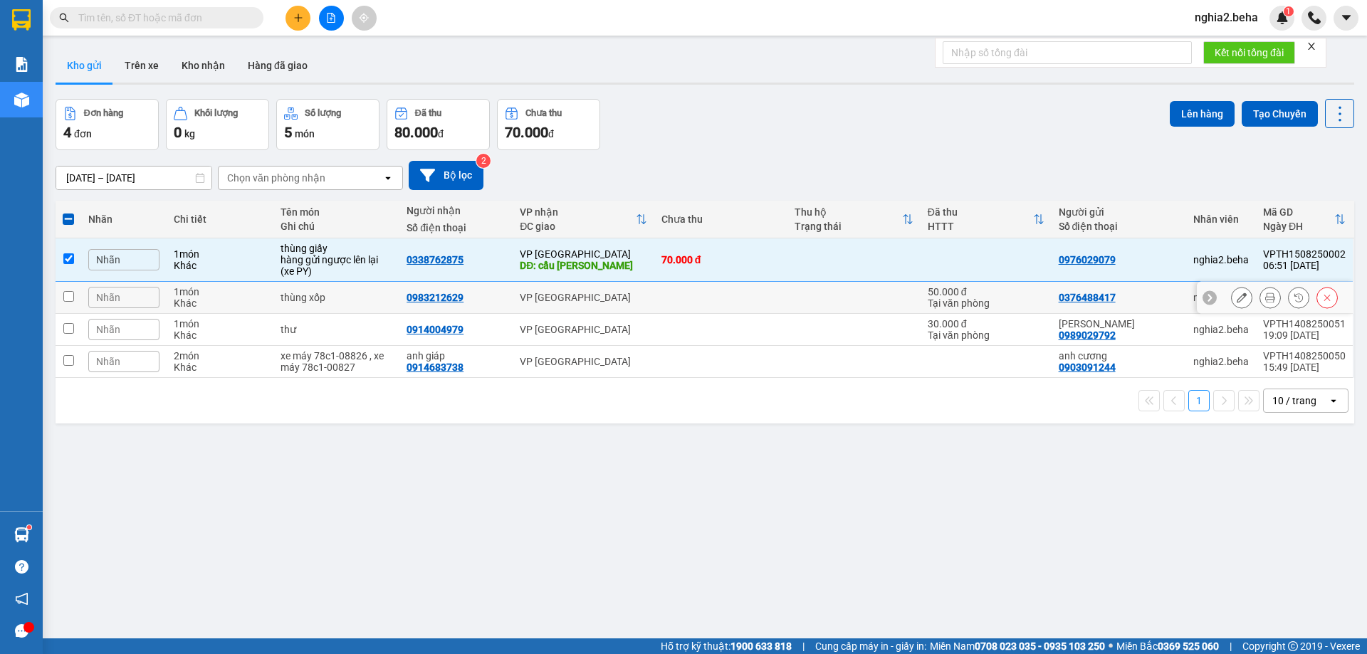
click at [68, 303] on td at bounding box center [69, 298] width 26 height 32
checkbox input "true"
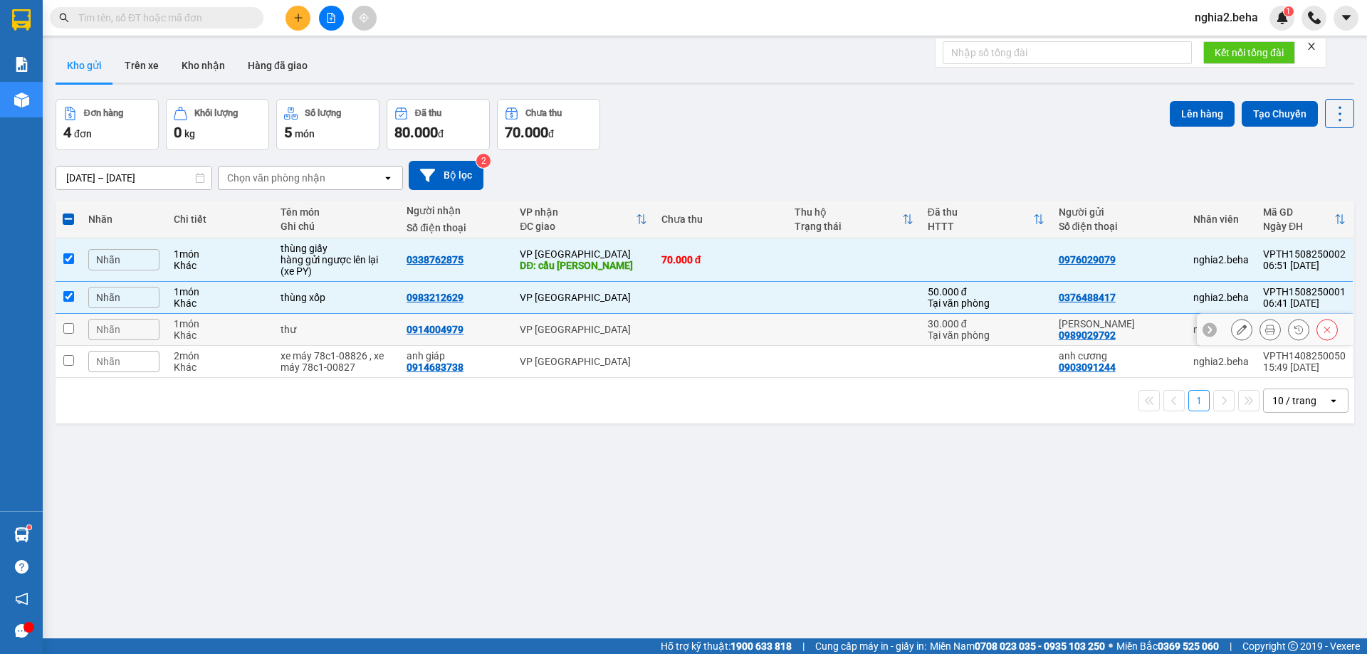
click at [71, 327] on input "checkbox" at bounding box center [68, 328] width 11 height 11
checkbox input "true"
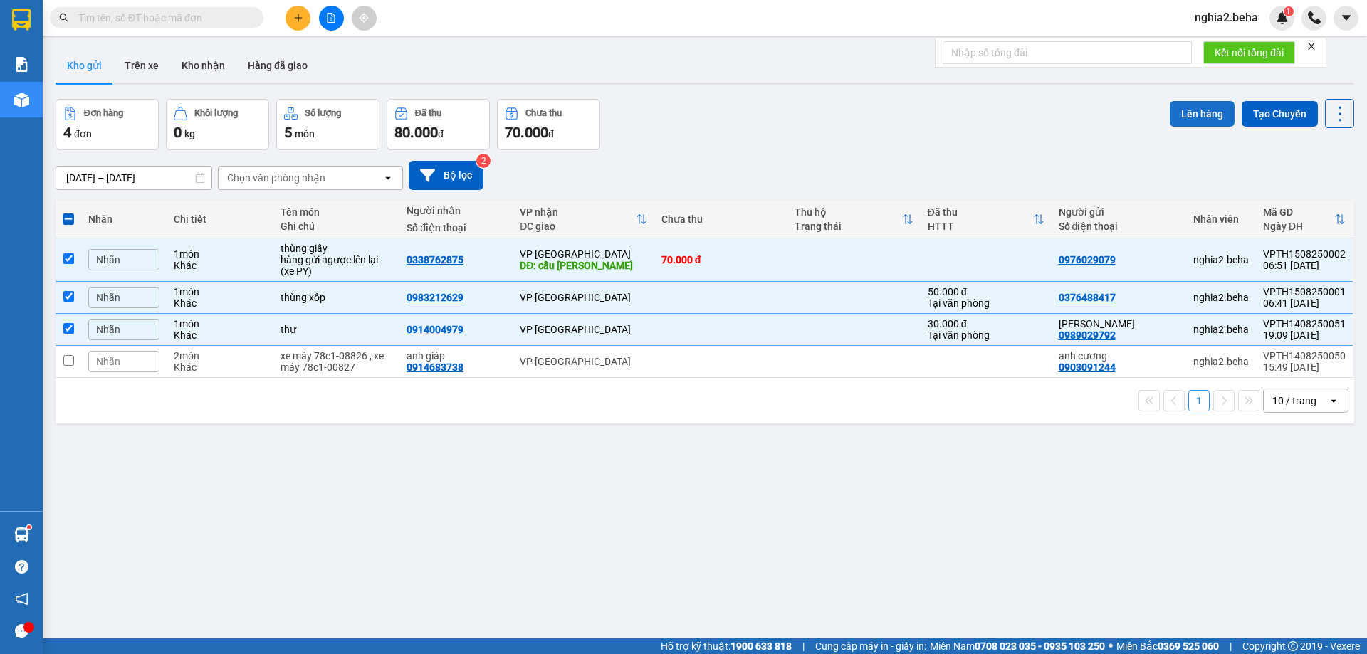
click at [1206, 107] on button "Lên hàng" at bounding box center [1202, 114] width 65 height 26
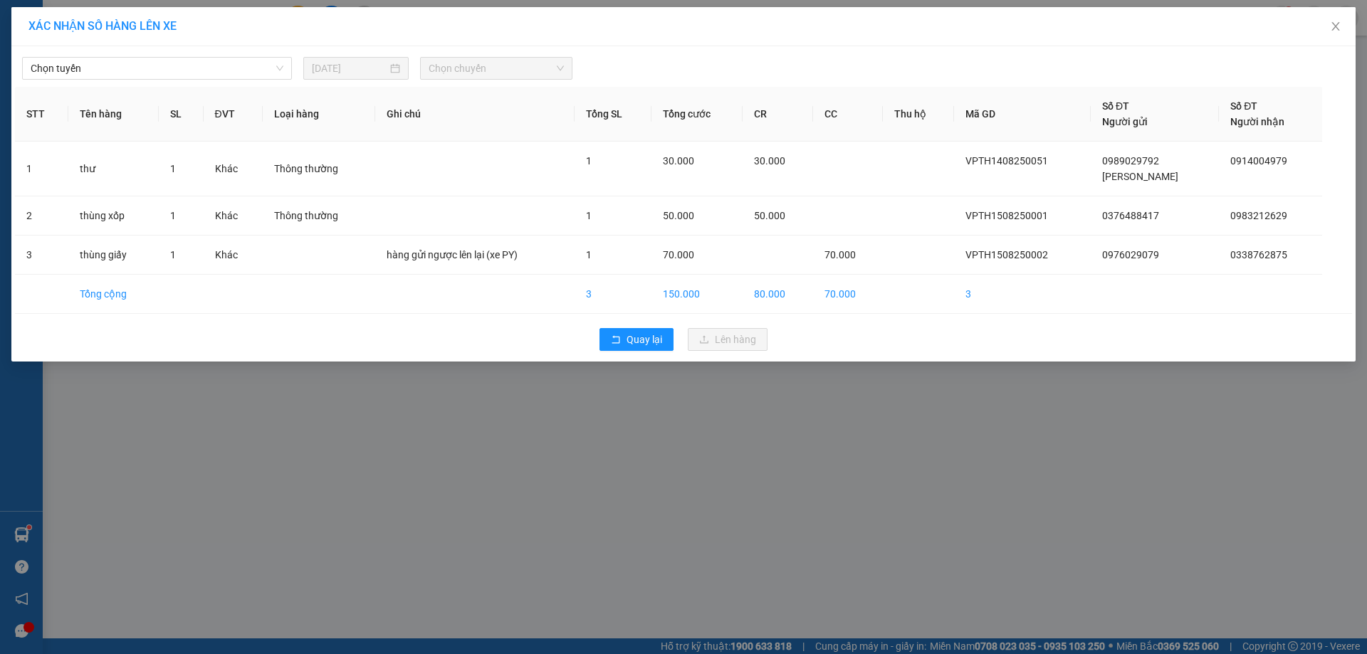
drag, startPoint x: 202, startPoint y: 49, endPoint x: 217, endPoint y: 86, distance: 39.9
click at [206, 58] on div "[PERSON_NAME] [DATE] [PERSON_NAME] STT Tên hàng SL ĐVT [PERSON_NAME] hàng Ghi […" at bounding box center [683, 203] width 1344 height 315
click at [226, 76] on span "Chọn tuyến" at bounding box center [157, 68] width 253 height 21
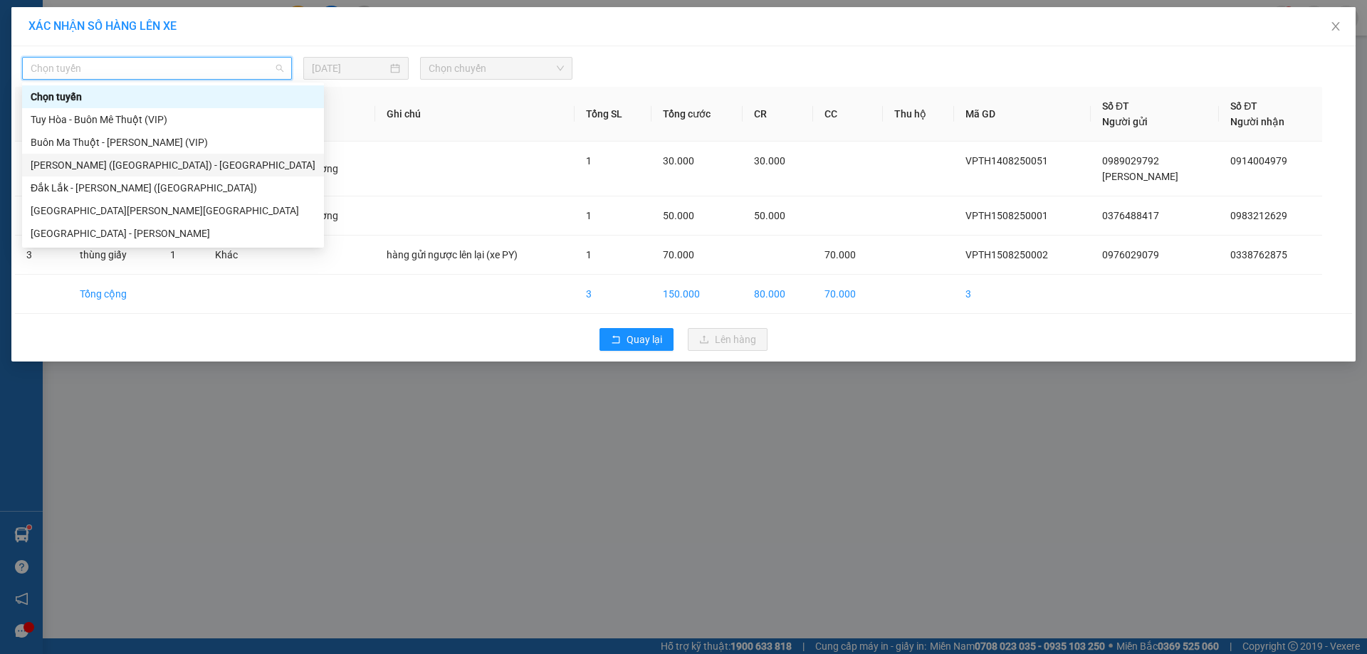
click at [118, 164] on div "[PERSON_NAME] ([GEOGRAPHIC_DATA]) - [GEOGRAPHIC_DATA]" at bounding box center [173, 165] width 285 height 16
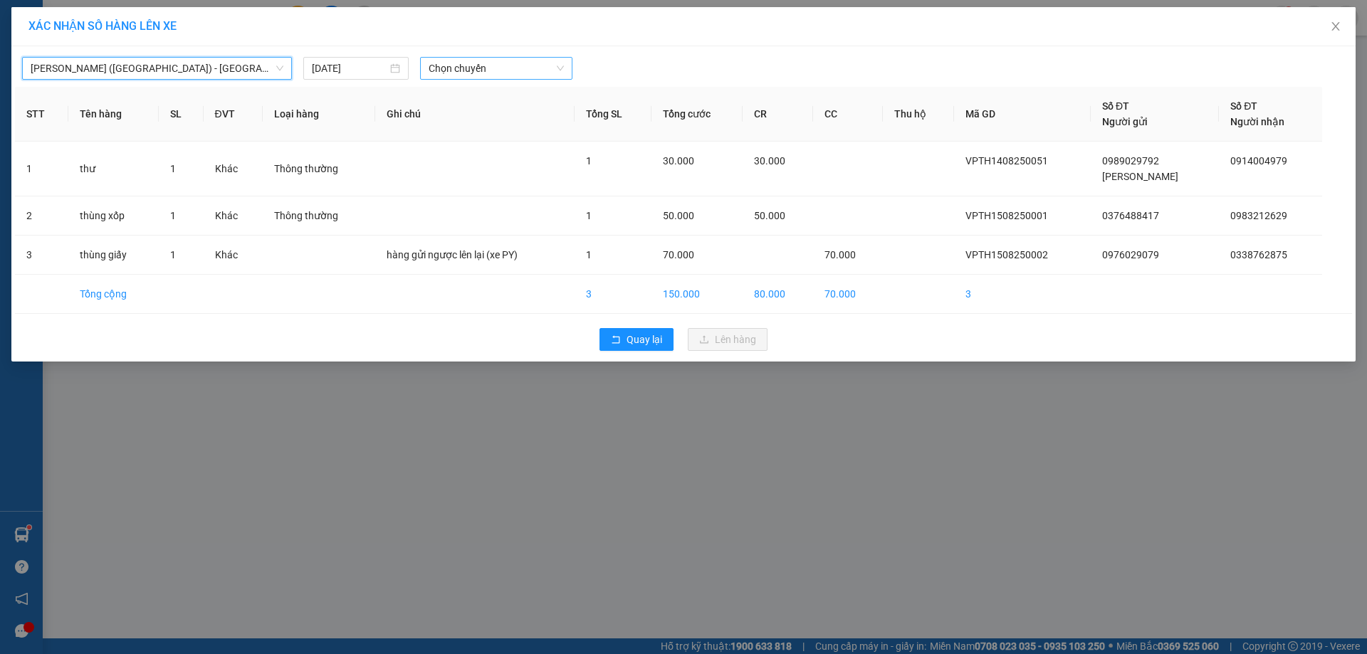
click at [518, 70] on span "Chọn chuyến" at bounding box center [496, 68] width 135 height 21
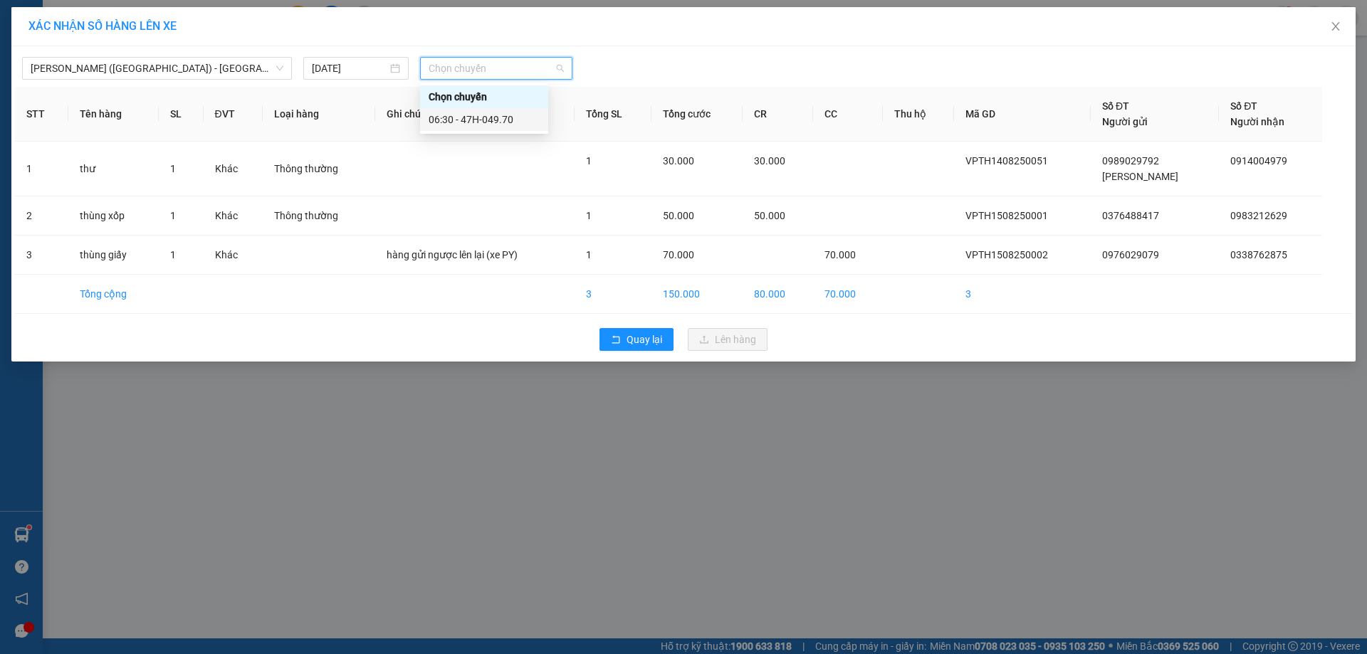
click at [518, 123] on div "06:30 - 47H-049.70" at bounding box center [484, 120] width 111 height 16
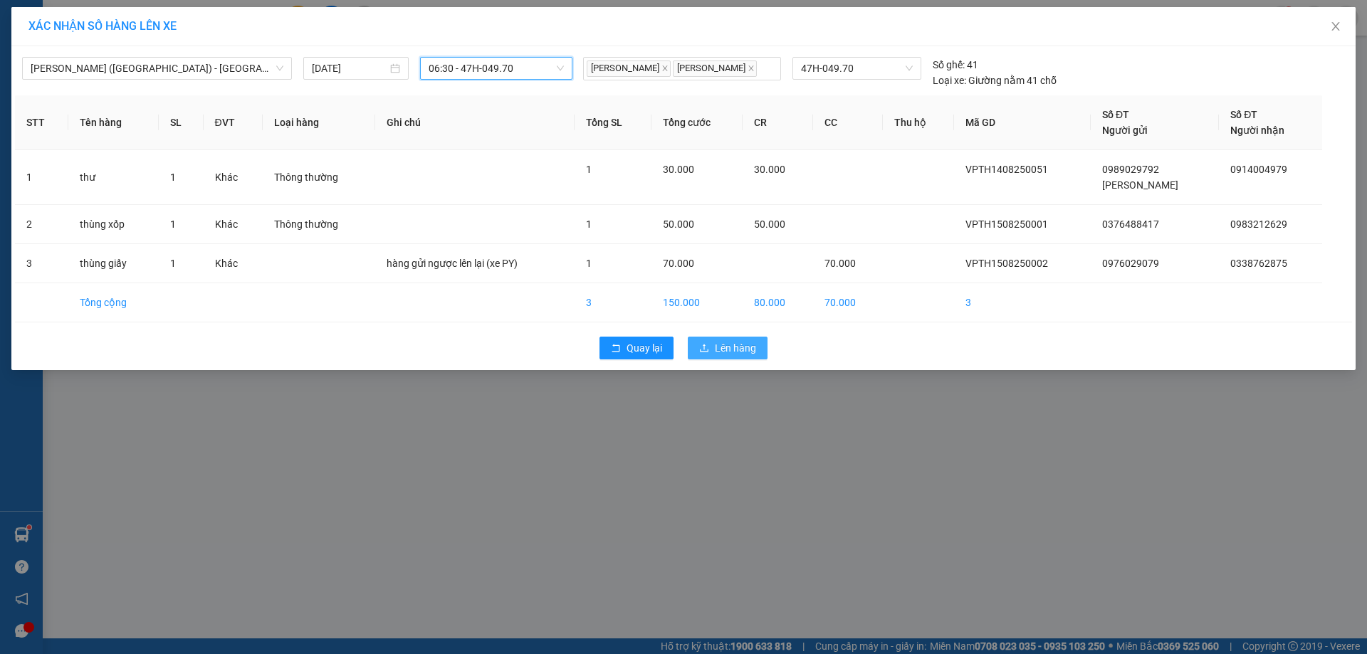
click at [740, 340] on button "Lên hàng" at bounding box center [728, 348] width 80 height 23
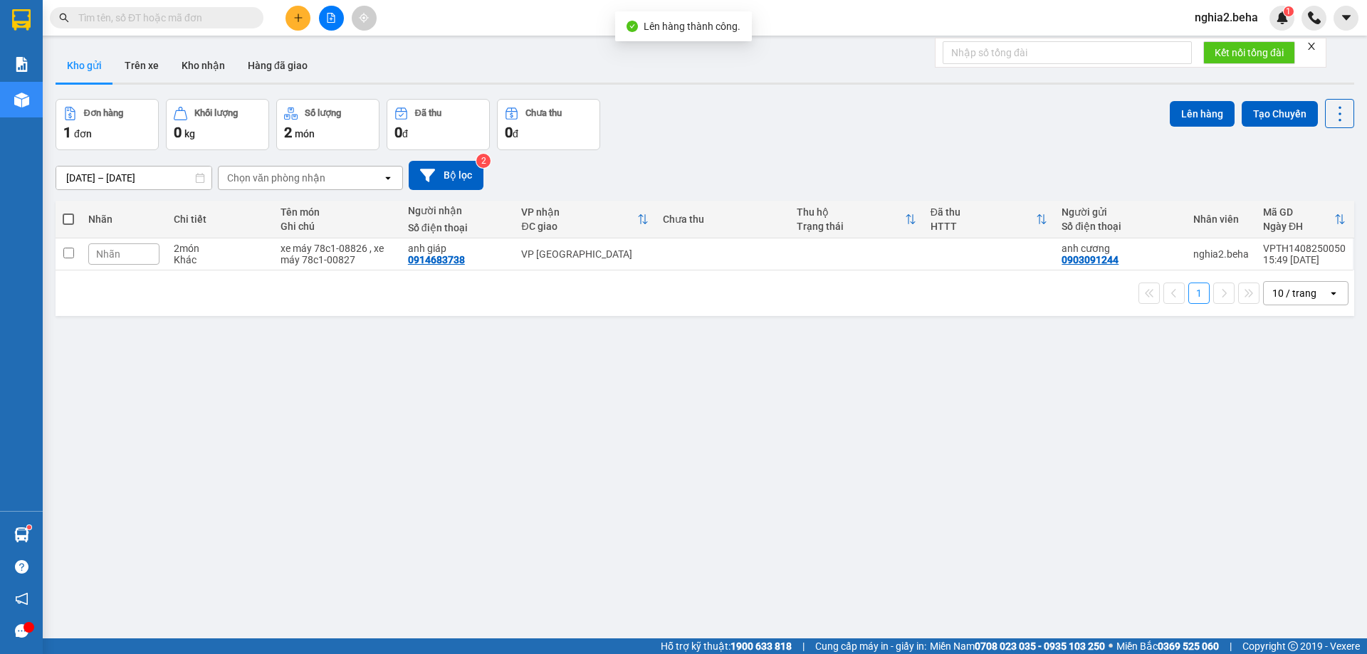
drag, startPoint x: 707, startPoint y: 359, endPoint x: 631, endPoint y: 332, distance: 79.9
click at [702, 359] on div "ver 1.8.138 Kho gửi Trên xe [PERSON_NAME] Hàng đã [PERSON_NAME] hàng 1 đơn [PER…" at bounding box center [705, 370] width 1310 height 654
click at [327, 19] on icon "file-add" at bounding box center [331, 18] width 10 height 10
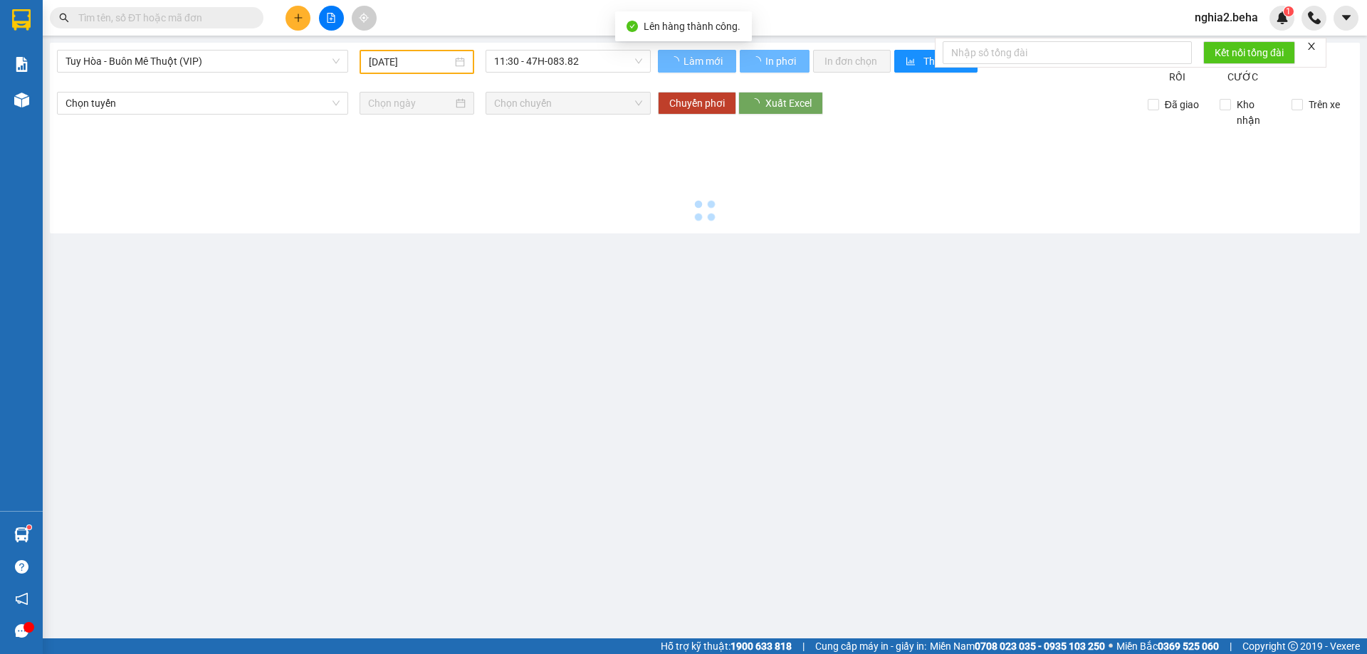
type input "[DATE]"
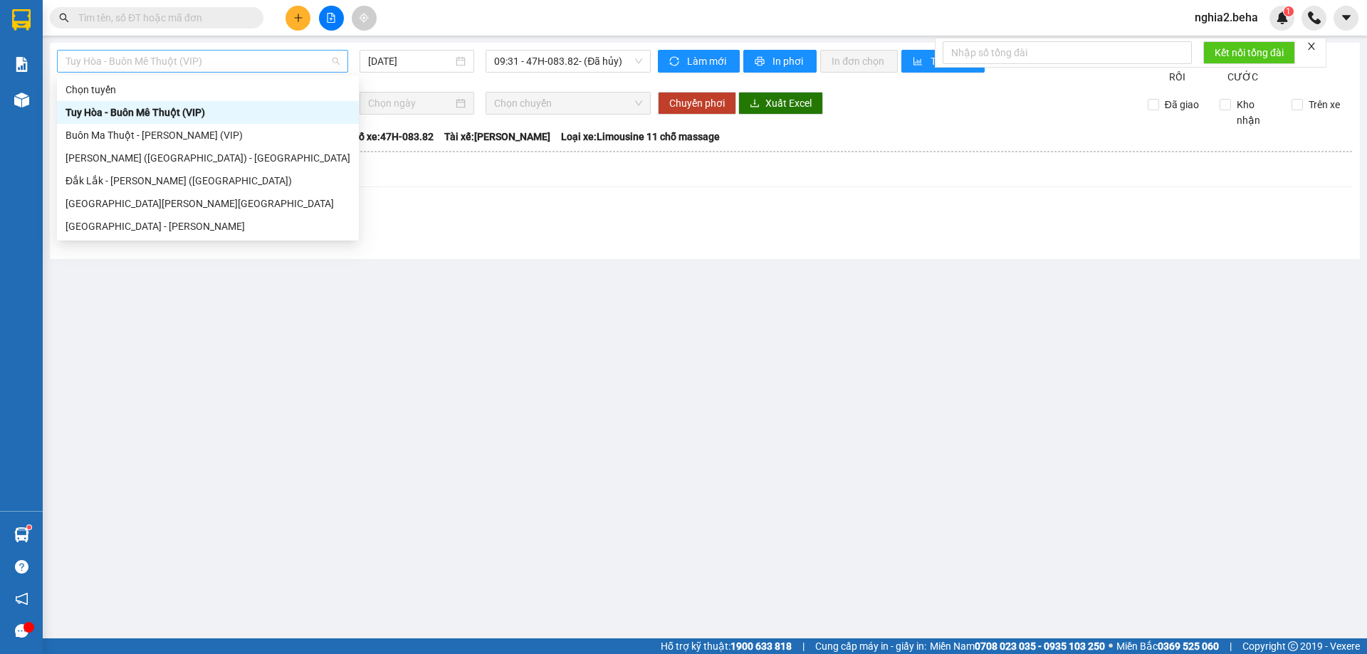
click at [256, 62] on span "Tuy Hòa - Buôn Mê Thuột (VIP)" at bounding box center [202, 61] width 274 height 21
click at [132, 149] on div "[PERSON_NAME] ([GEOGRAPHIC_DATA]) - [GEOGRAPHIC_DATA]" at bounding box center [208, 158] width 302 height 23
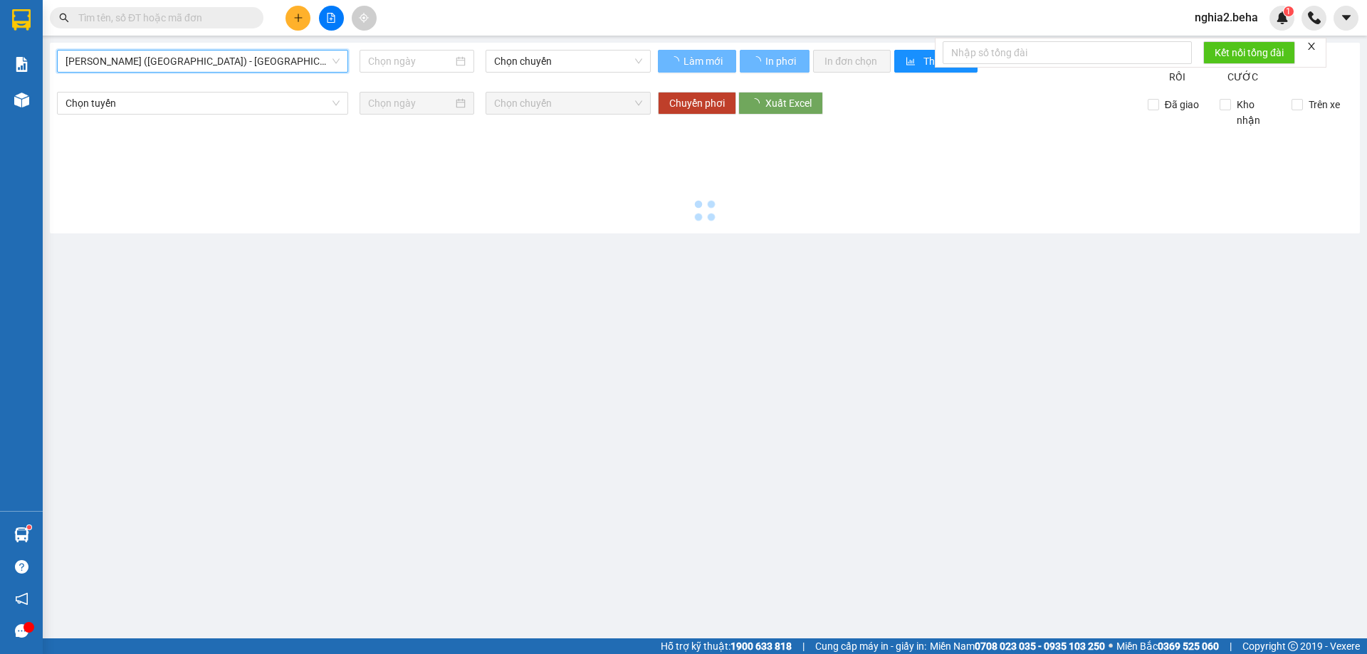
type input "[DATE]"
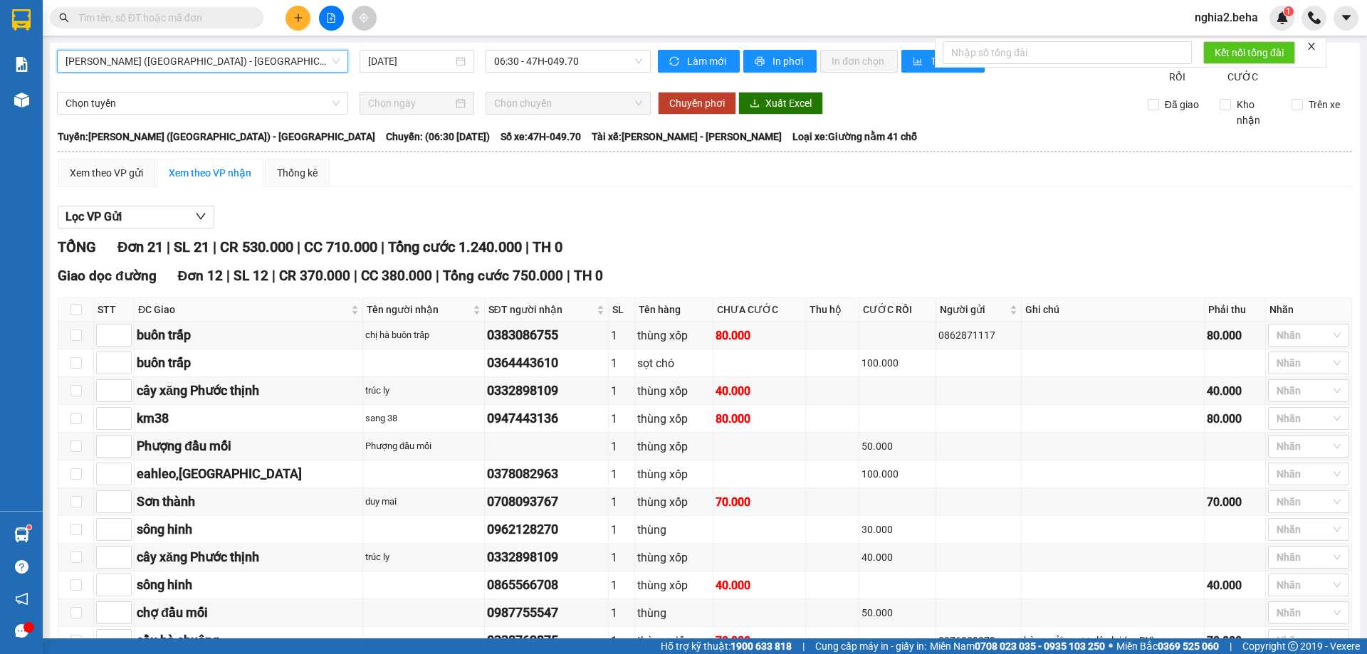
scroll to position [463, 0]
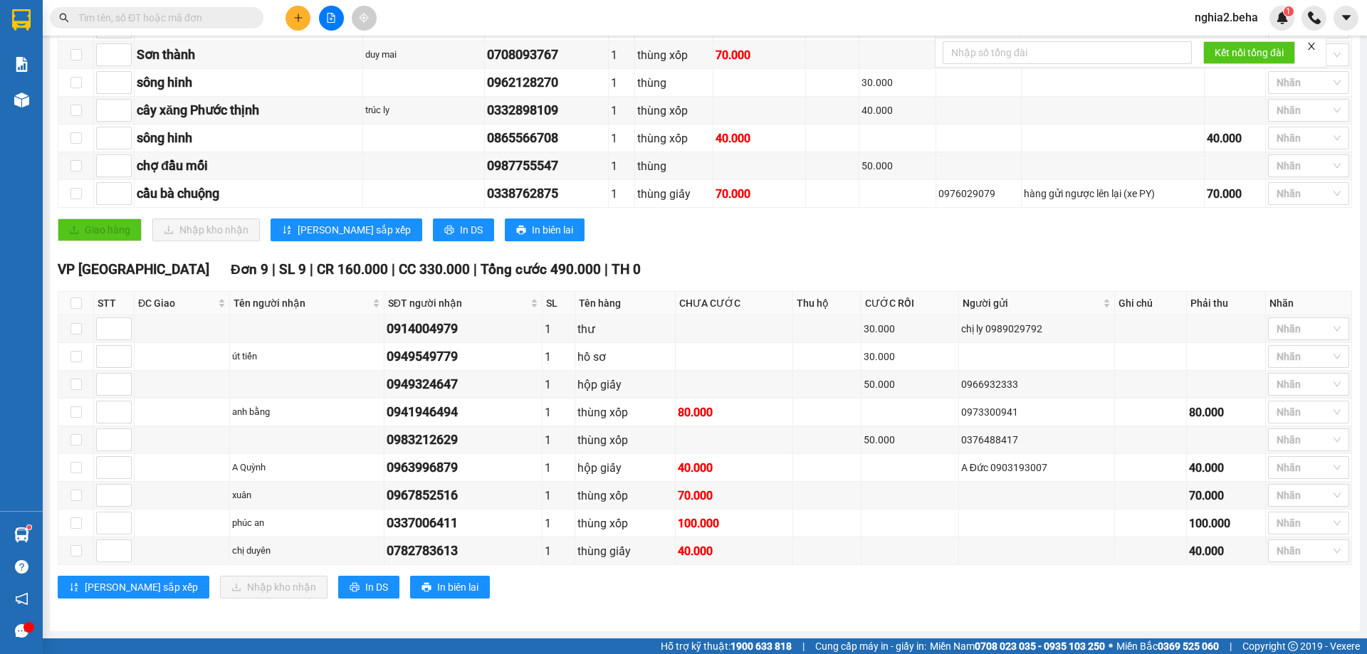
click at [163, 14] on input "text" at bounding box center [162, 18] width 168 height 16
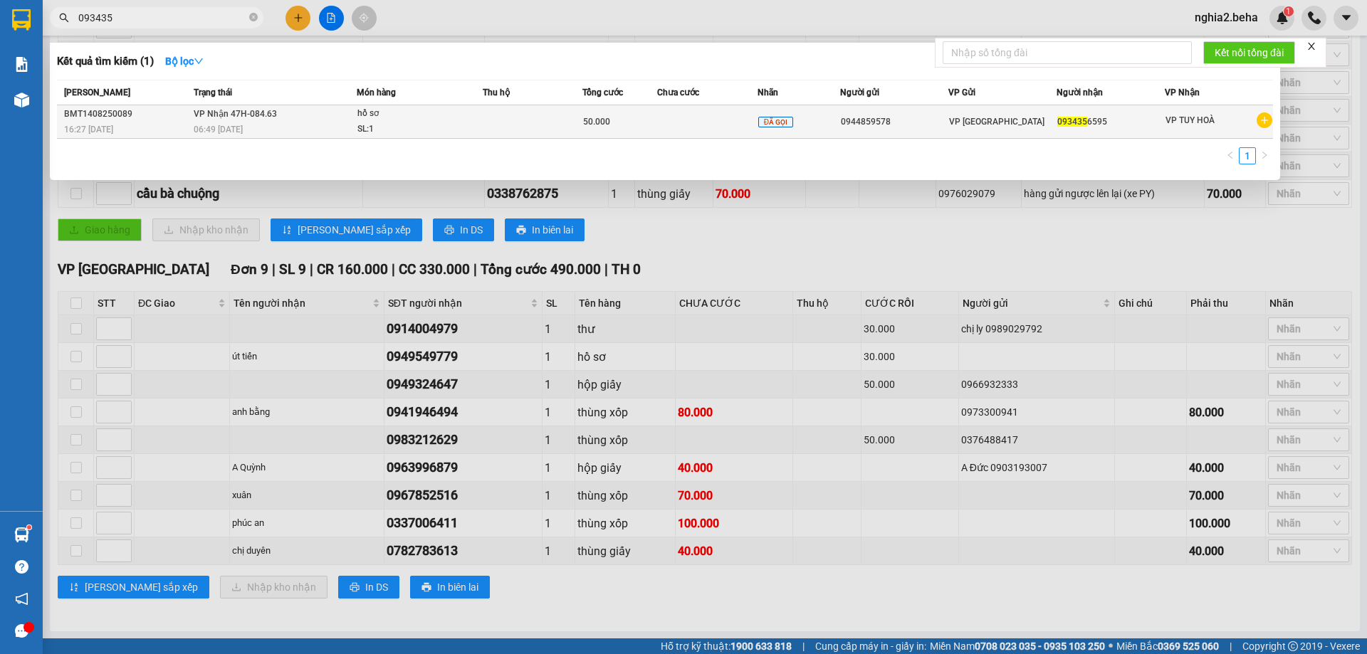
type input "093435"
click at [409, 125] on div "SL: 1" at bounding box center [410, 130] width 107 height 16
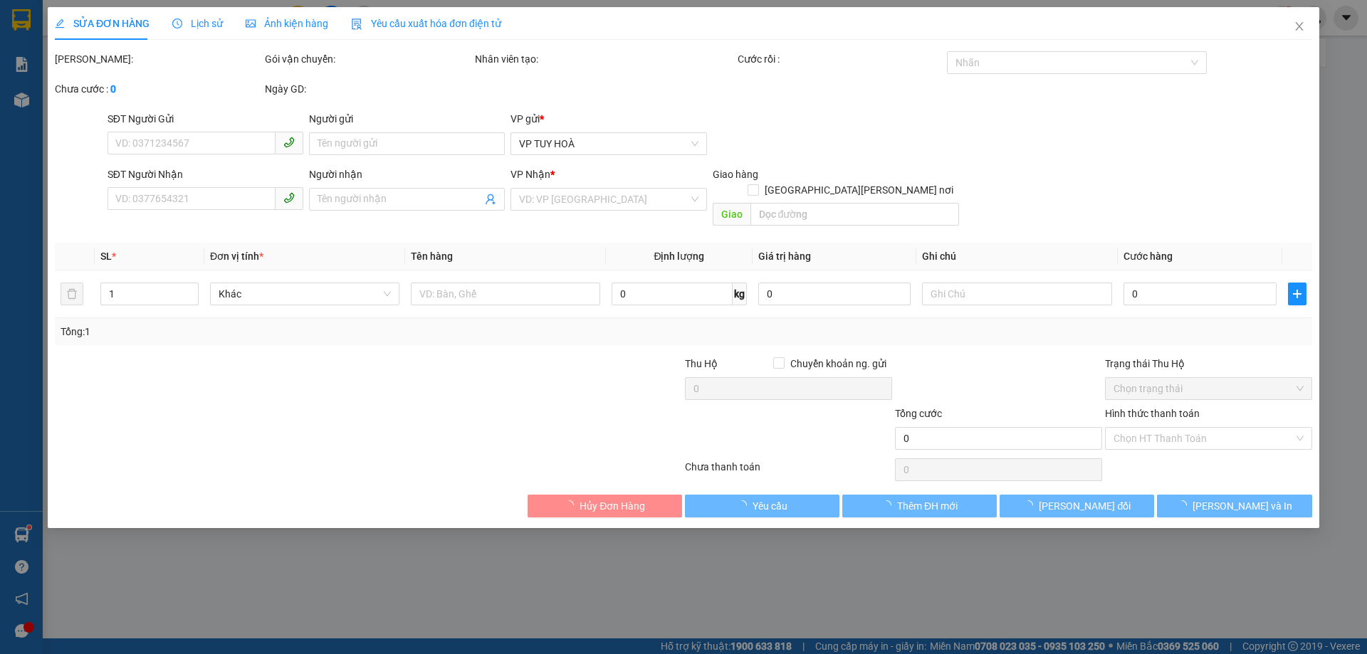
type input "0944859578"
type input "0934356595"
type input "50.000"
type input "0"
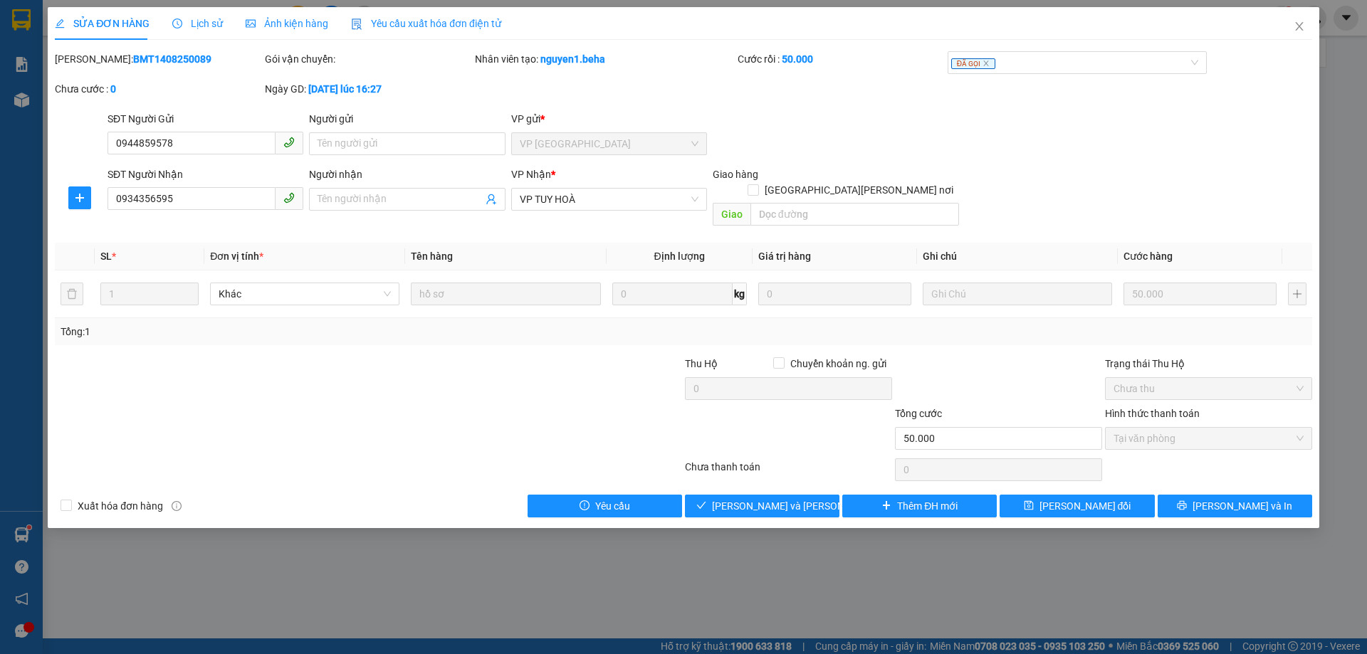
click at [291, 21] on span "Ảnh kiện hàng" at bounding box center [287, 23] width 83 height 11
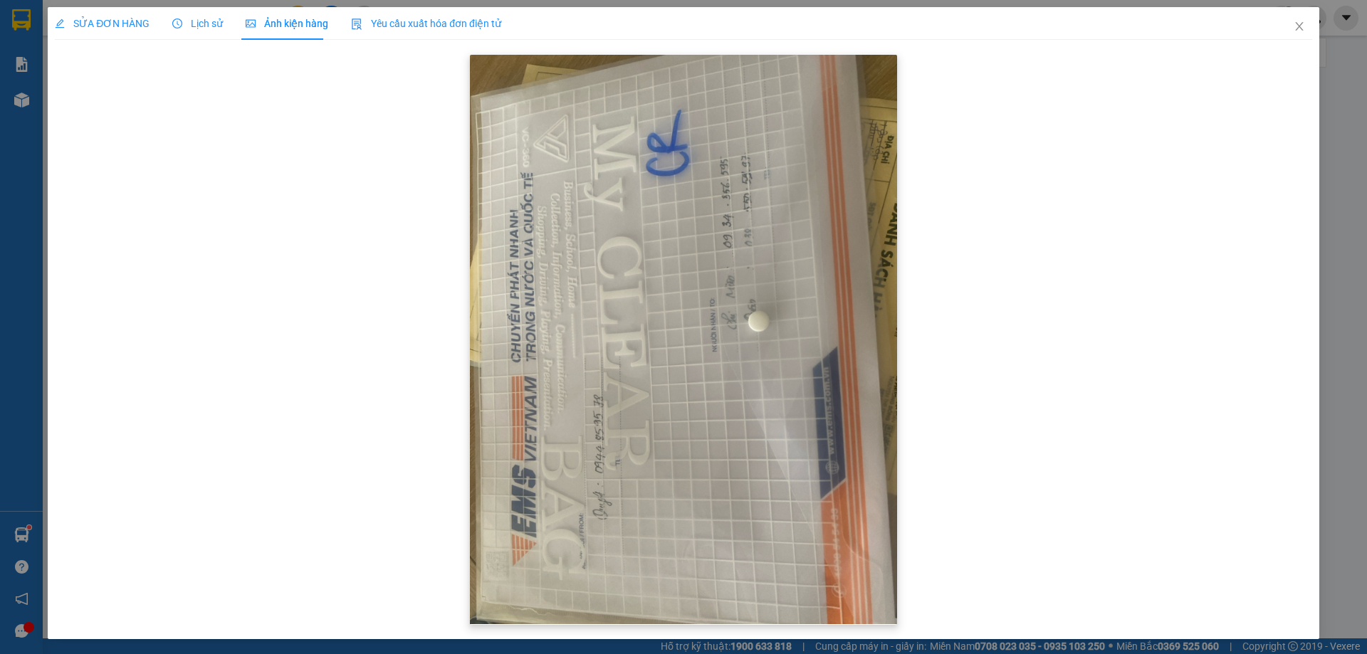
scroll to position [2, 0]
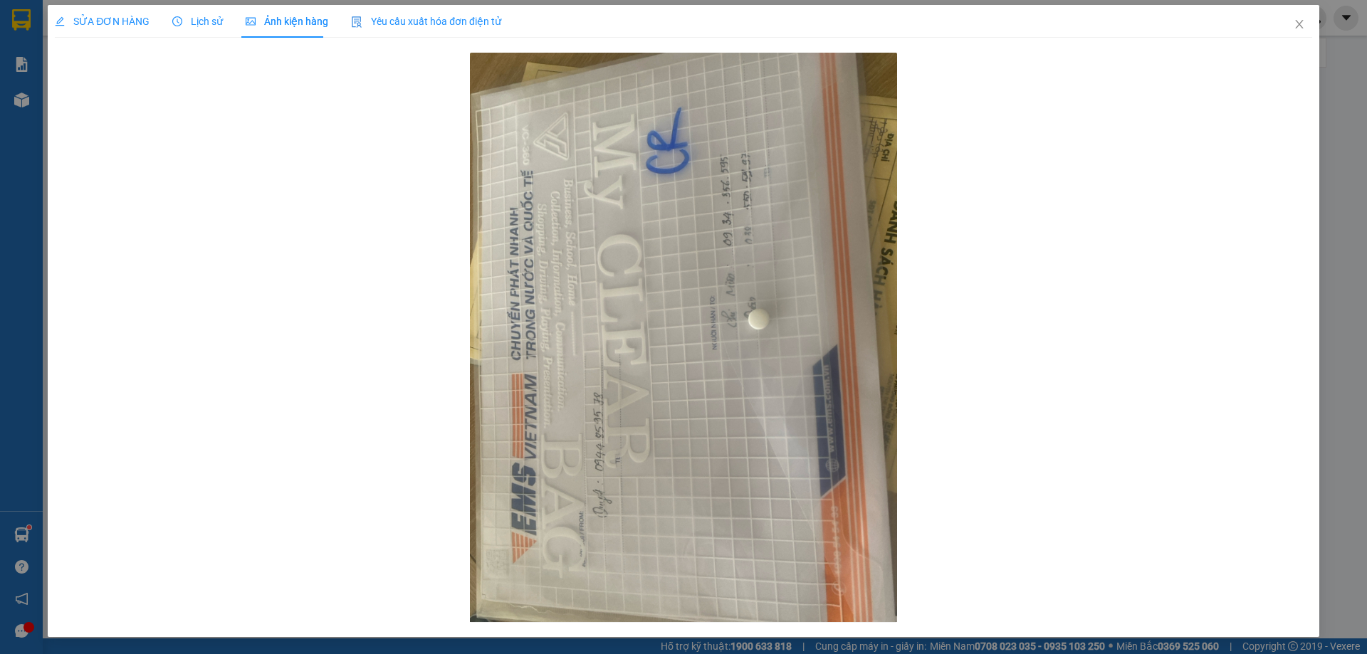
click at [102, 31] on div "SỬA ĐƠN HÀNG" at bounding box center [102, 21] width 95 height 33
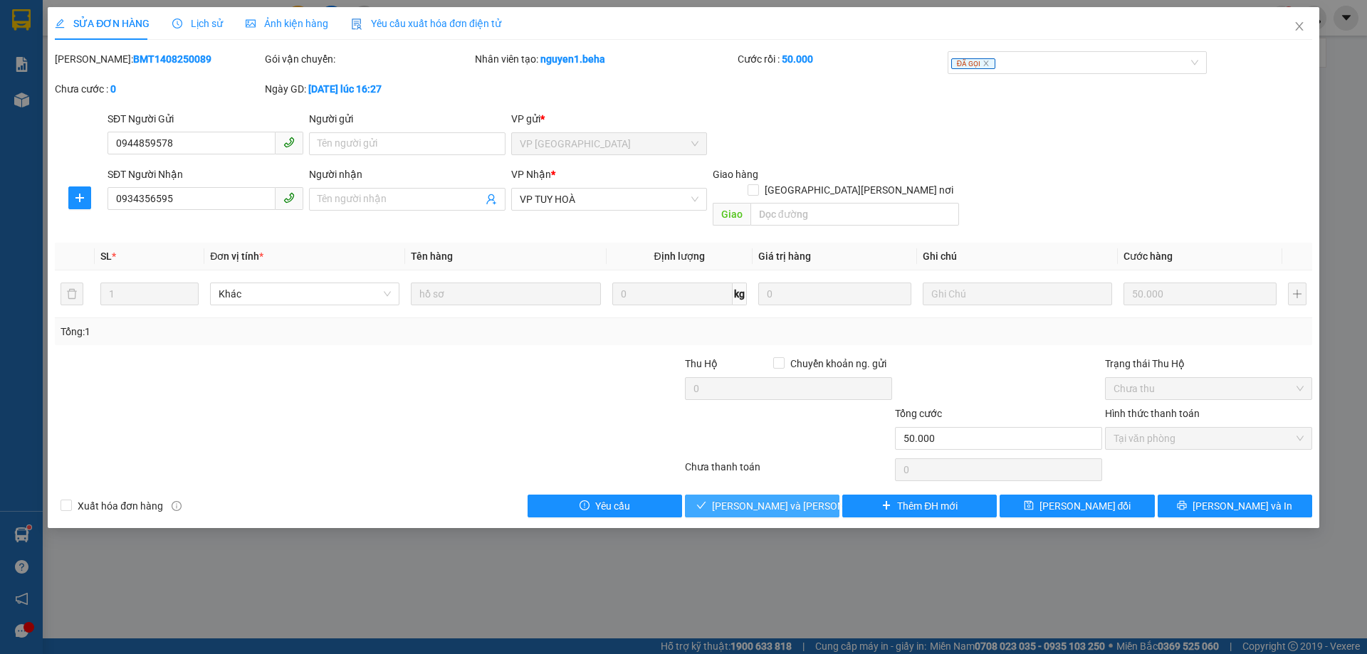
click at [779, 498] on span "[PERSON_NAME] và [PERSON_NAME] hàng" at bounding box center [808, 506] width 192 height 16
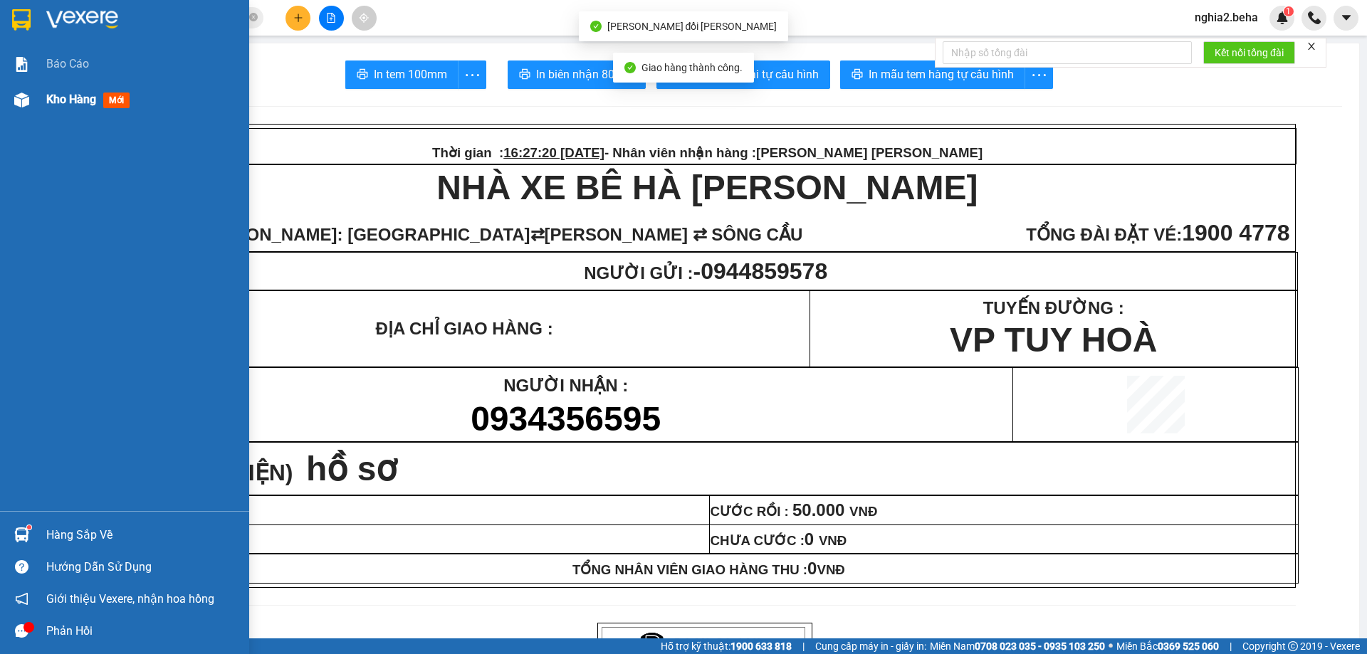
click at [34, 99] on div "Kho hàng mới" at bounding box center [124, 100] width 249 height 36
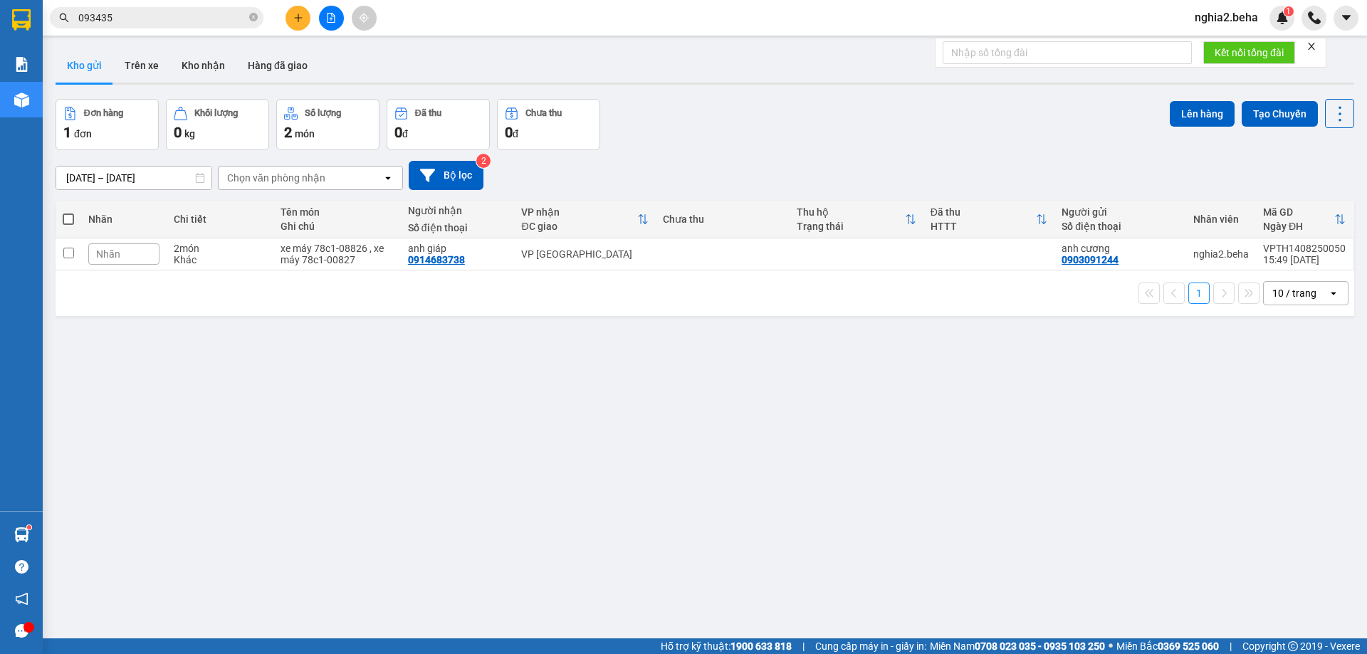
click at [174, 20] on input "093435" at bounding box center [162, 18] width 168 height 16
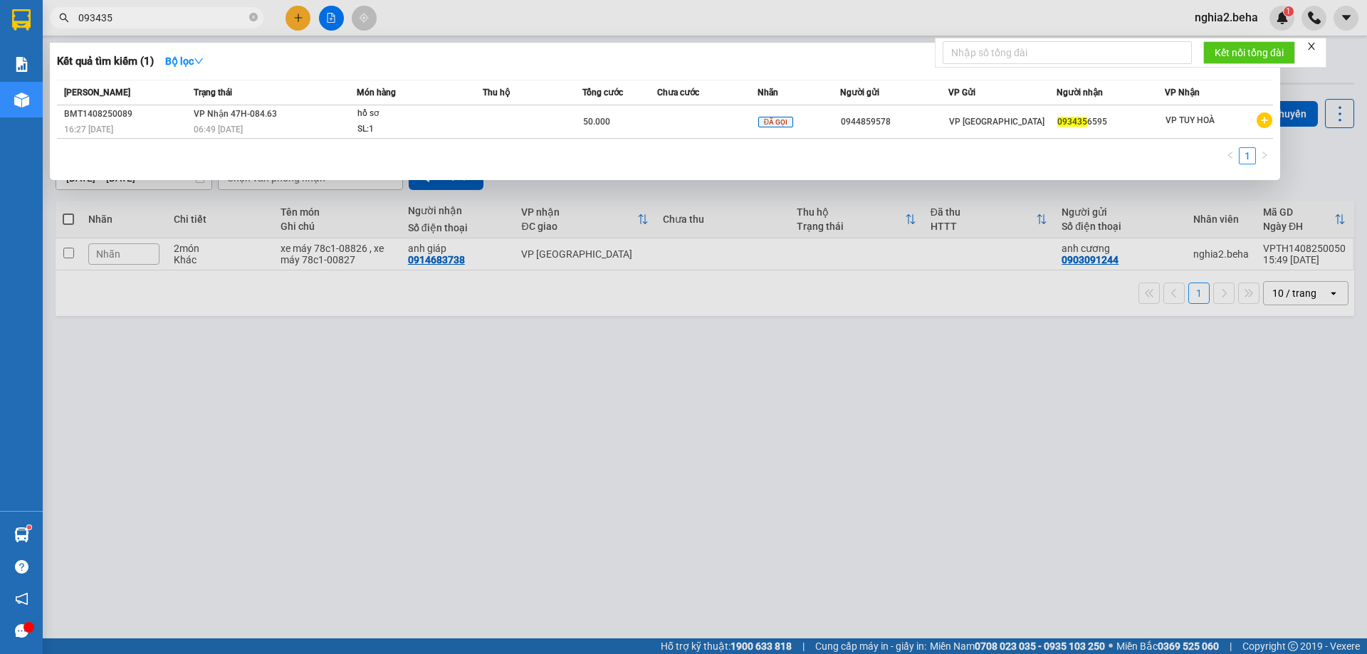
click at [174, 20] on input "093435" at bounding box center [162, 18] width 168 height 16
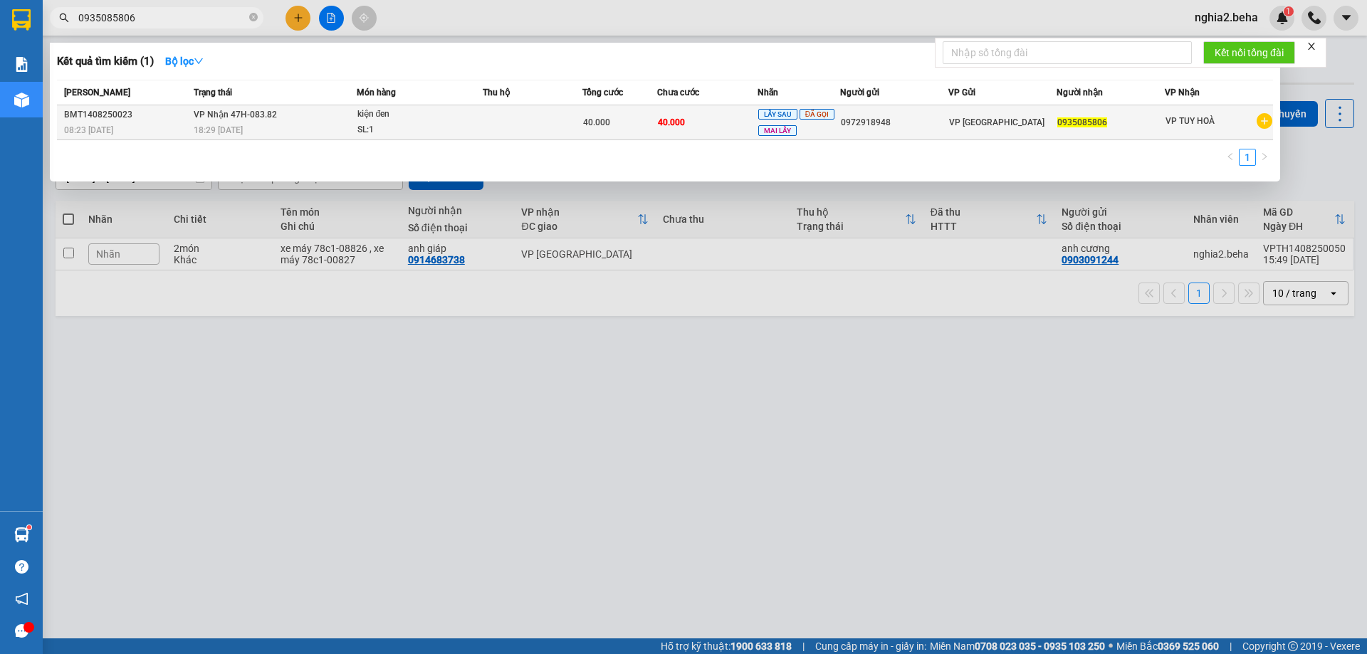
type input "0935085806"
click at [435, 123] on div "SL: 1" at bounding box center [410, 130] width 107 height 16
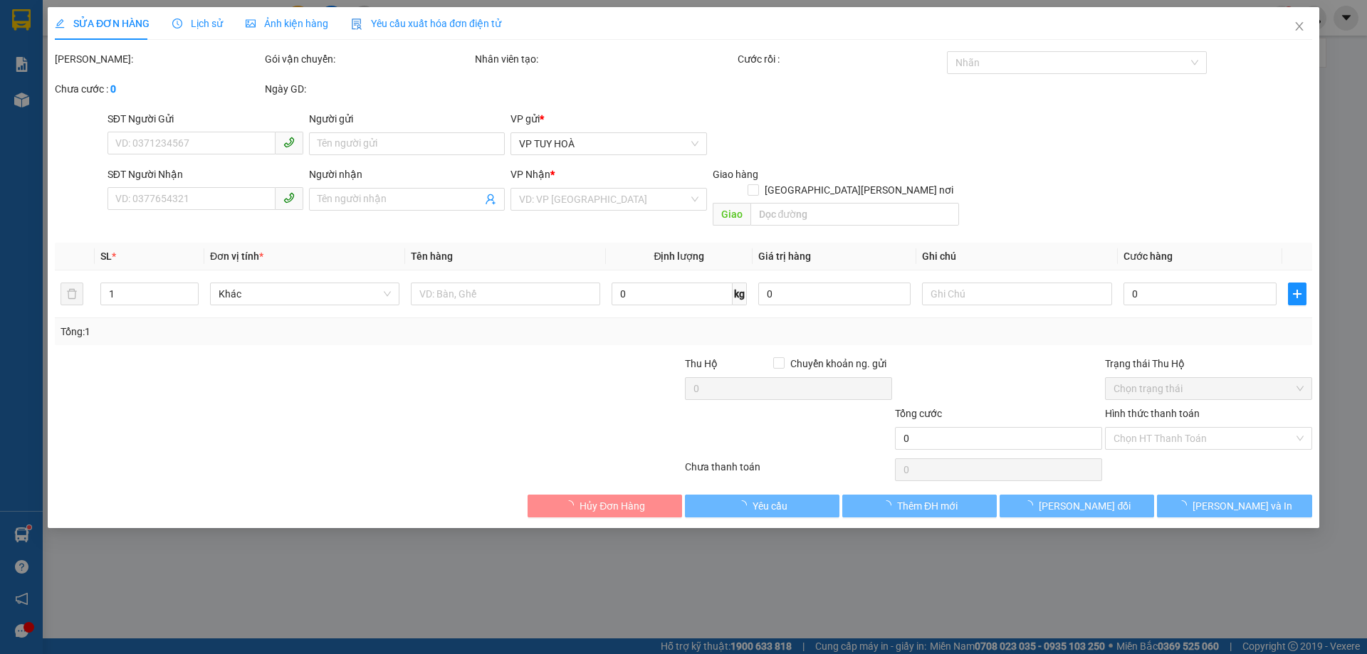
type input "0972918948"
type input "0935085806"
type input "40.000"
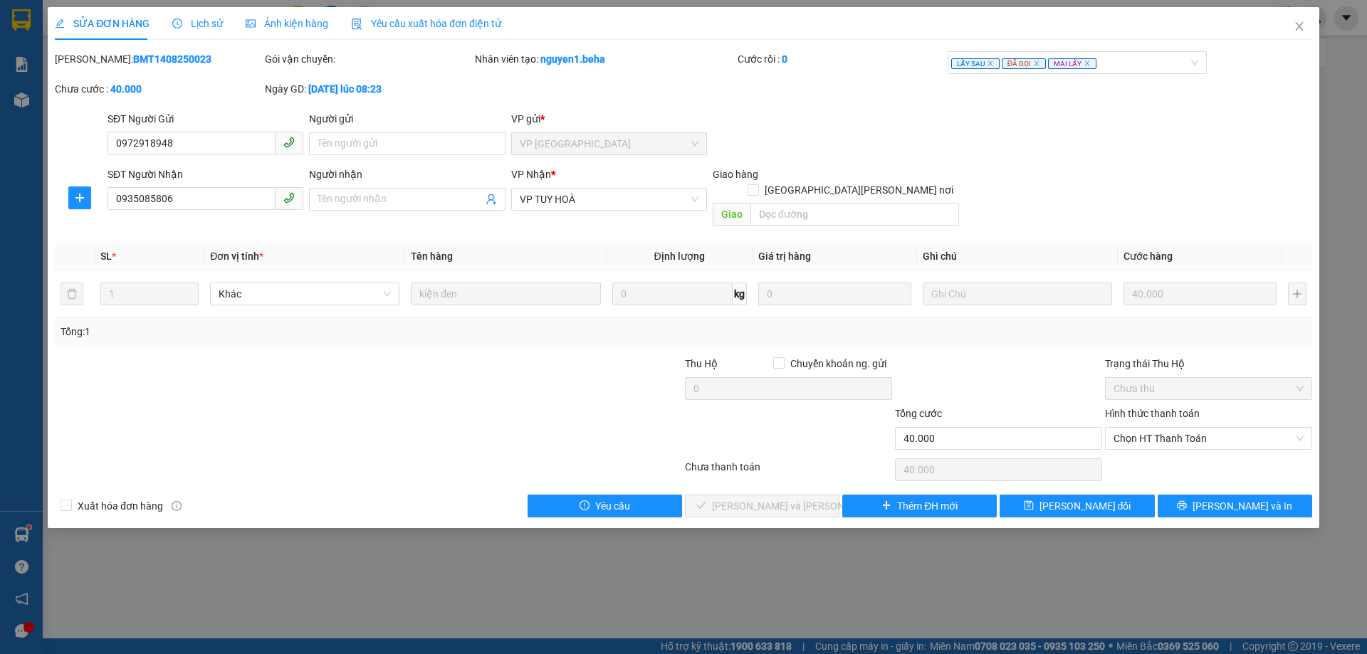
click at [273, 31] on div "Ảnh kiện hàng" at bounding box center [287, 24] width 83 height 16
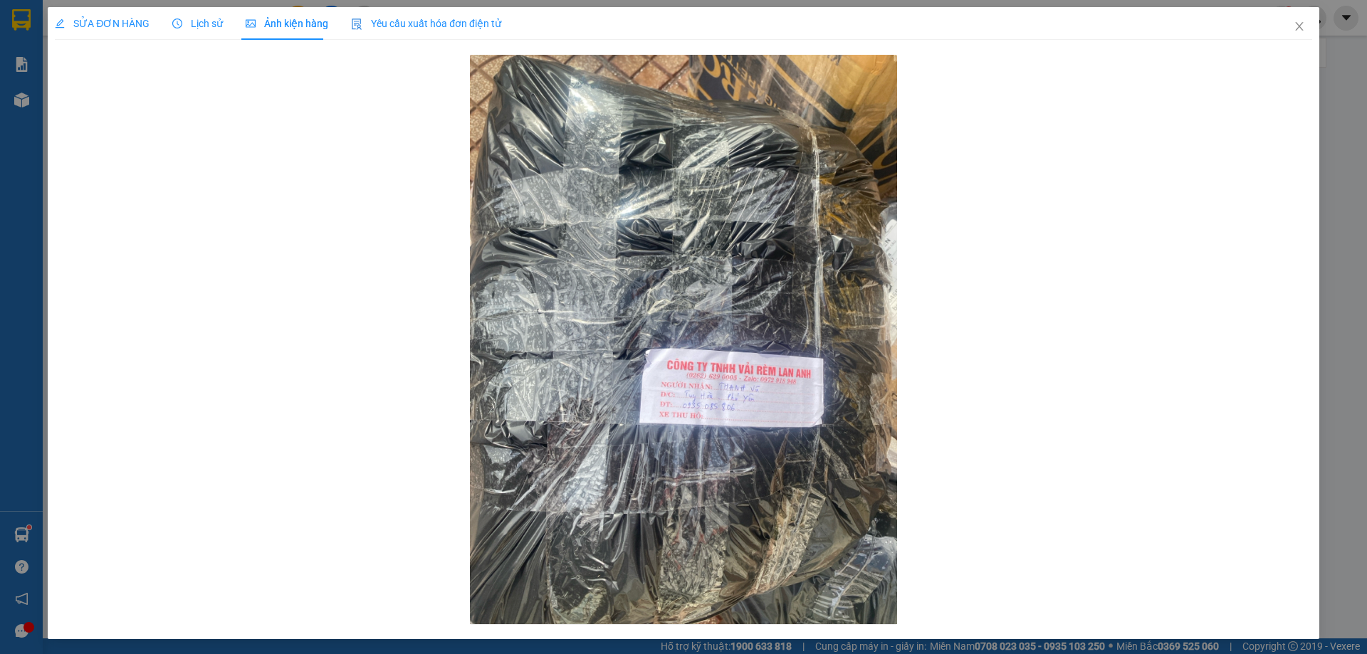
click at [129, 28] on span "SỬA ĐƠN HÀNG" at bounding box center [102, 23] width 95 height 11
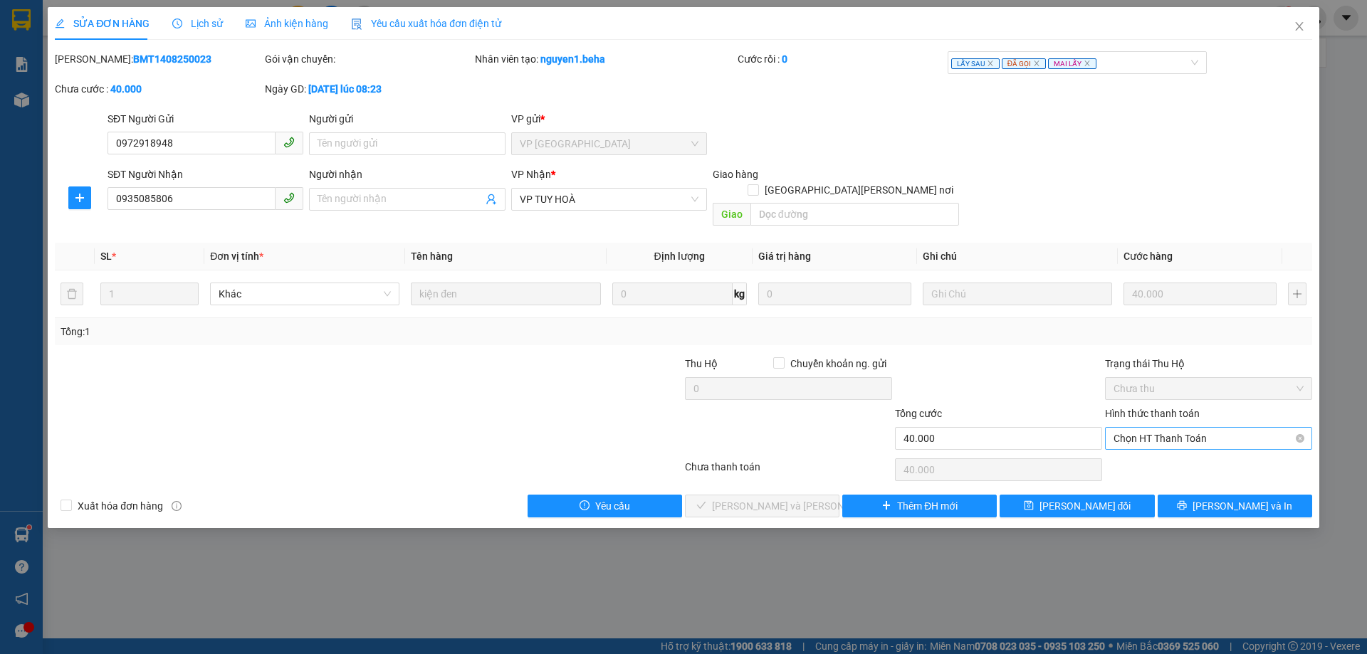
click at [1190, 428] on span "Chọn HT Thanh Toán" at bounding box center [1208, 438] width 190 height 21
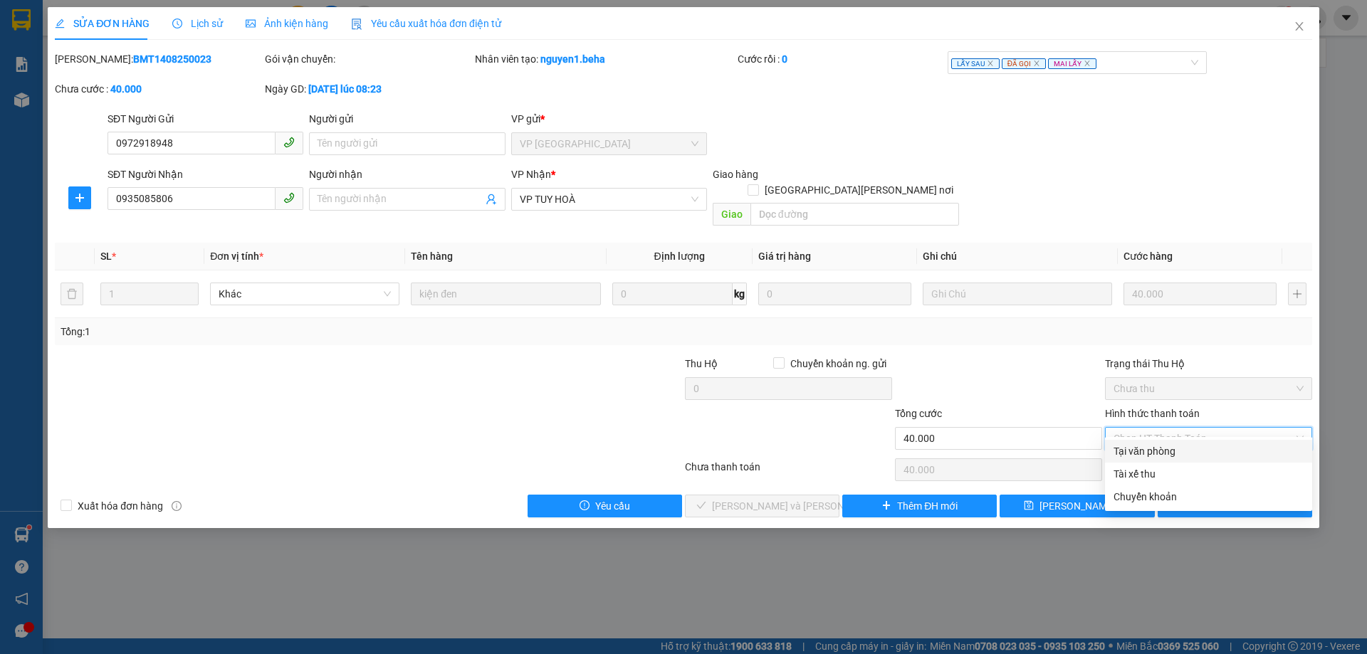
click at [1160, 448] on div "Tại văn phòng" at bounding box center [1208, 451] width 190 height 16
type input "0"
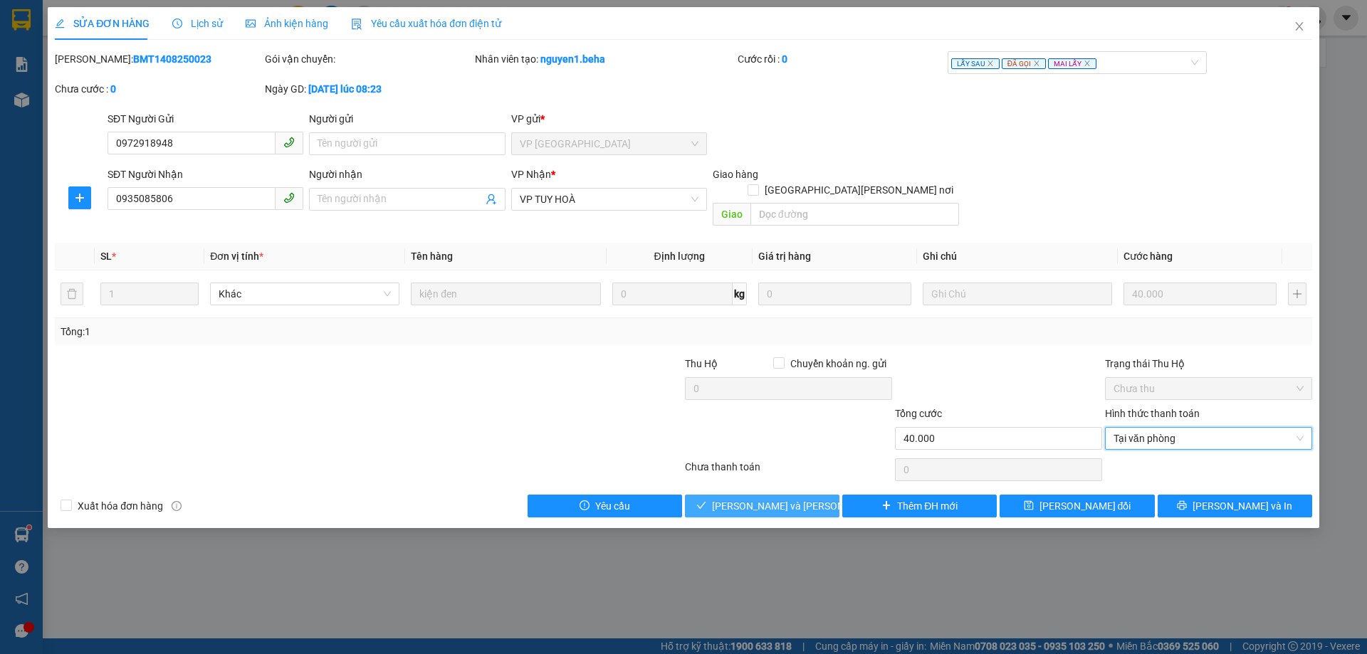
click at [779, 498] on span "[PERSON_NAME] và [PERSON_NAME] hàng" at bounding box center [808, 506] width 192 height 16
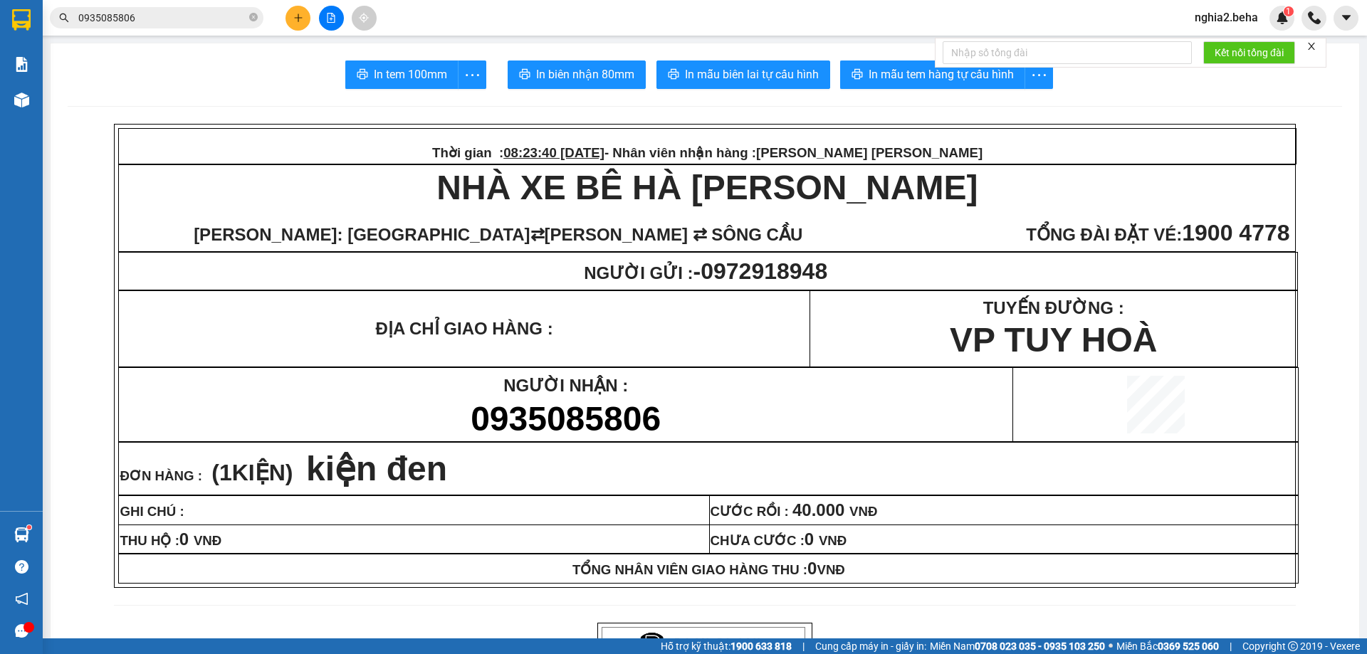
scroll to position [498, 0]
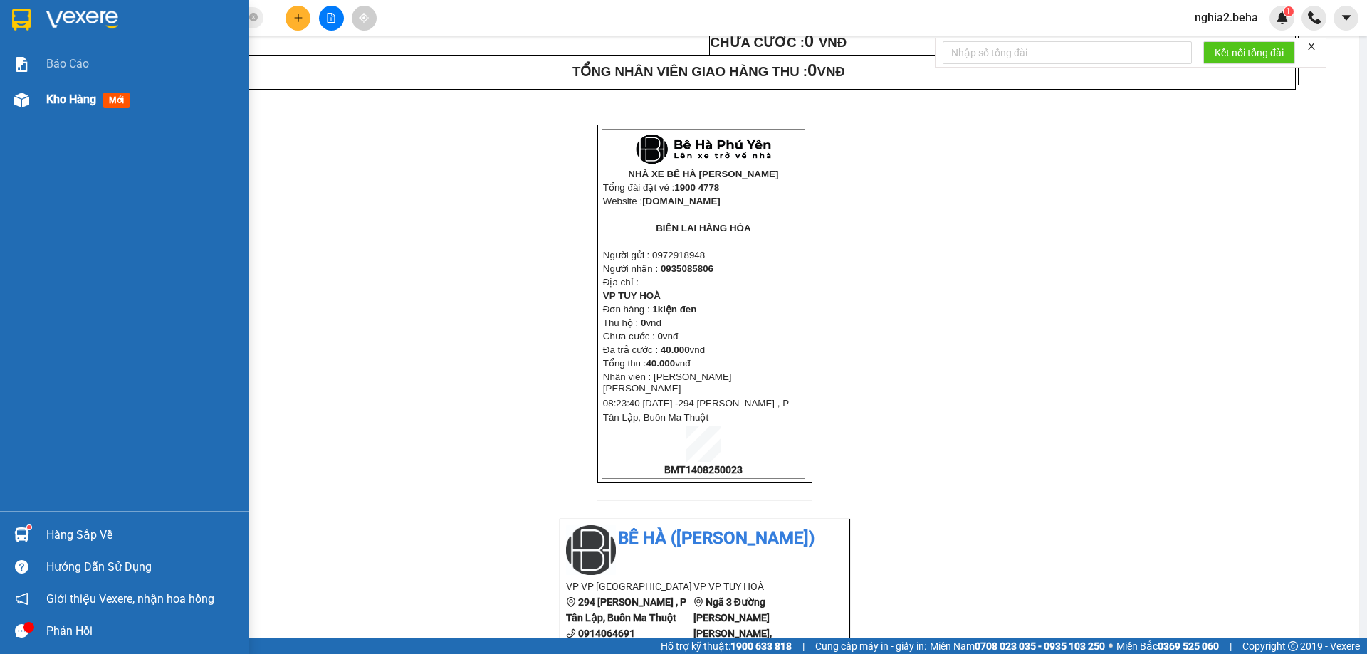
click at [22, 95] on img at bounding box center [21, 100] width 15 height 15
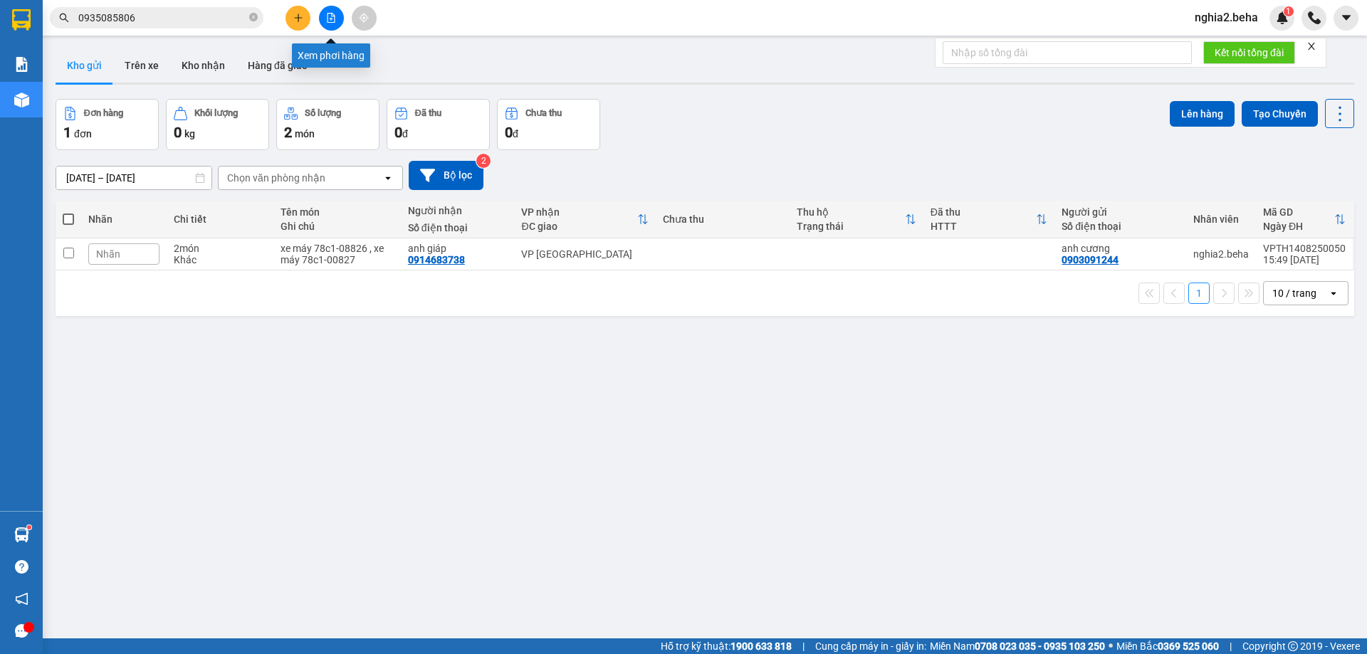
click at [332, 19] on icon "file-add" at bounding box center [331, 18] width 8 height 10
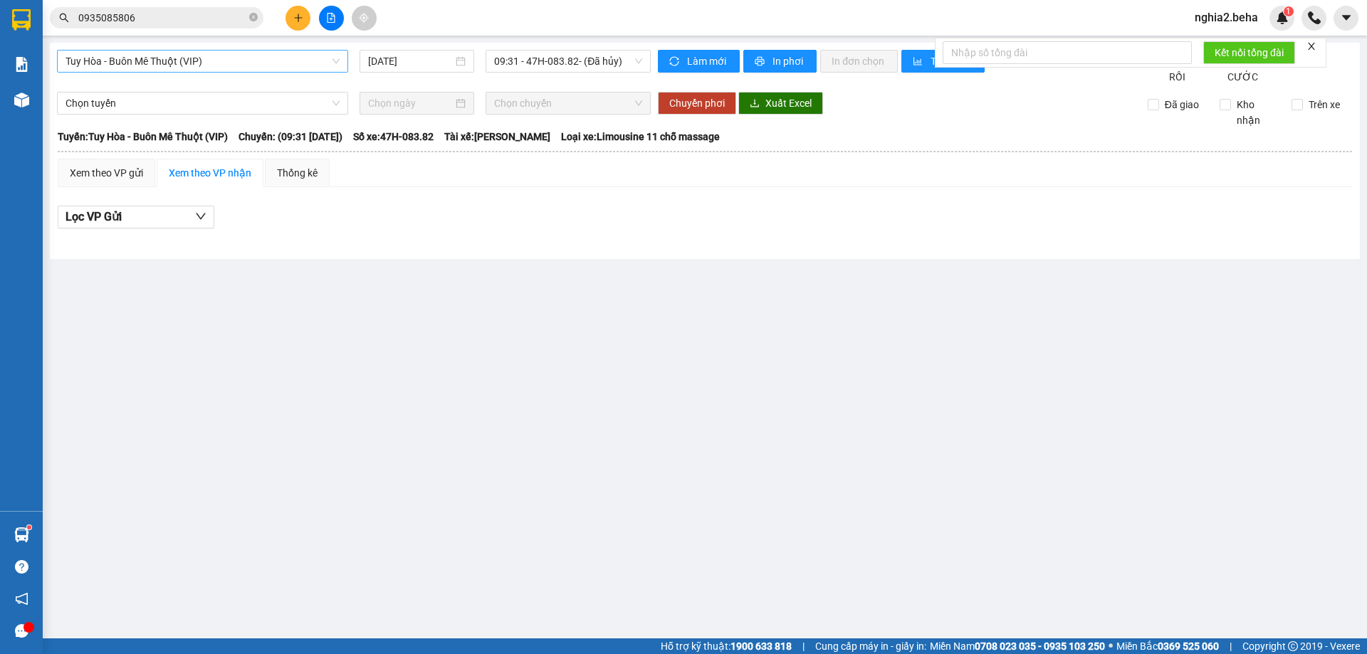
click at [304, 67] on span "Tuy Hòa - Buôn Mê Thuột (VIP)" at bounding box center [202, 61] width 274 height 21
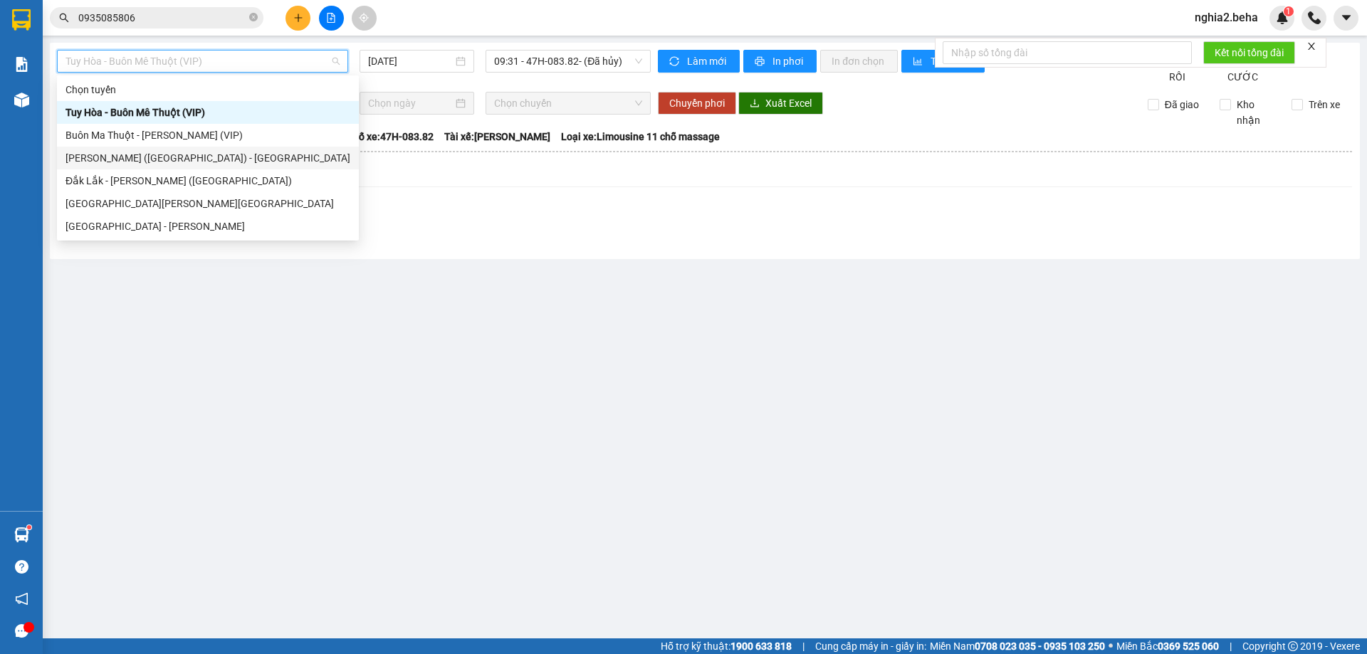
click at [159, 159] on div "[PERSON_NAME] ([GEOGRAPHIC_DATA]) - [GEOGRAPHIC_DATA]" at bounding box center [207, 158] width 285 height 16
type input "[DATE]"
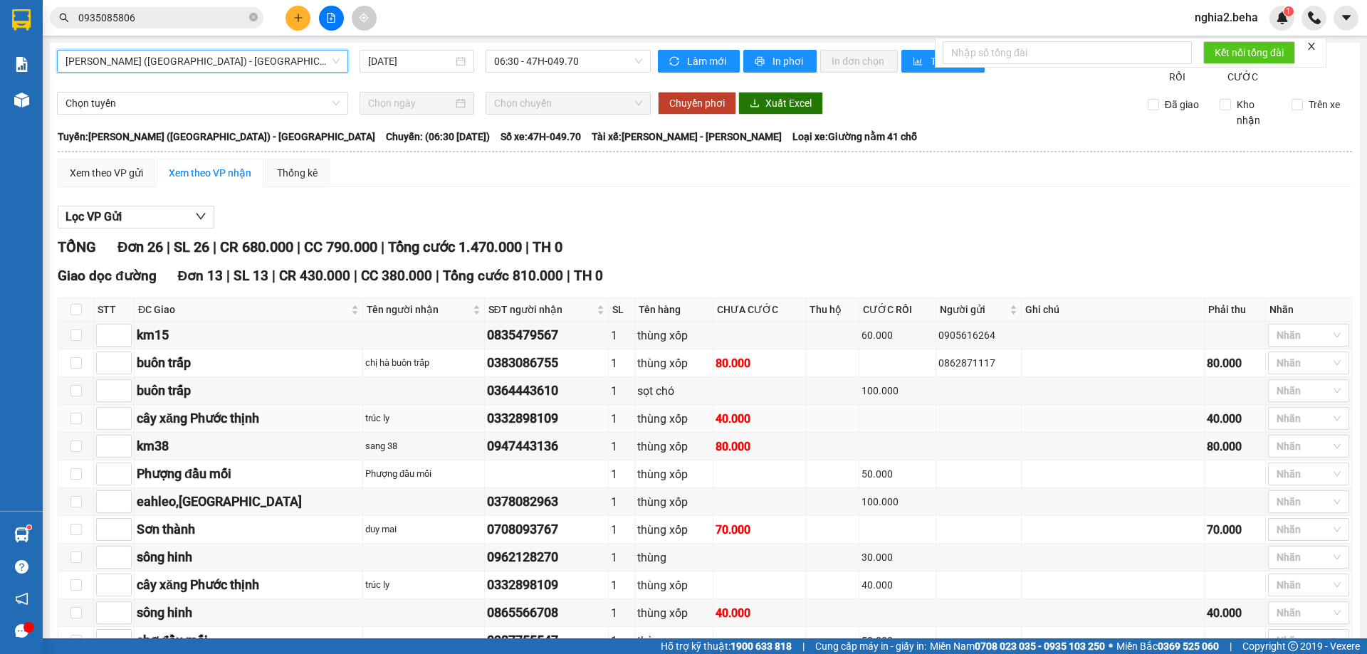
scroll to position [214, 0]
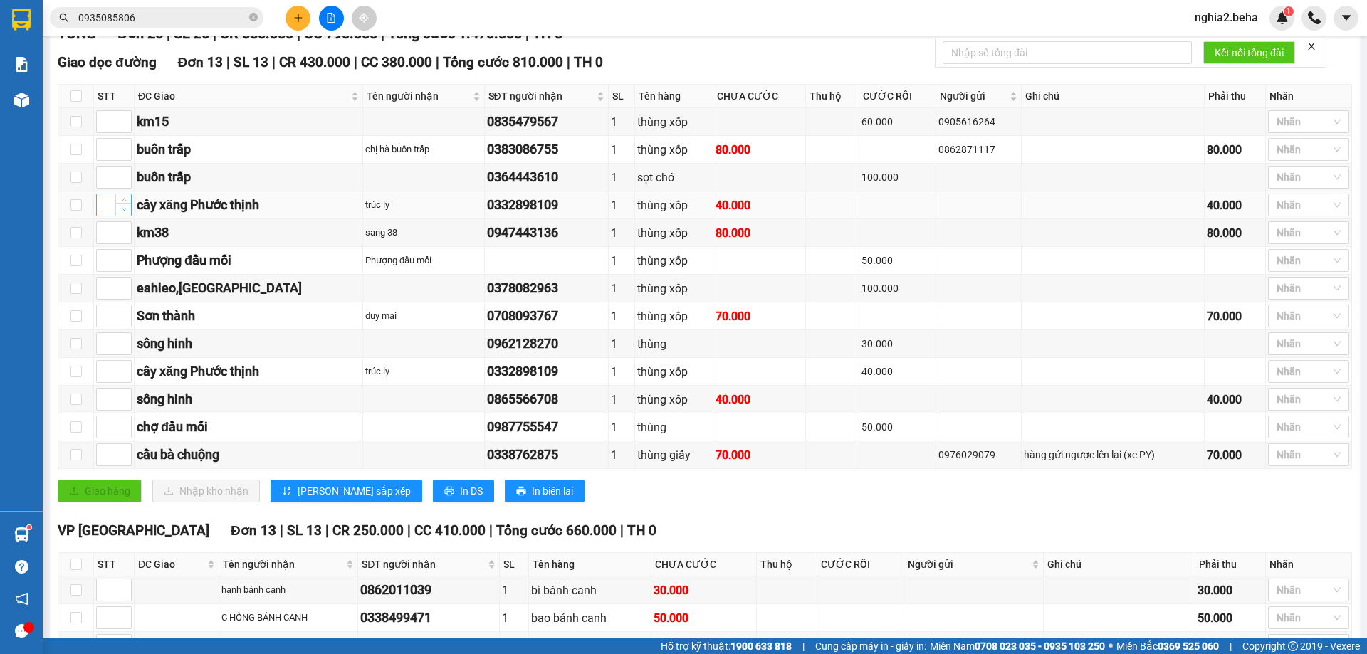
type input "1"
click at [124, 212] on icon "down" at bounding box center [124, 209] width 5 height 5
type input "1"
click at [122, 454] on icon "up" at bounding box center [124, 451] width 5 height 5
click at [125, 216] on span "Decrease Value" at bounding box center [123, 209] width 16 height 13
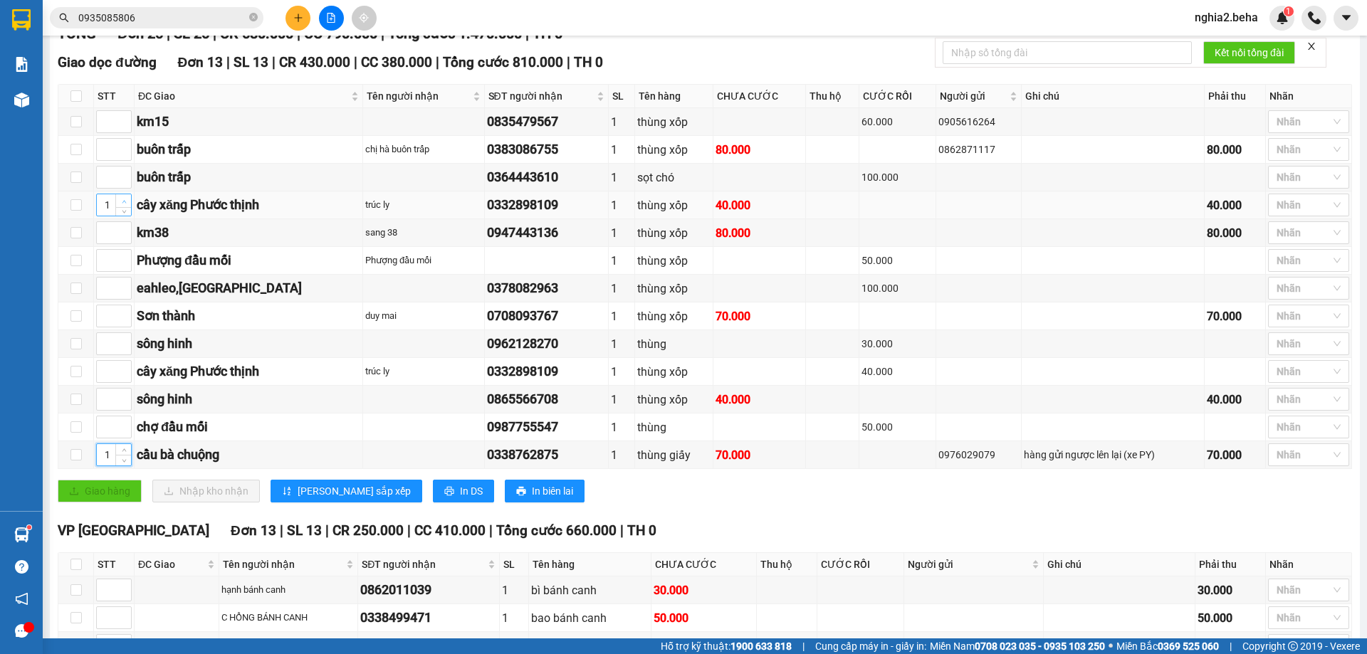
type input "2"
click at [120, 206] on span "up" at bounding box center [124, 201] width 9 height 9
click at [125, 374] on span "Increase Value" at bounding box center [123, 367] width 16 height 13
type input "2"
click at [125, 374] on span "Increase Value" at bounding box center [123, 367] width 16 height 13
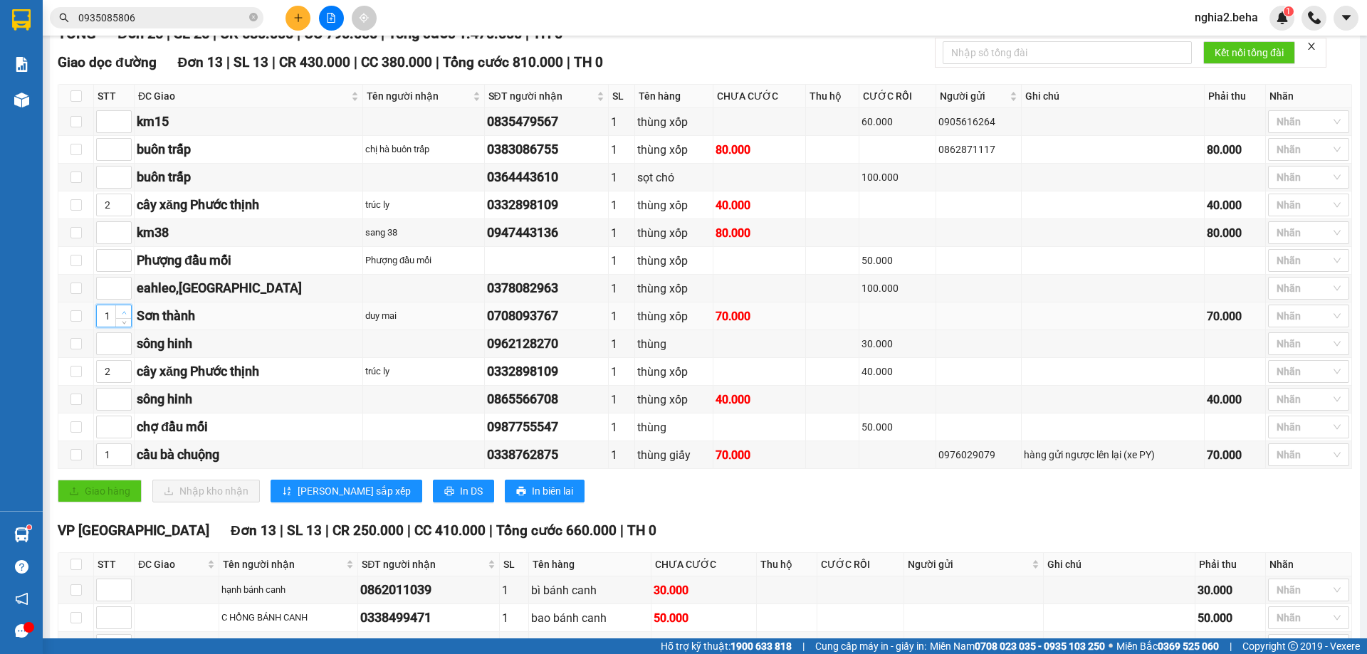
click at [126, 315] on icon "up" at bounding box center [124, 312] width 5 height 5
type input "3"
click at [126, 315] on icon "up" at bounding box center [124, 312] width 5 height 5
click at [125, 399] on icon "up" at bounding box center [124, 396] width 5 height 5
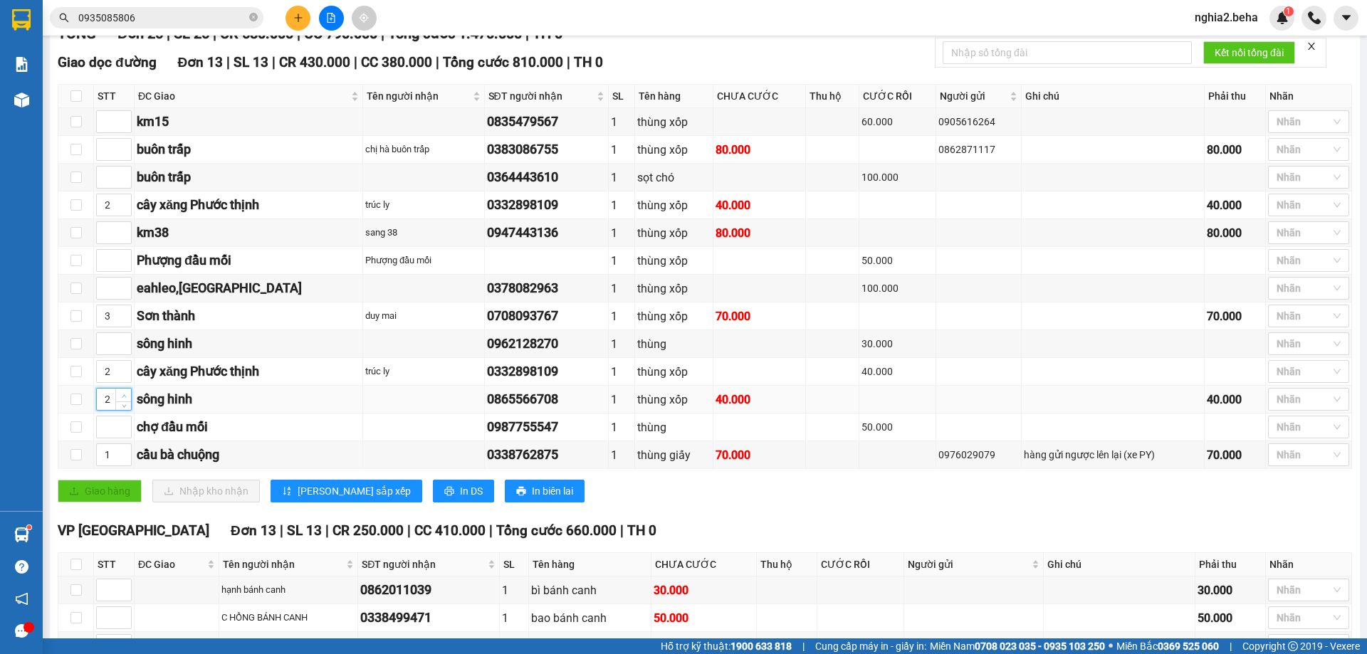
click at [125, 399] on icon "up" at bounding box center [124, 396] width 5 height 5
type input "4"
click at [125, 399] on icon "up" at bounding box center [124, 396] width 5 height 5
click at [125, 345] on span "up" at bounding box center [124, 340] width 9 height 9
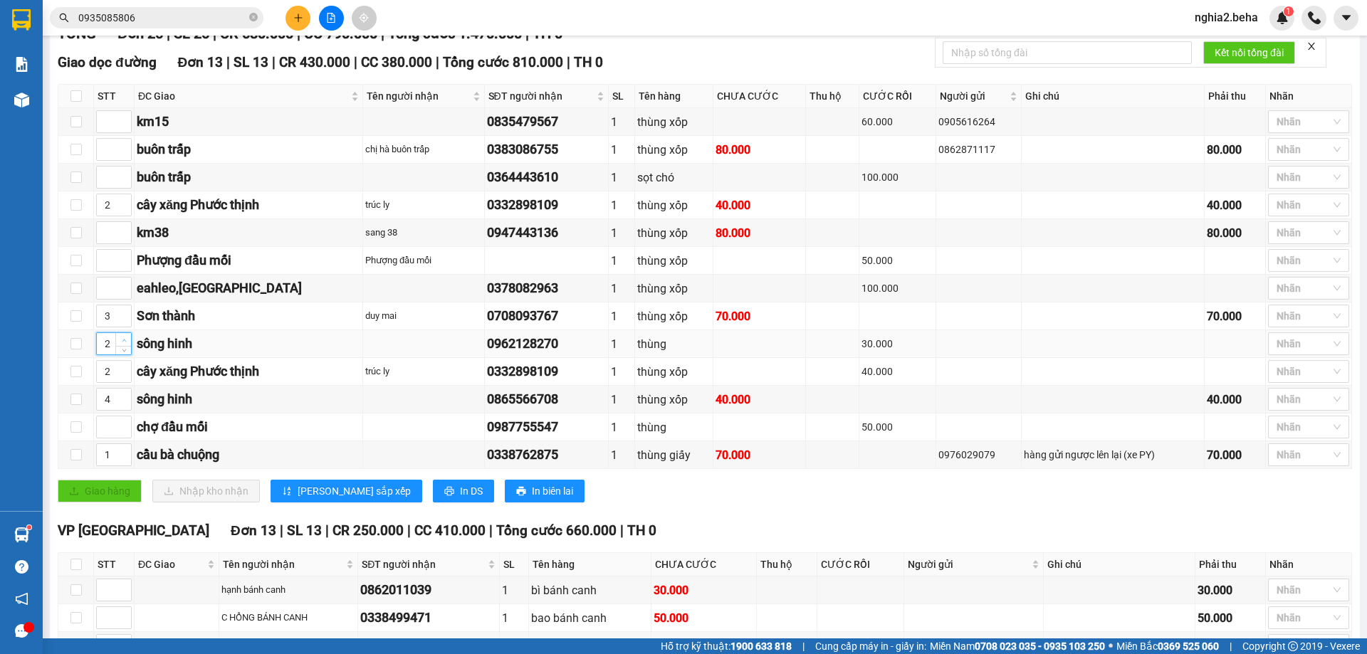
click at [125, 345] on span "up" at bounding box center [124, 340] width 9 height 9
type input "4"
click at [125, 345] on span "up" at bounding box center [124, 340] width 9 height 9
click at [127, 235] on span "Increase Value" at bounding box center [123, 228] width 16 height 13
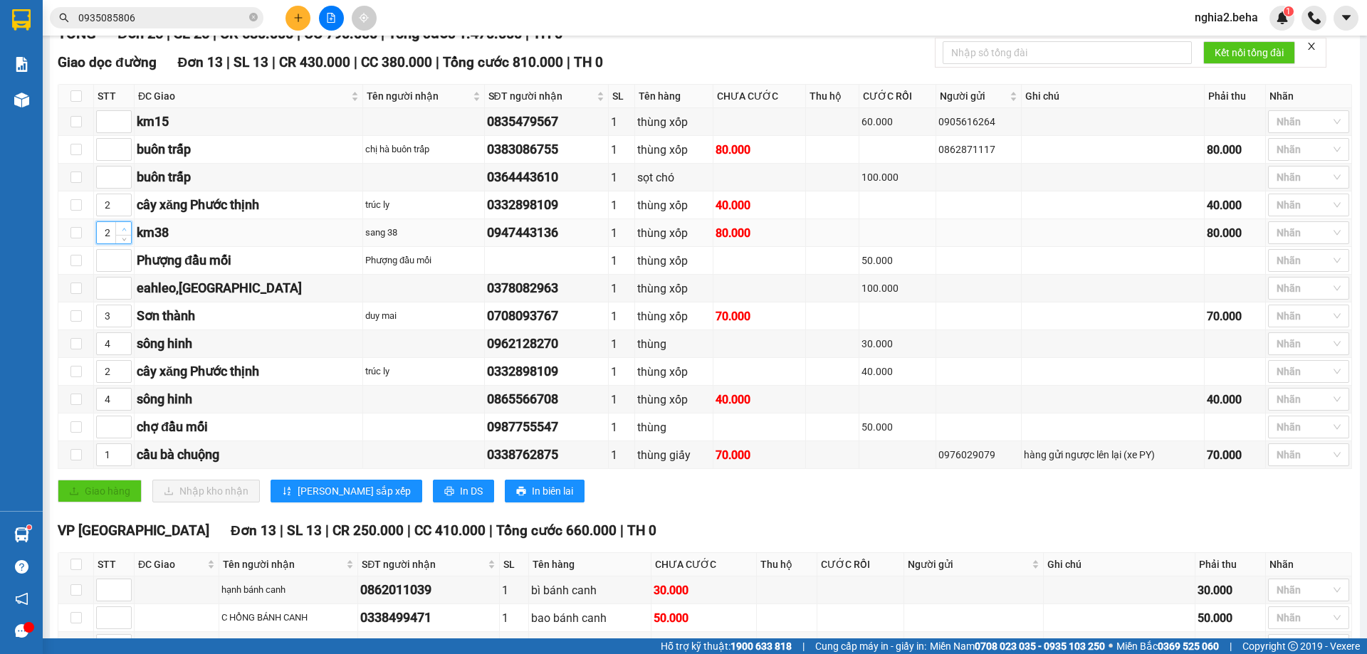
click at [127, 235] on span "Increase Value" at bounding box center [123, 228] width 16 height 13
type input "5"
click at [127, 235] on span "Increase Value" at bounding box center [123, 228] width 16 height 13
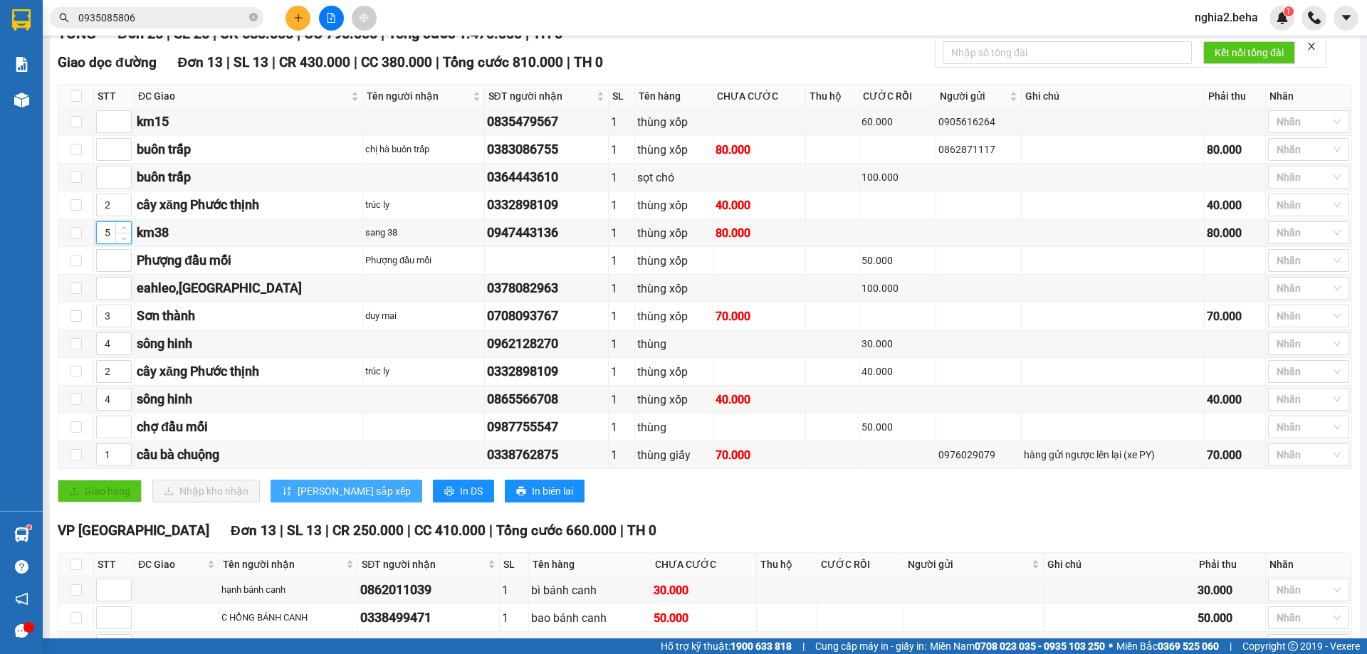
click at [298, 499] on span "[PERSON_NAME] sắp xếp" at bounding box center [354, 491] width 113 height 16
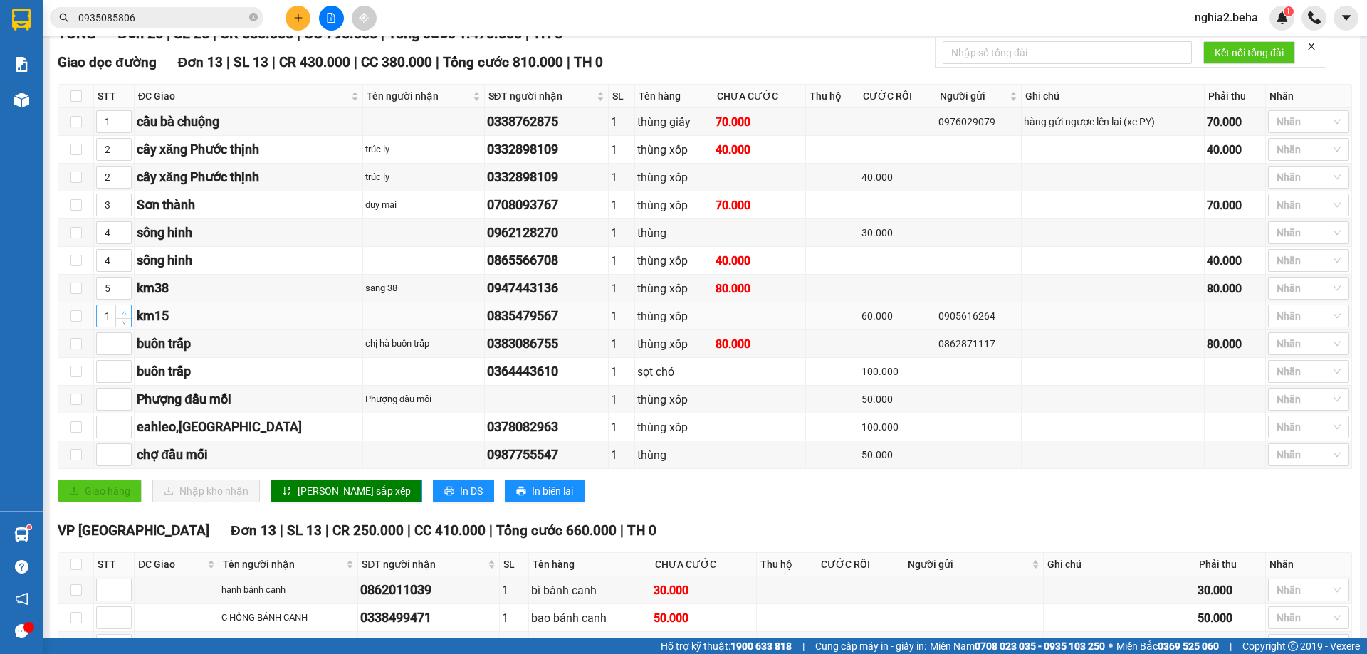
click at [122, 315] on icon "up" at bounding box center [124, 312] width 5 height 5
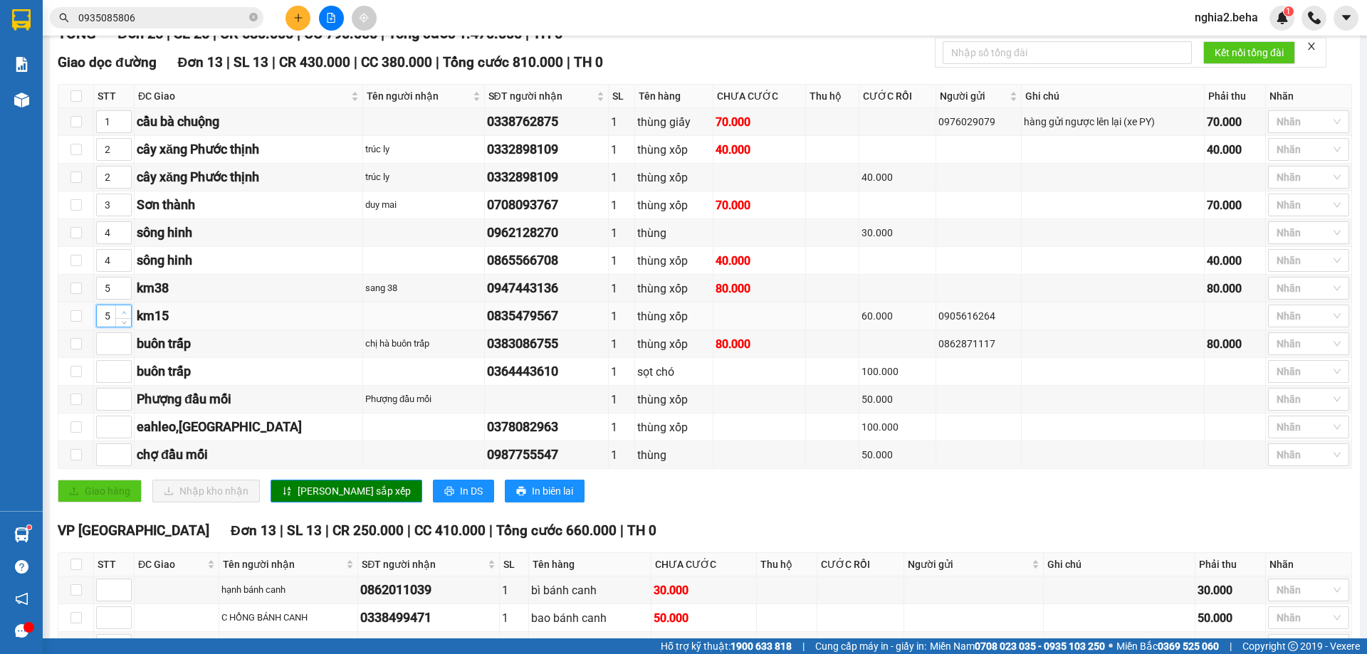
type input "6"
click at [122, 315] on icon "up" at bounding box center [124, 312] width 5 height 5
click at [128, 401] on span "Increase Value" at bounding box center [123, 395] width 16 height 13
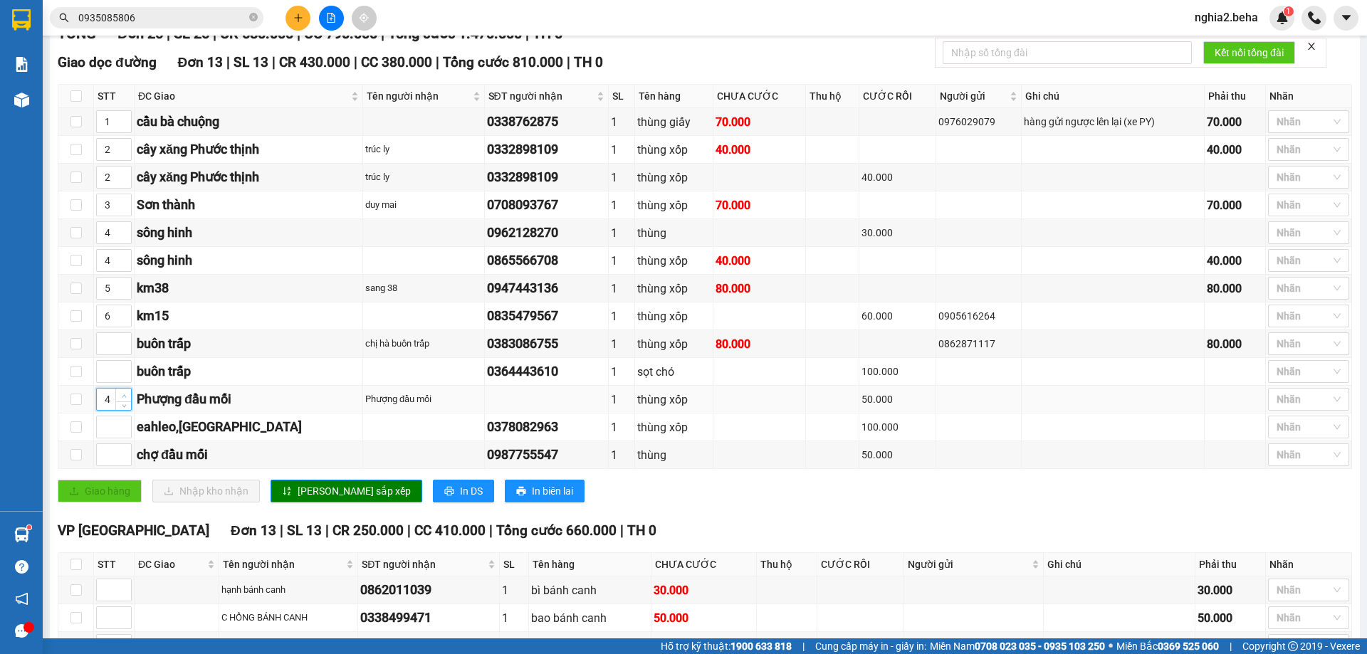
click at [128, 401] on span "Increase Value" at bounding box center [123, 395] width 16 height 13
type input "7"
click at [128, 401] on span "Increase Value" at bounding box center [123, 395] width 16 height 13
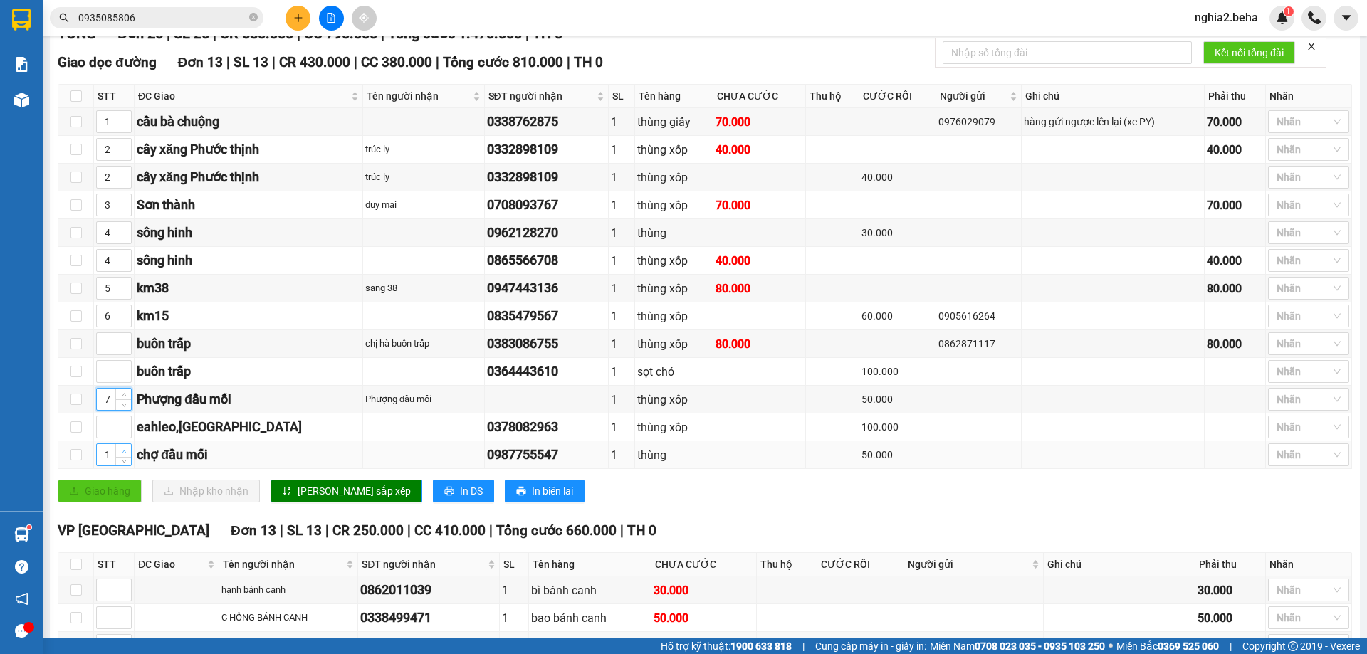
click at [118, 457] on span "Increase Value" at bounding box center [123, 450] width 16 height 13
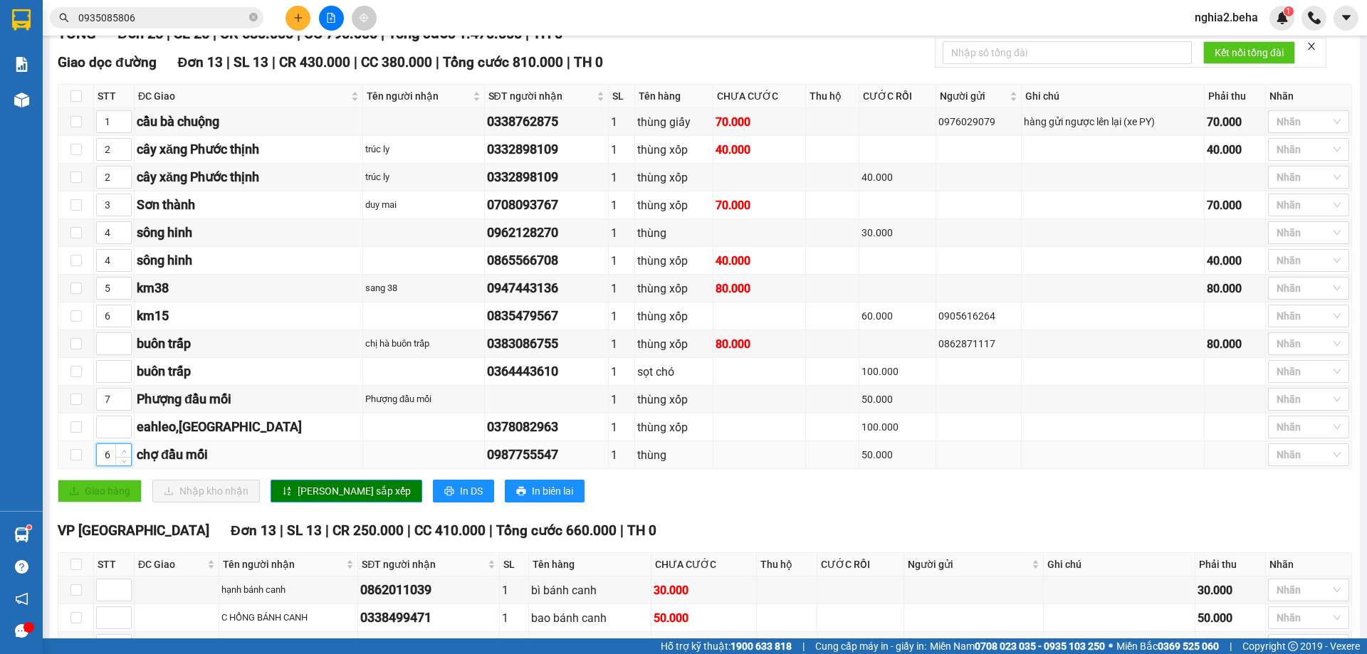
click at [118, 457] on span "Increase Value" at bounding box center [123, 450] width 16 height 13
type input "7"
click at [118, 457] on span "Increase Value" at bounding box center [123, 450] width 16 height 13
click at [309, 499] on span "[PERSON_NAME] sắp xếp" at bounding box center [354, 491] width 113 height 16
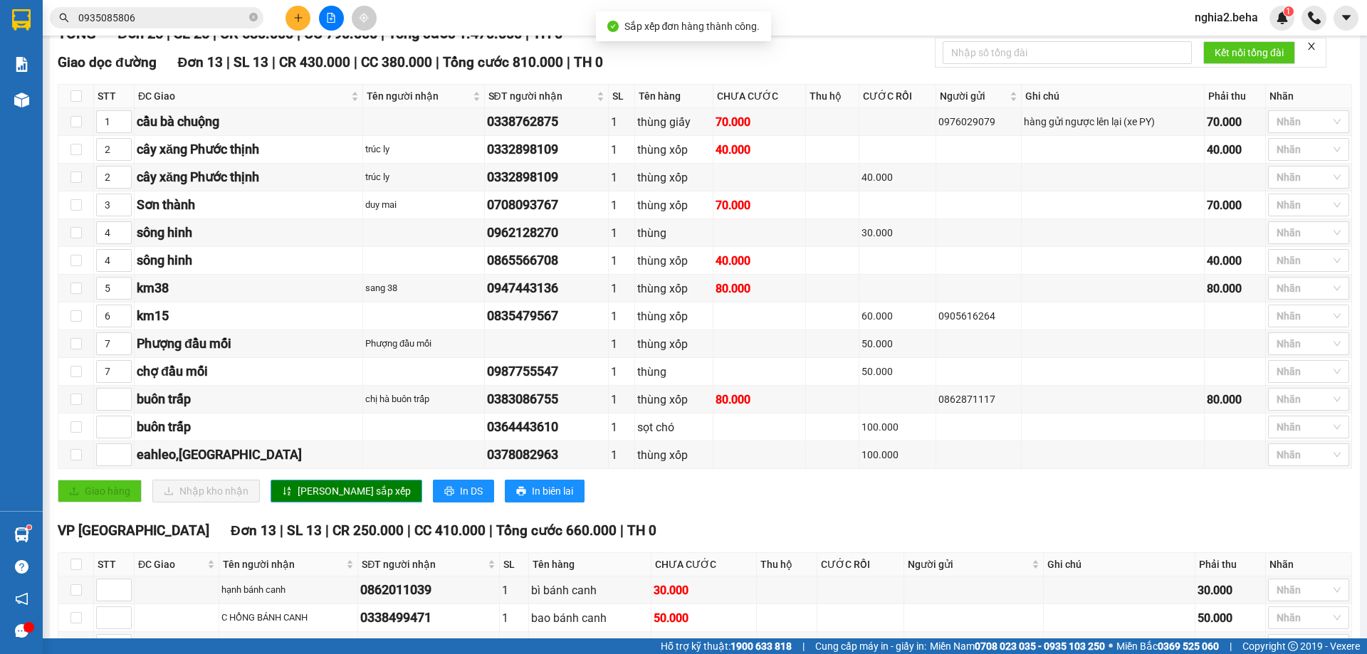
scroll to position [0, 0]
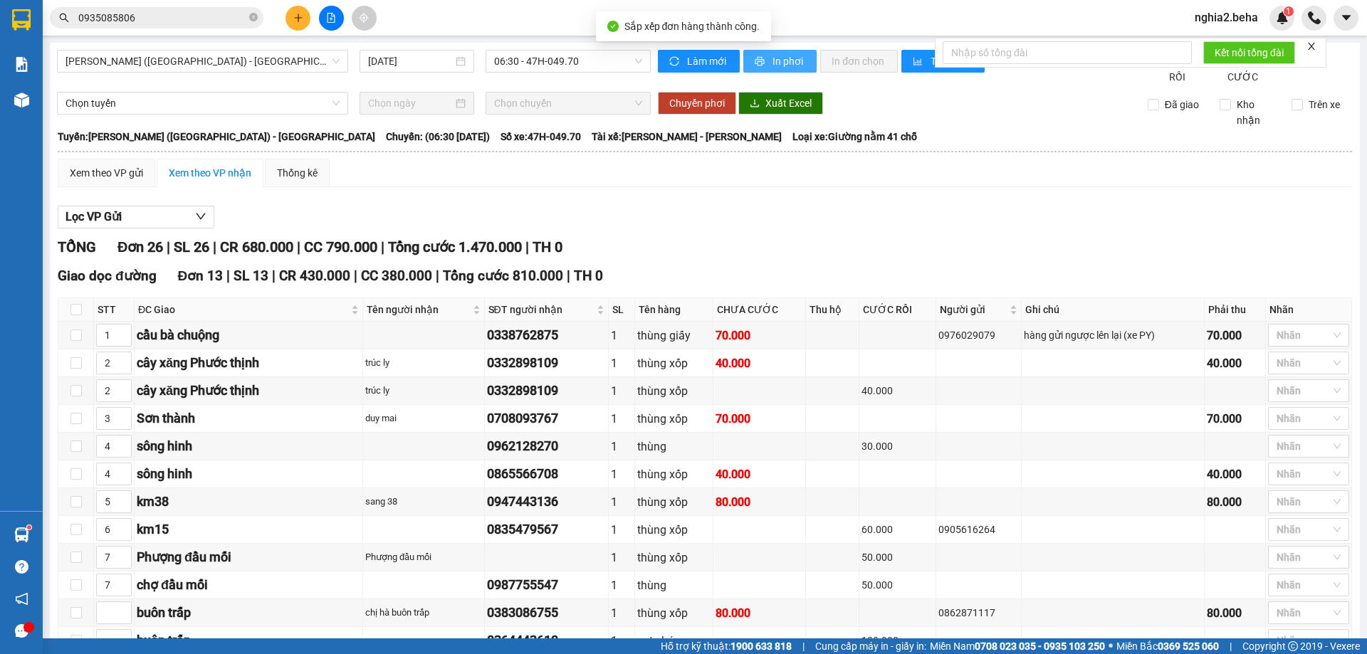
click at [772, 65] on span "In phơi" at bounding box center [788, 61] width 33 height 16
click at [874, 258] on div "[PERSON_NAME] 26 | SL 26 | CR 680.000 | CC 790.000 | [PERSON_NAME] 1.470.000 | …" at bounding box center [705, 247] width 1294 height 22
click at [298, 11] on button at bounding box center [297, 18] width 25 height 25
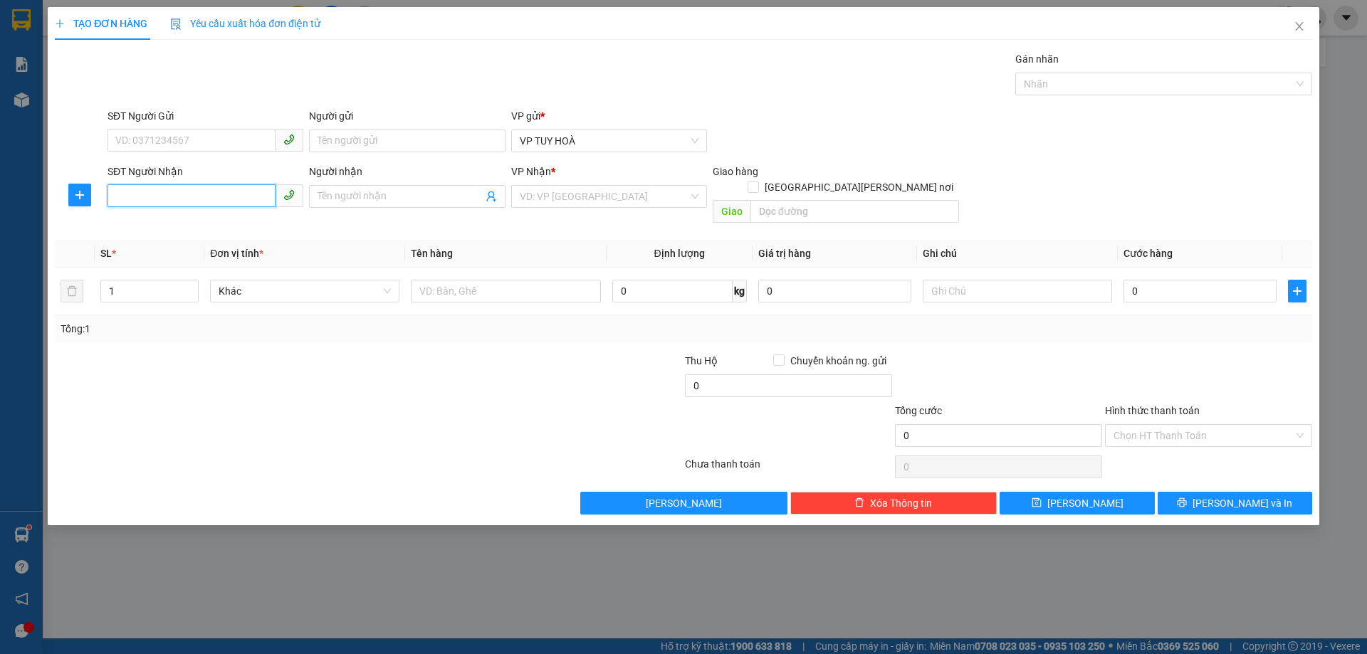
click at [222, 199] on input "SĐT Người Nhận" at bounding box center [191, 195] width 168 height 23
type input "0935690591"
click at [231, 231] on div "0935690591 - [PERSON_NAME] [PERSON_NAME]" at bounding box center [225, 225] width 219 height 16
type input "[PERSON_NAME] [PERSON_NAME]"
type input "0935690591"
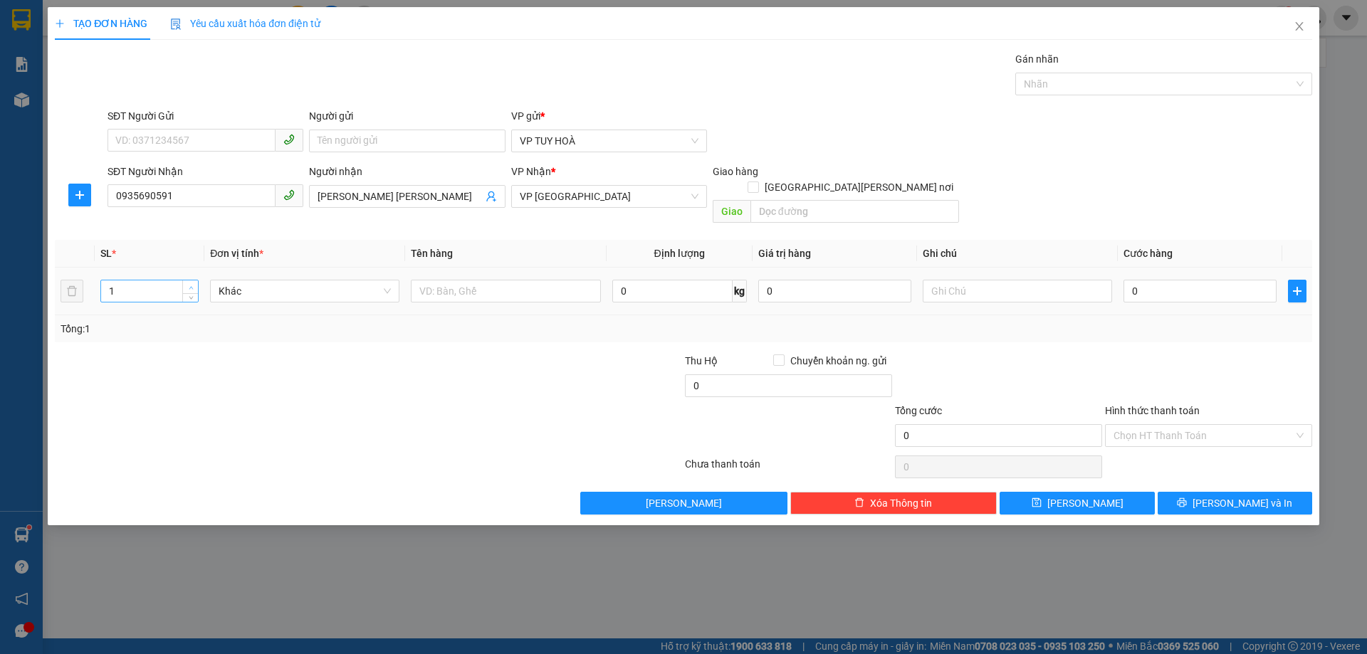
type input "2"
click at [189, 285] on icon "up" at bounding box center [191, 287] width 5 height 5
click at [565, 280] on input "text" at bounding box center [505, 291] width 189 height 23
type input "thùng xốp, bao"
click at [1033, 280] on input "text" at bounding box center [1017, 291] width 189 height 23
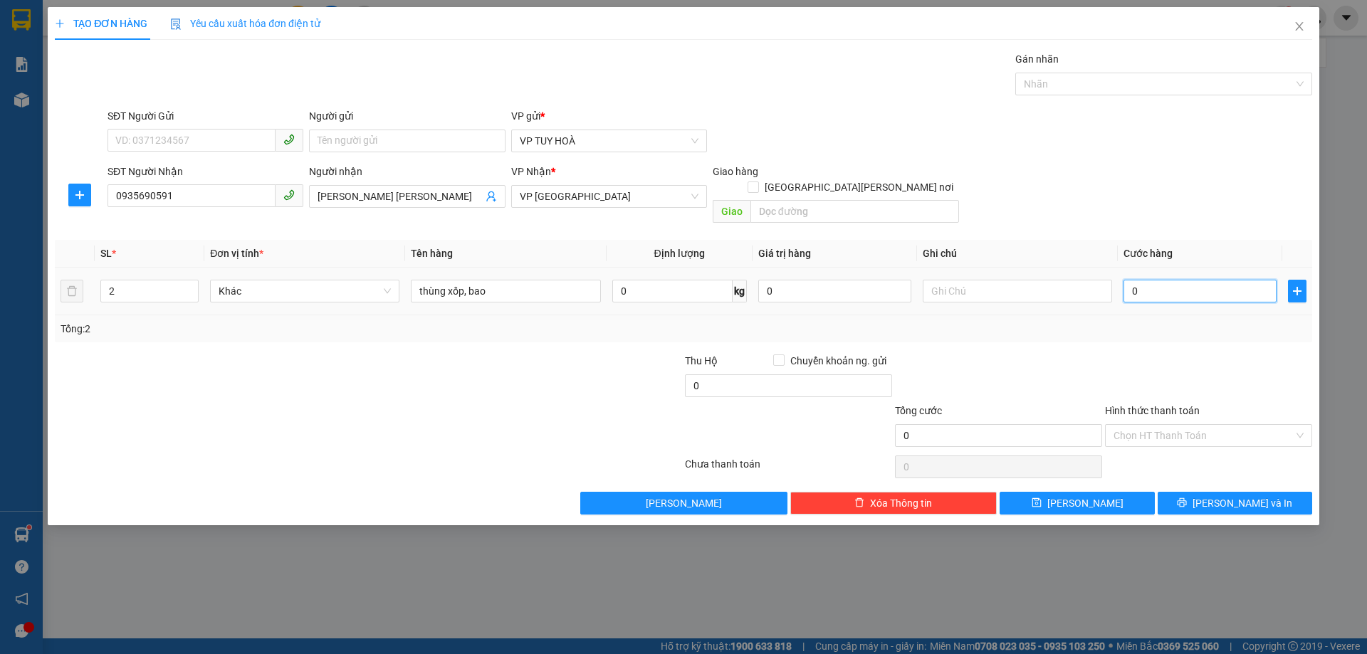
click at [1156, 280] on input "0" at bounding box center [1199, 291] width 153 height 23
type input "1"
type input "10"
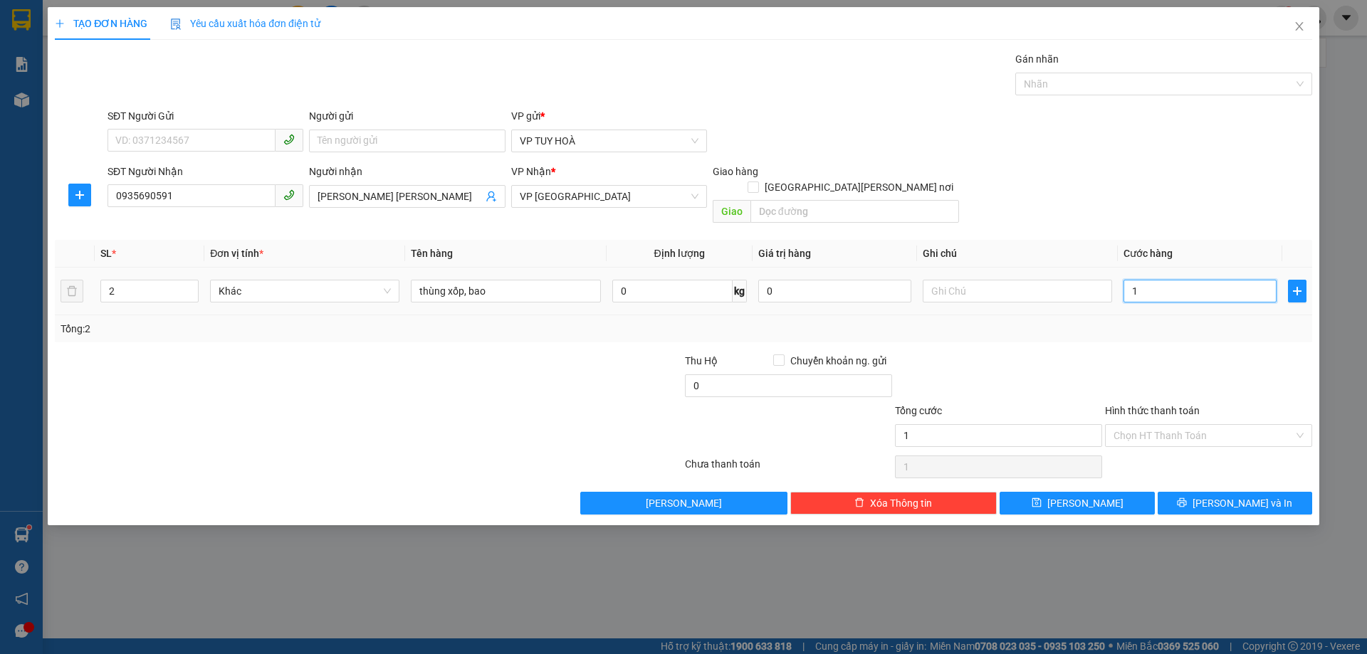
type input "10"
type input "100"
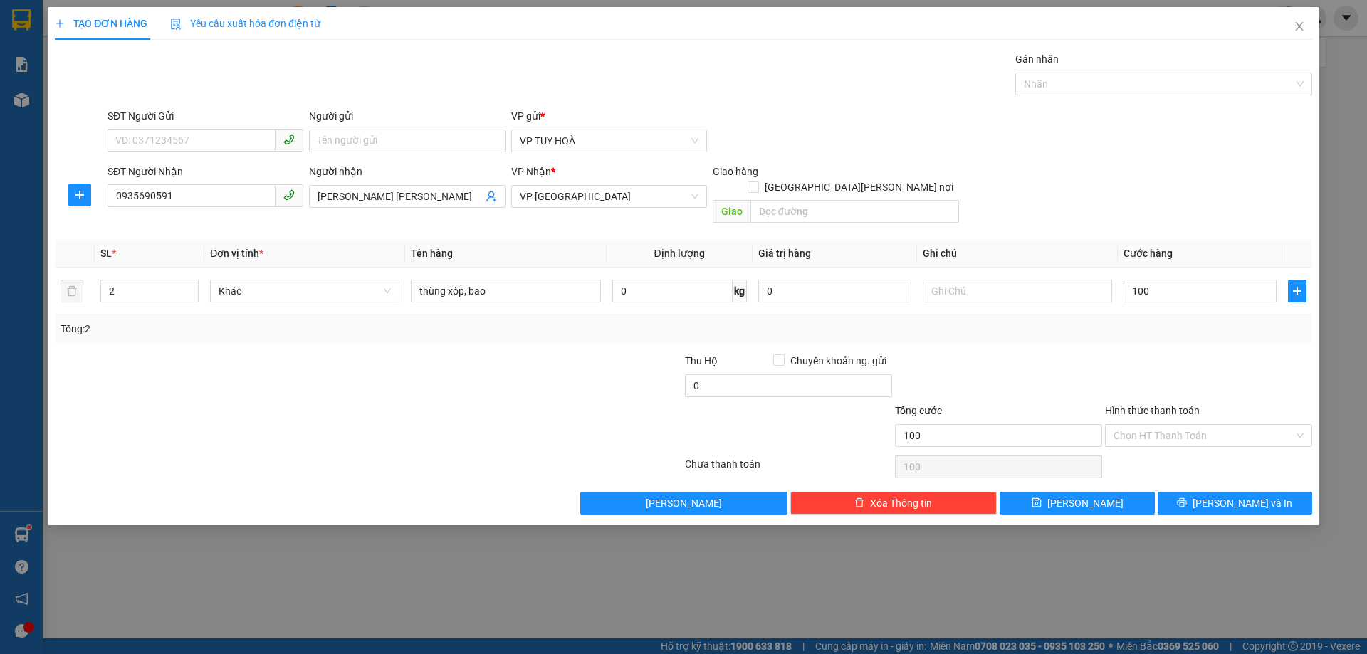
type input "100.000"
click at [1132, 353] on div at bounding box center [1208, 378] width 210 height 50
click at [1100, 492] on button "[PERSON_NAME]" at bounding box center [1076, 503] width 154 height 23
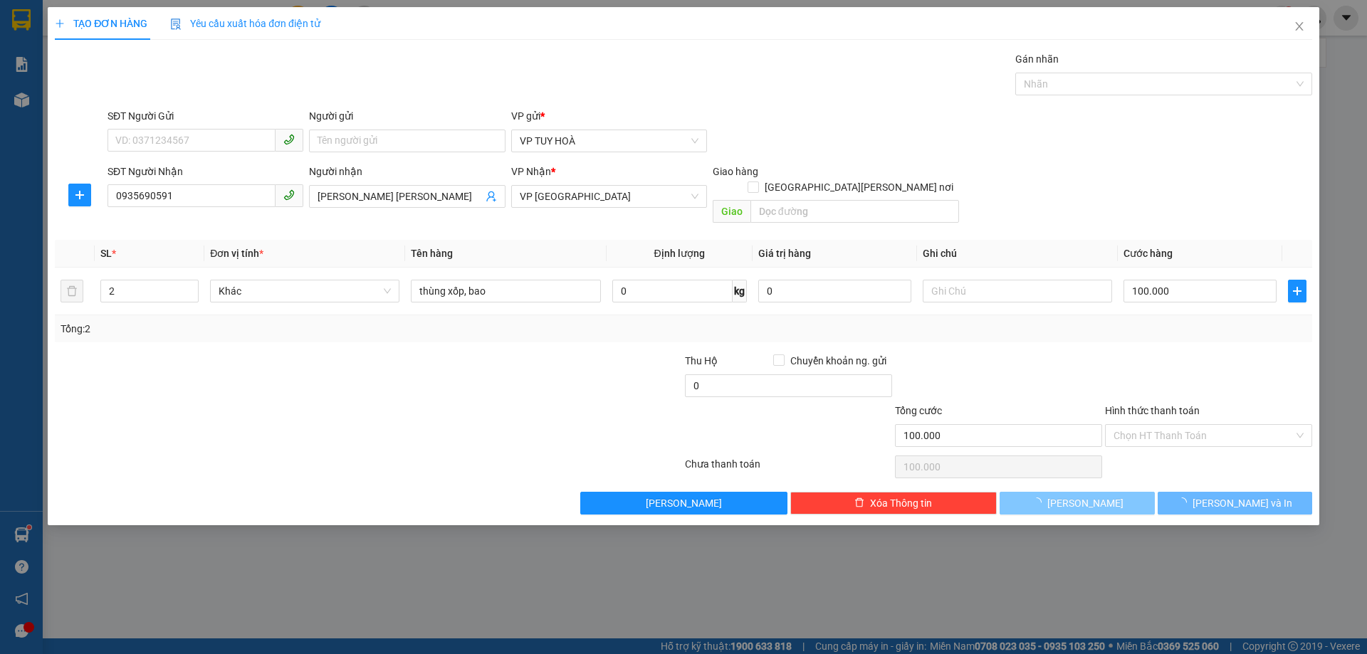
type input "1"
type input "0"
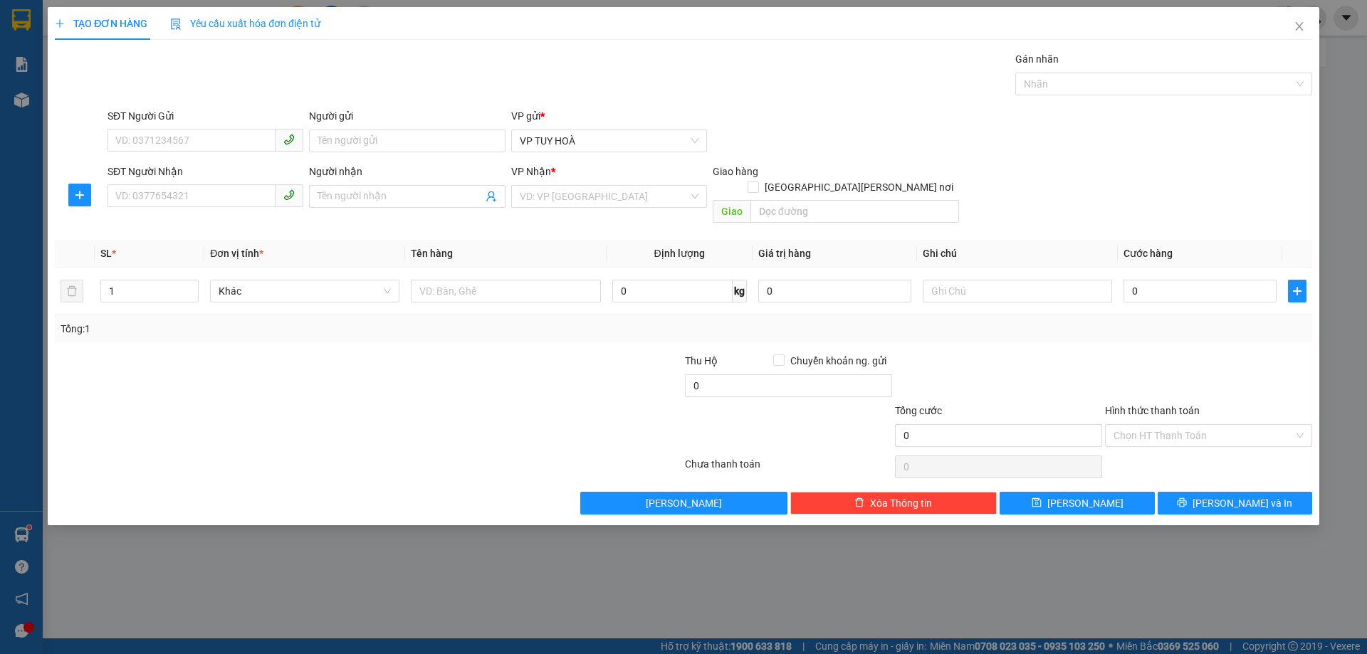
click at [998, 332] on div "Transit Pickup Surcharge Ids Transit Deliver Surcharge Ids Transit Deliver Surc…" at bounding box center [683, 282] width 1257 height 463
click at [1299, 27] on icon "close" at bounding box center [1299, 26] width 8 height 9
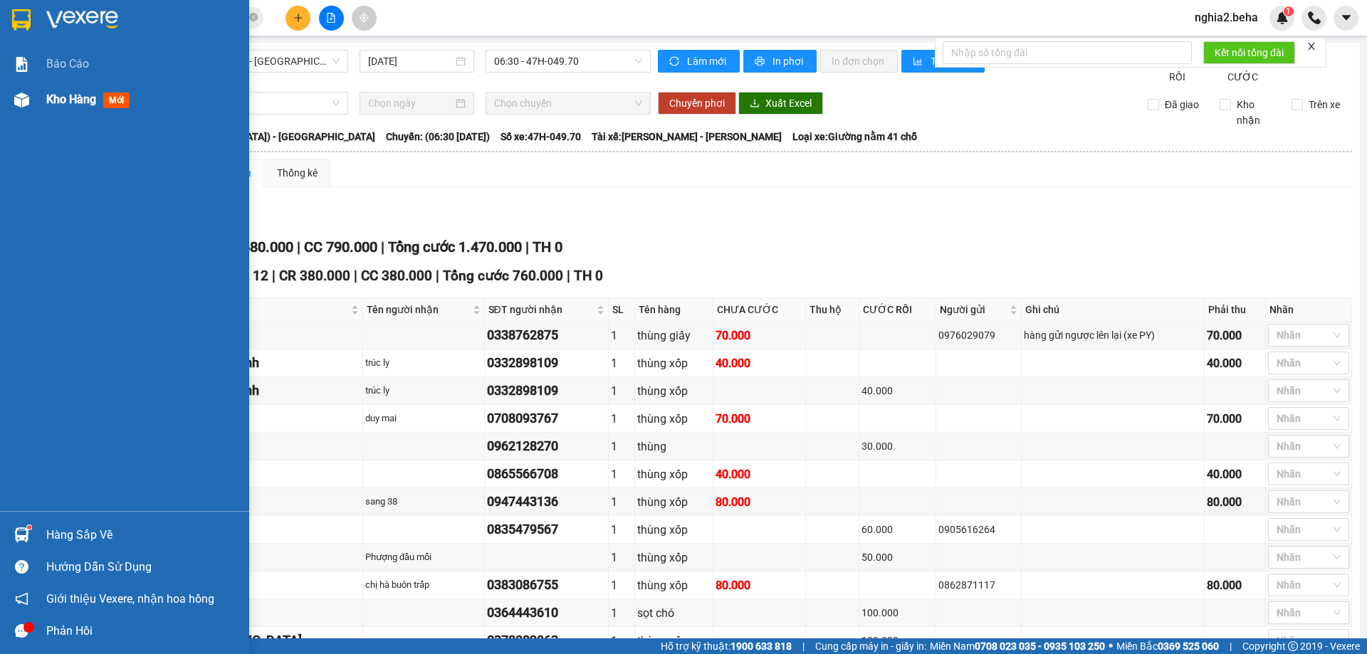
click at [73, 101] on span "Kho hàng" at bounding box center [71, 100] width 50 height 14
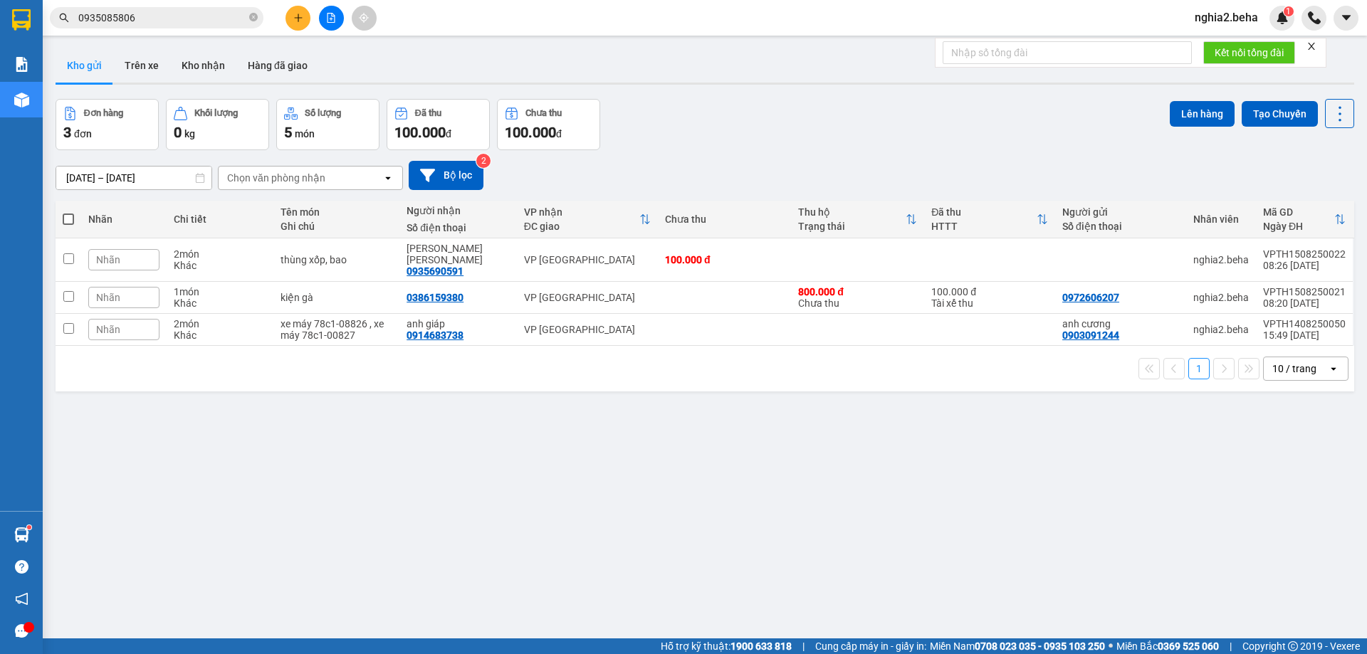
click at [889, 162] on div "[DATE] – [DATE] Press the down arrow key to interact with the calendar and sele…" at bounding box center [705, 175] width 1298 height 29
click at [300, 16] on icon "plus" at bounding box center [298, 18] width 10 height 10
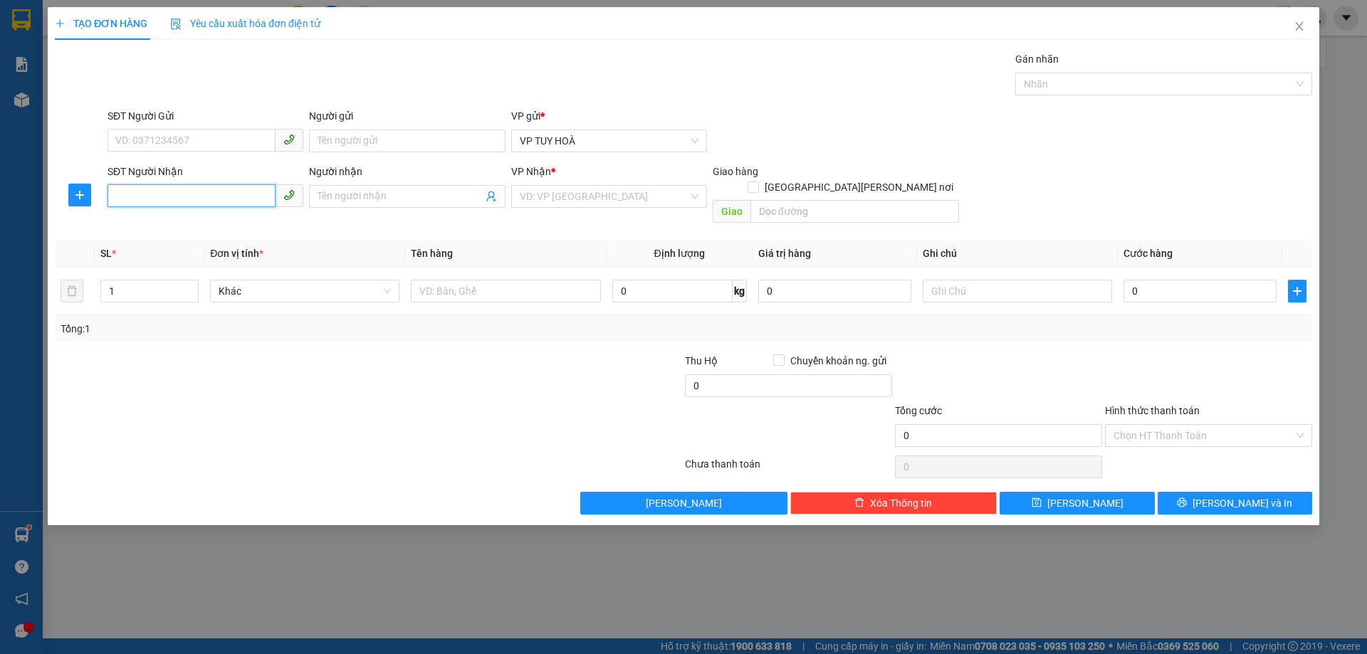
click at [195, 199] on input "SĐT Người Nhận" at bounding box center [191, 195] width 168 height 23
type input "0"
click at [184, 140] on input "SĐT Người Gửi" at bounding box center [191, 140] width 168 height 23
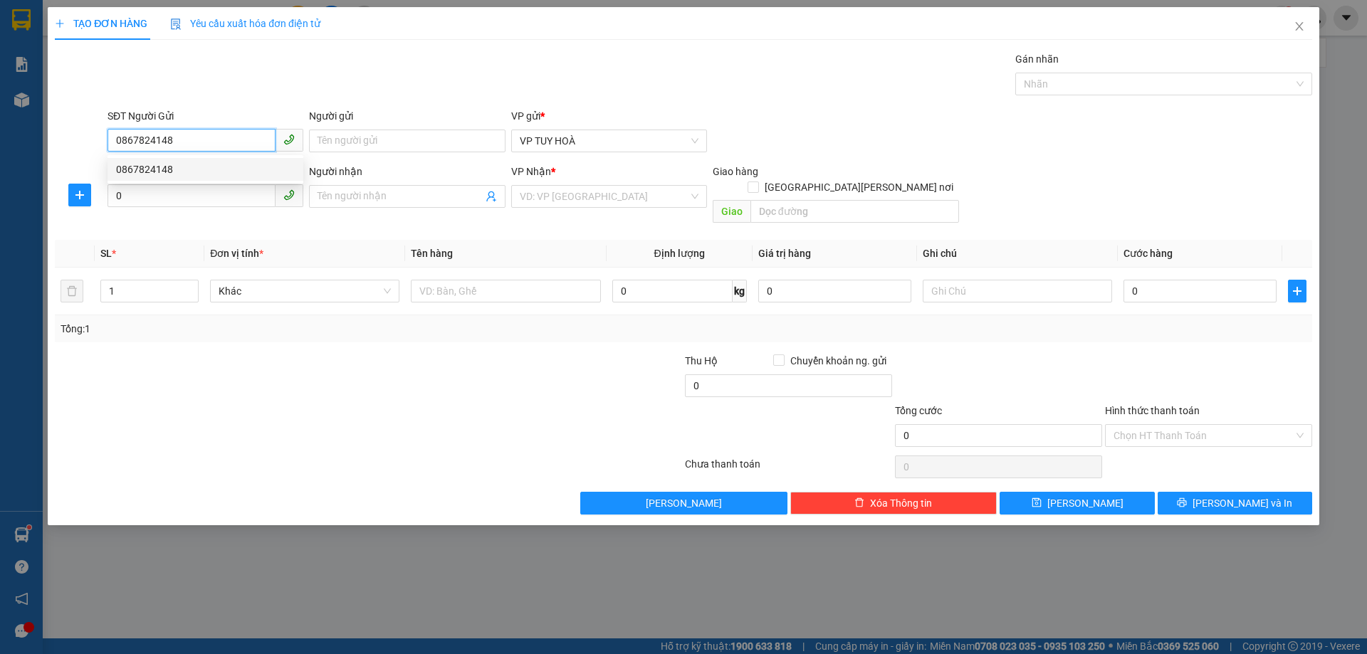
click at [219, 171] on div "0867824148" at bounding box center [205, 170] width 179 height 16
type input "0867824148"
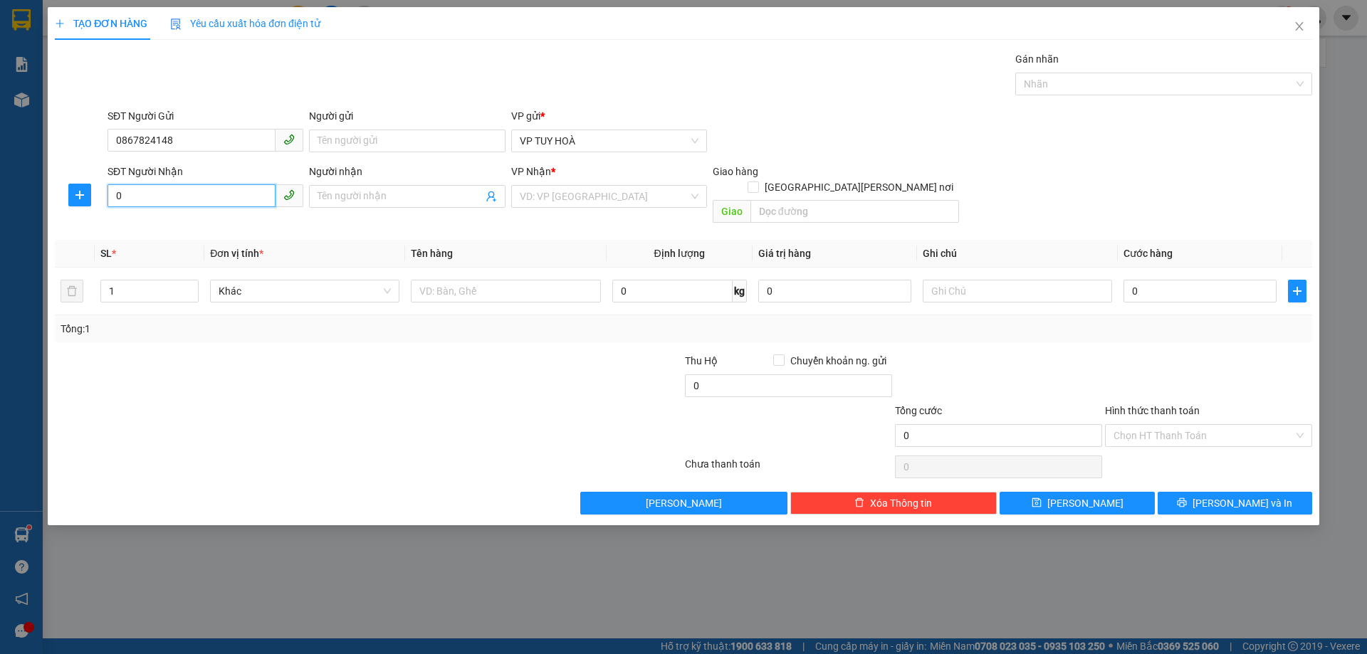
click at [199, 196] on input "0" at bounding box center [191, 195] width 168 height 23
click at [182, 229] on div "0943997447" at bounding box center [205, 225] width 179 height 16
type input "0943997447"
click at [1179, 280] on input "0" at bounding box center [1199, 291] width 153 height 23
type input "7"
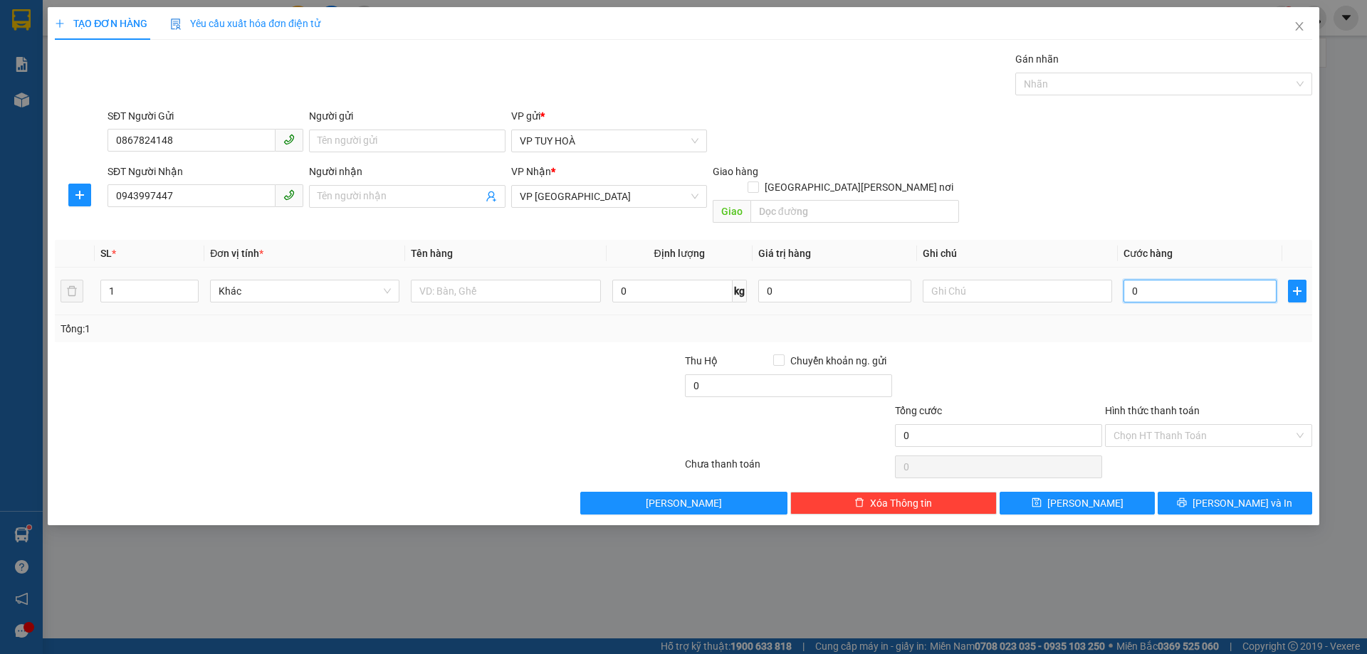
type input "7"
type input "70"
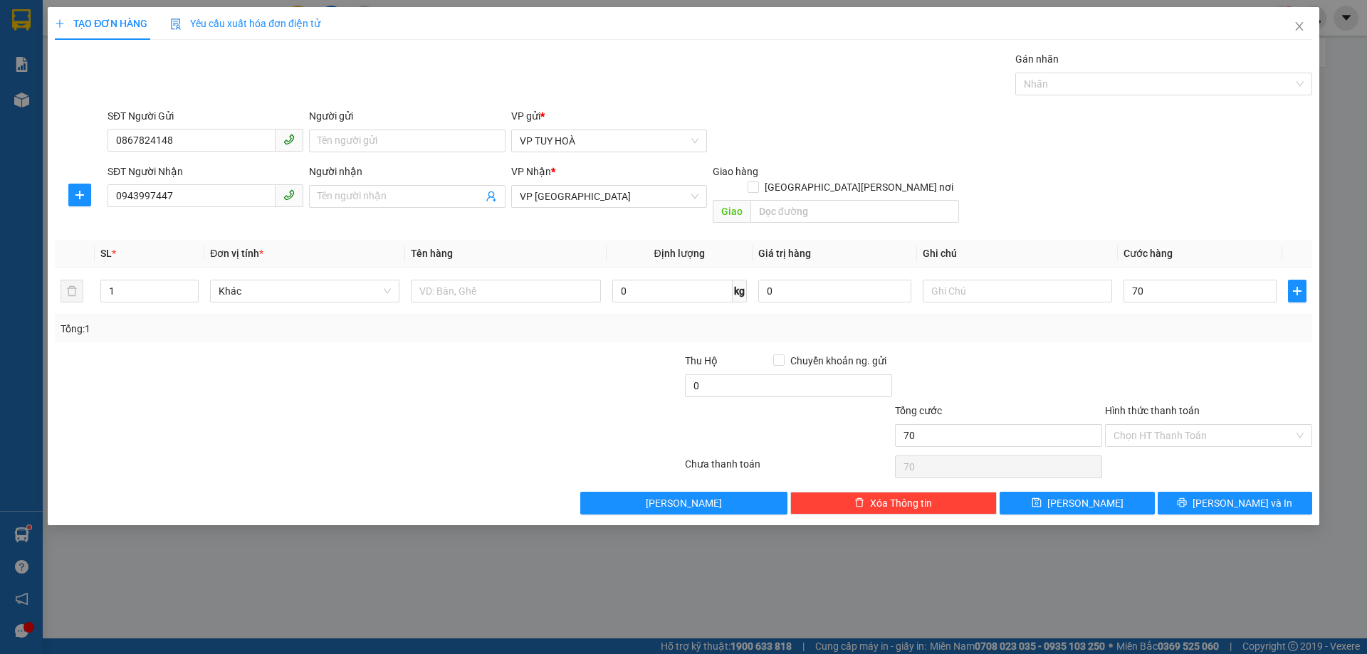
type input "70.000"
click at [1127, 353] on div at bounding box center [1208, 378] width 210 height 50
click at [485, 280] on input "text" at bounding box center [505, 291] width 189 height 23
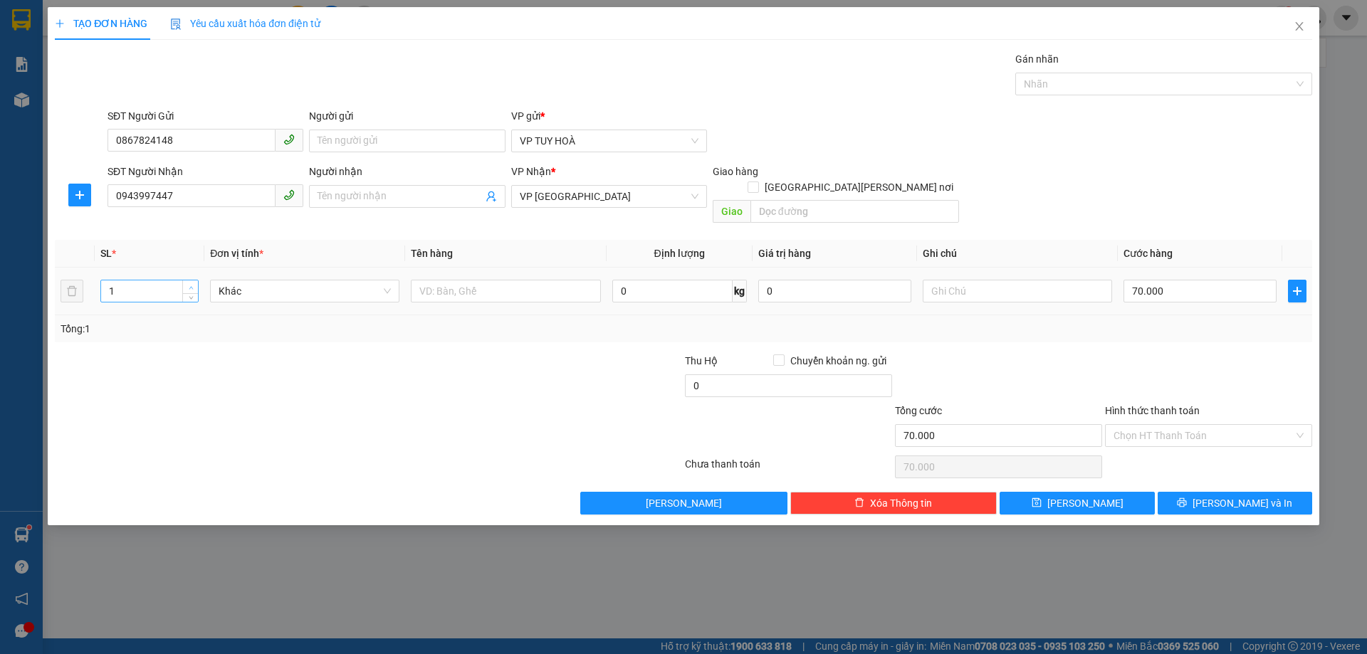
type input "2"
click at [189, 285] on icon "up" at bounding box center [191, 287] width 5 height 5
click at [478, 280] on input "text" at bounding box center [505, 291] width 189 height 23
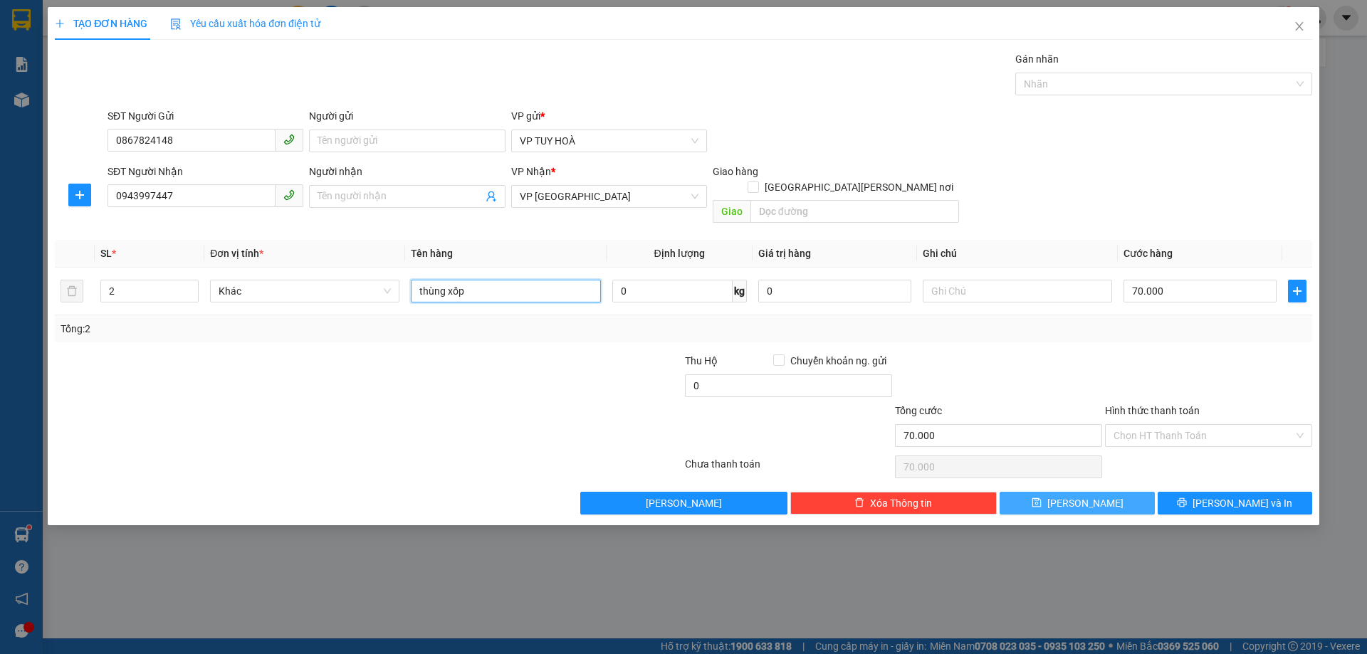
type input "thùng xốp"
click at [1097, 492] on button "[PERSON_NAME]" at bounding box center [1076, 503] width 154 height 23
type input "1"
type input "0"
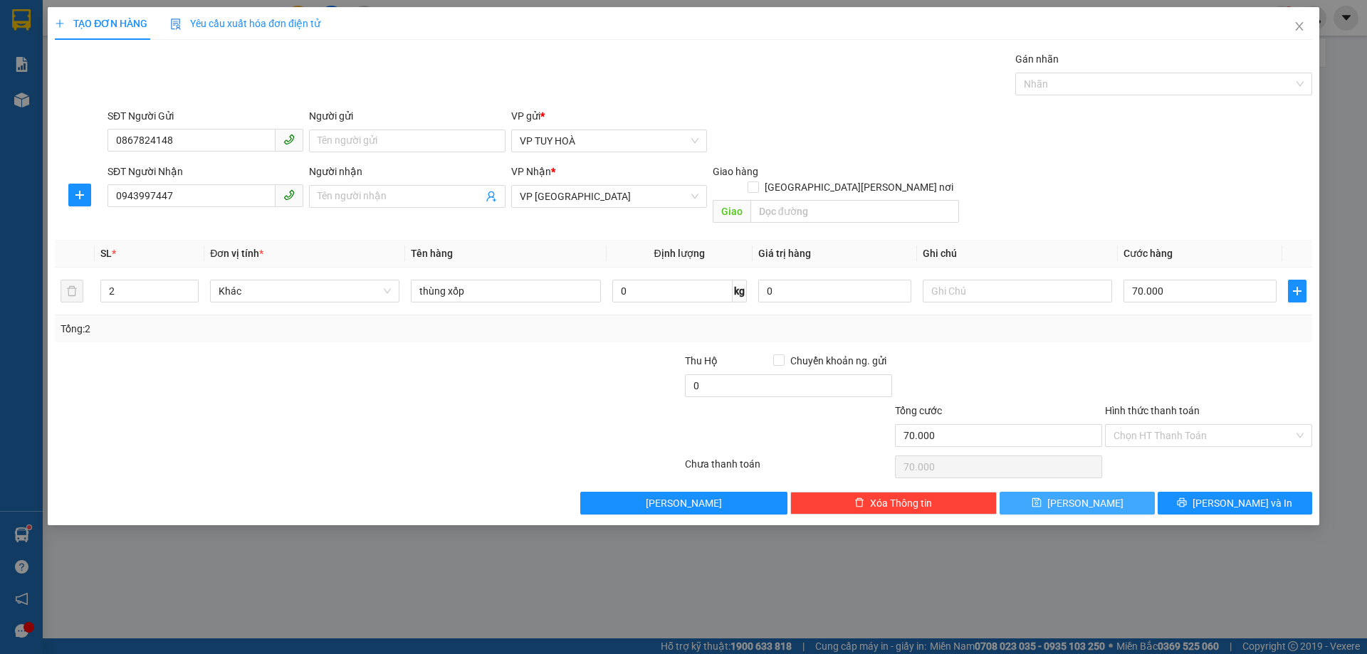
type input "0"
click at [1089, 495] on span "[PERSON_NAME]" at bounding box center [1085, 503] width 76 height 16
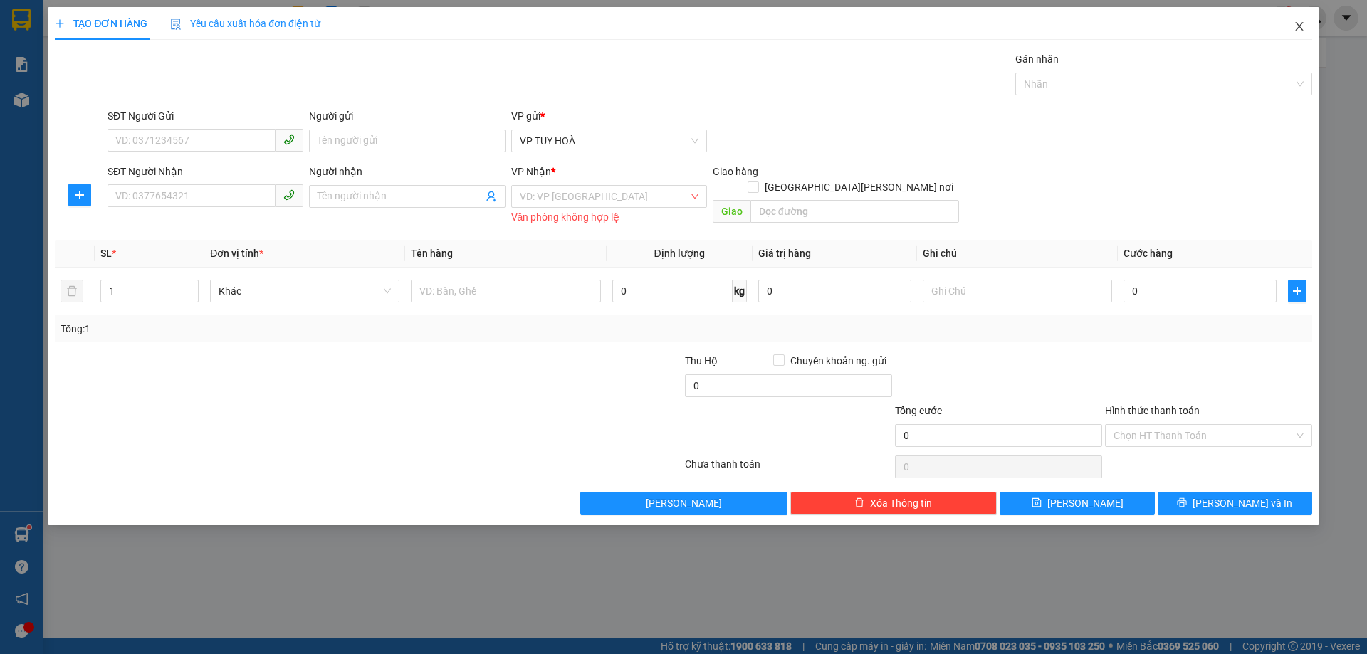
click at [1295, 28] on icon "close" at bounding box center [1298, 26] width 11 height 11
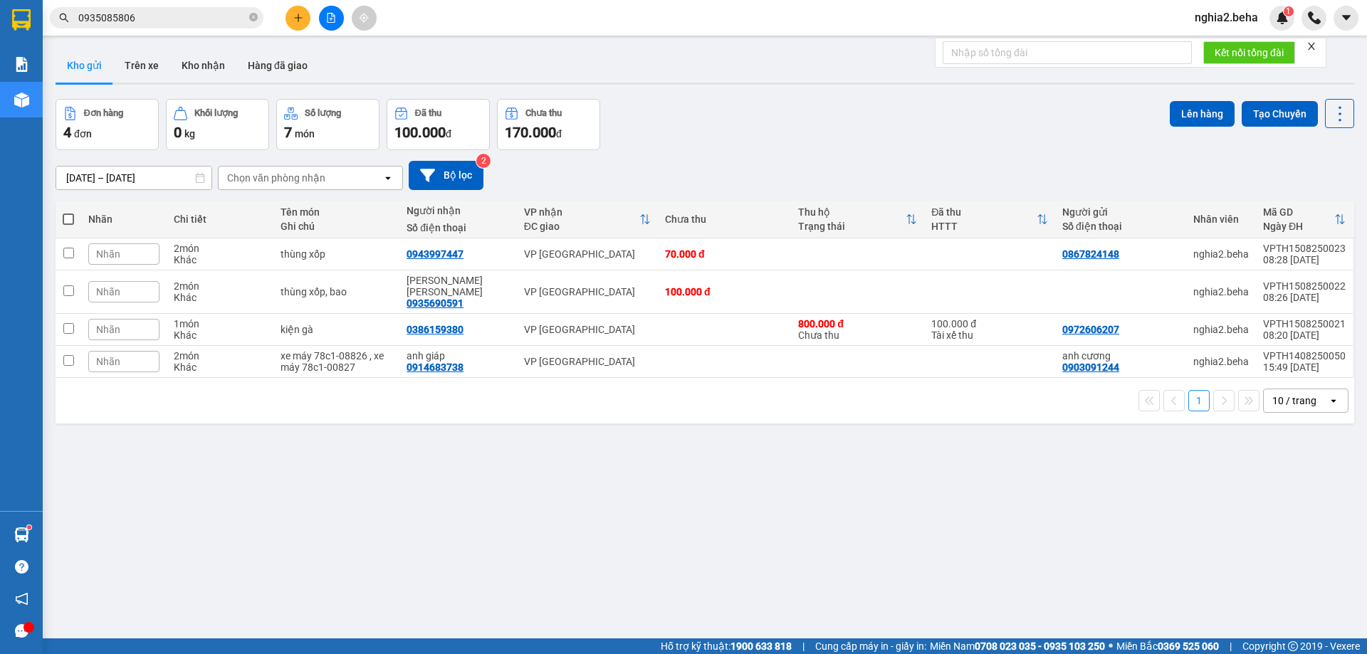
drag, startPoint x: 333, startPoint y: 18, endPoint x: 295, endPoint y: 42, distance: 44.8
click at [332, 19] on icon "file-add" at bounding box center [331, 18] width 10 height 10
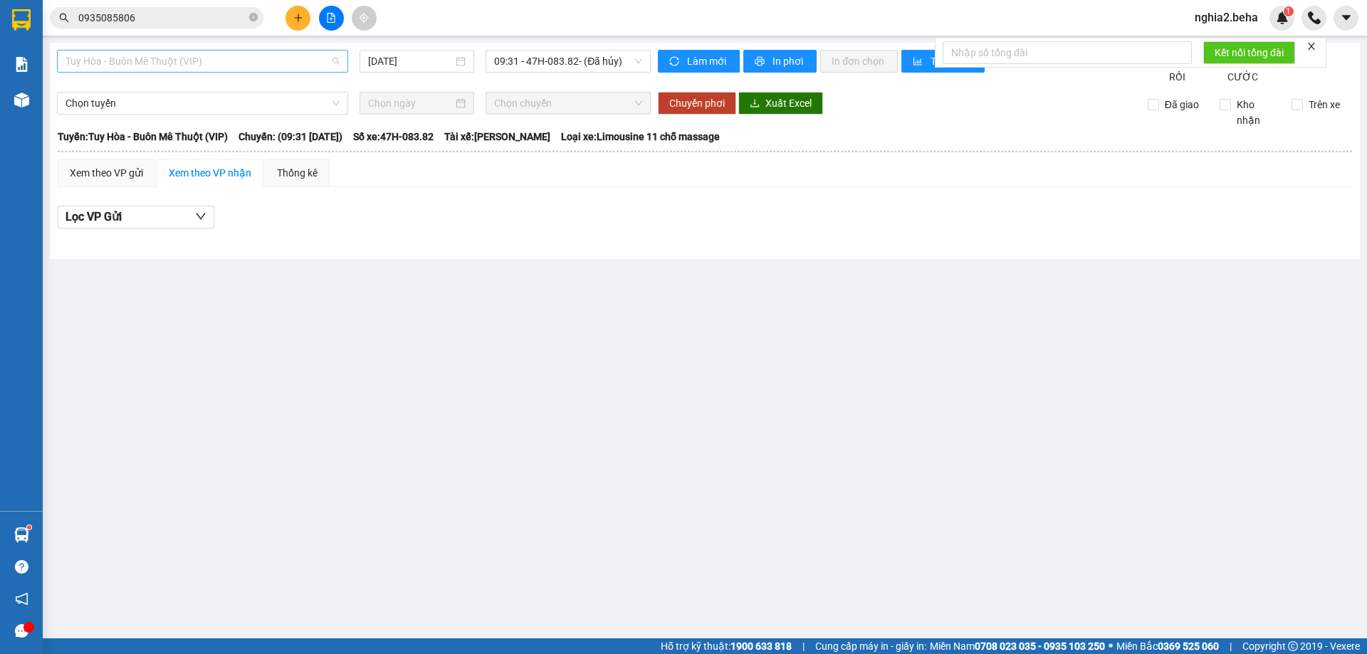
click at [300, 65] on span "Tuy Hòa - Buôn Mê Thuột (VIP)" at bounding box center [202, 61] width 274 height 21
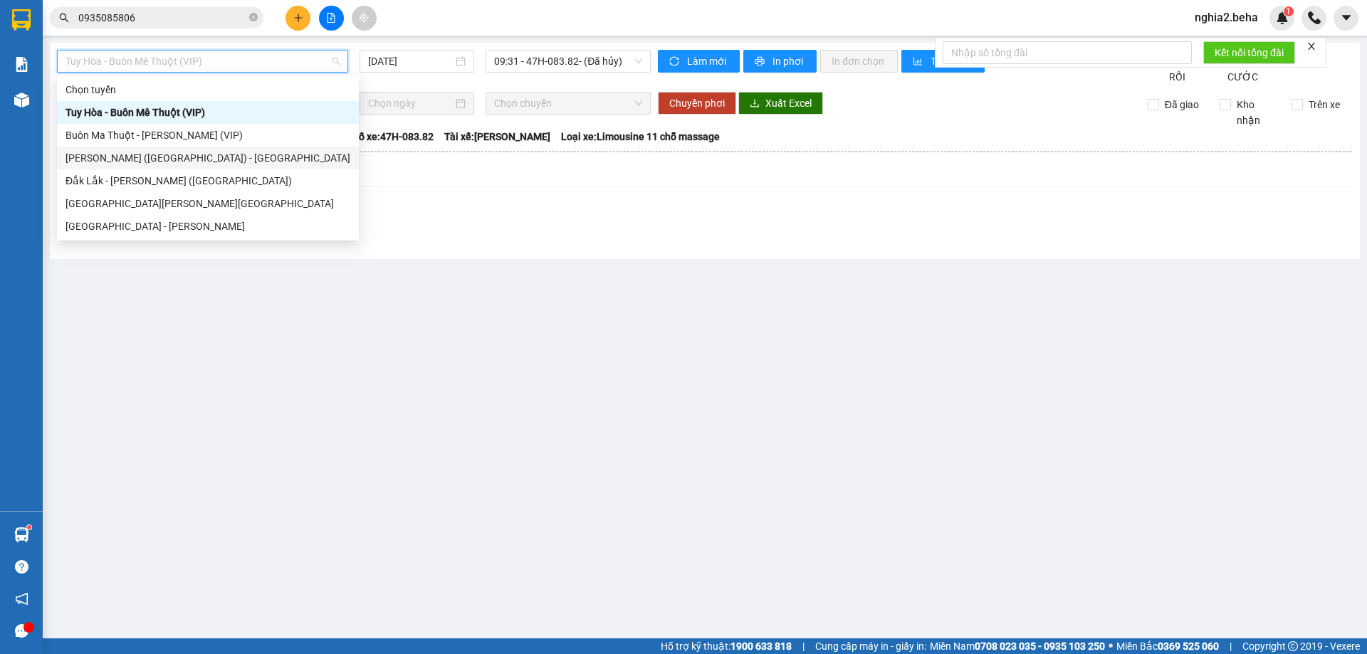
click at [191, 155] on div "[PERSON_NAME] ([GEOGRAPHIC_DATA]) - [GEOGRAPHIC_DATA]" at bounding box center [207, 158] width 285 height 16
type input "[DATE]"
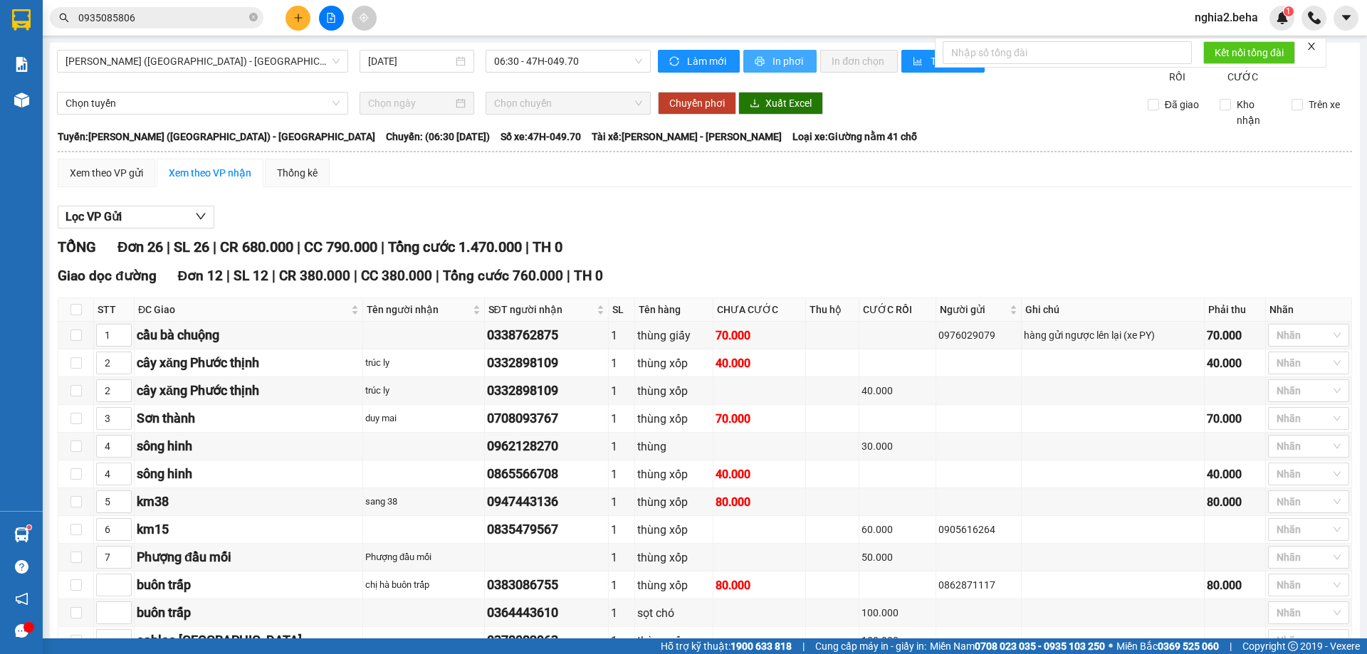
click at [776, 55] on span "In phơi" at bounding box center [788, 61] width 33 height 16
click at [182, 11] on input "0935085806" at bounding box center [162, 18] width 168 height 16
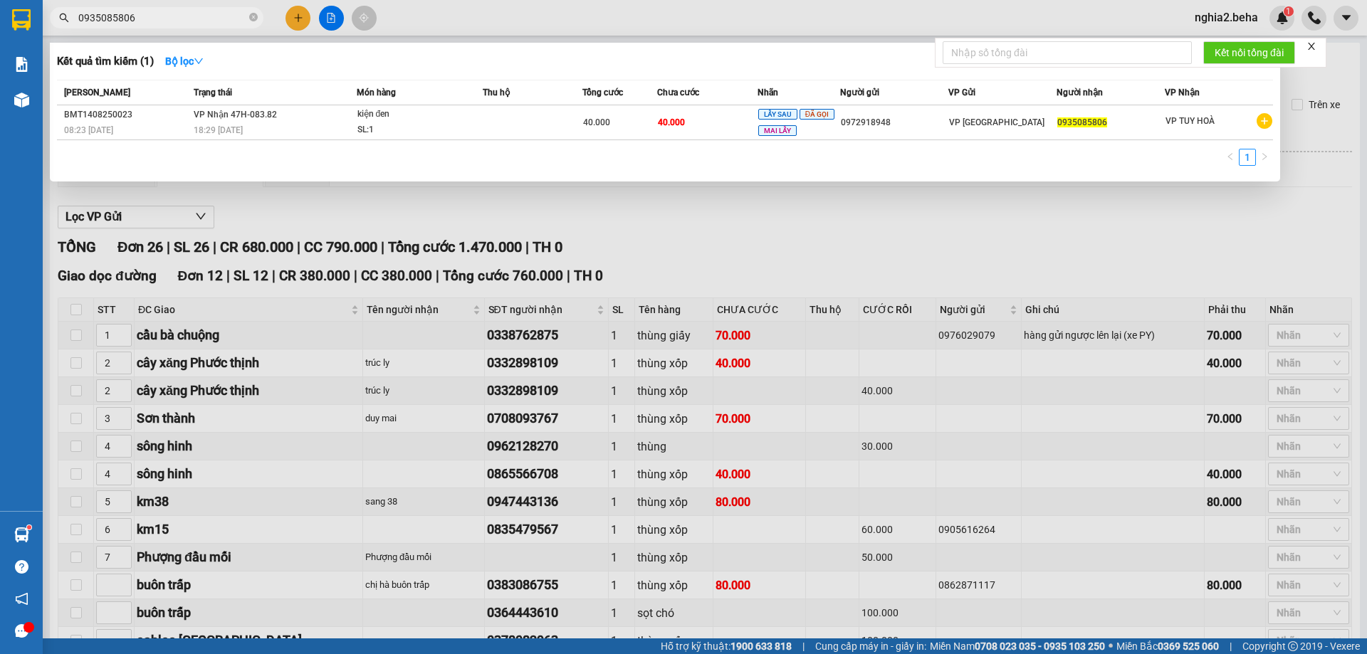
click at [182, 12] on input "0935085806" at bounding box center [162, 18] width 168 height 16
paste input "375342629"
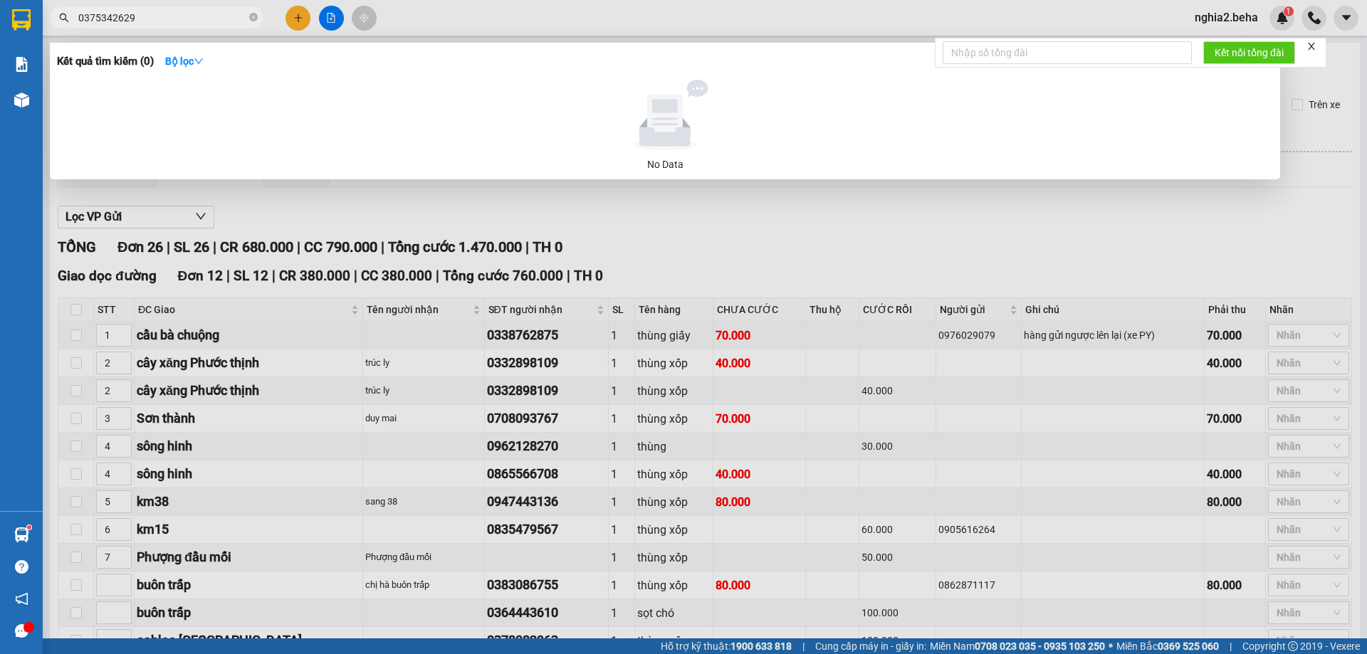
type input "0375342629"
click at [485, 252] on div at bounding box center [683, 327] width 1367 height 654
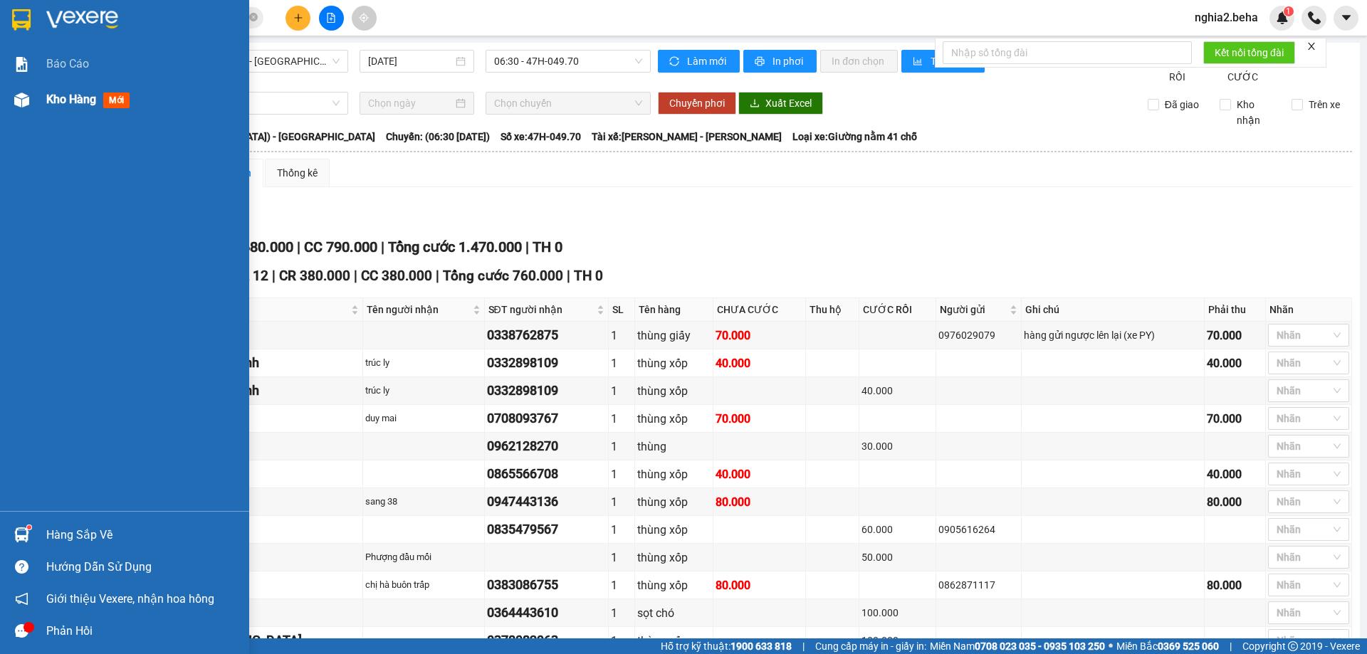
click at [28, 103] on img at bounding box center [21, 100] width 15 height 15
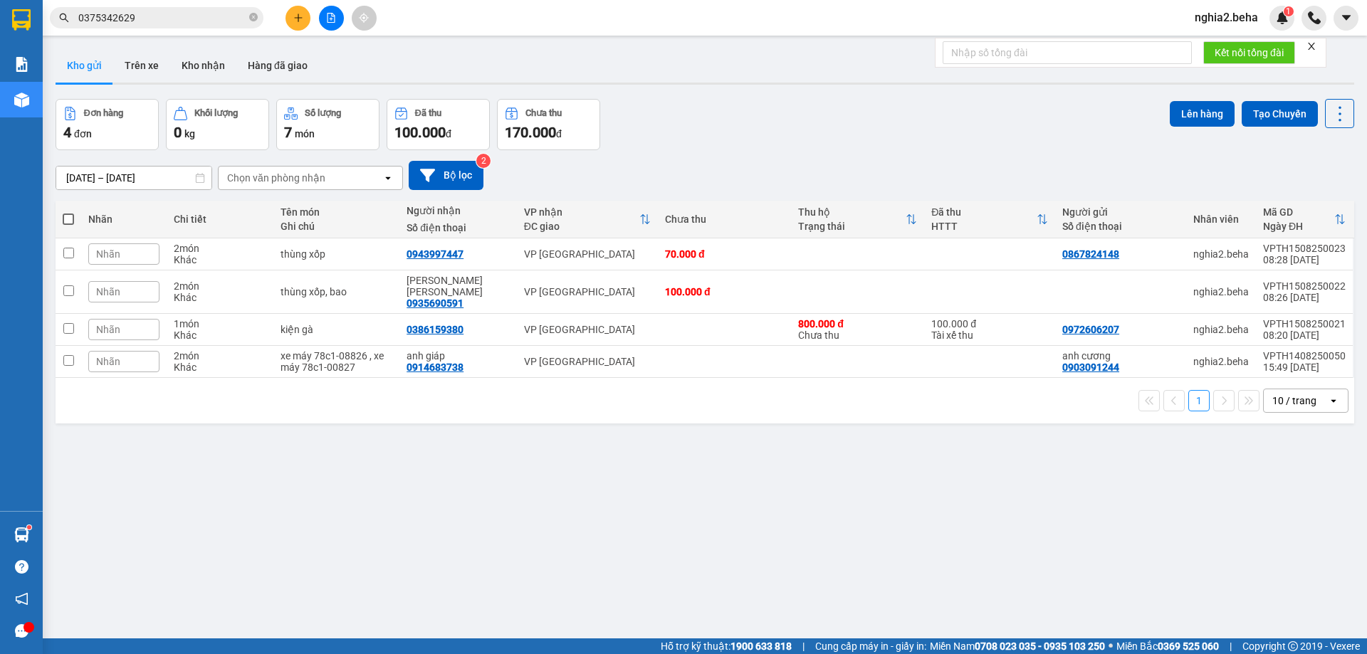
click at [595, 480] on div "ver 1.8.138 Kho gửi Trên xe [PERSON_NAME] Hàng đã [PERSON_NAME] hàng 4 đơn [PER…" at bounding box center [705, 370] width 1310 height 654
click at [218, 73] on button "Kho nhận" at bounding box center [203, 65] width 66 height 34
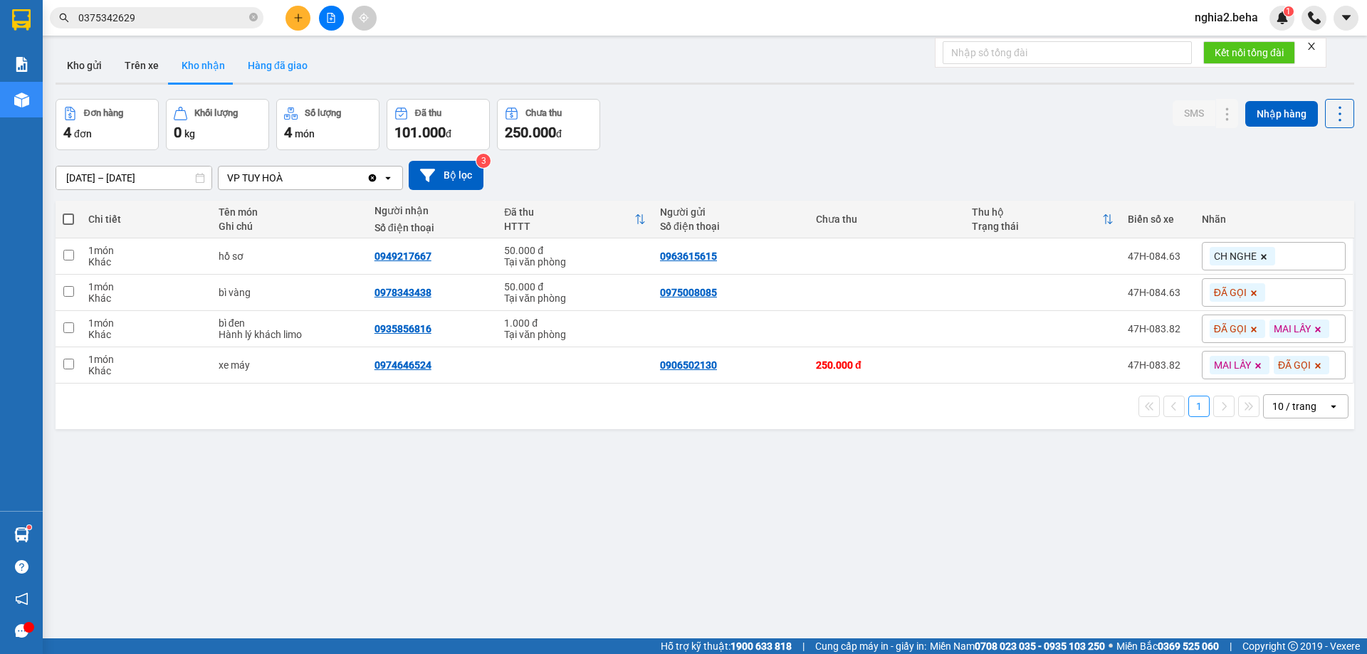
click at [287, 68] on button "Hàng đã giao" at bounding box center [277, 65] width 83 height 34
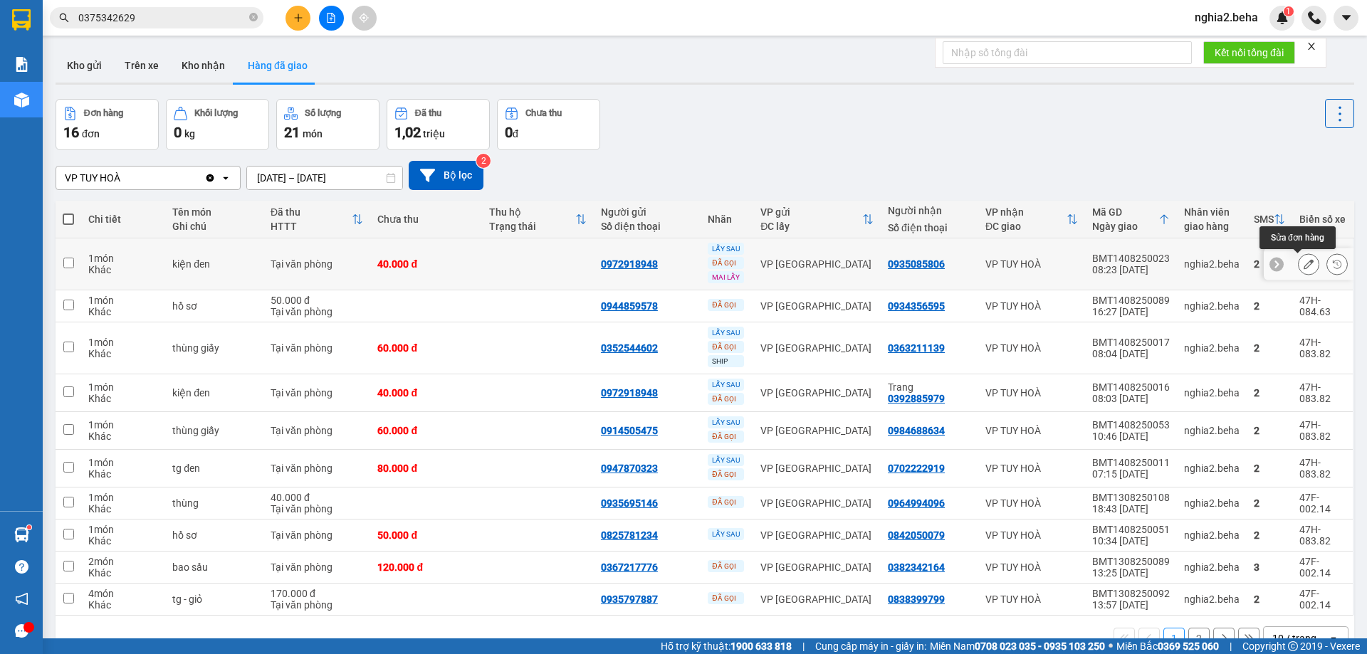
click at [1303, 266] on icon at bounding box center [1308, 264] width 10 height 10
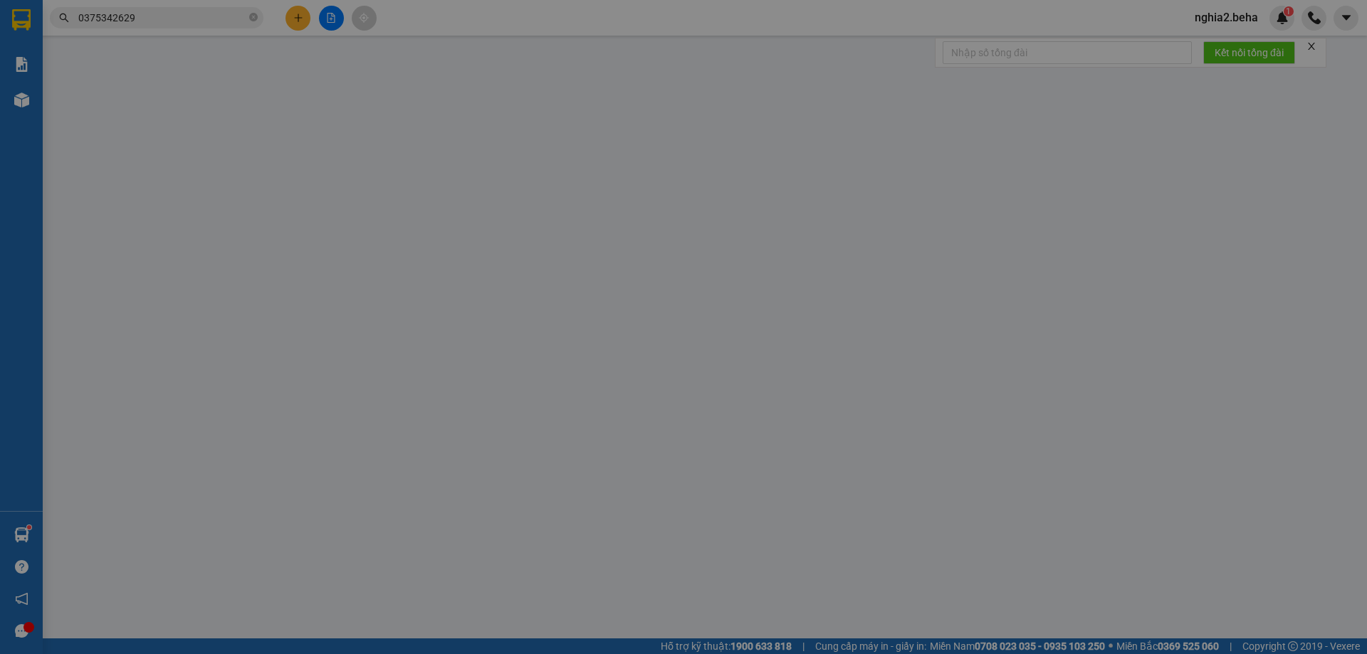
type input "0972918948"
type input "0935085806"
type input "40.000"
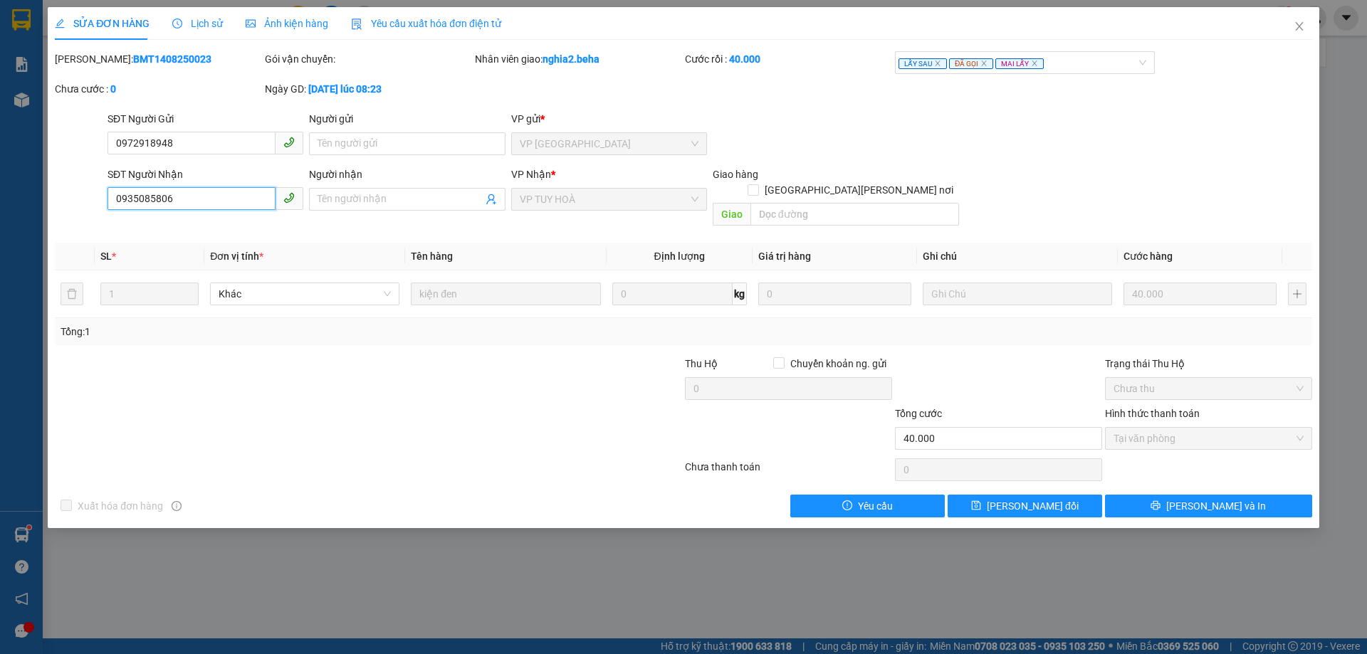
drag, startPoint x: 217, startPoint y: 198, endPoint x: 50, endPoint y: 206, distance: 167.5
click at [50, 206] on div "SỬA ĐƠN HÀNG Lịch sử [PERSON_NAME] hàng Yêu cầu xuất [PERSON_NAME] điện tử Tota…" at bounding box center [683, 267] width 1271 height 521
click at [1295, 25] on icon "close" at bounding box center [1298, 26] width 11 height 11
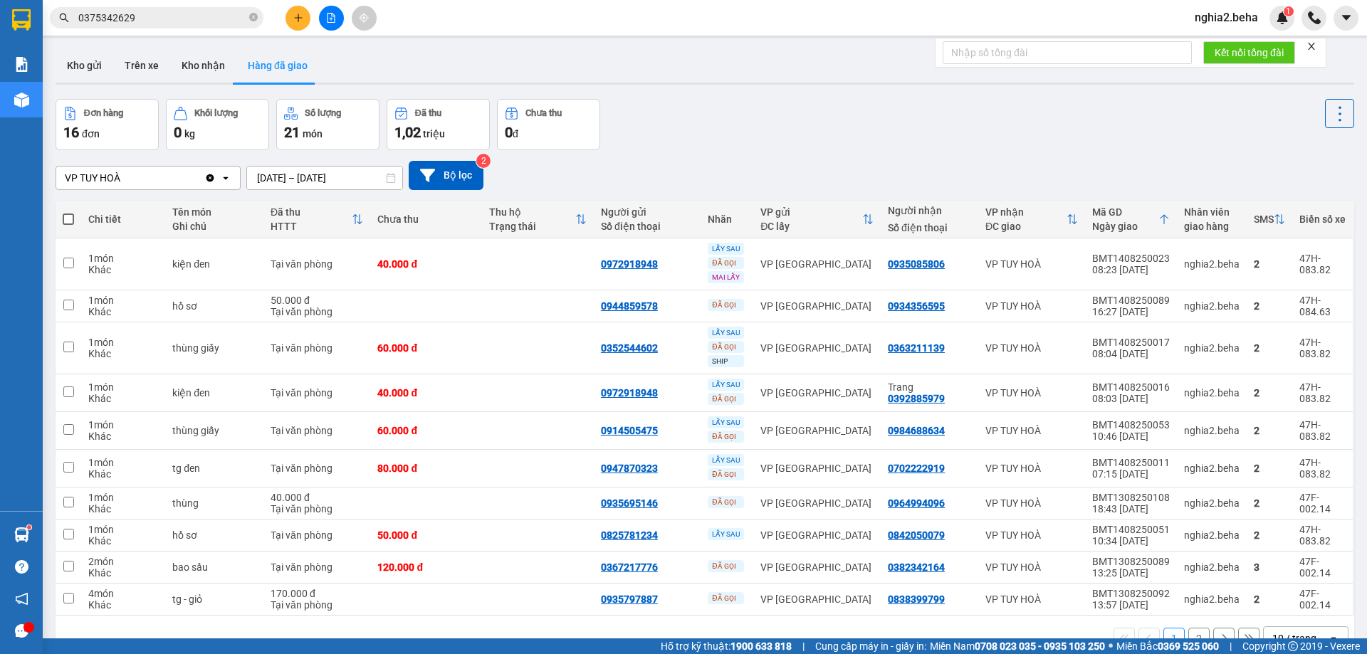
click at [740, 196] on div "VP [PERSON_NAME] Clear value open [DATE] – [DATE] Press the down arrow key to i…" at bounding box center [705, 175] width 1298 height 51
click at [88, 57] on button "Kho gửi" at bounding box center [85, 65] width 58 height 34
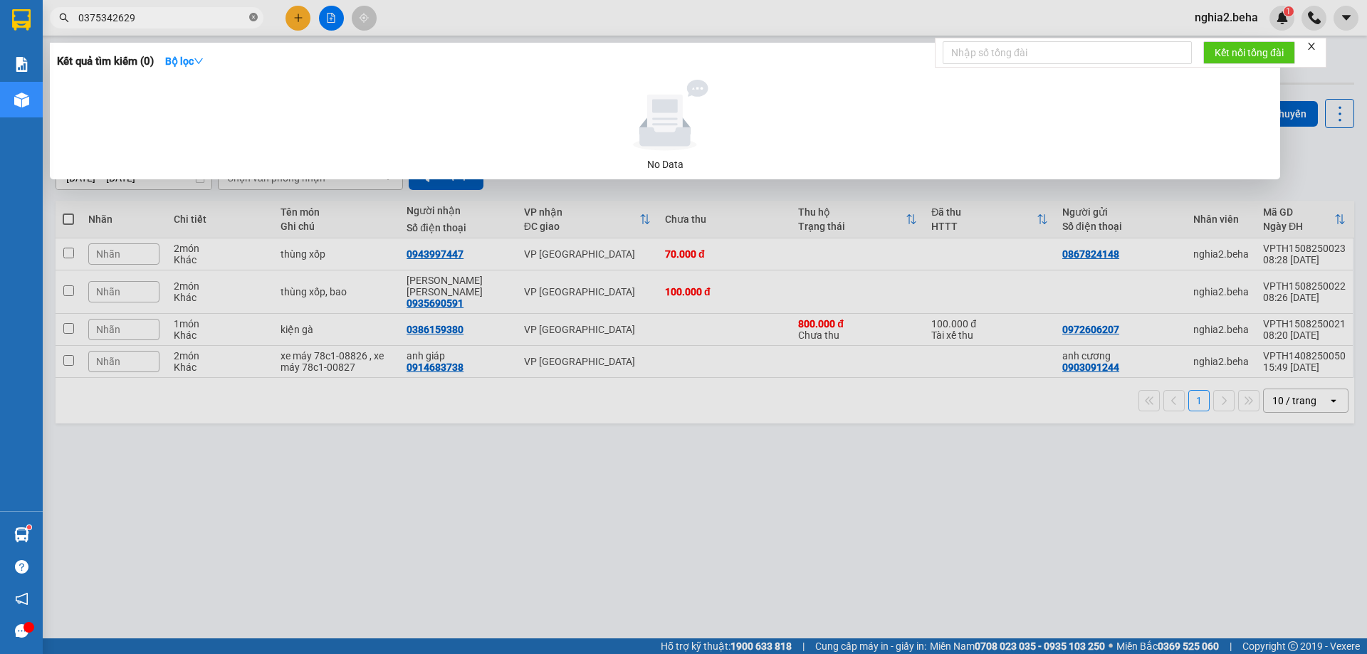
click at [250, 19] on icon "close-circle" at bounding box center [253, 17] width 9 height 9
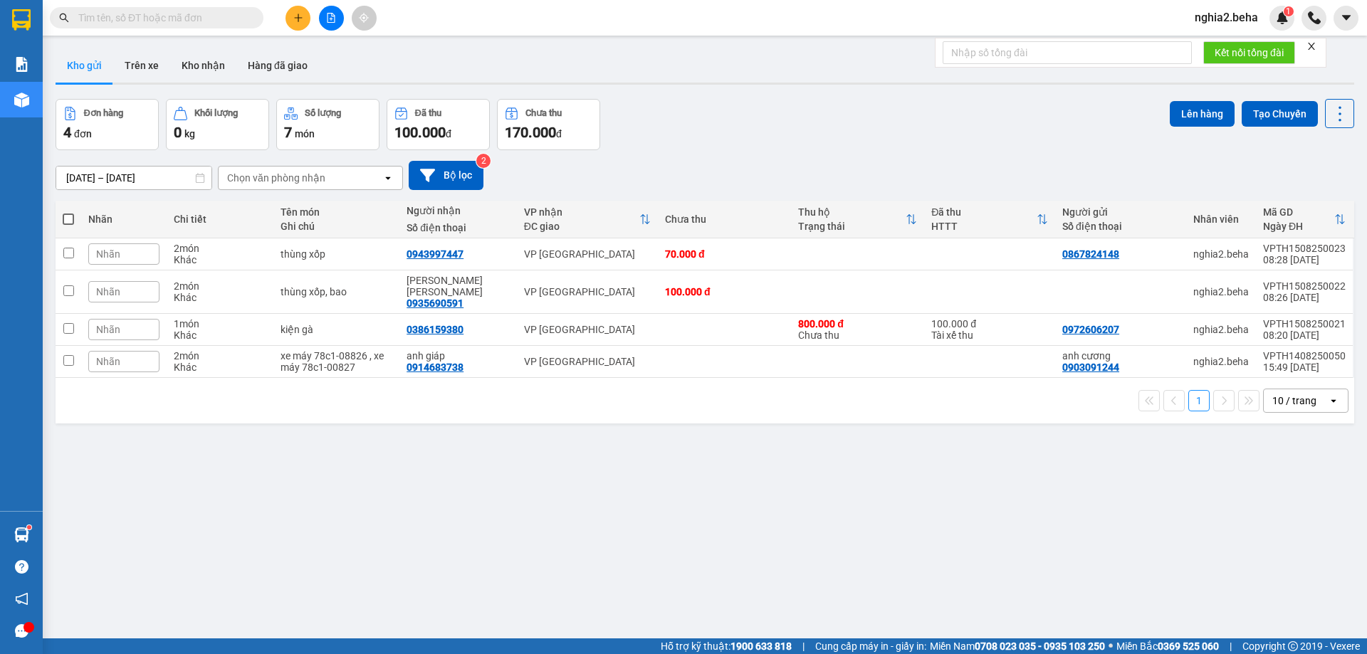
click at [754, 164] on div "[DATE] – [DATE] Press the down arrow key to interact with the calendar and sele…" at bounding box center [705, 175] width 1298 height 29
click at [204, 55] on button "Kho nhận" at bounding box center [203, 65] width 66 height 34
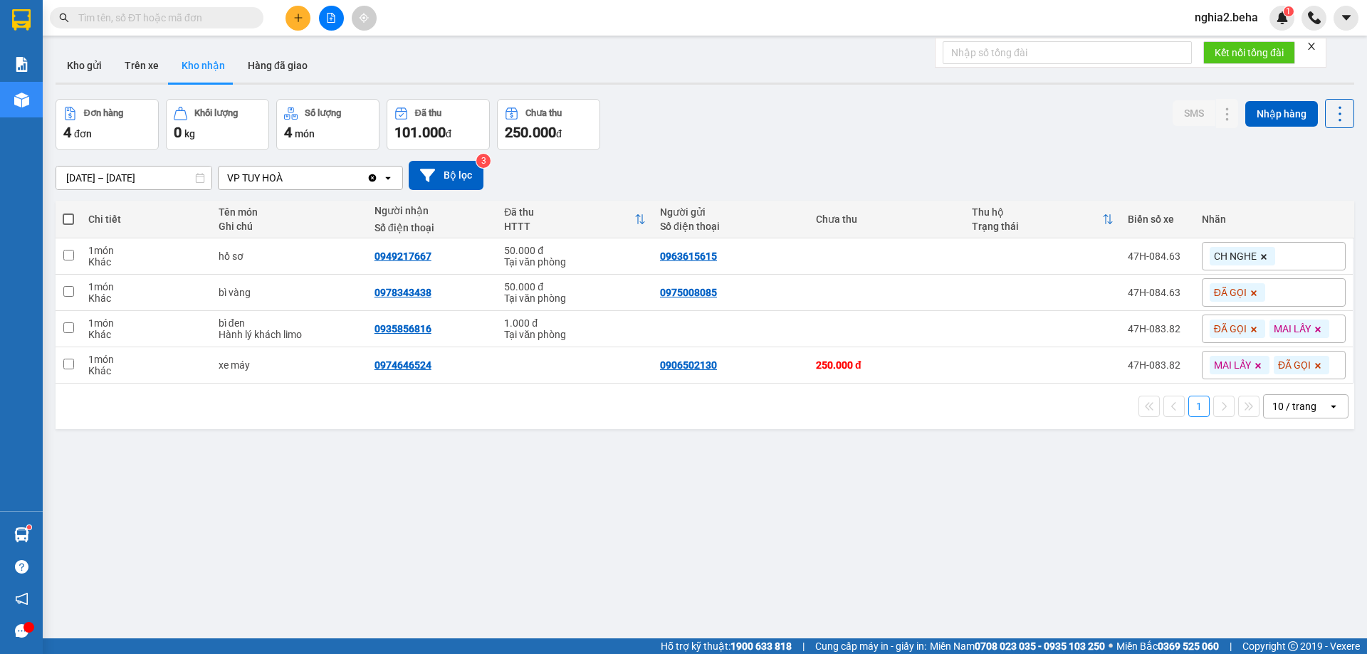
click at [860, 146] on div "Đơn hàng 4 đơn [PERSON_NAME] 0 kg Số [PERSON_NAME] 4 món Đã thu 101.000 [PERSON…" at bounding box center [705, 124] width 1298 height 51
click at [93, 65] on button "Kho gửi" at bounding box center [85, 65] width 58 height 34
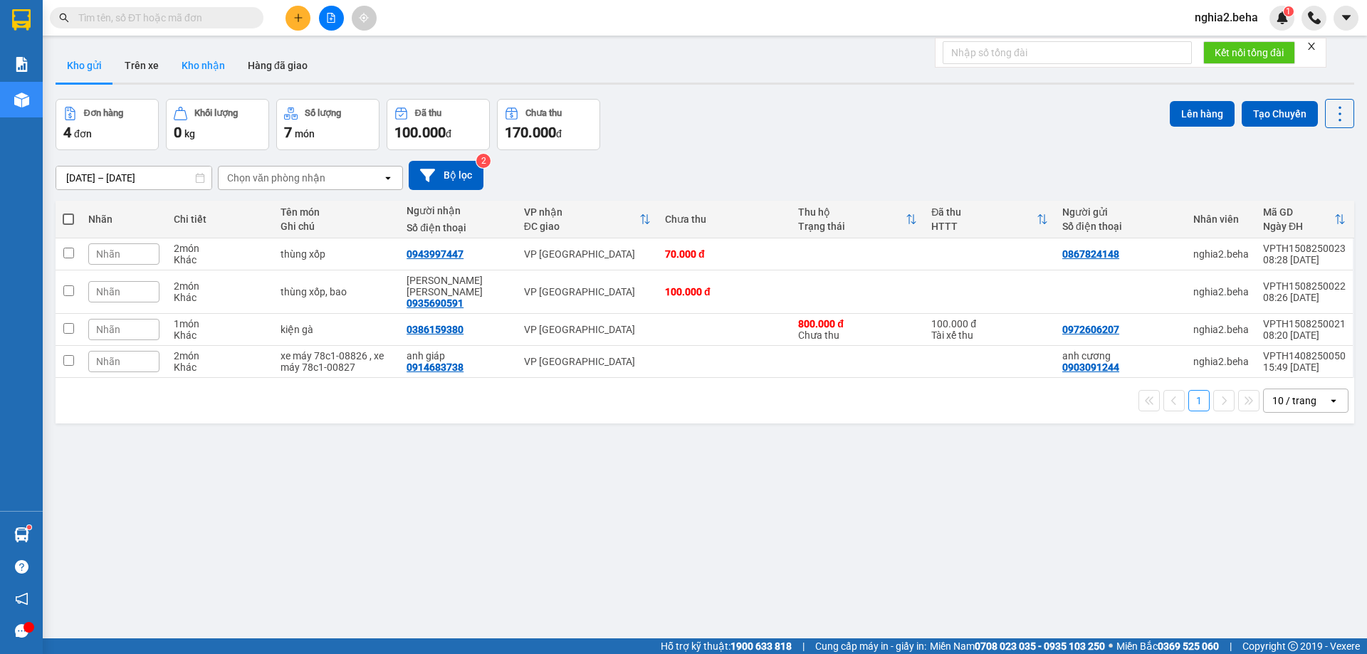
click at [217, 67] on button "Kho nhận" at bounding box center [203, 65] width 66 height 34
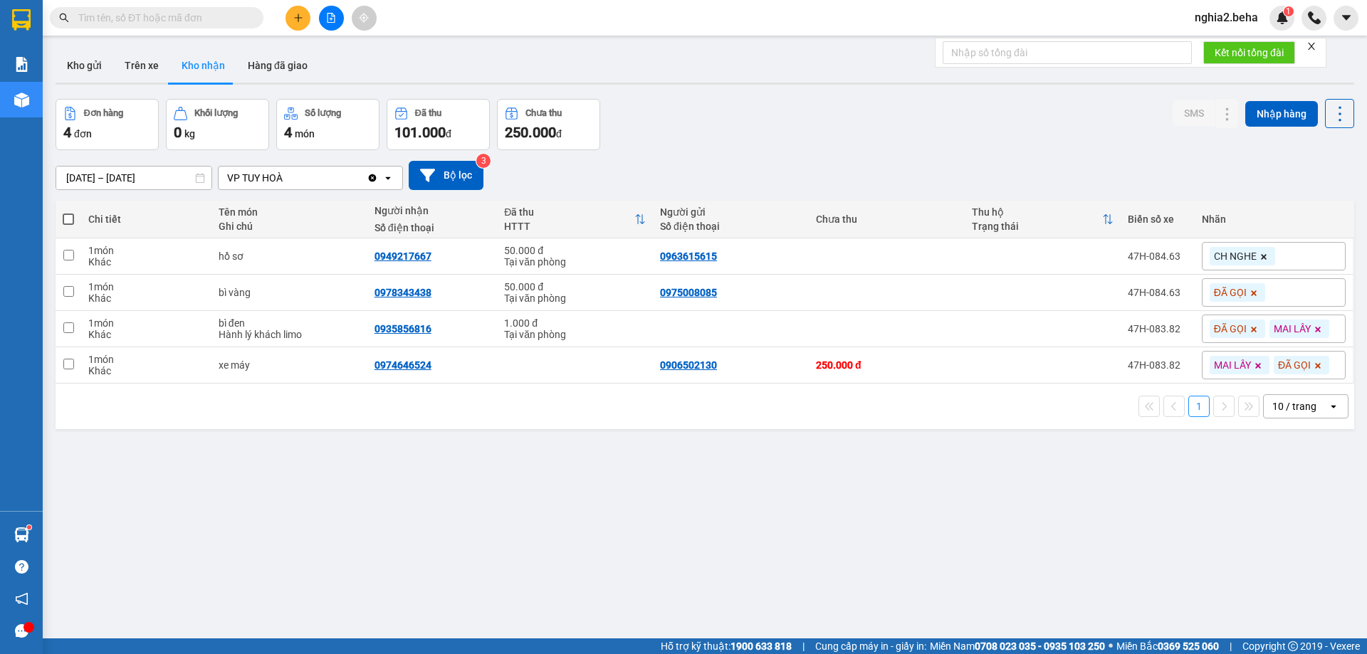
click at [373, 479] on div "ver 1.8.138 Kho gửi Trên xe [PERSON_NAME] Hàng đã [PERSON_NAME] hàng 4 đơn [PER…" at bounding box center [705, 370] width 1310 height 654
click at [308, 58] on button "Hàng đã giao" at bounding box center [277, 65] width 83 height 34
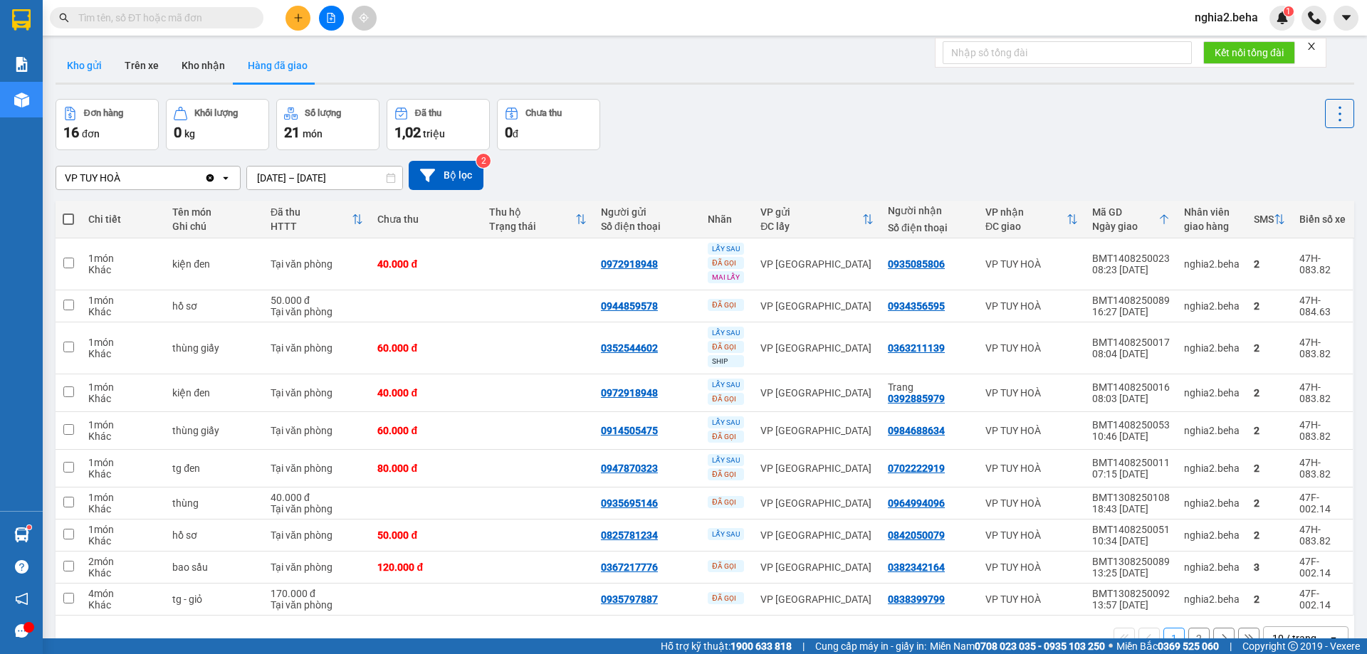
click at [95, 71] on button "Kho gửi" at bounding box center [85, 65] width 58 height 34
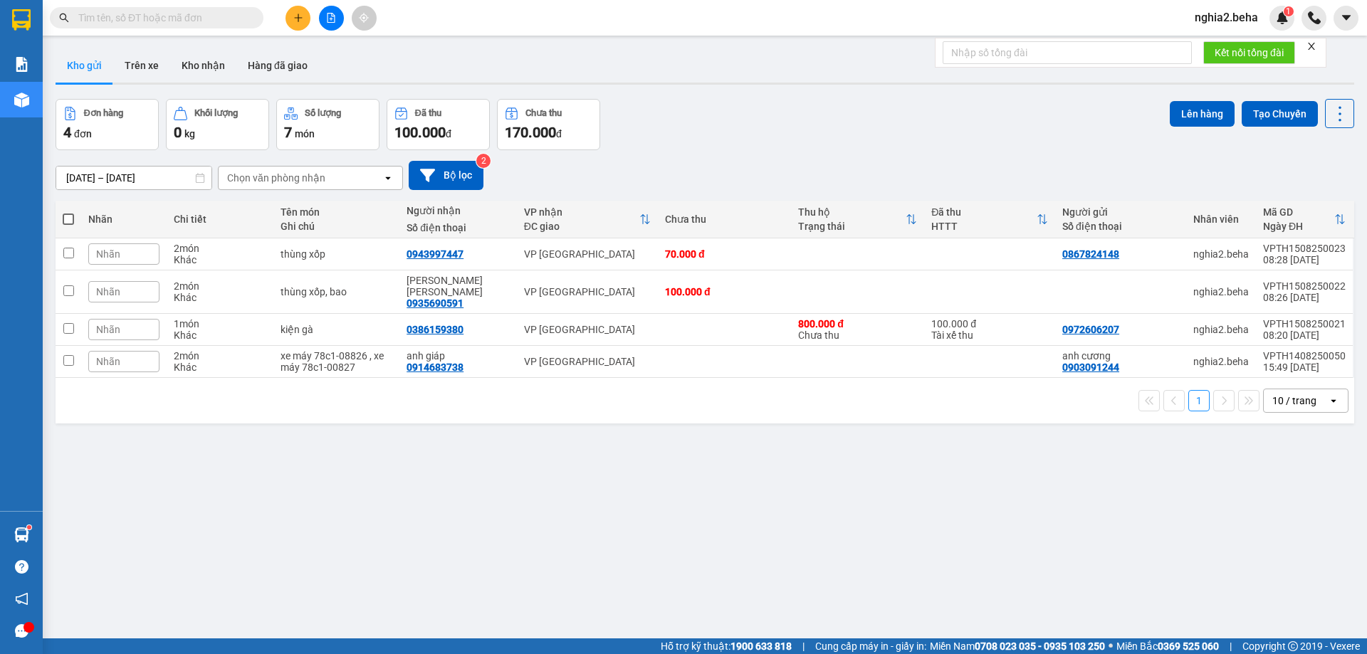
click at [960, 190] on div "[DATE] – [DATE] Press the down arrow key to interact with the calendar and sele…" at bounding box center [705, 175] width 1298 height 51
click at [211, 65] on button "Kho nhận" at bounding box center [203, 65] width 66 height 34
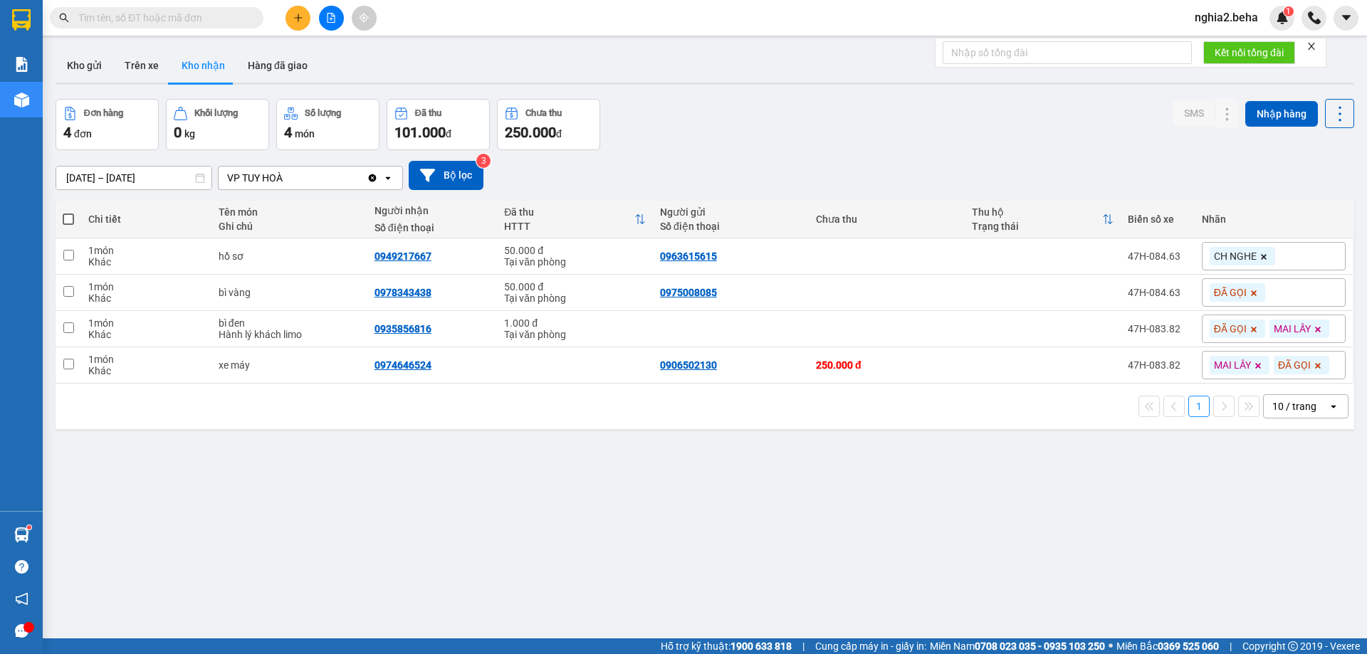
click at [815, 112] on div "Đơn hàng 4 đơn [PERSON_NAME] 0 kg Số [PERSON_NAME] 4 món Đã thu 101.000 [PERSON…" at bounding box center [705, 124] width 1298 height 51
click at [928, 566] on div "ver 1.8.138 Kho gửi Trên xe [PERSON_NAME] Hàng đã [PERSON_NAME] hàng 4 đơn [PER…" at bounding box center [705, 370] width 1310 height 654
click at [721, 532] on div "ver 1.8.138 Kho gửi Trên xe [PERSON_NAME] Hàng đã [PERSON_NAME] hàng 4 đơn [PER…" at bounding box center [705, 370] width 1310 height 654
click at [78, 65] on button "Kho gửi" at bounding box center [85, 65] width 58 height 34
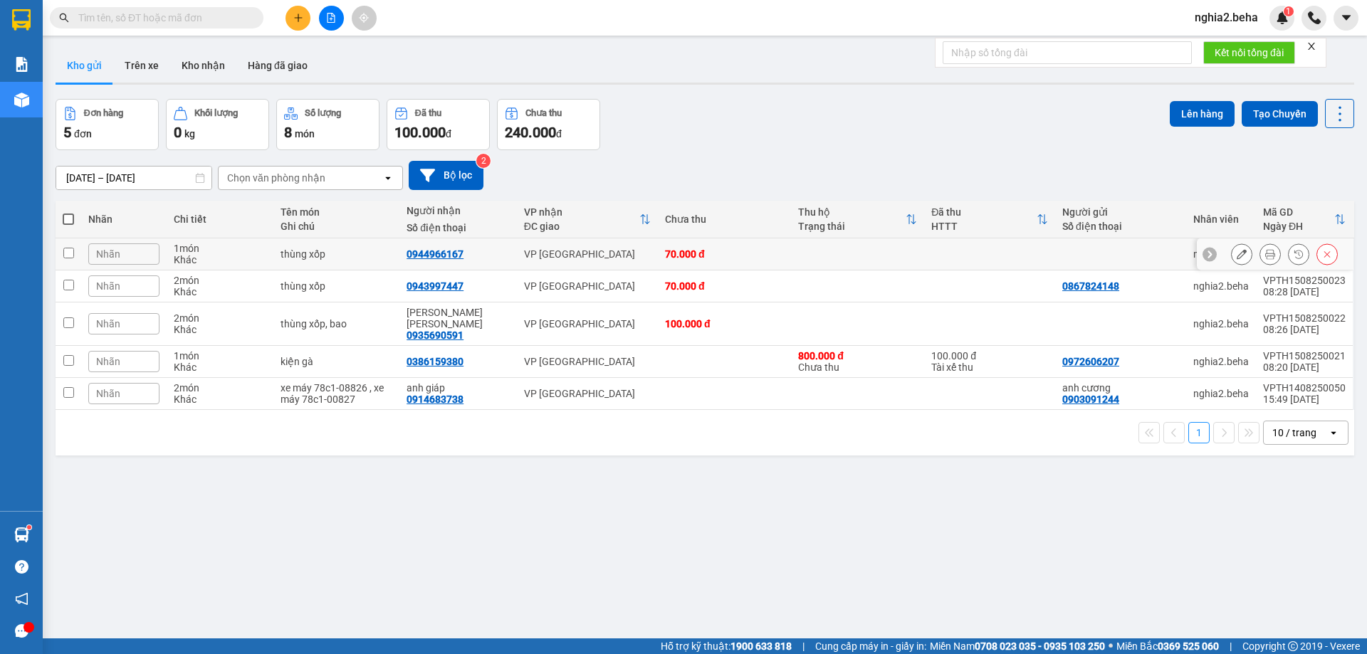
click at [80, 250] on td at bounding box center [69, 254] width 26 height 32
checkbox input "true"
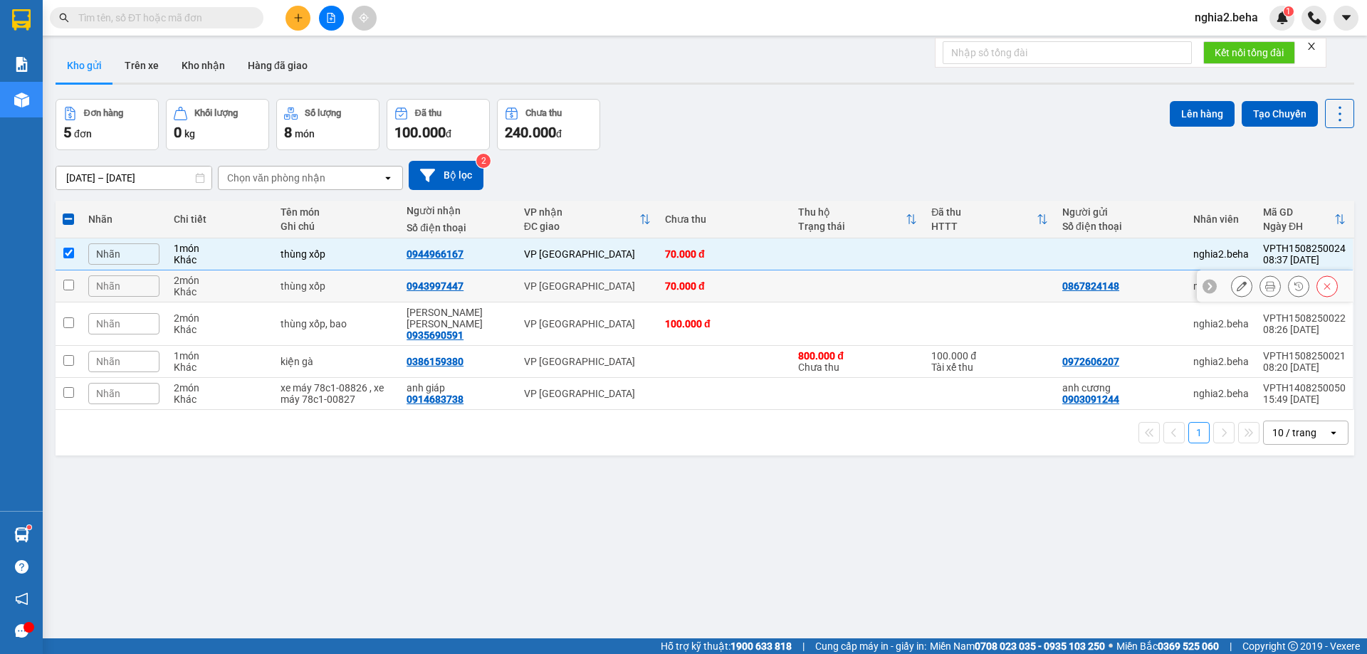
click at [77, 287] on td at bounding box center [69, 287] width 26 height 32
checkbox input "true"
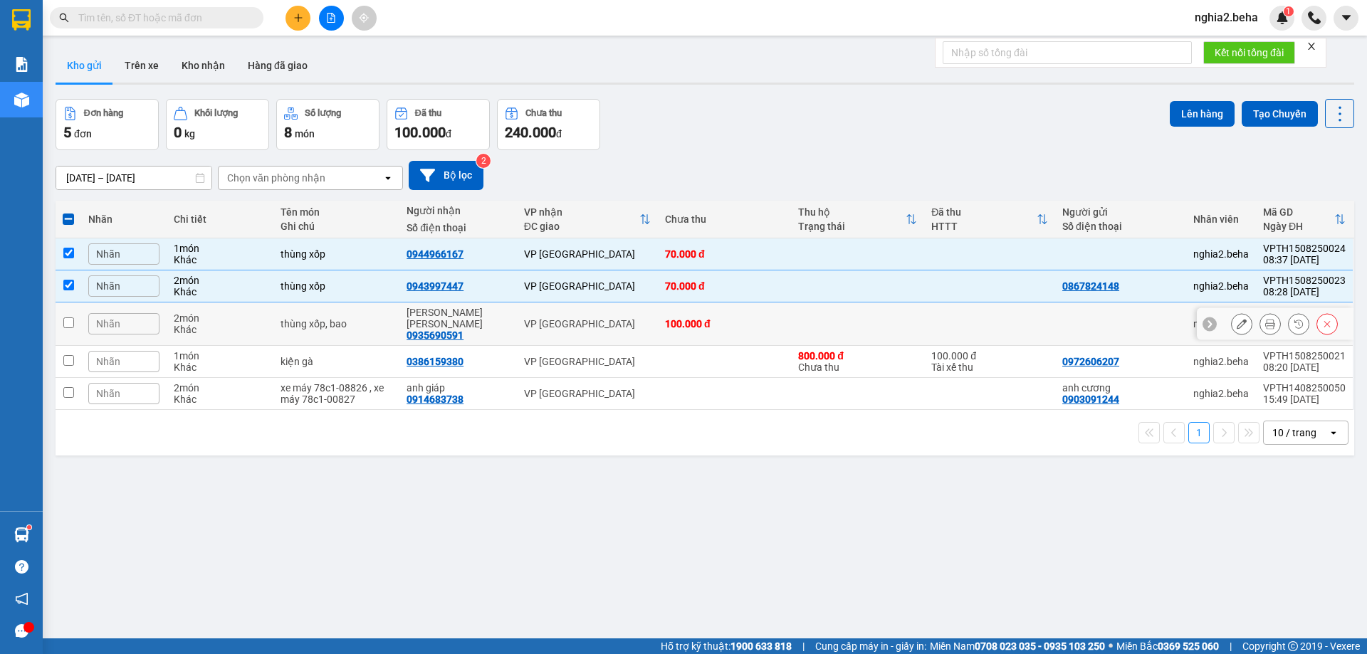
click at [72, 317] on input "checkbox" at bounding box center [68, 322] width 11 height 11
checkbox input "true"
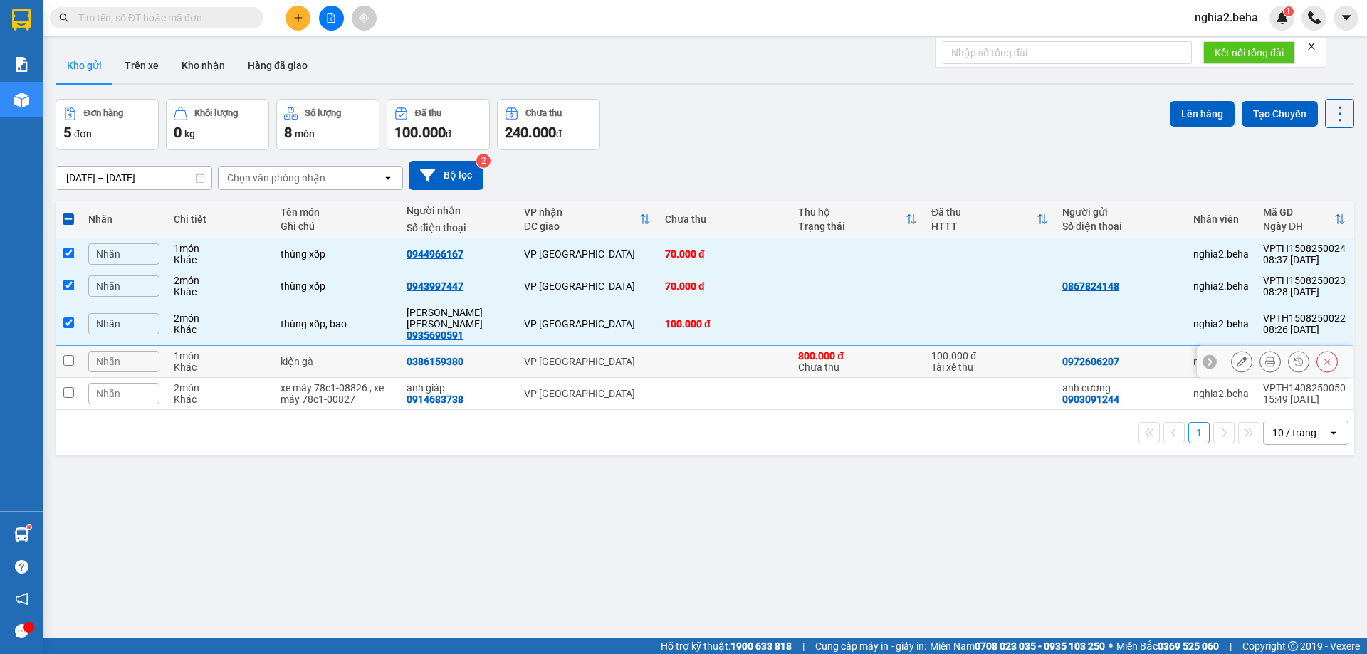
click at [73, 355] on input "checkbox" at bounding box center [68, 360] width 11 height 11
checkbox input "true"
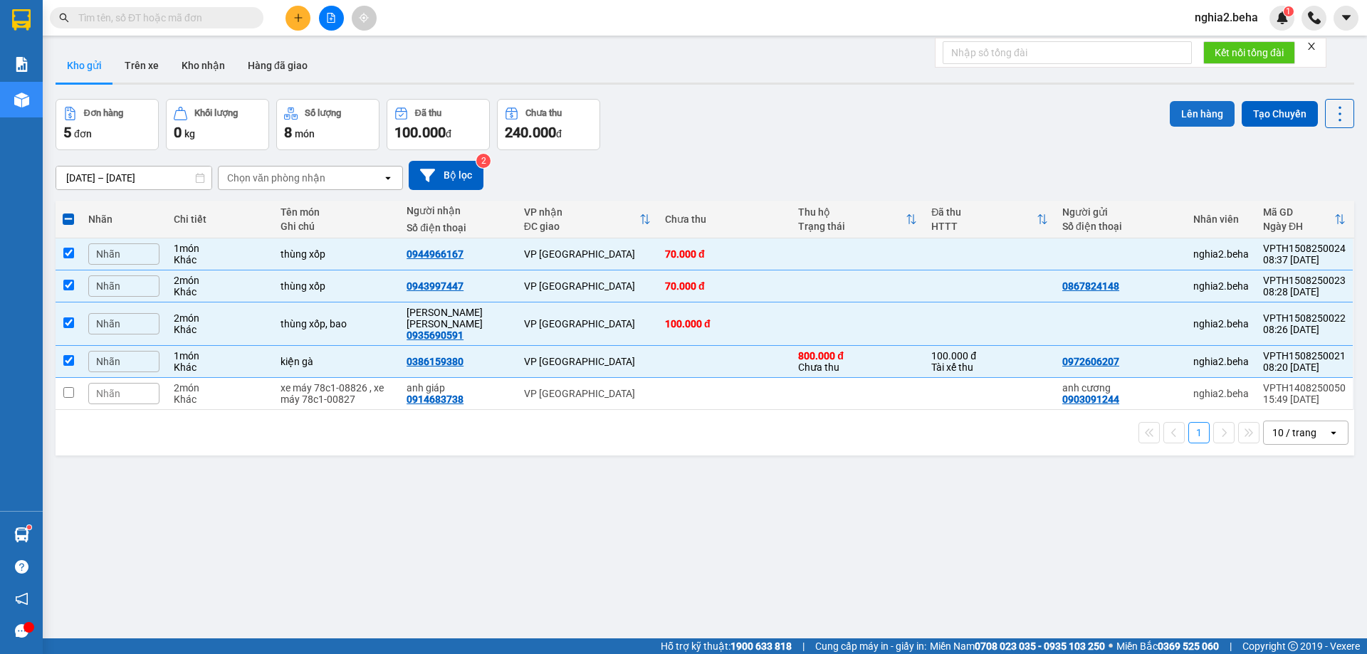
click at [1178, 112] on button "Lên hàng" at bounding box center [1202, 114] width 65 height 26
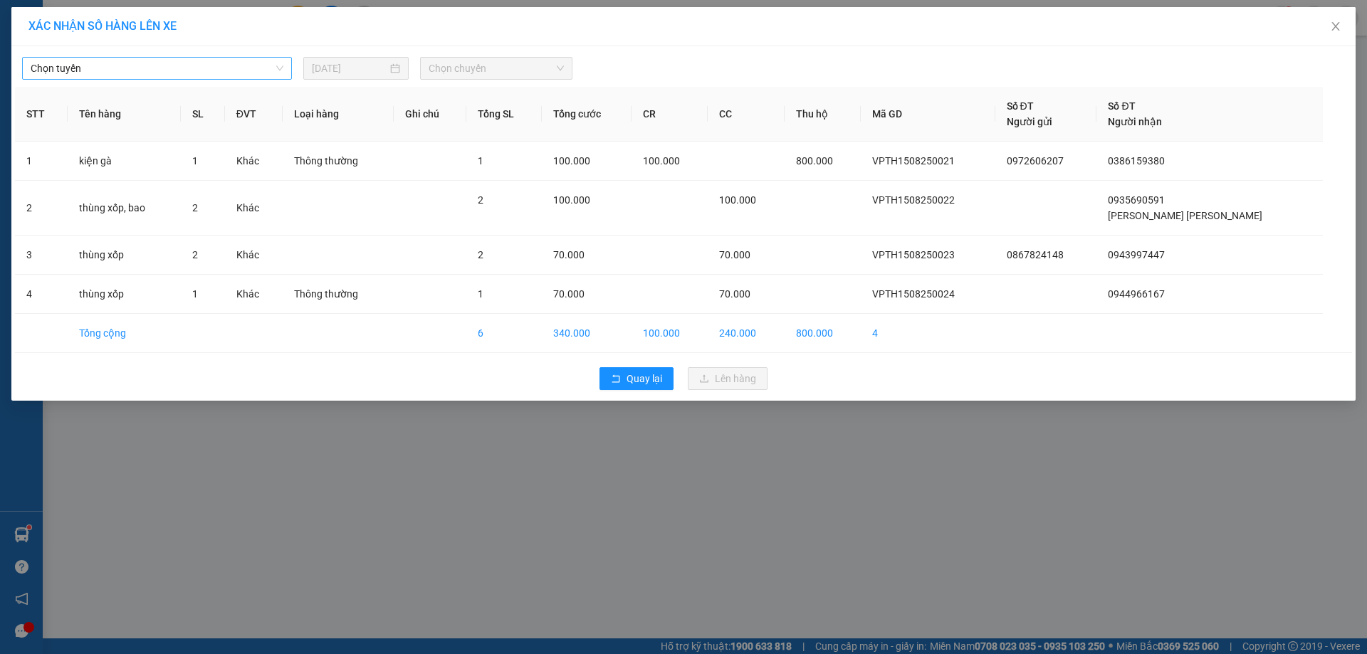
click at [203, 57] on div "Chọn tuyến" at bounding box center [157, 68] width 270 height 23
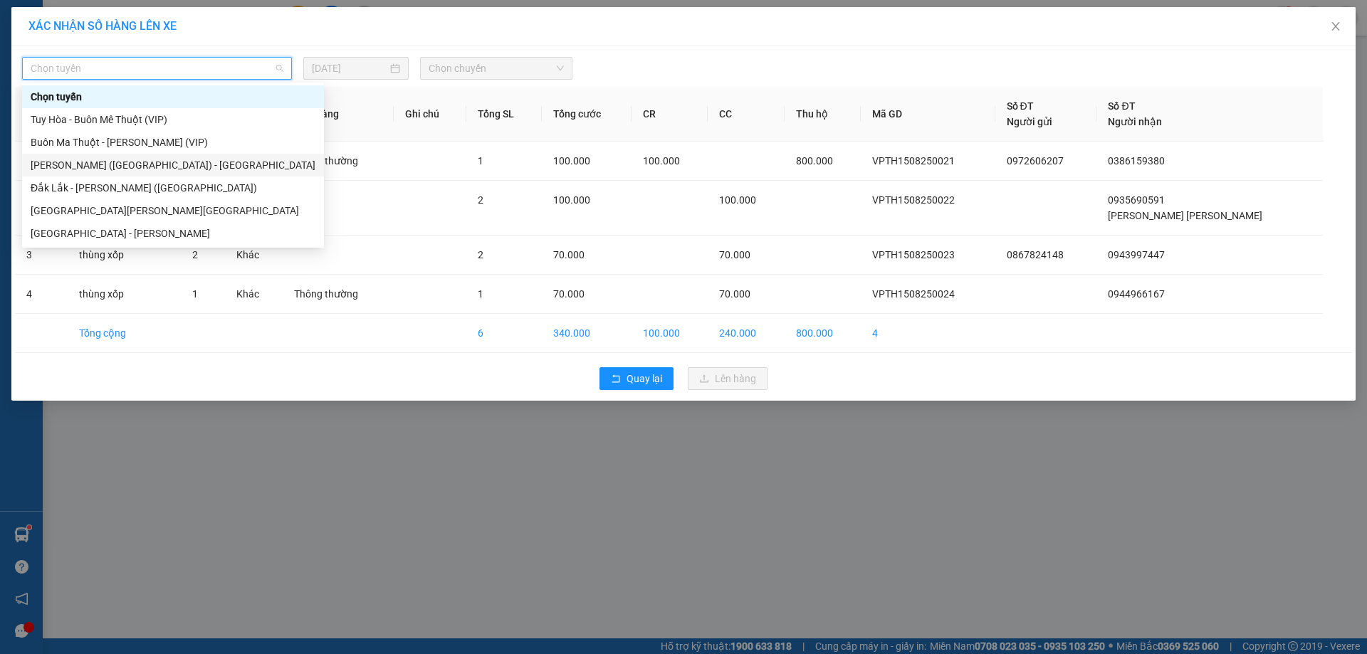
click at [98, 169] on div "[PERSON_NAME] ([GEOGRAPHIC_DATA]) - [GEOGRAPHIC_DATA]" at bounding box center [173, 165] width 285 height 16
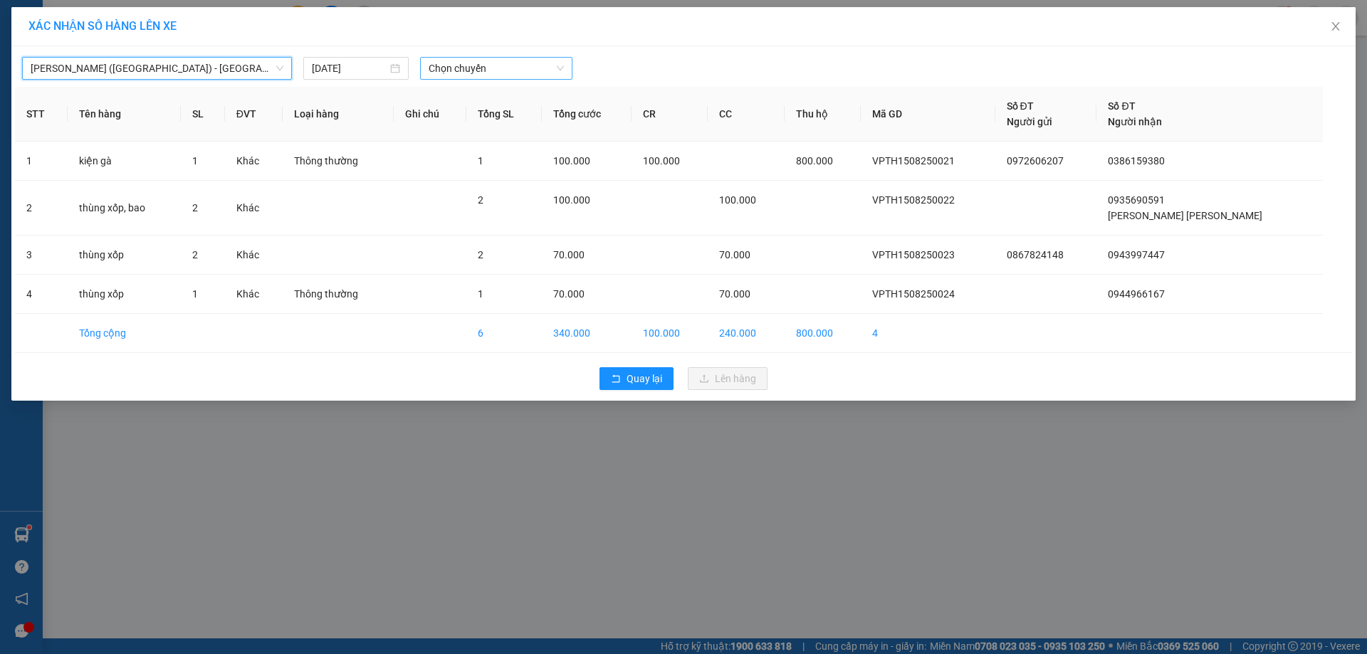
click at [503, 61] on span "Chọn chuyến" at bounding box center [496, 68] width 135 height 21
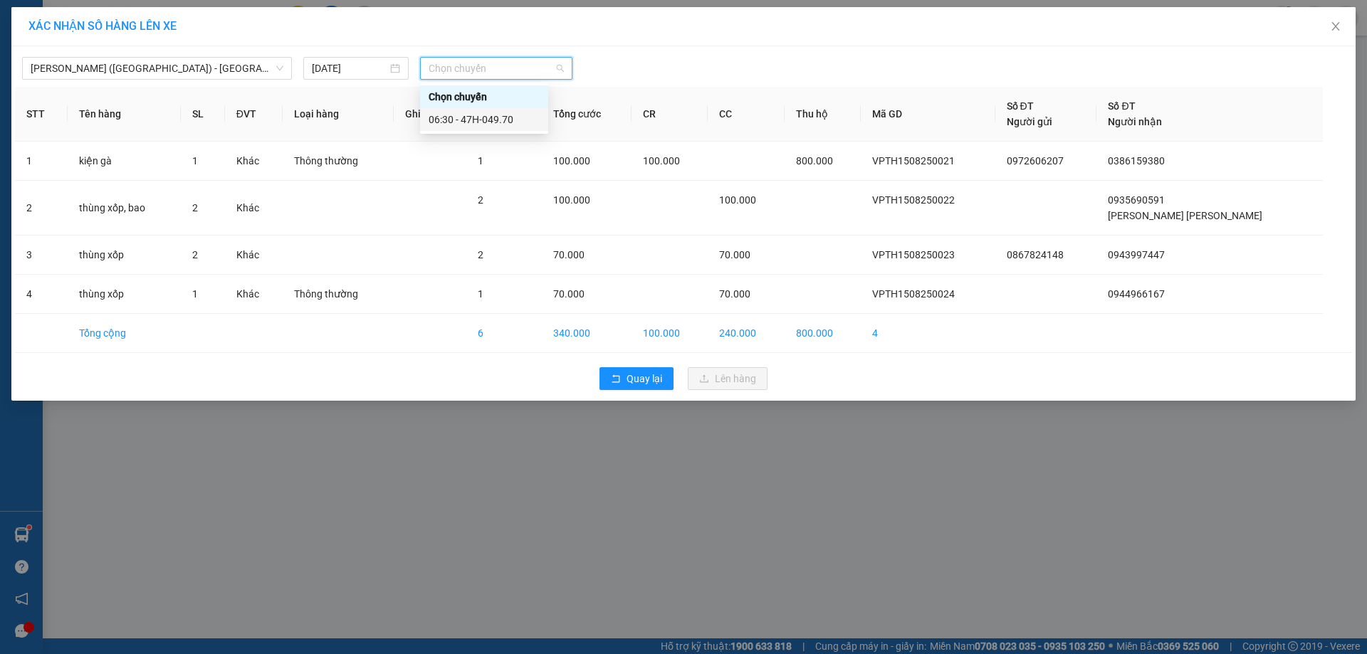
click at [500, 122] on div "06:30 - 47H-049.70" at bounding box center [484, 120] width 111 height 16
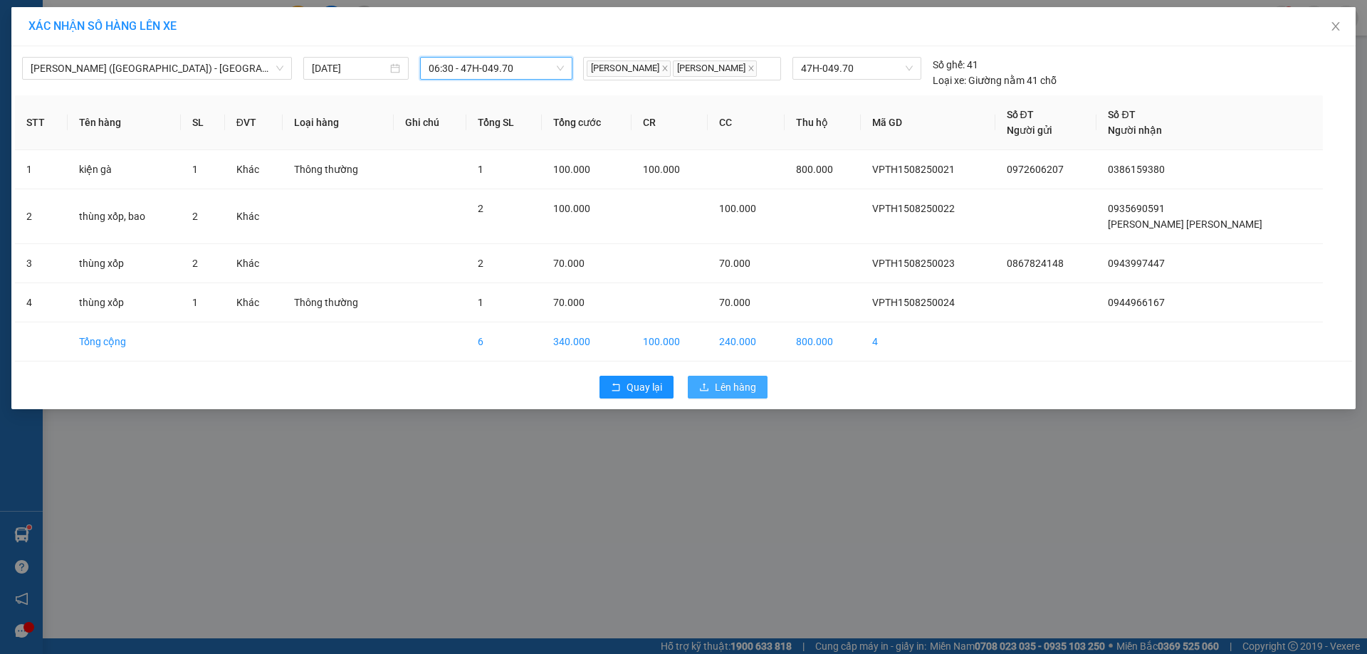
click at [756, 380] on button "Lên hàng" at bounding box center [728, 387] width 80 height 23
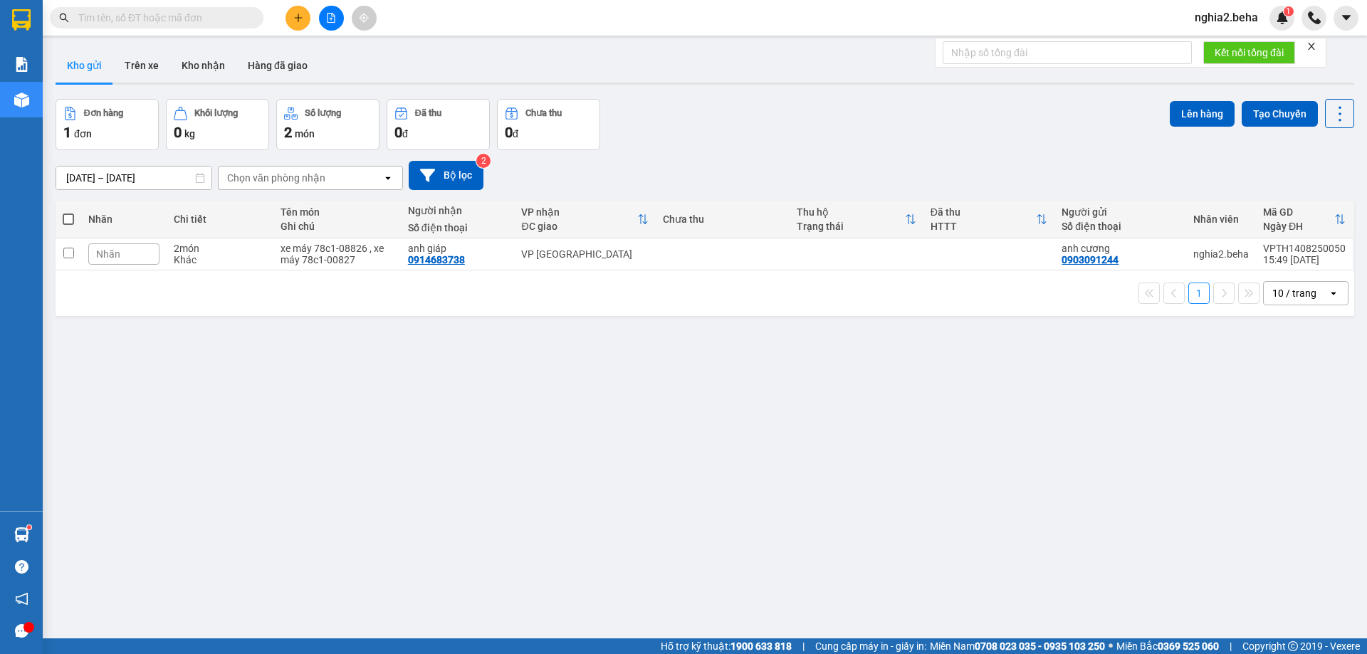
click at [582, 389] on div "ver 1.8.138 Kho gửi Trên xe [PERSON_NAME] Hàng đã [PERSON_NAME] hàng 1 đơn [PER…" at bounding box center [705, 370] width 1310 height 654
click at [823, 123] on div "Đơn hàng 1 đơn Khối lượng 0 kg Số lượng 2 món Đã thu 0 đ Chưa thu 0 đ Lên hàng …" at bounding box center [705, 124] width 1298 height 51
click at [903, 135] on div "Đơn hàng 1 đơn Khối lượng 0 kg Số lượng 2 món Đã thu 0 đ Chưa thu 0 đ Lên hàng …" at bounding box center [705, 124] width 1298 height 51
click at [211, 71] on button "Kho nhận" at bounding box center [203, 65] width 66 height 34
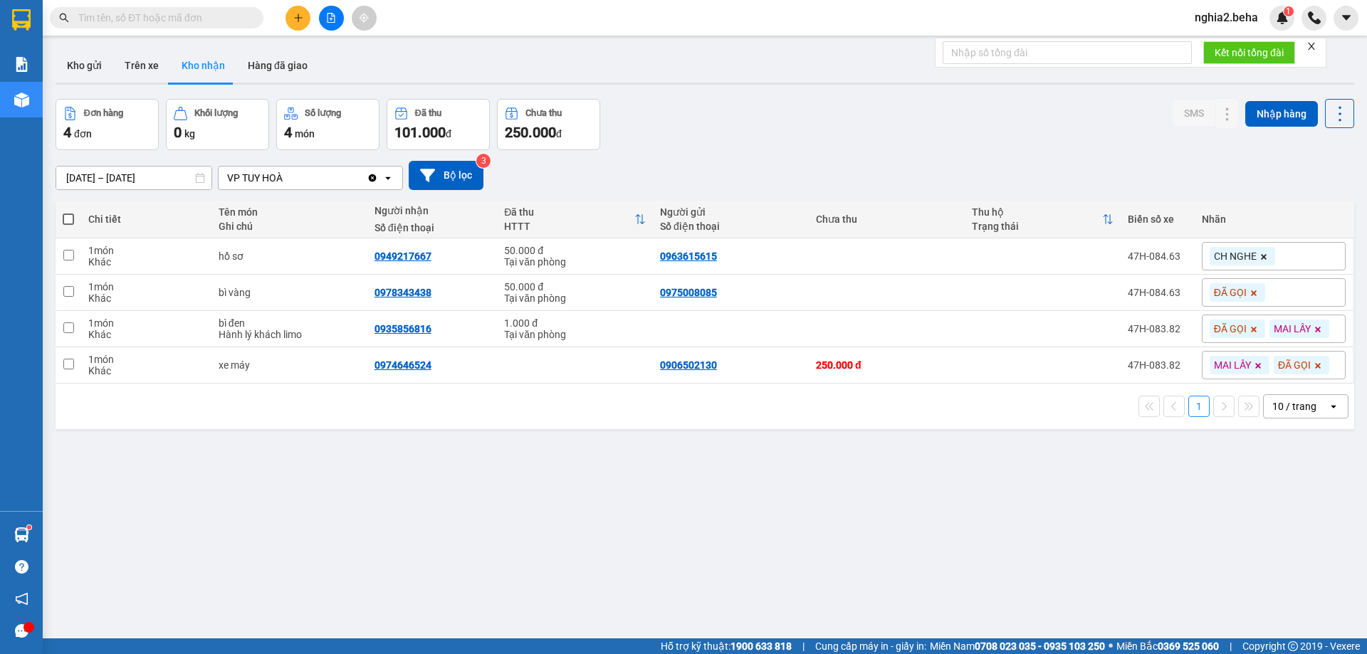
click at [723, 446] on div "ver 1.8.138 Kho gửi Trên xe [PERSON_NAME] Hàng đã [PERSON_NAME] hàng 4 đơn [PER…" at bounding box center [705, 370] width 1310 height 654
click at [719, 459] on div "ver 1.8.138 Kho gửi Trên xe [PERSON_NAME] Hàng đã [PERSON_NAME] hàng 4 đơn [PER…" at bounding box center [705, 370] width 1310 height 654
click at [825, 111] on div "Đơn hàng 4 đơn [PERSON_NAME] 0 kg Số [PERSON_NAME] 4 món Đã thu 101.000 [PERSON…" at bounding box center [705, 124] width 1298 height 51
click at [164, 24] on input "text" at bounding box center [162, 18] width 168 height 16
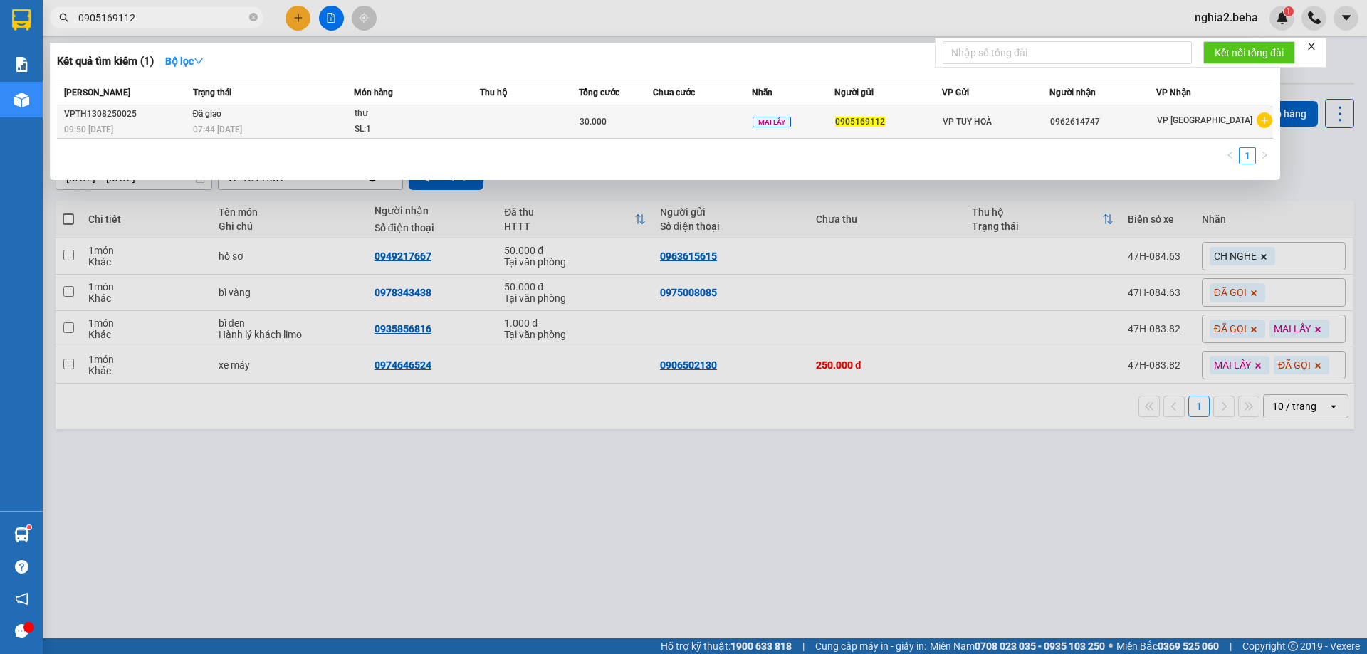
type input "0905169112"
click at [570, 123] on td at bounding box center [529, 121] width 99 height 33
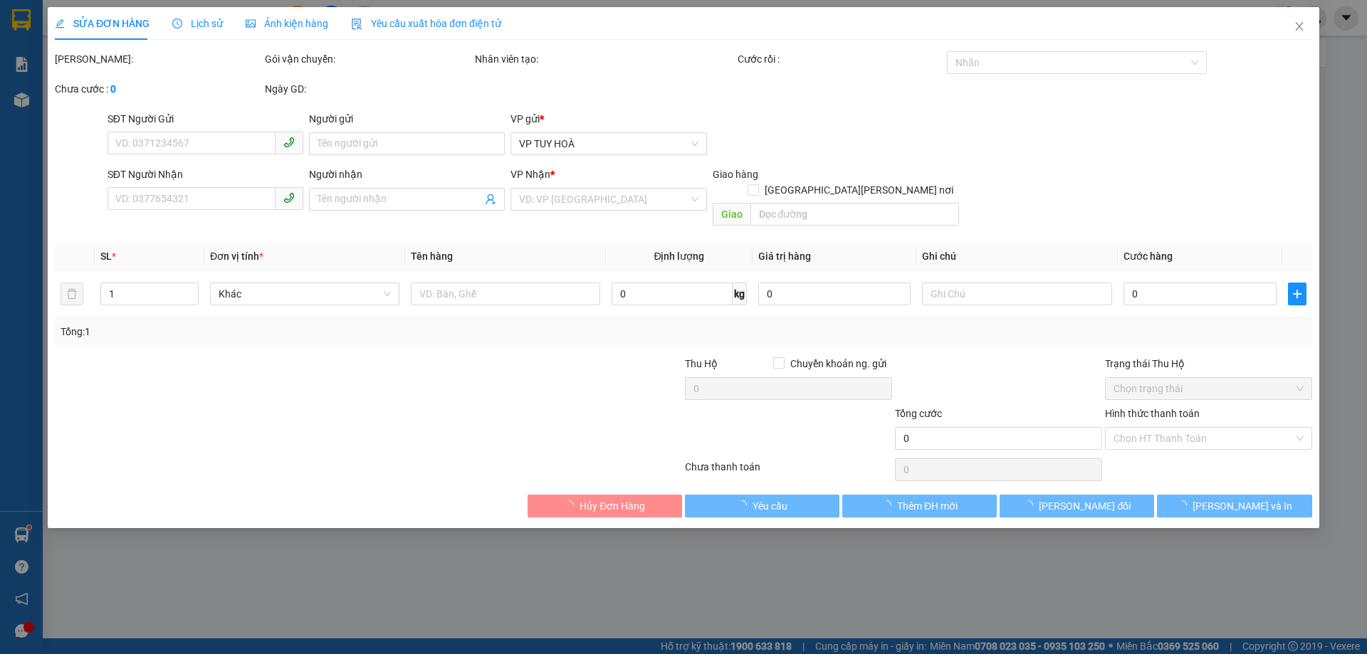
type input "0905169112"
type input "0962614747"
type input "30.000"
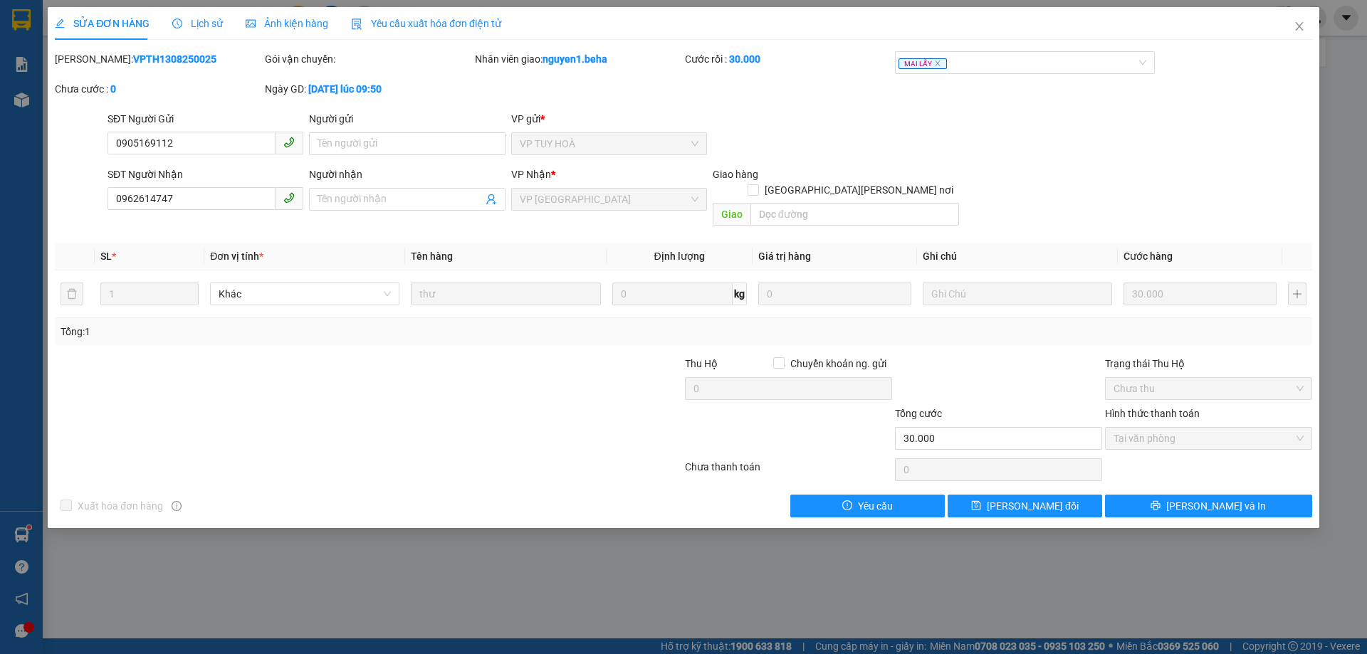
click at [204, 27] on span "Lịch sử" at bounding box center [197, 23] width 51 height 11
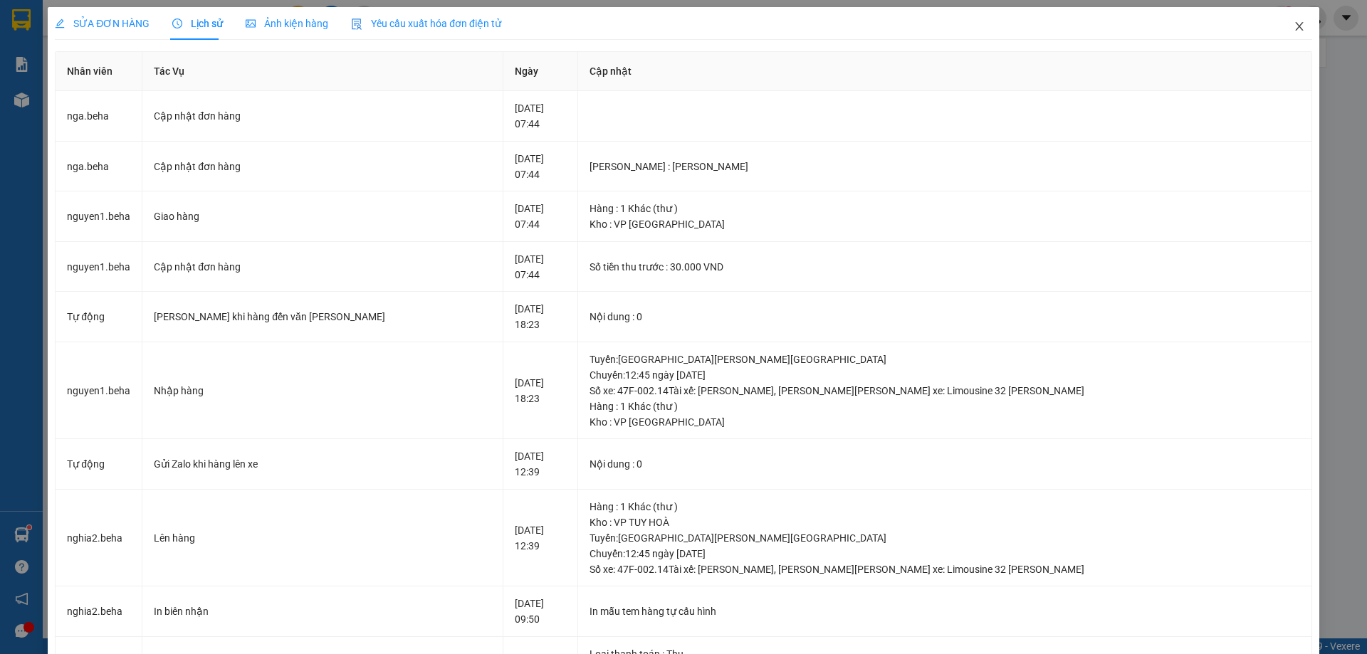
click at [1292, 36] on span "Close" at bounding box center [1299, 27] width 40 height 40
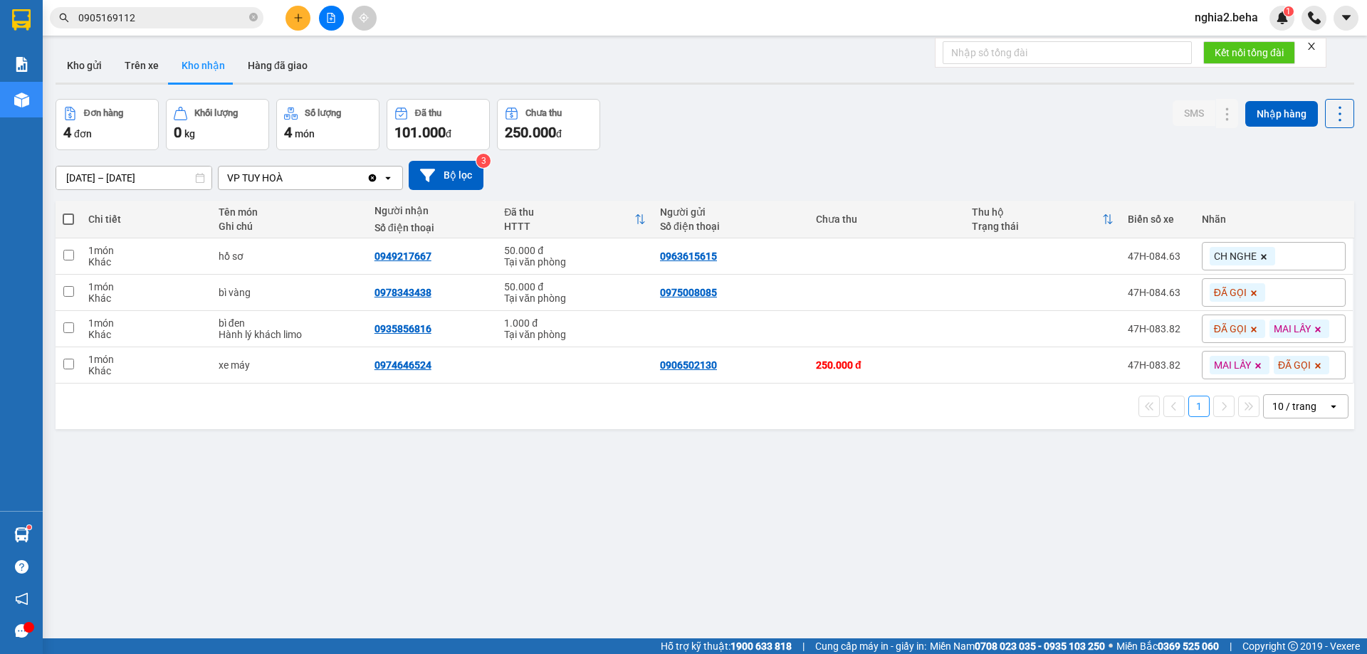
click at [708, 493] on div "ver 1.8.138 Kho gửi Trên xe [PERSON_NAME] Hàng đã [PERSON_NAME] hàng 4 đơn [PER…" at bounding box center [705, 370] width 1310 height 654
click at [1194, 368] on icon at bounding box center [1199, 365] width 10 height 10
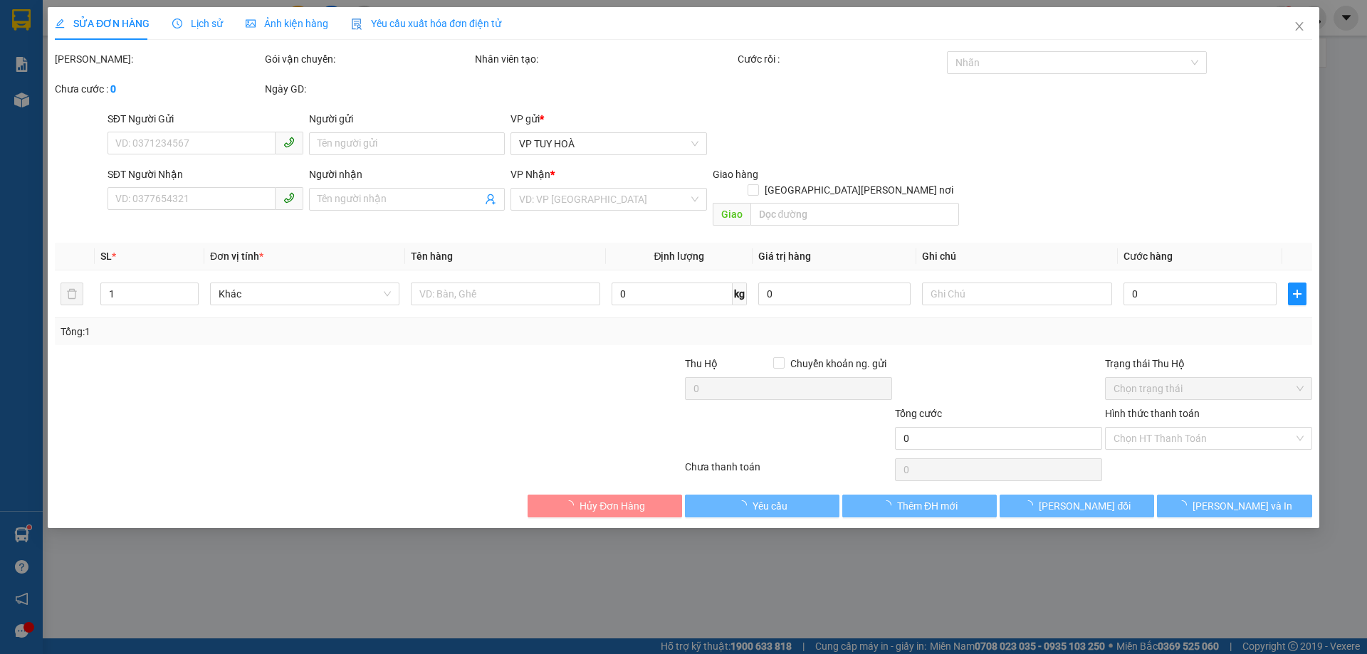
type input "0906502130"
type input "0974646524"
type input "250.000"
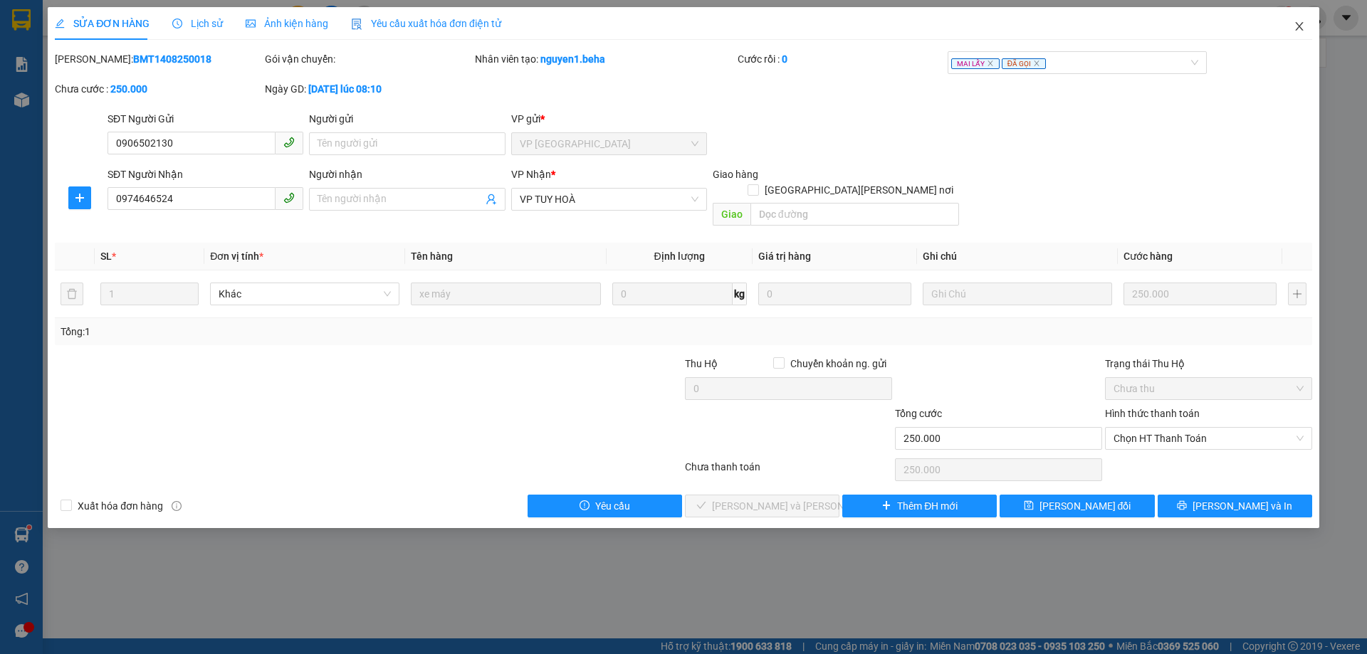
click at [1301, 31] on icon "close" at bounding box center [1298, 26] width 11 height 11
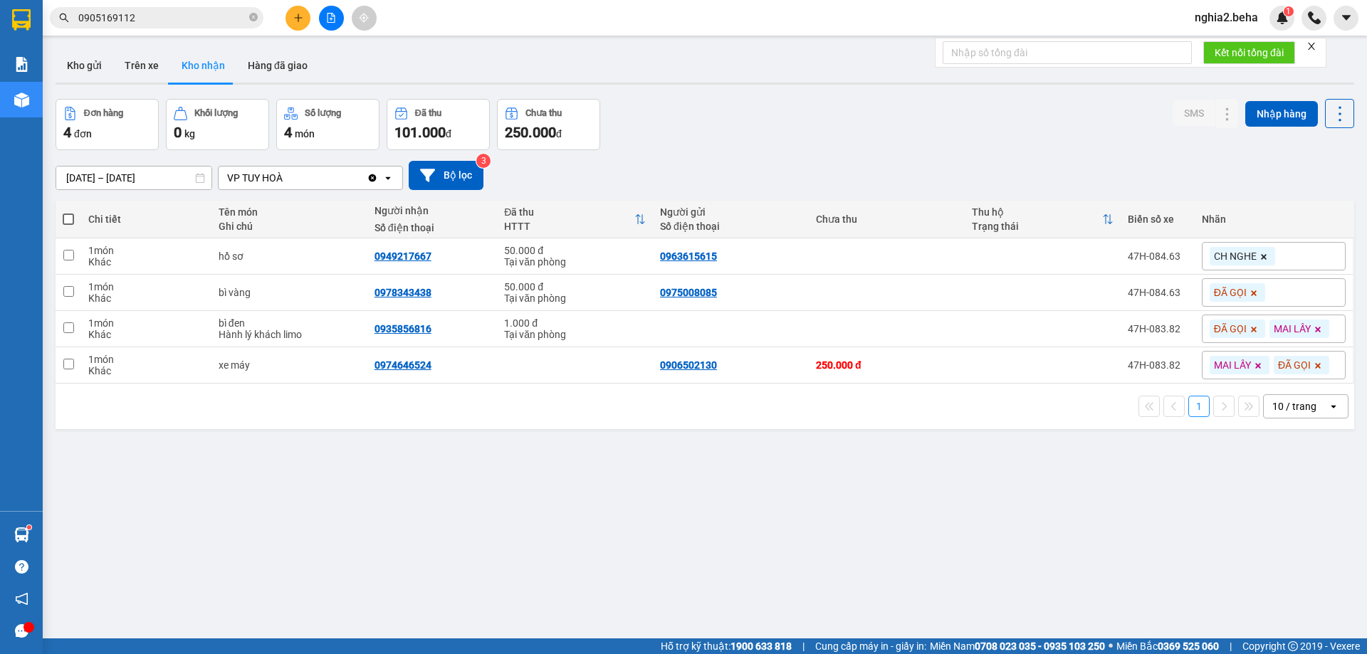
click at [929, 169] on div "[DATE] – [DATE] Press the down arrow key to interact with the calendar and sele…" at bounding box center [705, 175] width 1298 height 29
click at [101, 65] on button "Kho gửi" at bounding box center [85, 65] width 58 height 34
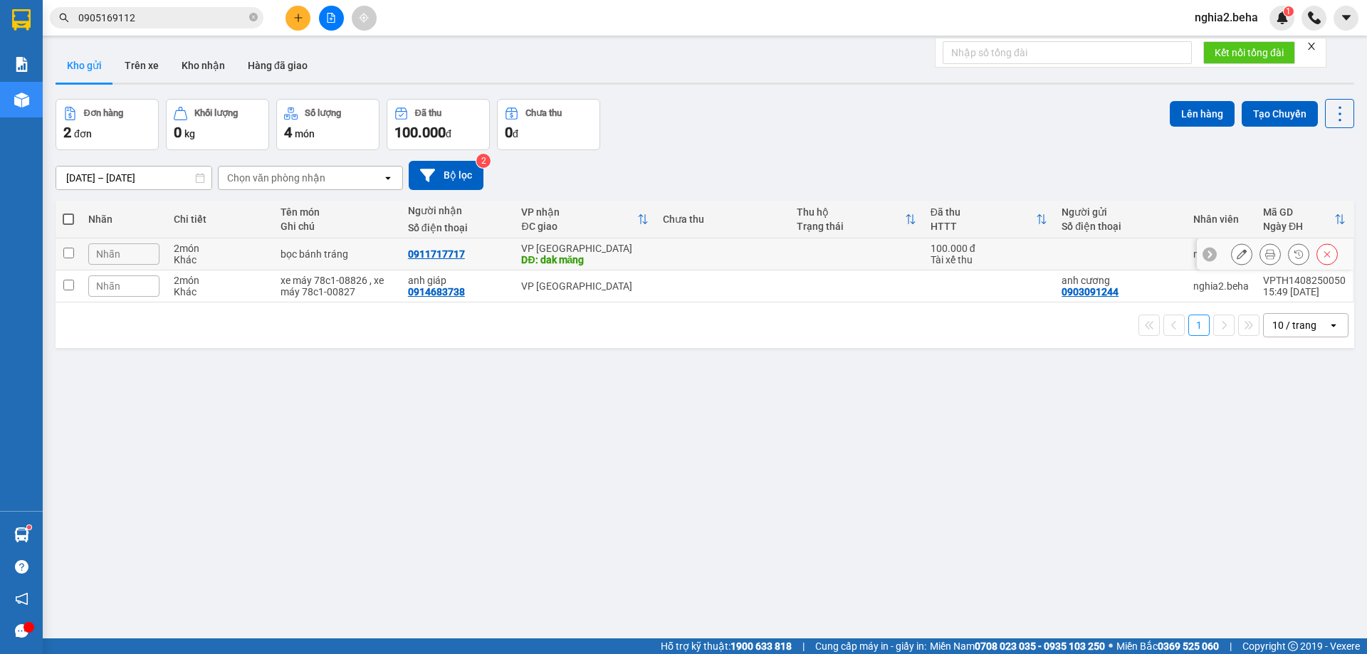
click at [65, 252] on input "checkbox" at bounding box center [68, 253] width 11 height 11
checkbox input "true"
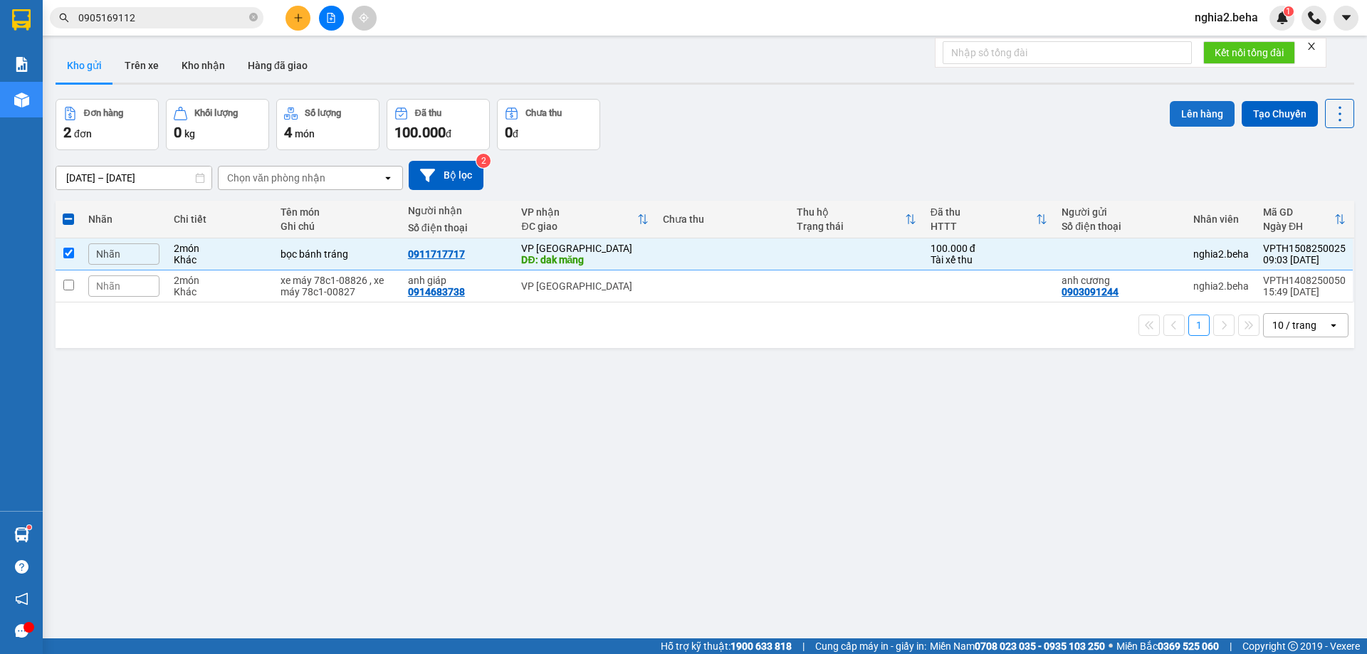
click at [1194, 110] on button "Lên hàng" at bounding box center [1202, 114] width 65 height 26
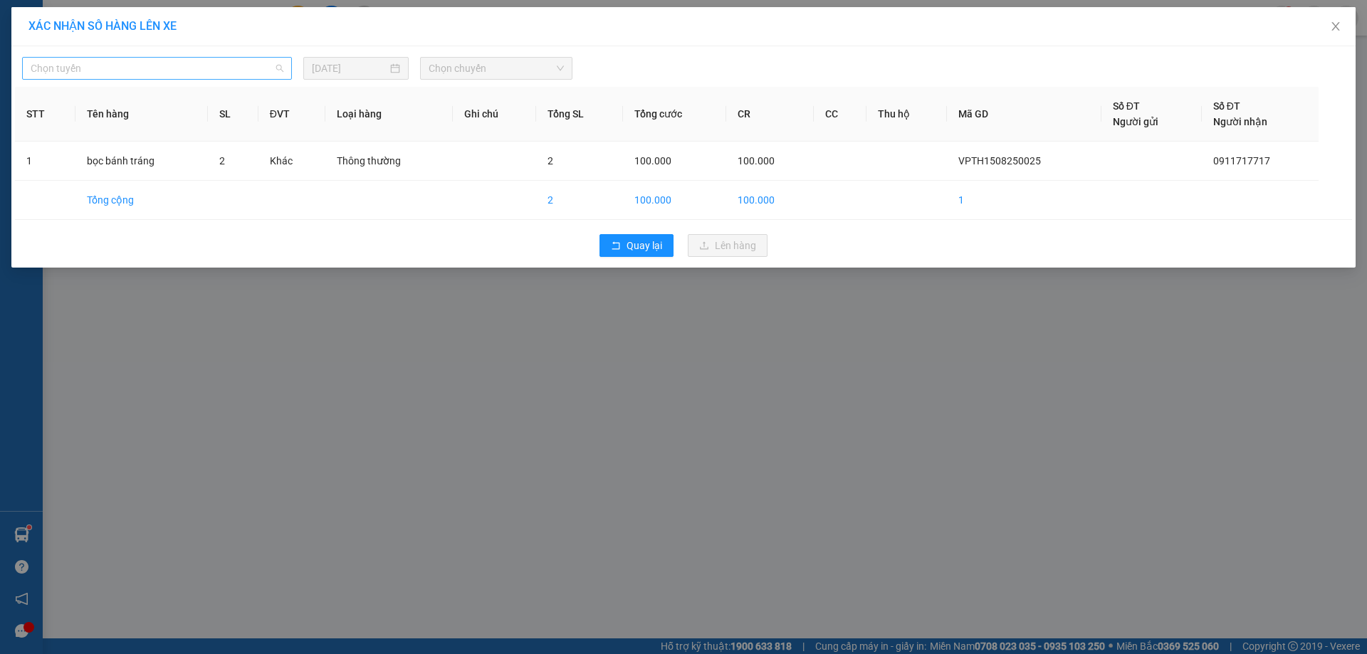
drag, startPoint x: 253, startPoint y: 68, endPoint x: 244, endPoint y: 75, distance: 11.1
click at [252, 68] on span "Chọn tuyến" at bounding box center [157, 68] width 253 height 21
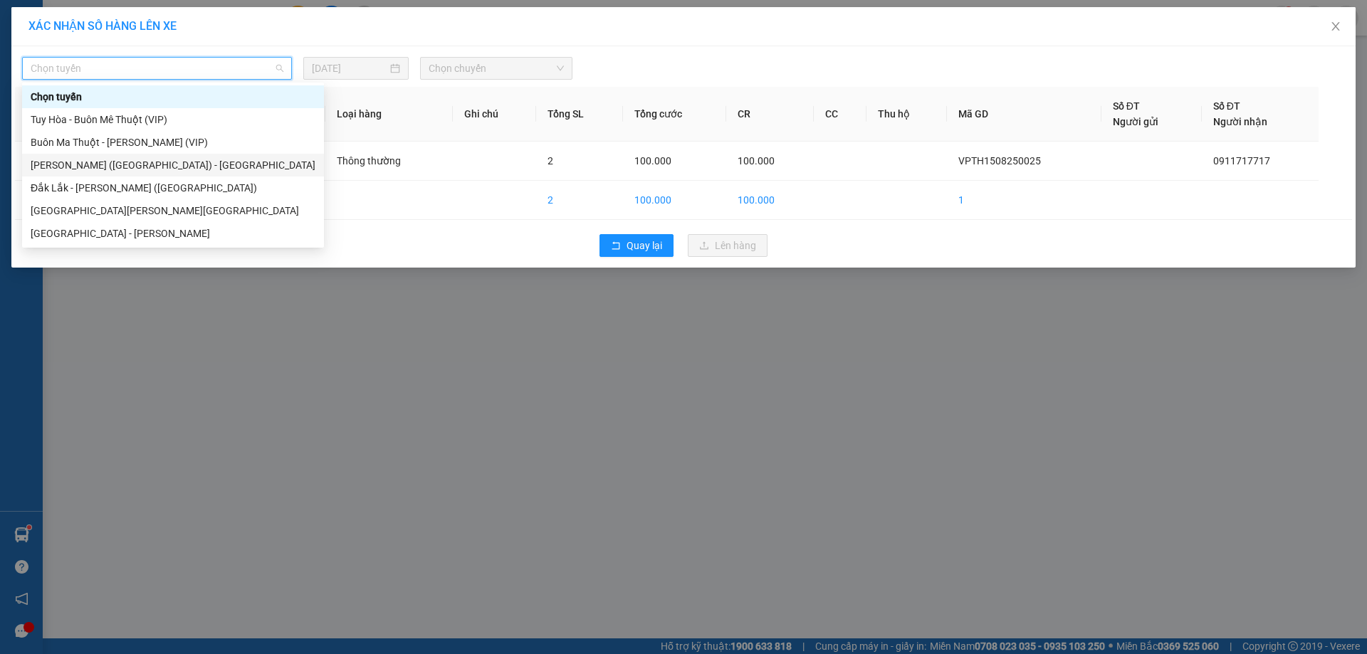
click at [88, 169] on div "[PERSON_NAME] ([GEOGRAPHIC_DATA]) - [GEOGRAPHIC_DATA]" at bounding box center [173, 165] width 285 height 16
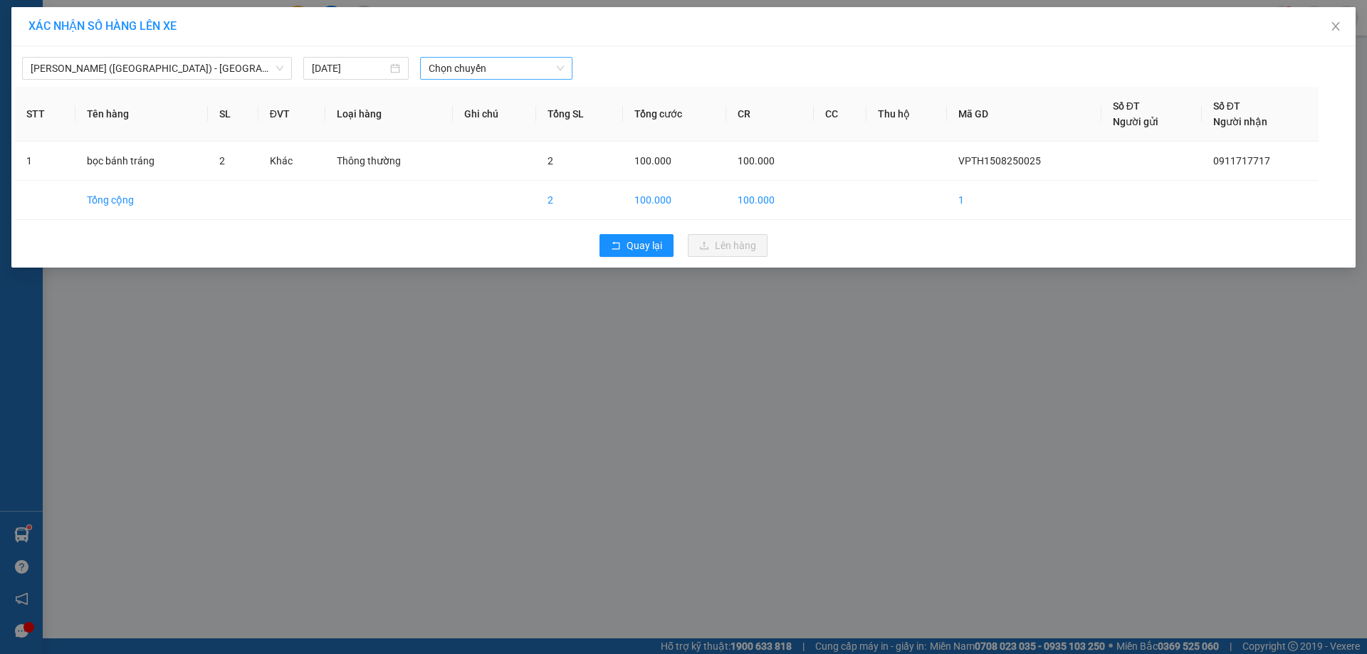
click at [542, 62] on div "[PERSON_NAME] ([GEOGRAPHIC_DATA]) - [GEOGRAPHIC_DATA] [DATE] [PERSON_NAME]" at bounding box center [683, 65] width 1337 height 30
click at [509, 68] on span "Chọn chuyến" at bounding box center [496, 68] width 135 height 21
click at [477, 121] on div "06:30 - 47H-049.70" at bounding box center [484, 120] width 111 height 16
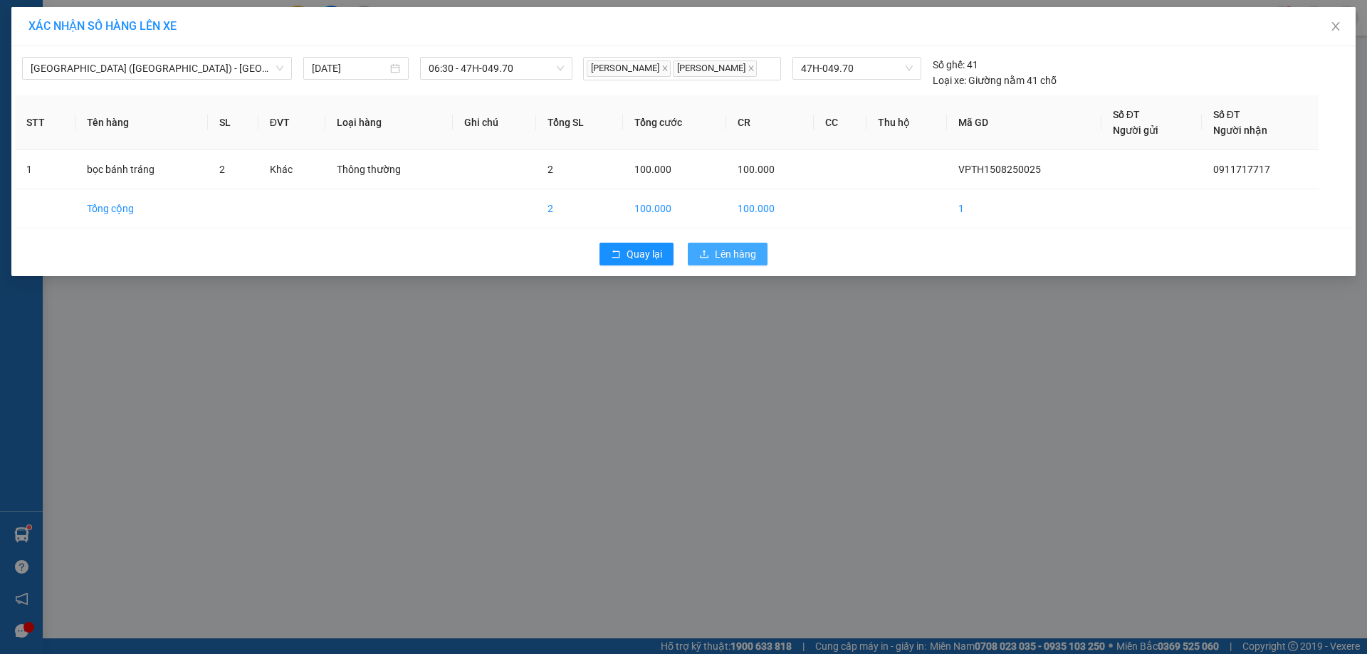
click at [729, 253] on span "Lên hàng" at bounding box center [735, 254] width 41 height 16
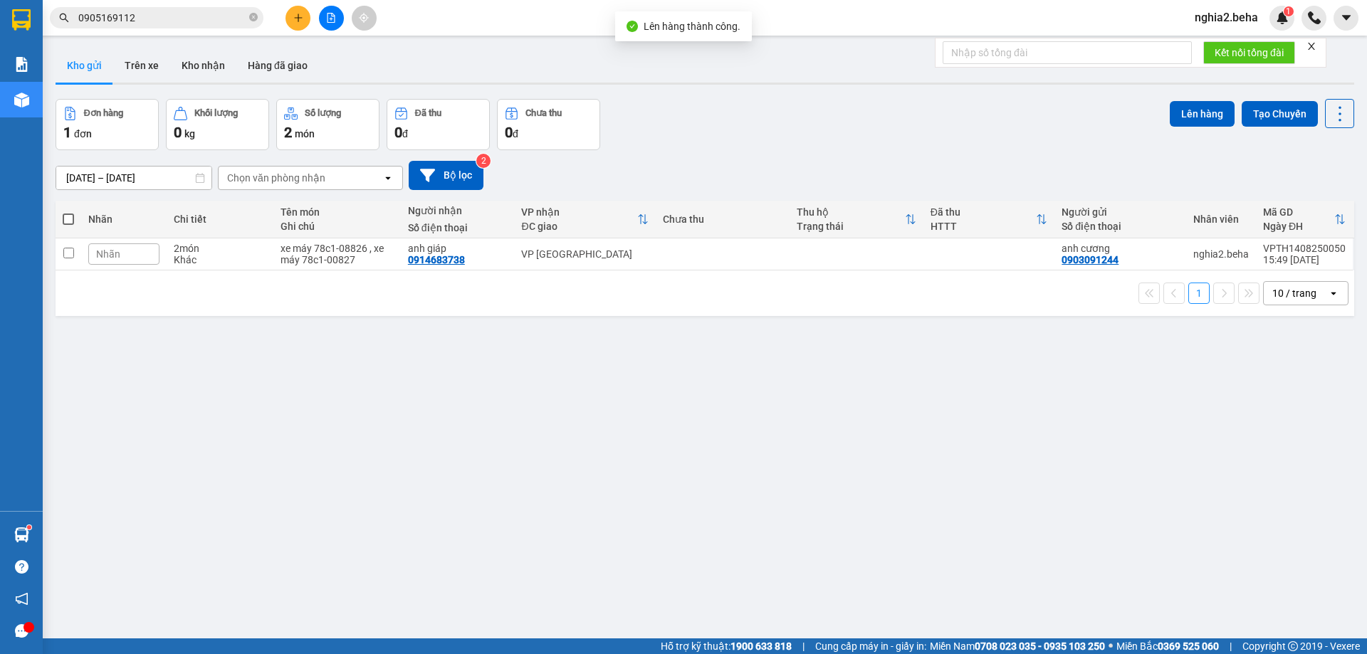
drag, startPoint x: 743, startPoint y: 370, endPoint x: 727, endPoint y: 364, distance: 17.6
click at [742, 371] on div "ver 1.8.138 Kho gửi Trên xe [PERSON_NAME] Hàng đã [PERSON_NAME] hàng 1 đơn [PER…" at bounding box center [705, 370] width 1310 height 654
click at [812, 124] on div "Đơn hàng 1 đơn Khối lượng 0 kg Số lượng 2 món Đã thu 0 đ Chưa thu 0 đ Lên hàng …" at bounding box center [705, 124] width 1298 height 51
click at [789, 148] on div "Đơn hàng 1 đơn Khối lượng 0 kg Số lượng 2 món Đã thu 0 đ Chưa thu 0 đ Lên hàng …" at bounding box center [705, 124] width 1298 height 51
click at [254, 23] on span at bounding box center [253, 18] width 9 height 14
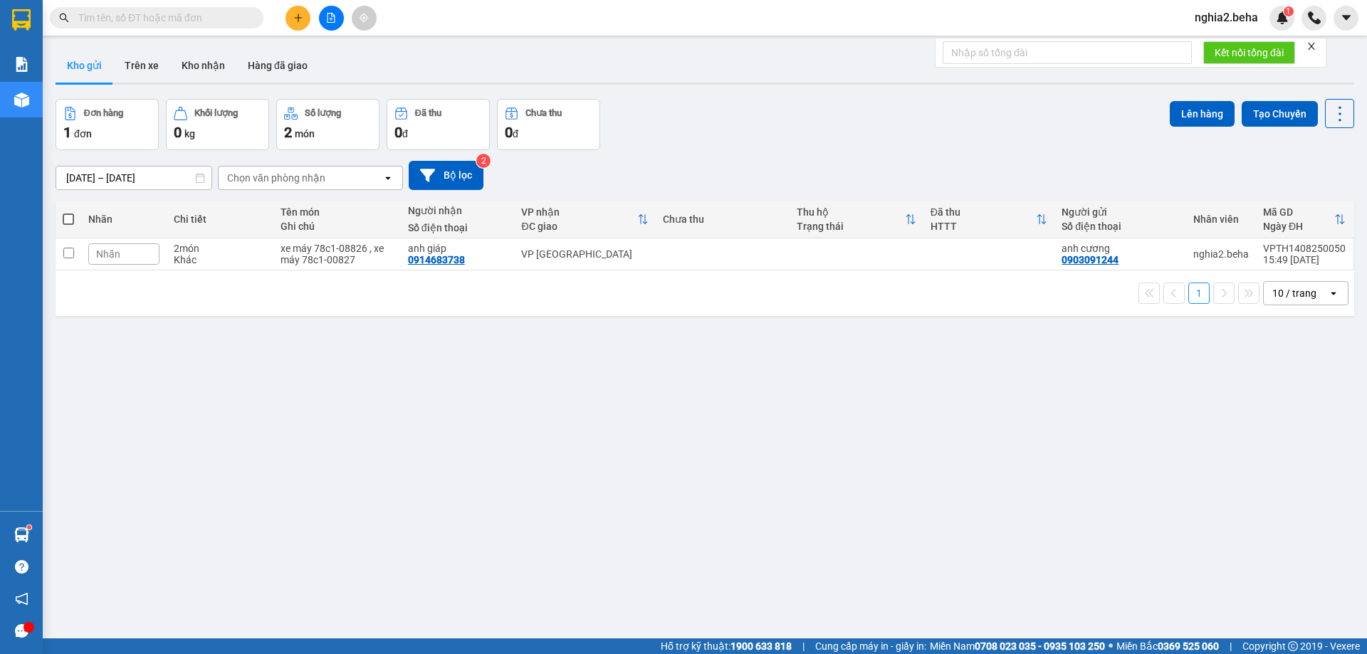
click at [841, 104] on div "Đơn hàng 1 đơn Khối lượng 0 kg Số lượng 2 món Đã thu 0 đ Chưa thu 0 đ Lên hàng …" at bounding box center [705, 124] width 1298 height 51
click at [221, 65] on button "Kho nhận" at bounding box center [203, 65] width 66 height 34
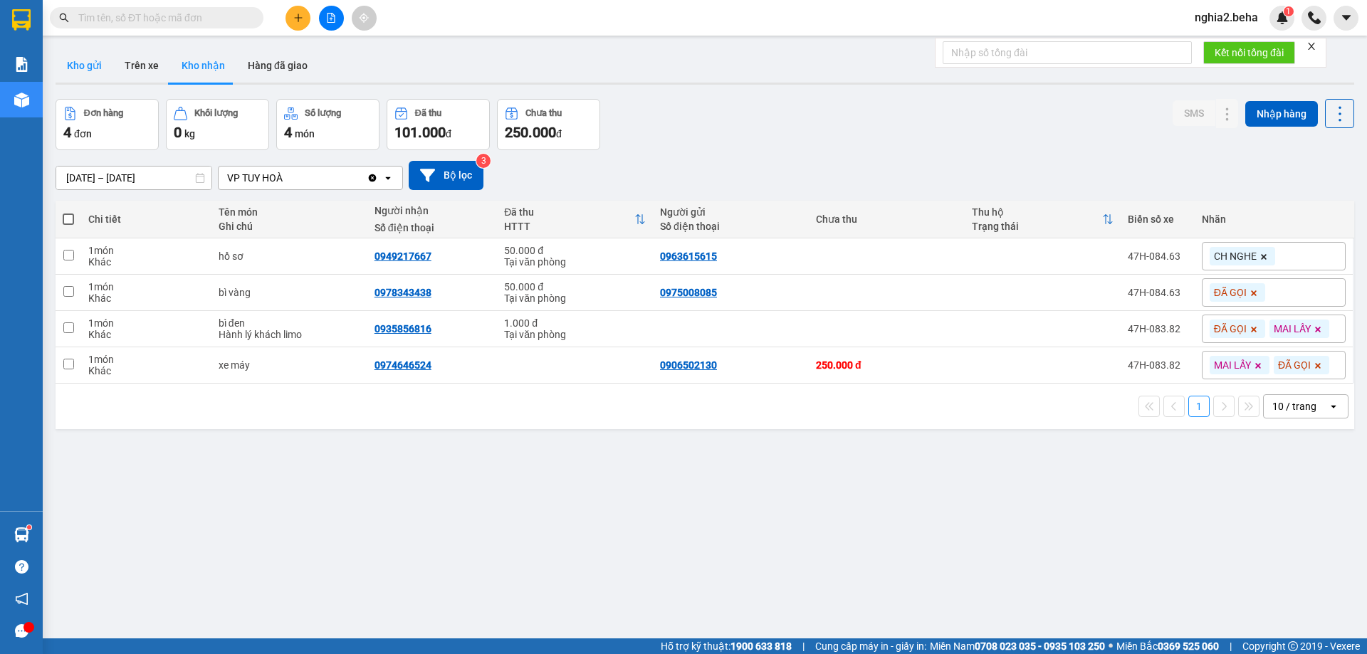
click at [101, 65] on button "Kho gửi" at bounding box center [85, 65] width 58 height 34
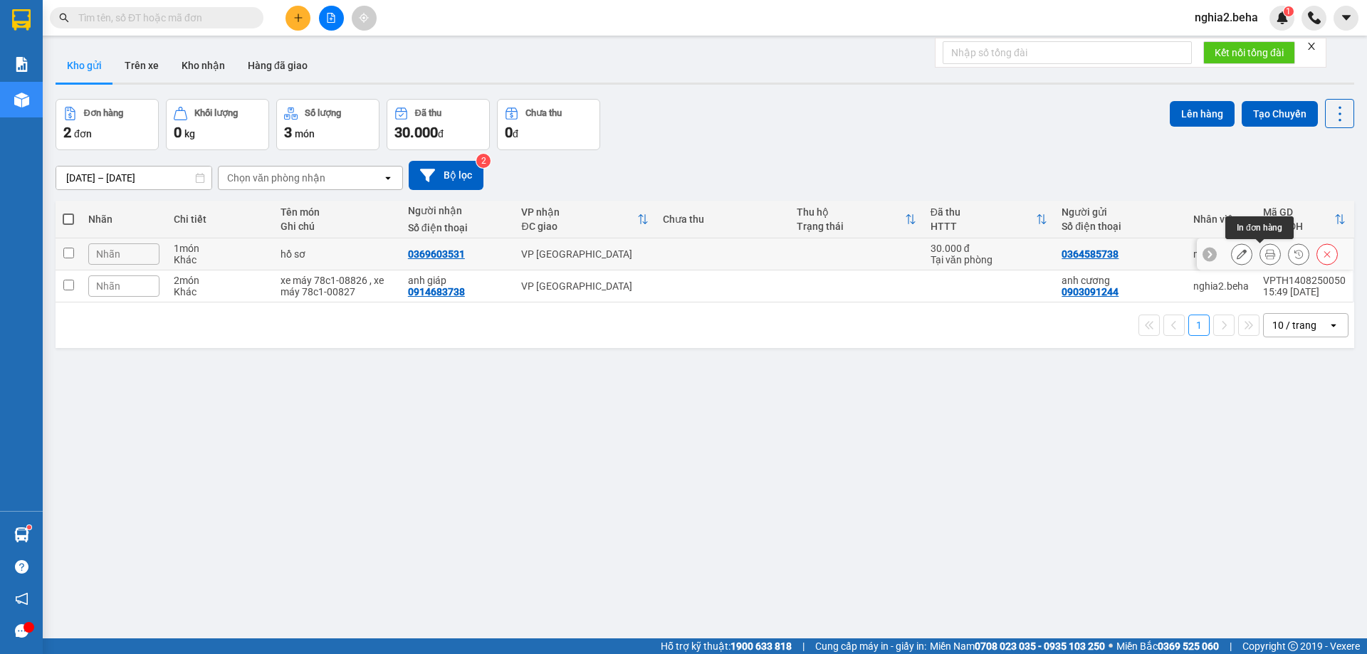
click at [1266, 253] on button at bounding box center [1270, 254] width 20 height 25
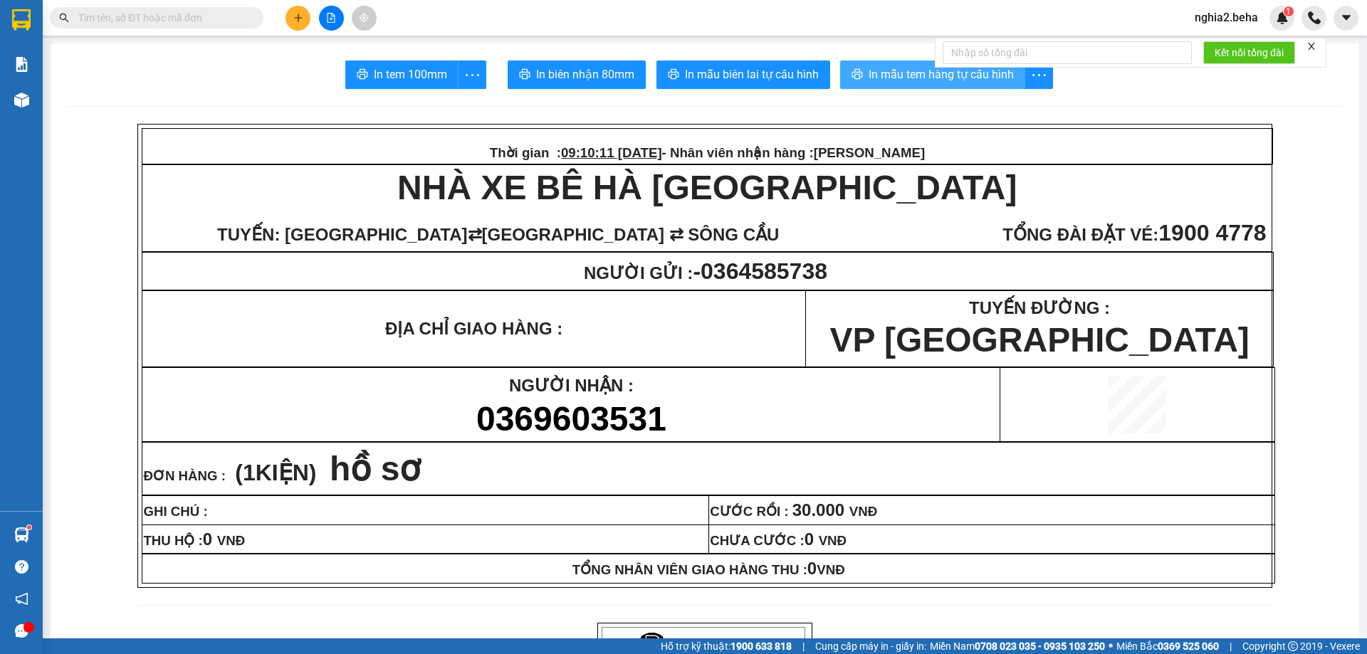
click at [891, 68] on span "In mẫu tem hàng tự cấu hình" at bounding box center [940, 74] width 145 height 18
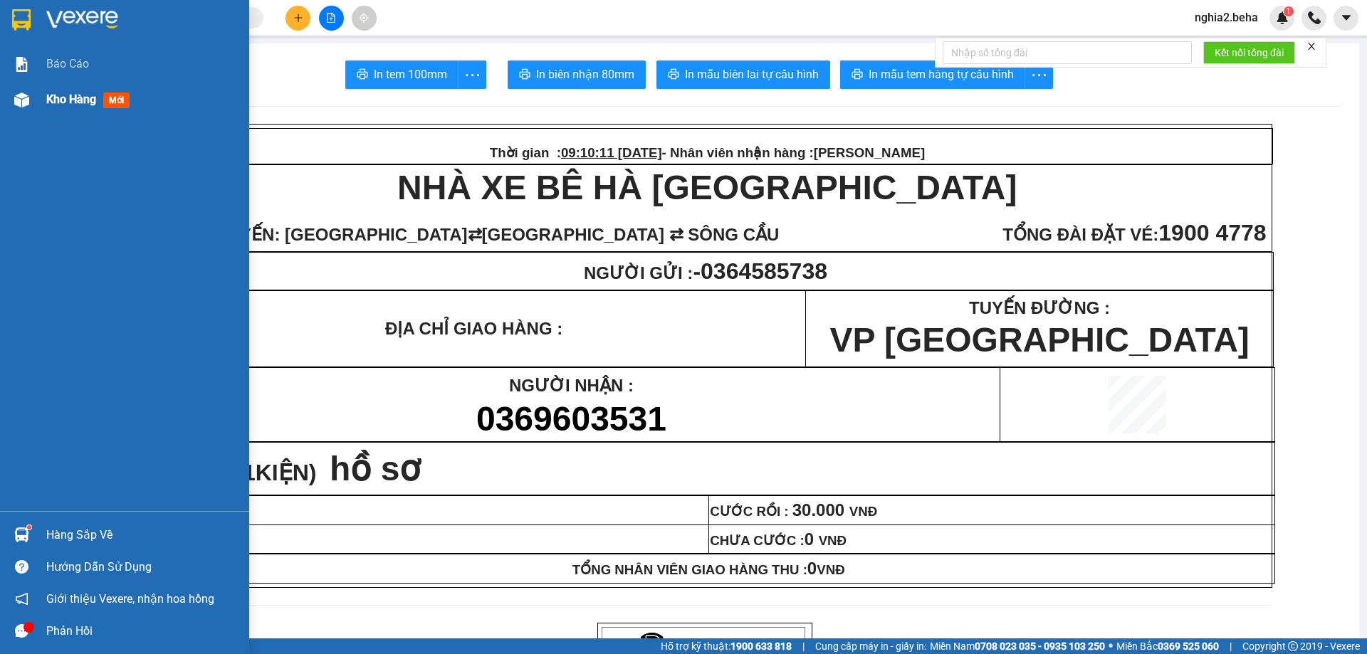
click at [41, 107] on div "Kho hàng mới" at bounding box center [124, 100] width 249 height 36
